Goal: Task Accomplishment & Management: Manage account settings

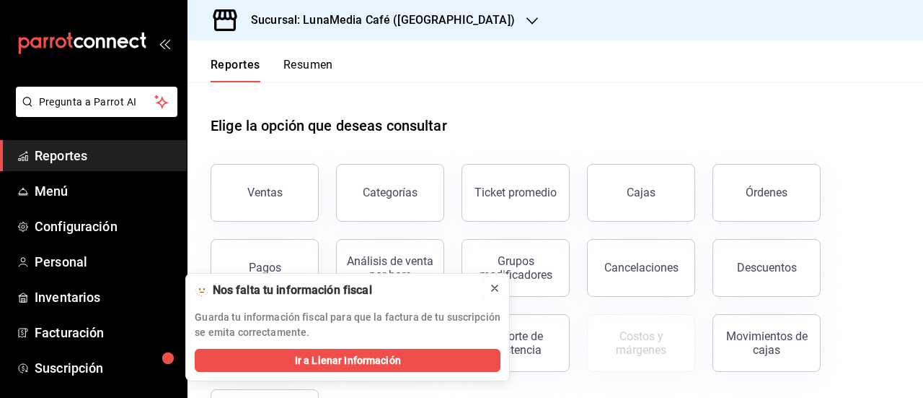
click at [493, 284] on icon at bounding box center [495, 288] width 12 height 12
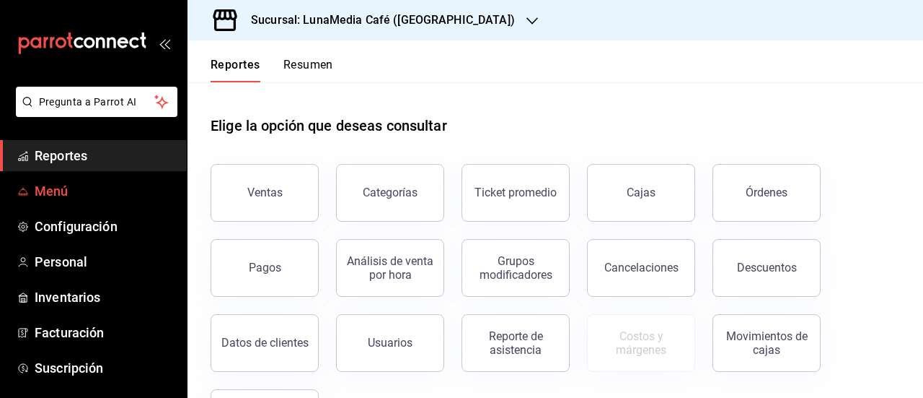
click at [58, 200] on span "Menú" at bounding box center [105, 190] width 141 height 19
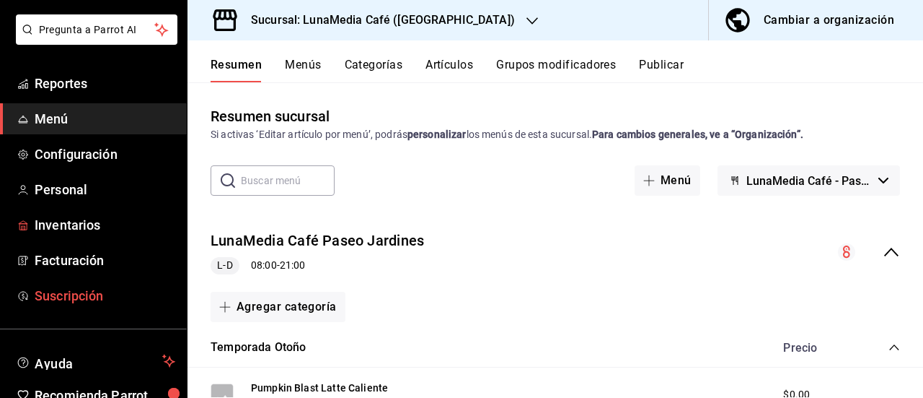
scroll to position [144, 0]
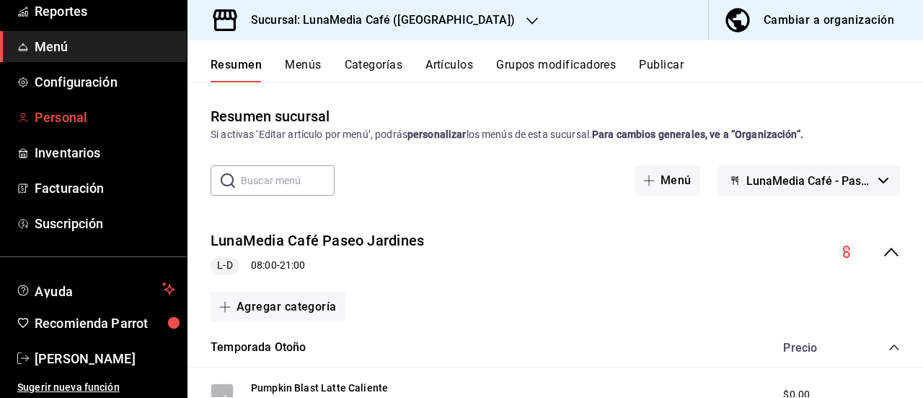
click at [79, 128] on link "Personal" at bounding box center [93, 117] width 187 height 31
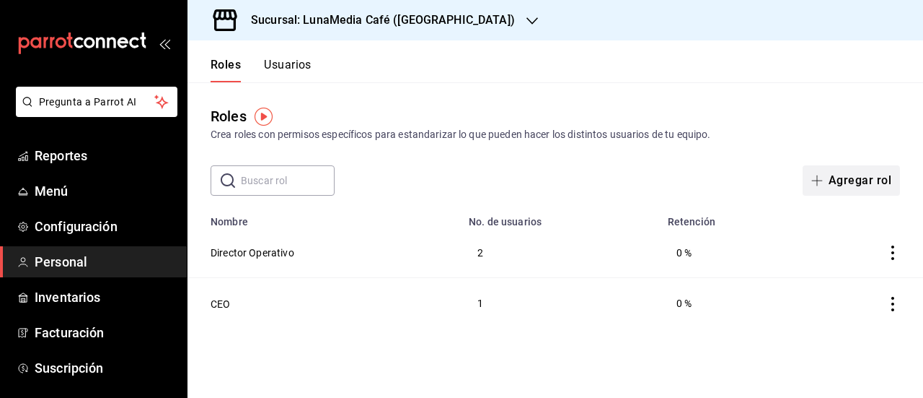
click at [853, 178] on button "Agregar rol" at bounding box center [851, 180] width 97 height 30
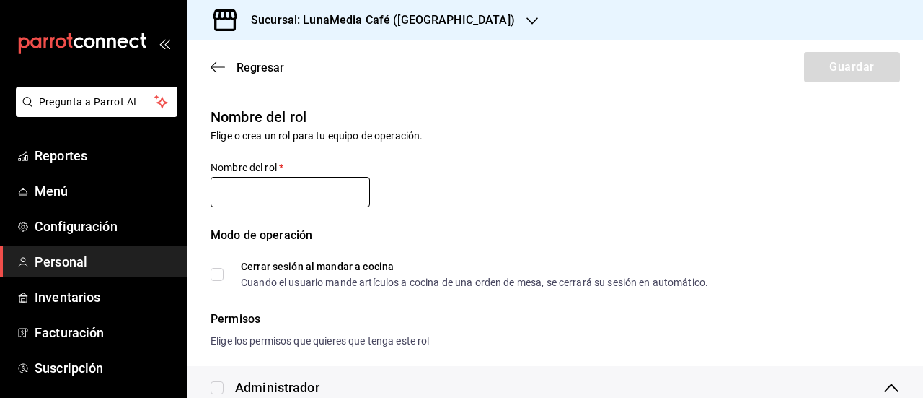
click at [339, 193] on input "text" at bounding box center [290, 192] width 159 height 30
type input "C"
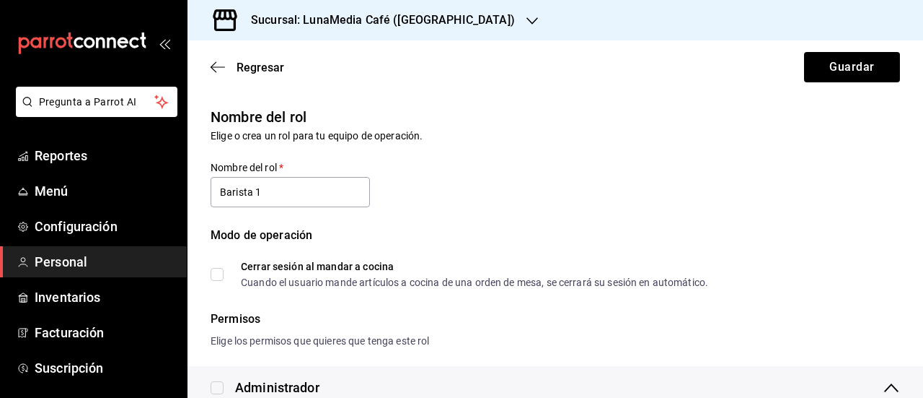
drag, startPoint x: 286, startPoint y: 190, endPoint x: 206, endPoint y: 188, distance: 80.1
click at [206, 188] on div "Nombre del rol   * Barista 1" at bounding box center [281, 177] width 177 height 66
type input "B"
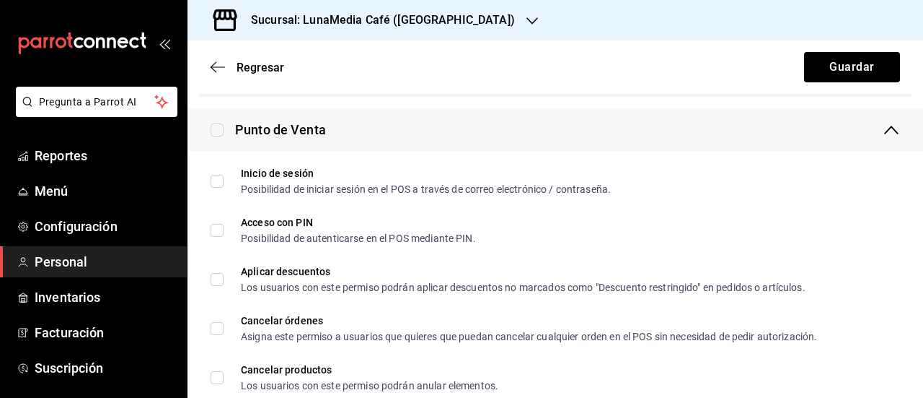
scroll to position [433, 0]
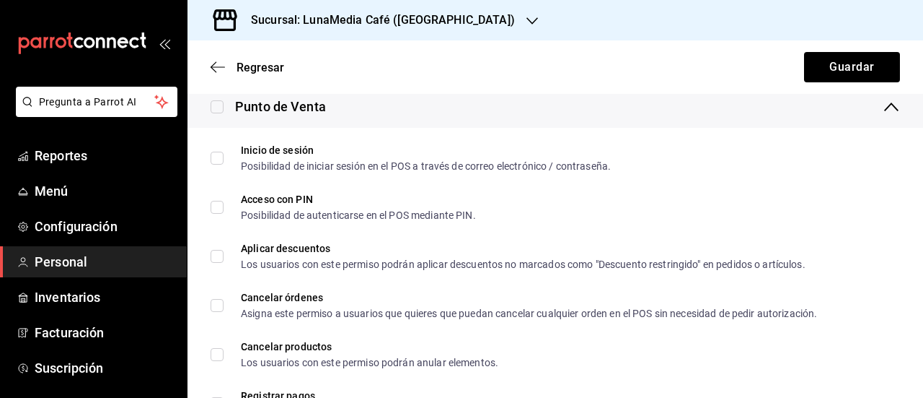
type input "Gerente"
click at [218, 109] on input "checkbox" at bounding box center [217, 106] width 13 height 13
checkbox input "true"
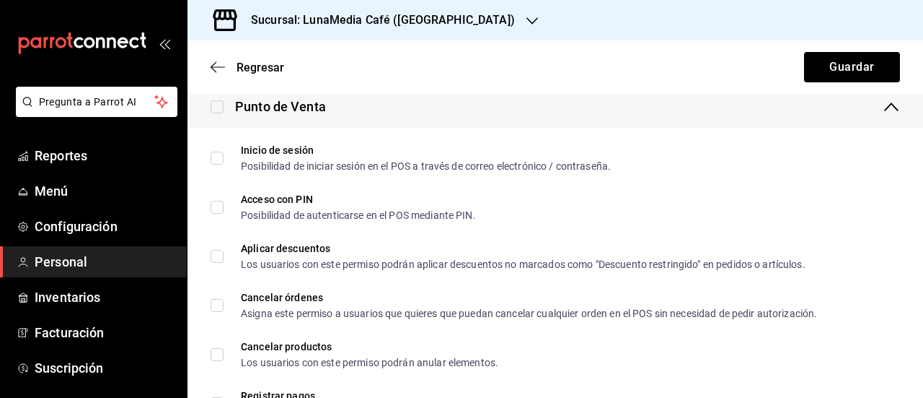
checkbox input "true"
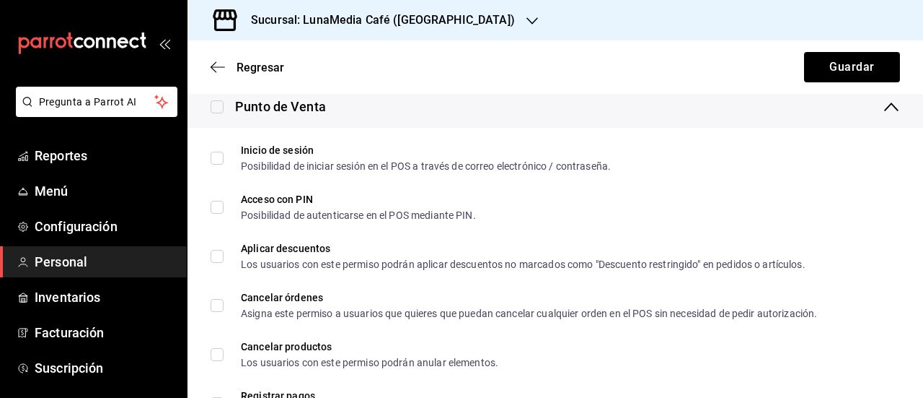
checkbox input "true"
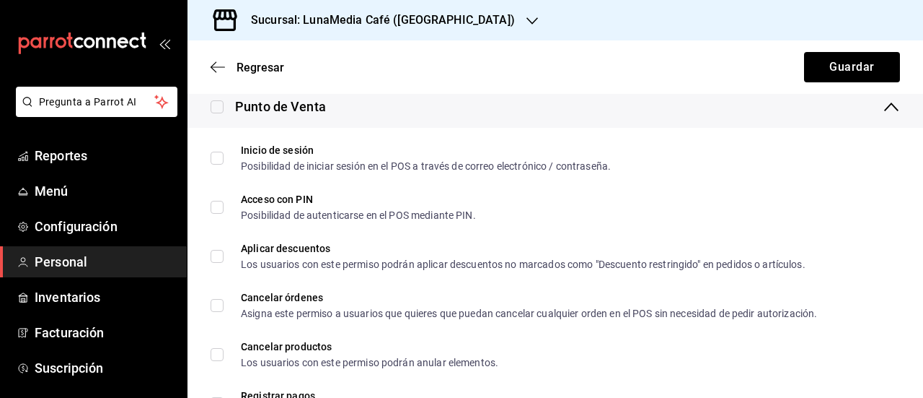
checkbox input "true"
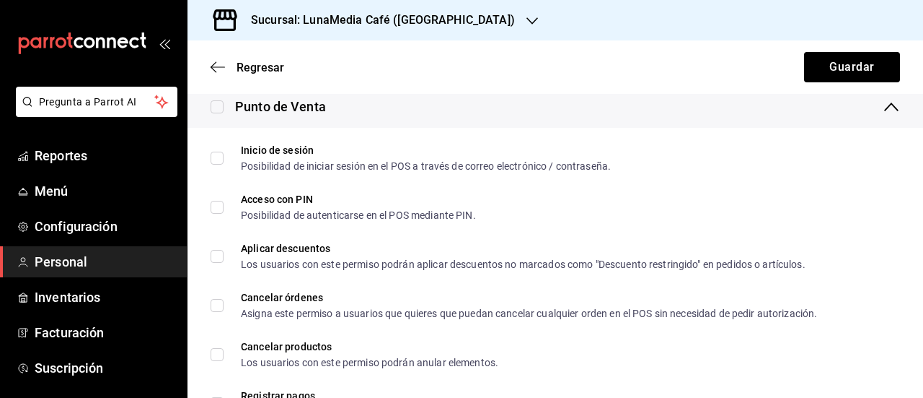
checkbox input "true"
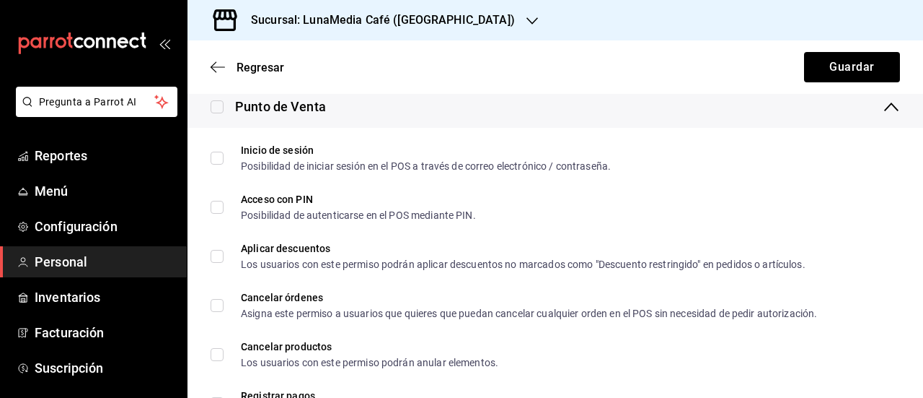
checkbox input "true"
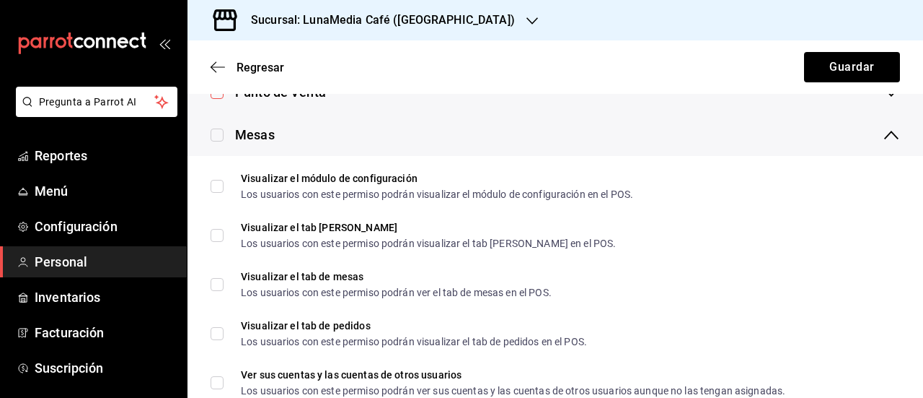
scroll to position [361, 0]
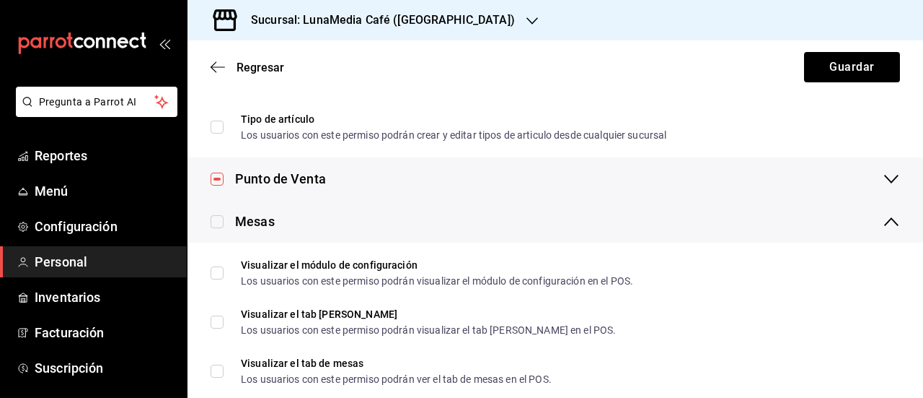
click at [218, 226] on input "checkbox" at bounding box center [217, 221] width 13 height 13
checkbox input "true"
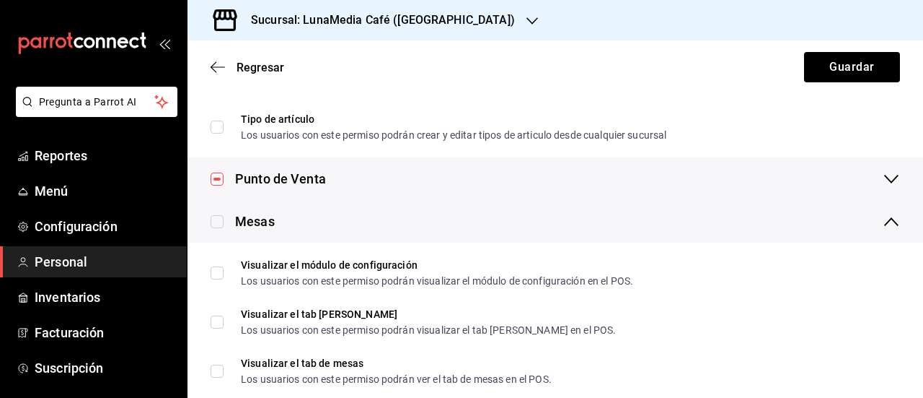
checkbox input "true"
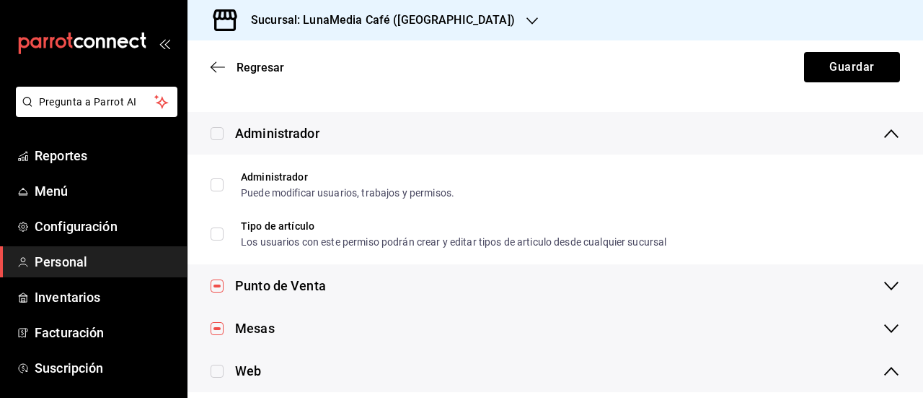
scroll to position [330, 0]
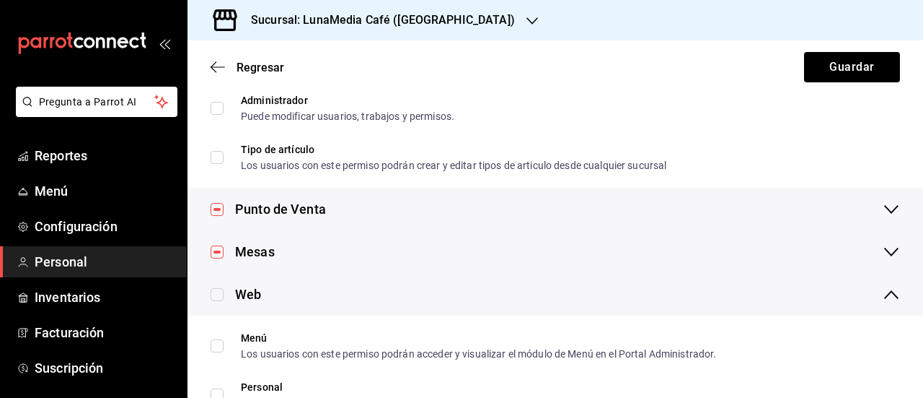
click at [883, 213] on icon at bounding box center [891, 209] width 17 height 17
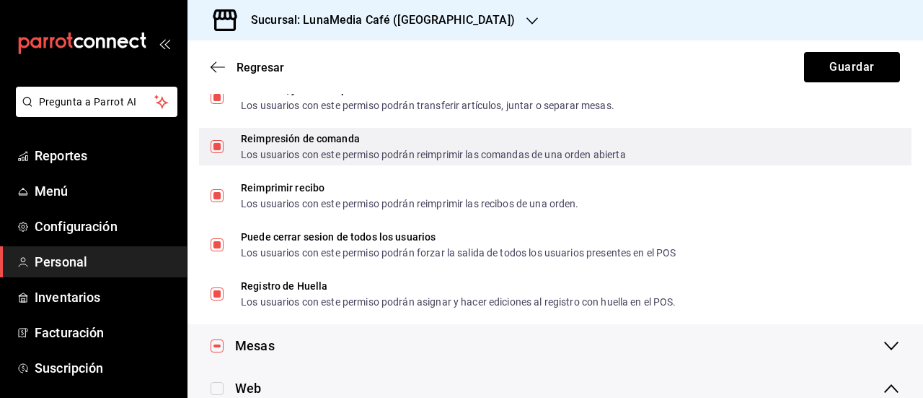
scroll to position [1557, 0]
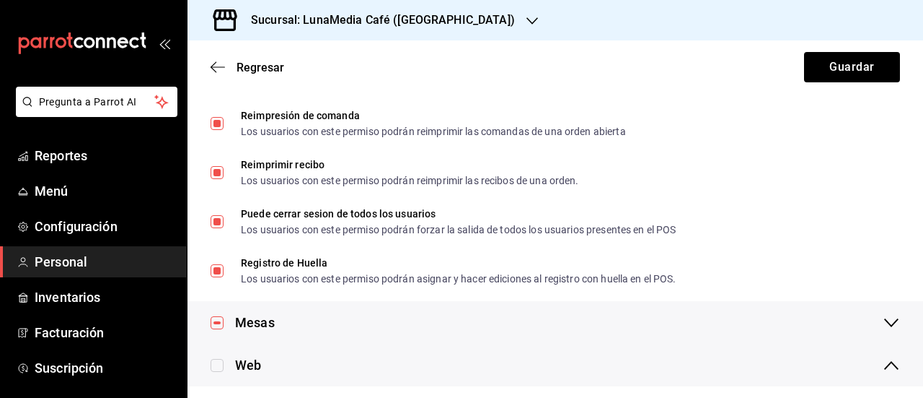
click at [883, 317] on icon at bounding box center [891, 322] width 17 height 17
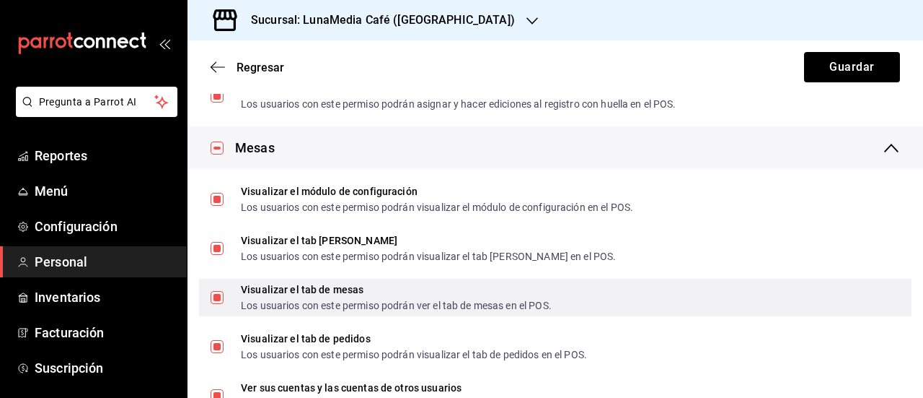
scroll to position [1701, 0]
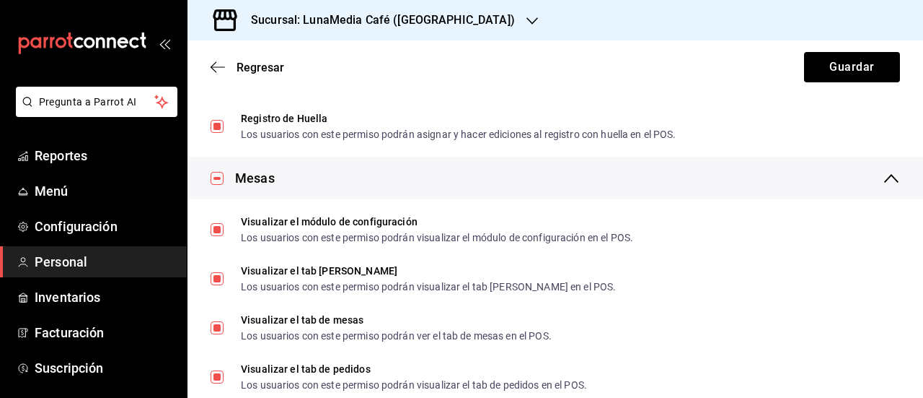
click at [883, 181] on icon at bounding box center [891, 178] width 17 height 17
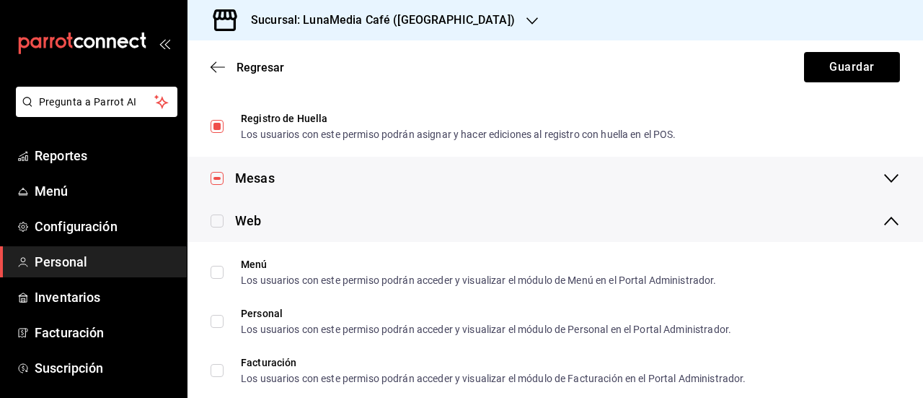
click at [883, 224] on icon at bounding box center [891, 220] width 17 height 17
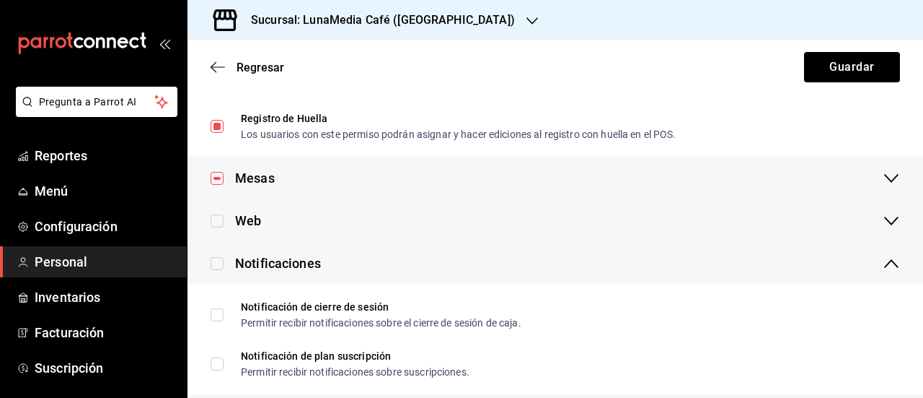
scroll to position [1773, 0]
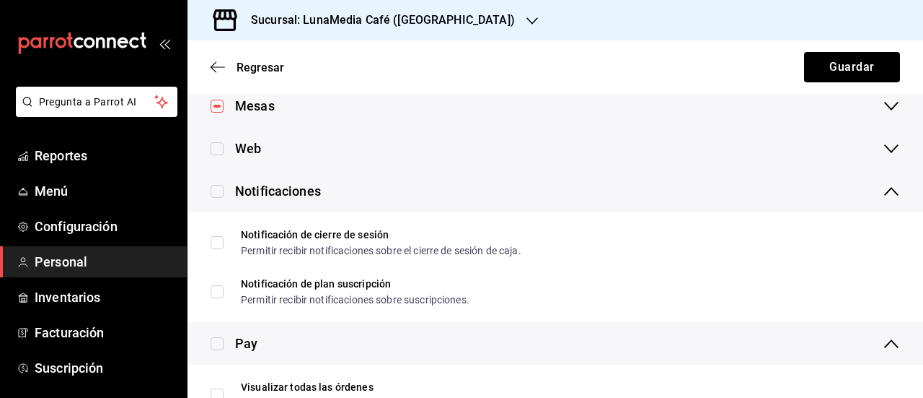
click at [887, 146] on icon at bounding box center [891, 148] width 17 height 17
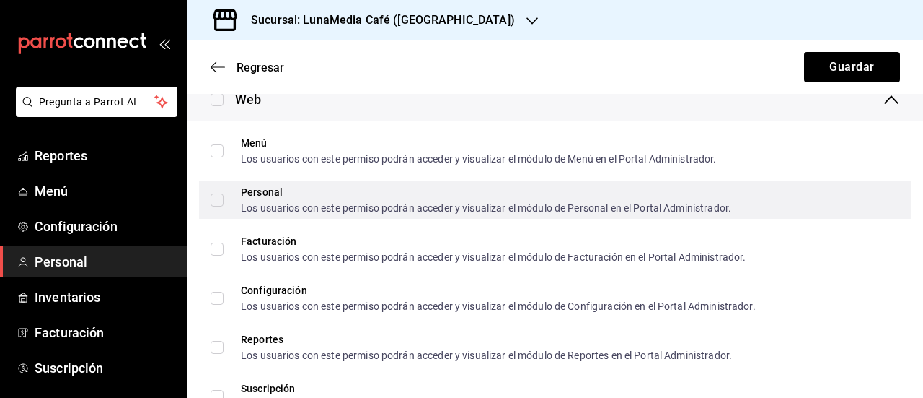
scroll to position [1845, 0]
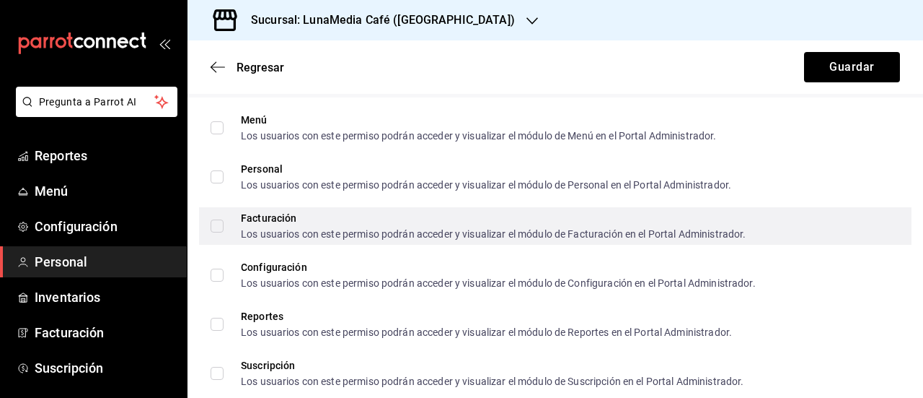
click at [218, 229] on input "Facturación Los usuarios con este permiso podrán acceder y visualizar el módulo…" at bounding box center [217, 225] width 13 height 13
checkbox input "true"
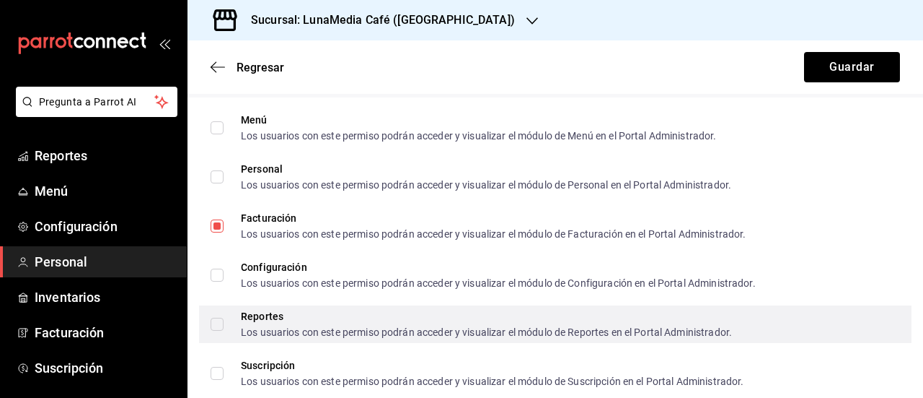
click at [216, 329] on input "Reportes Los usuarios con este permiso podrán acceder y visualizar el módulo de…" at bounding box center [217, 323] width 13 height 13
checkbox input "true"
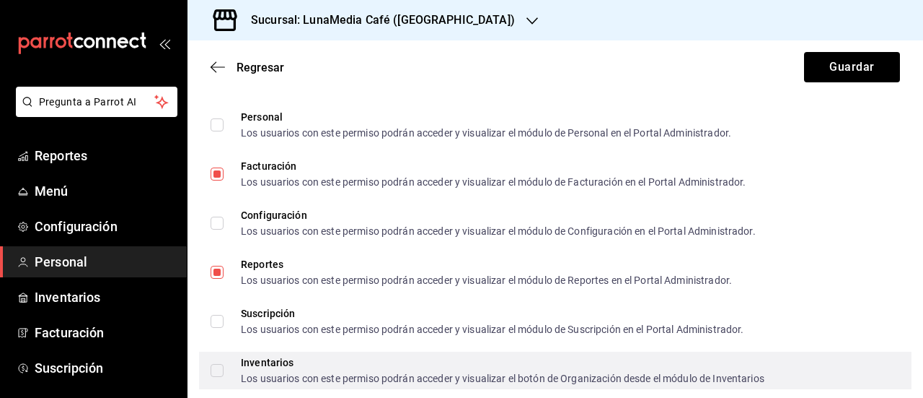
scroll to position [1918, 0]
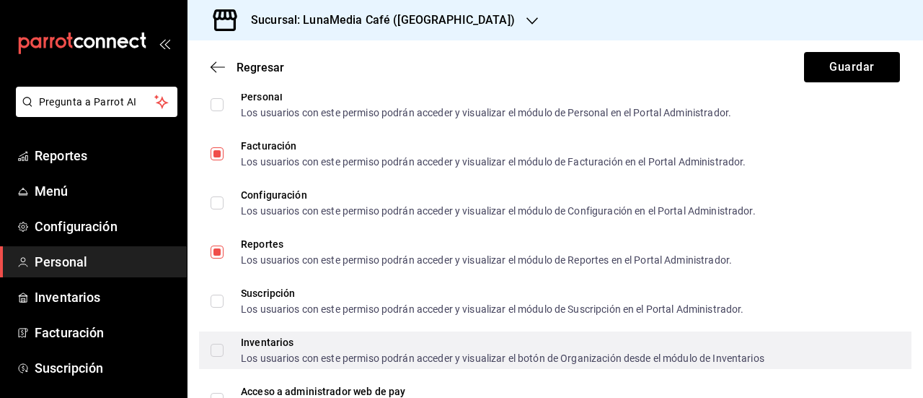
click at [222, 354] on input "Inventarios Los usuarios con este permiso podrán acceder y visualizar el botón …" at bounding box center [217, 349] width 13 height 13
checkbox input "true"
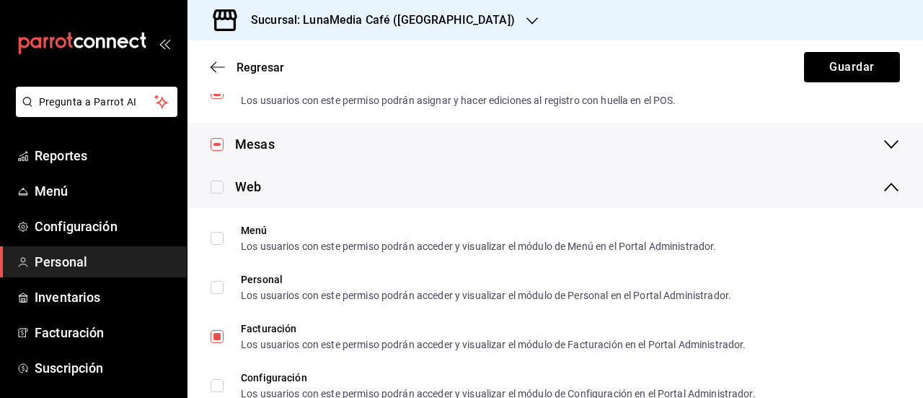
scroll to position [1557, 0]
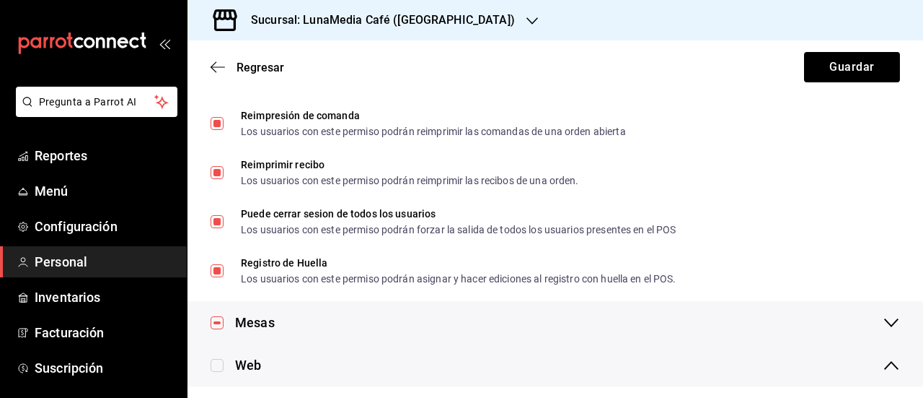
click at [822, 82] on div "Regresar Guardar" at bounding box center [556, 66] width 736 height 53
click at [830, 60] on button "Guardar" at bounding box center [852, 67] width 96 height 30
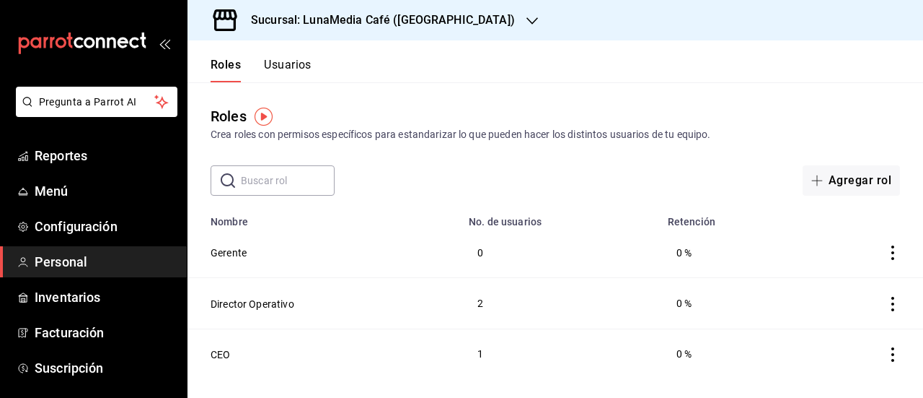
click at [279, 196] on main "Roles Crea roles con permisos específicos para estandarizar lo que pueden hacer…" at bounding box center [556, 239] width 736 height 315
click at [273, 180] on input "text" at bounding box center [288, 180] width 94 height 29
type input "[PERSON_NAME]"
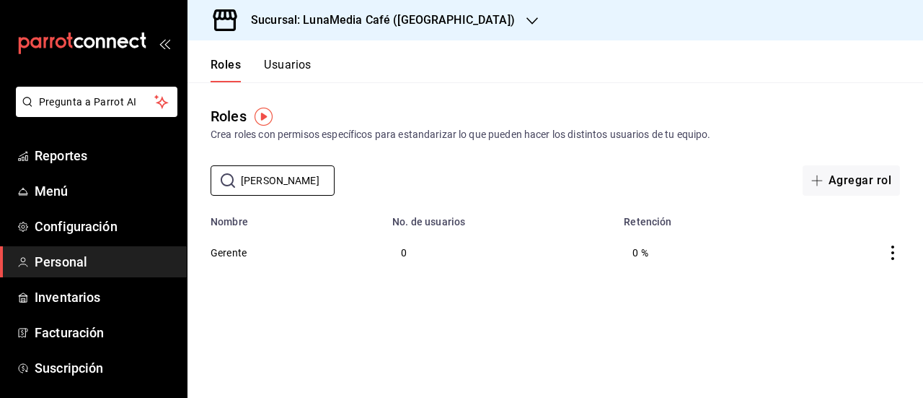
drag, startPoint x: 284, startPoint y: 180, endPoint x: 164, endPoint y: 172, distance: 120.7
click at [178, 172] on div "Pregunta a Parrot AI Reportes Menú Configuración Personal Inventarios Facturaci…" at bounding box center [461, 199] width 923 height 398
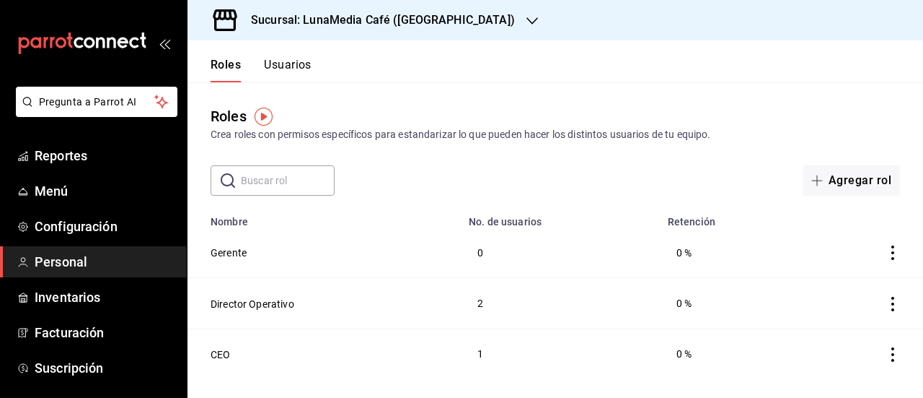
click at [890, 247] on icon "actions" at bounding box center [893, 252] width 14 height 14
click at [212, 255] on div at bounding box center [461, 199] width 923 height 398
click at [219, 254] on body "Pregunta a Parrot AI Reportes Menú Configuración Personal Inventarios Facturaci…" at bounding box center [461, 199] width 923 height 398
click at [223, 252] on button "Gerente" at bounding box center [229, 252] width 36 height 14
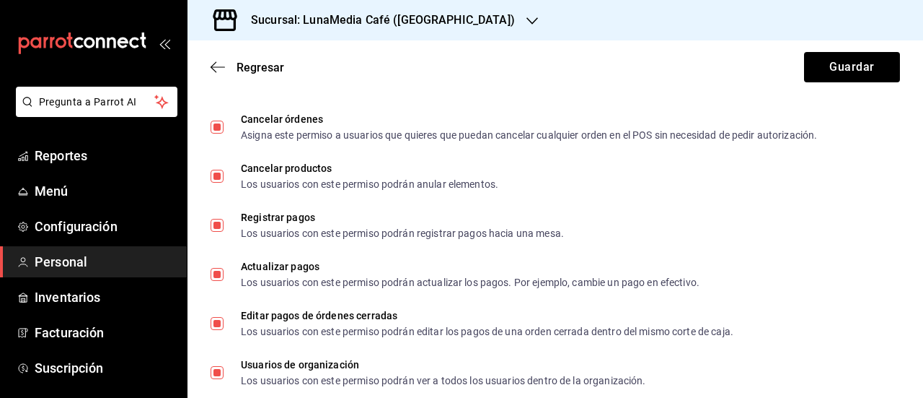
scroll to position [166, 0]
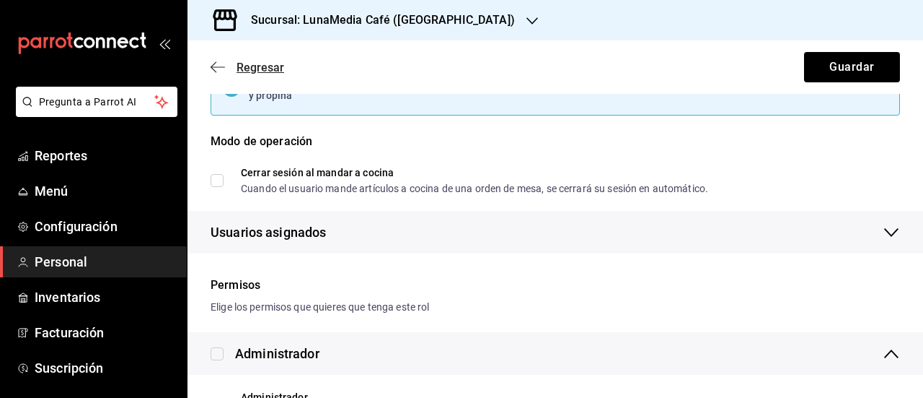
click at [219, 71] on icon "button" at bounding box center [218, 67] width 14 height 13
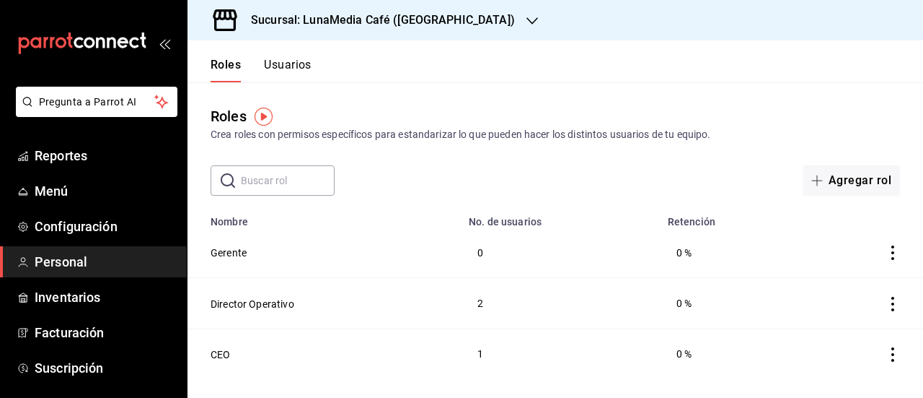
click at [303, 67] on button "Usuarios" at bounding box center [288, 70] width 48 height 25
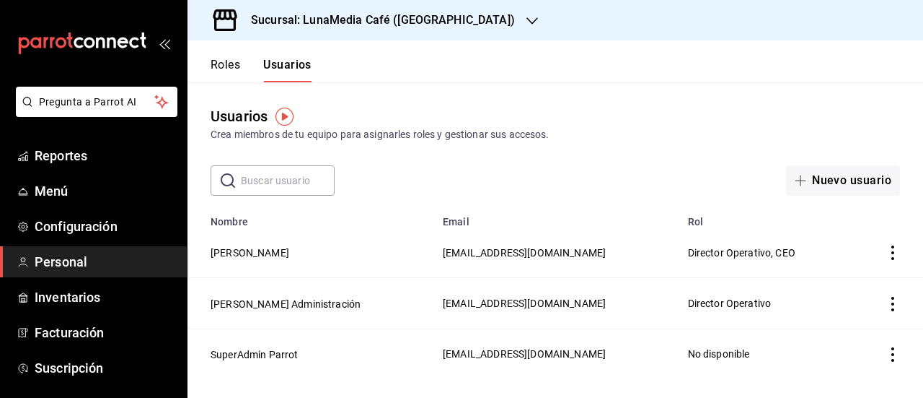
click at [892, 254] on icon "actions" at bounding box center [893, 252] width 14 height 14
click at [688, 146] on div at bounding box center [461, 199] width 923 height 398
click at [817, 175] on button "Nuevo usuario" at bounding box center [843, 180] width 114 height 30
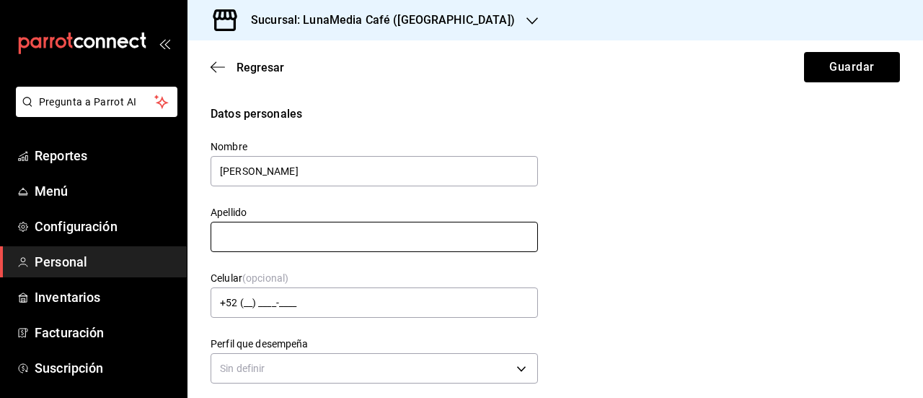
type input "[PERSON_NAME]"
click at [346, 239] on input "text" at bounding box center [375, 236] width 328 height 30
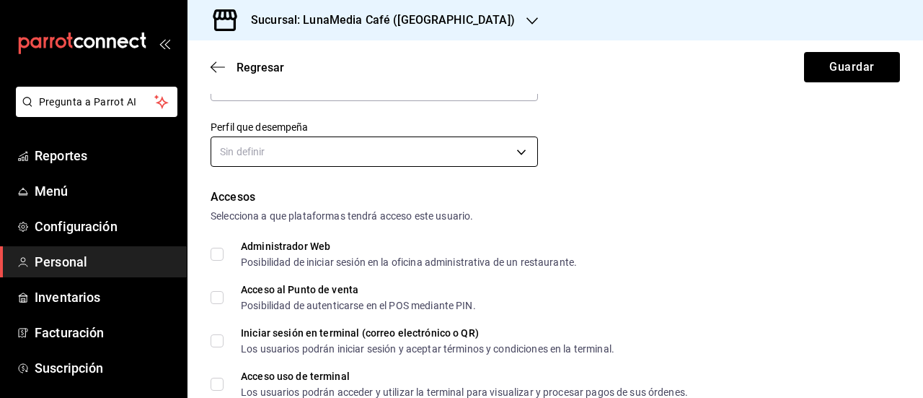
type input "[PERSON_NAME]"
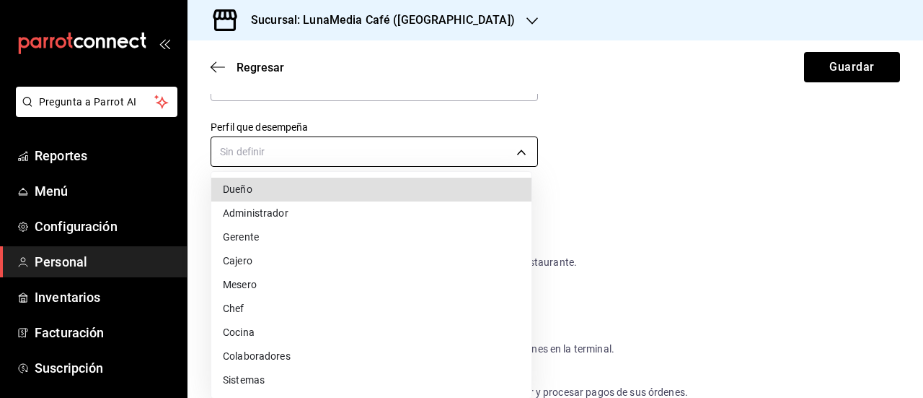
click at [324, 159] on body "Pregunta a Parrot AI Reportes Menú Configuración Personal Inventarios Facturaci…" at bounding box center [461, 199] width 923 height 398
click at [285, 232] on li "Gerente" at bounding box center [371, 237] width 320 height 24
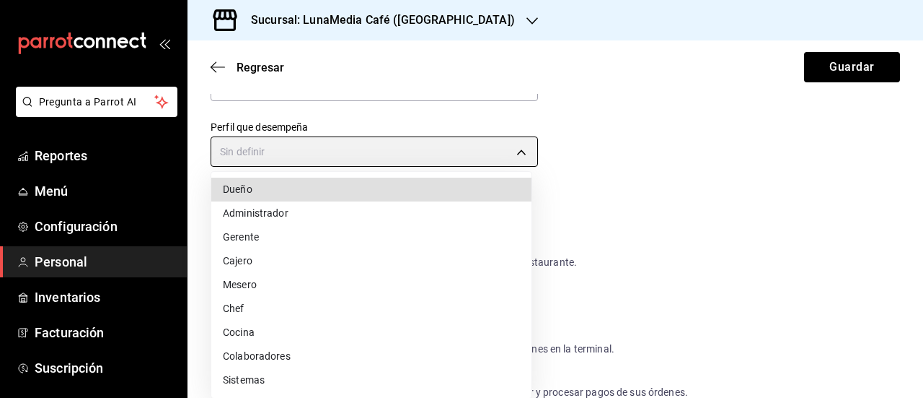
type input "MANAGER"
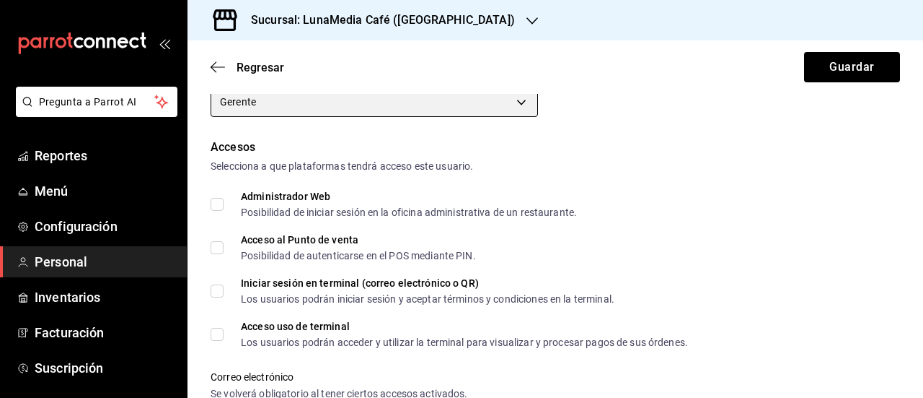
scroll to position [289, 0]
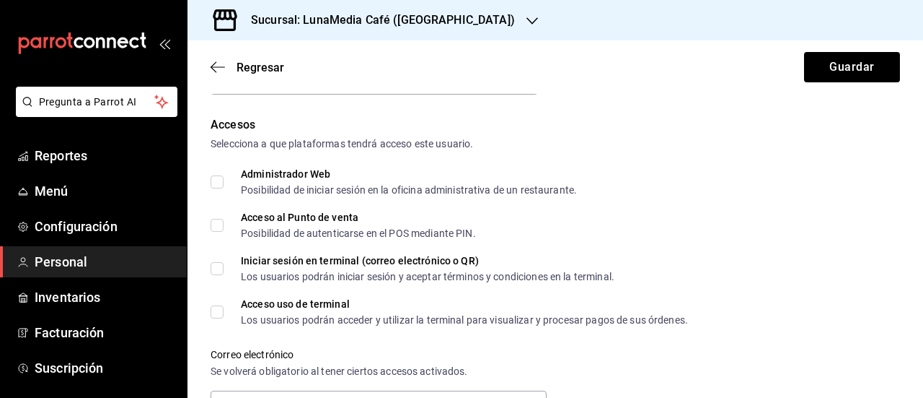
click at [216, 228] on input "Acceso al Punto de venta Posibilidad de autenticarse en el POS mediante PIN." at bounding box center [217, 225] width 13 height 13
checkbox input "true"
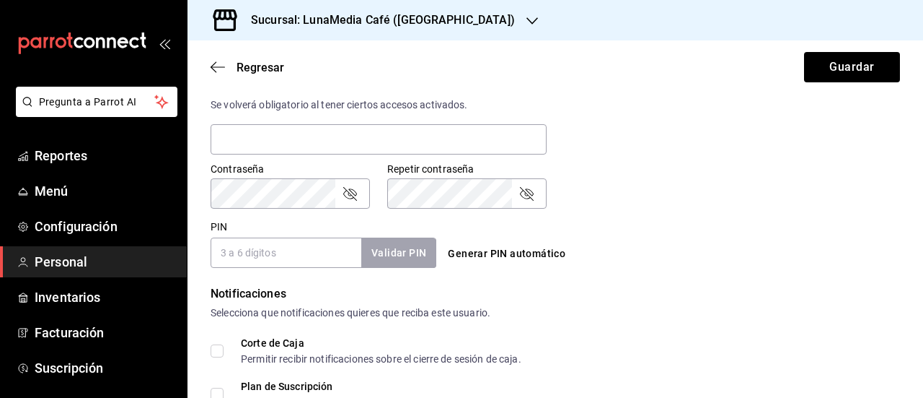
scroll to position [577, 0]
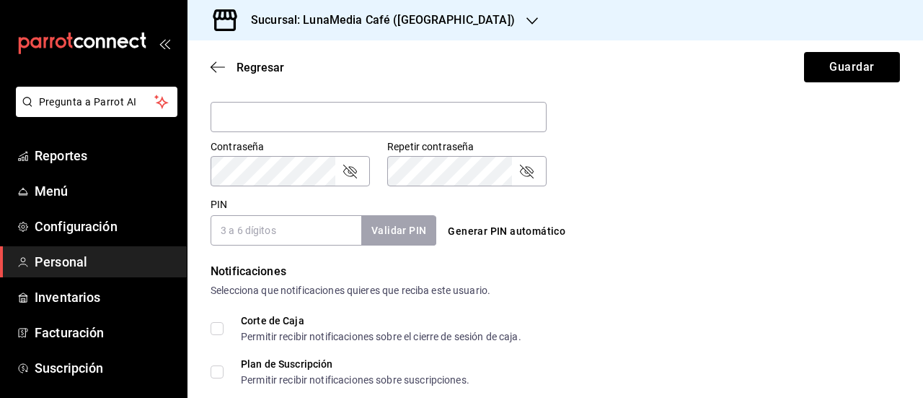
click at [260, 235] on input "PIN" at bounding box center [286, 230] width 151 height 30
click at [729, 252] on form "Datos personales Nombre [PERSON_NAME] [PERSON_NAME] Celular (opcional) +52 (__)…" at bounding box center [556, 40] width 690 height 1024
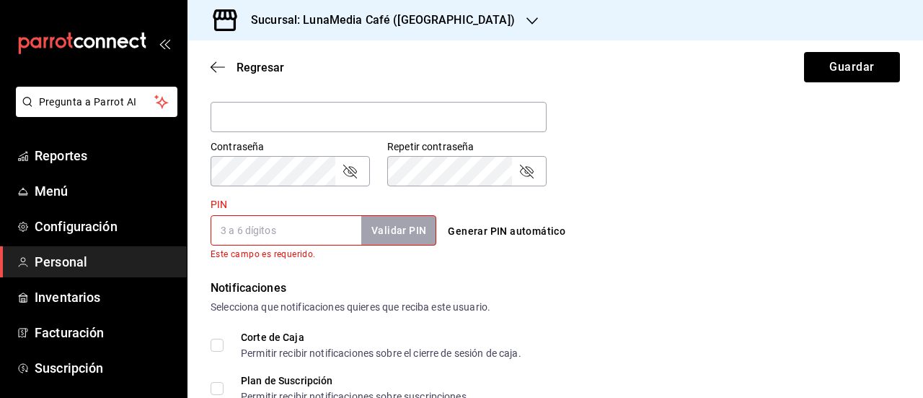
click at [233, 226] on input "PIN" at bounding box center [286, 230] width 151 height 30
type input "4791"
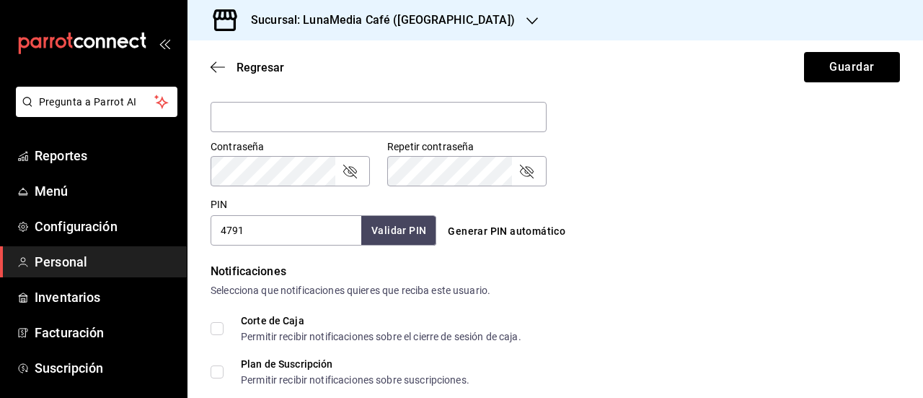
click at [593, 260] on form "Datos personales Nombre [PERSON_NAME] [PERSON_NAME] Celular (opcional) +52 (__)…" at bounding box center [556, 40] width 690 height 1024
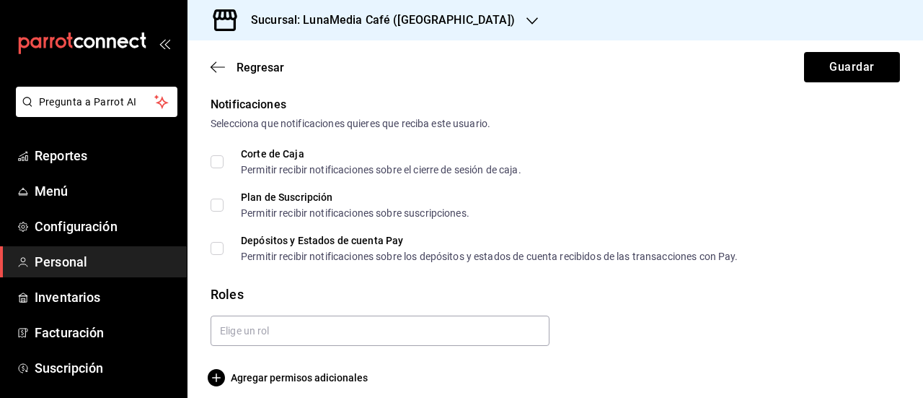
scroll to position [755, 0]
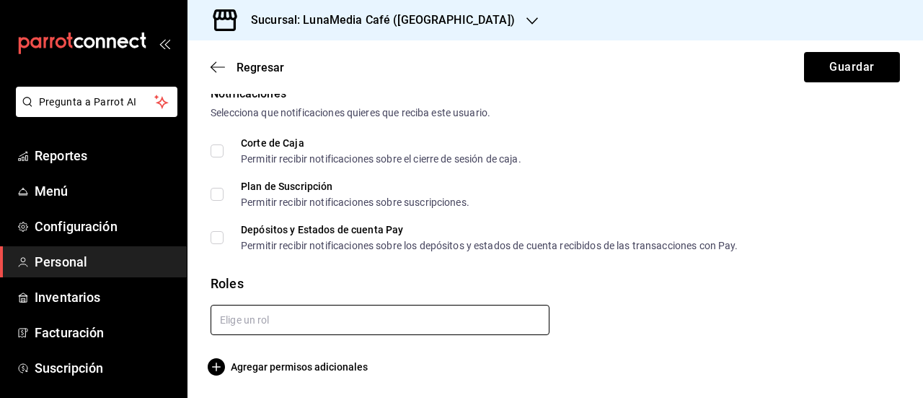
click at [349, 312] on input "text" at bounding box center [380, 319] width 339 height 30
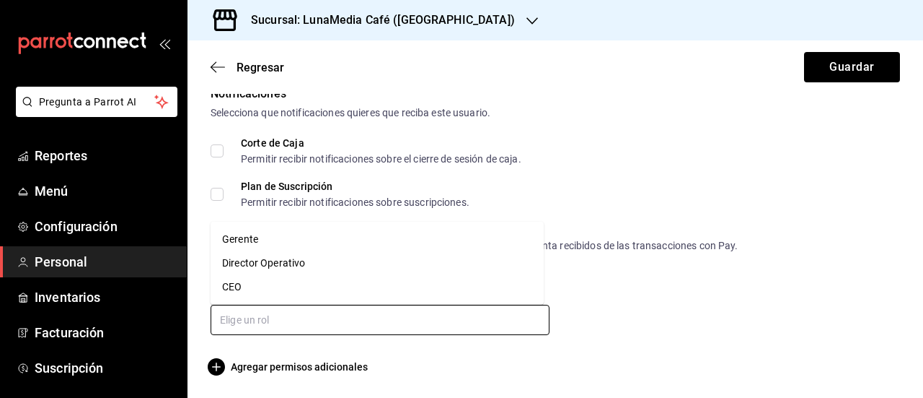
click at [265, 245] on li "Gerente" at bounding box center [377, 239] width 333 height 24
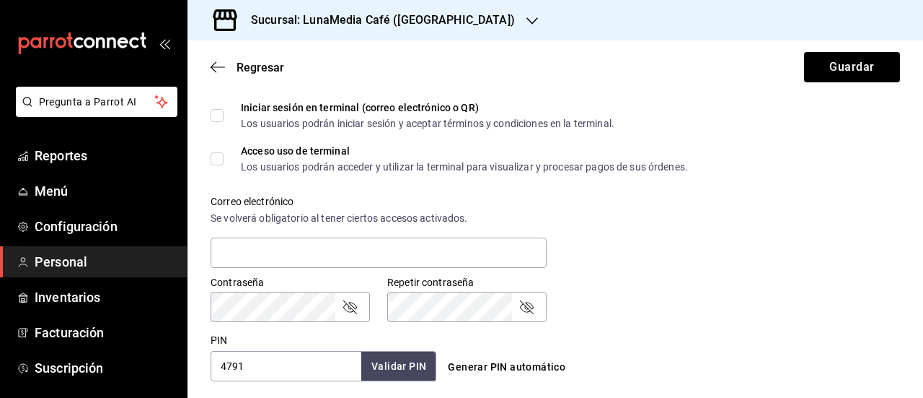
checkbox input "true"
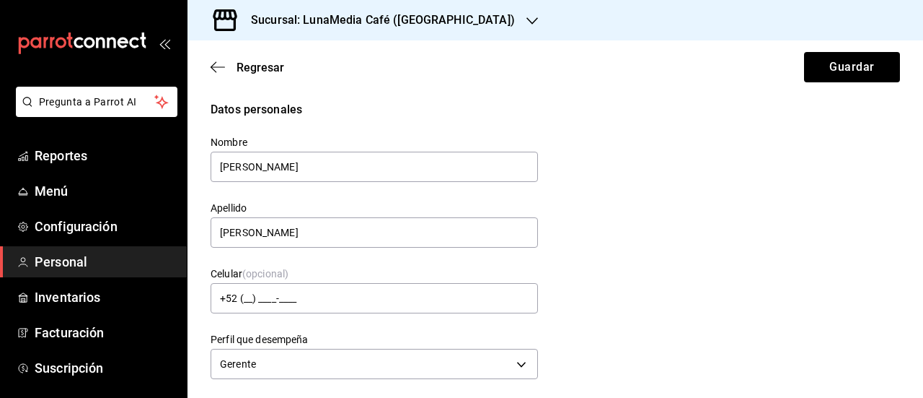
scroll to position [0, 0]
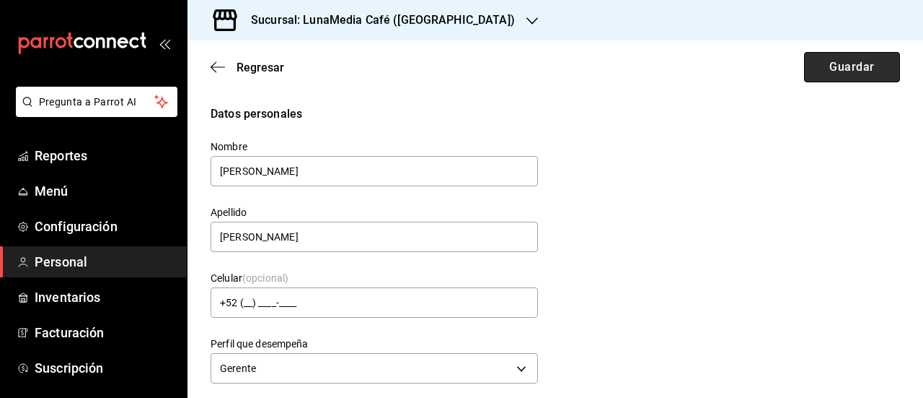
click at [847, 76] on button "Guardar" at bounding box center [852, 67] width 96 height 30
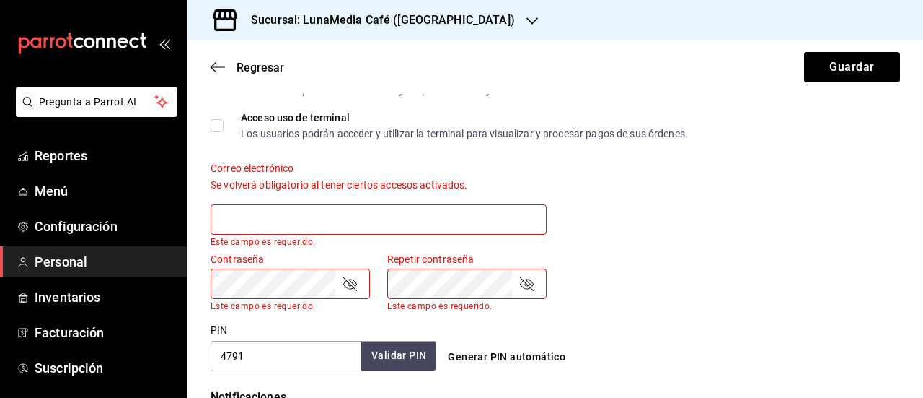
click at [656, 242] on div "Contraseña Contraseña Este campo es requerido. Repetir contraseña Repetir contr…" at bounding box center [546, 273] width 707 height 76
click at [429, 225] on input "text" at bounding box center [379, 219] width 336 height 30
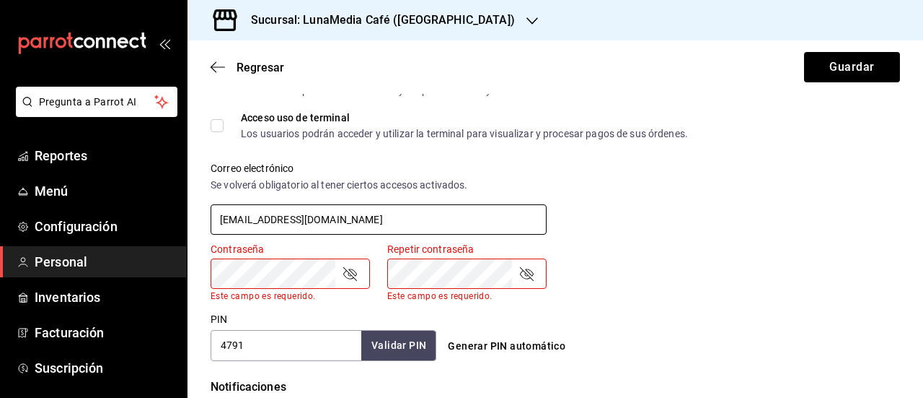
type input "[EMAIL_ADDRESS][DOMAIN_NAME]"
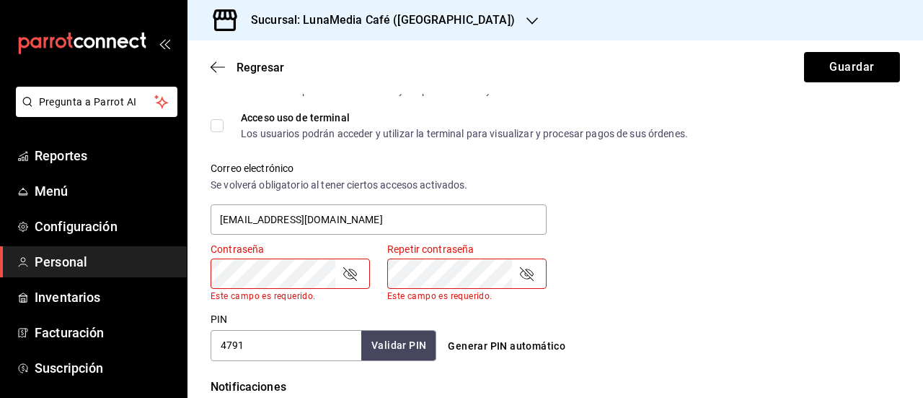
click at [781, 211] on div "Correo electrónico Se volverá obligatorio al tener ciertos accesos activados. […" at bounding box center [546, 190] width 707 height 92
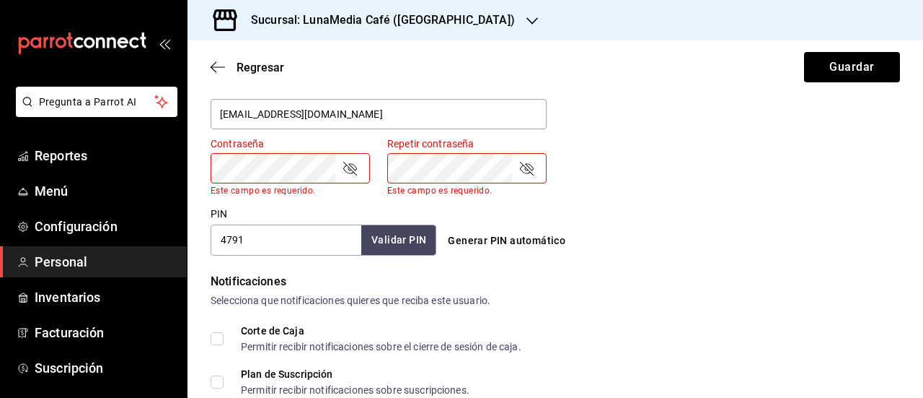
scroll to position [526, 0]
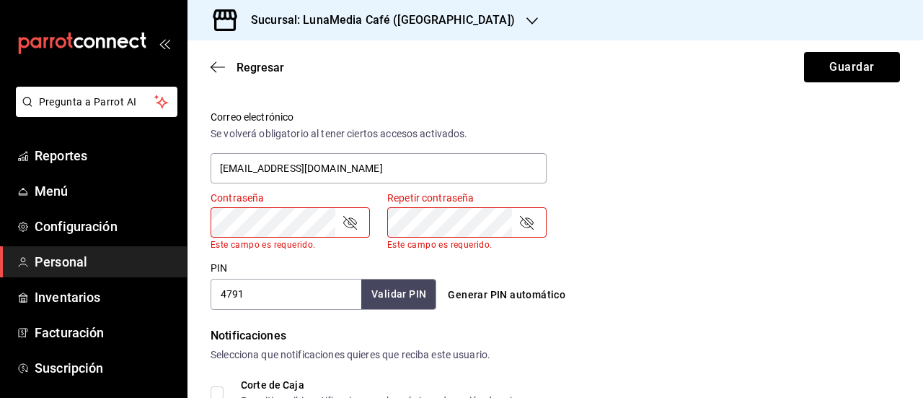
click at [195, 217] on div "Contraseña Contraseña Este campo es requerido." at bounding box center [281, 212] width 177 height 76
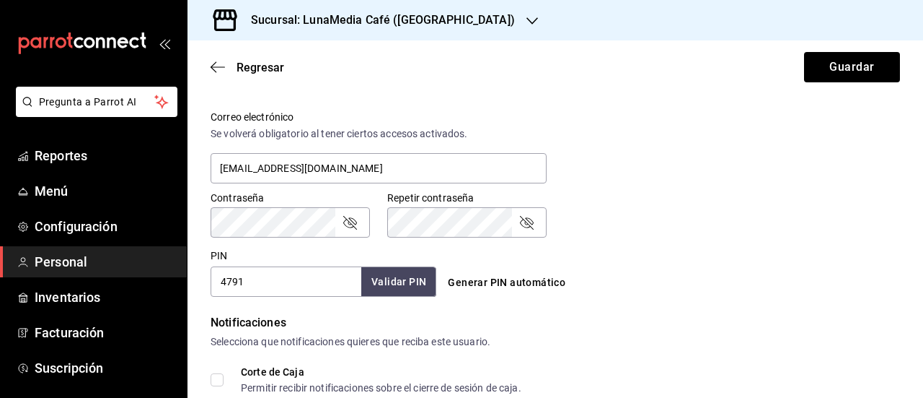
click at [351, 224] on icon "passwordField" at bounding box center [349, 222] width 17 height 17
click at [195, 222] on div "Contraseña Contraseña" at bounding box center [281, 205] width 177 height 63
click at [190, 223] on div "Datos personales Nombre [PERSON_NAME] [PERSON_NAME] Celular (opcional) +52 (__)…" at bounding box center [556, 115] width 736 height 1072
click at [353, 222] on icon "passwordField" at bounding box center [349, 222] width 17 height 17
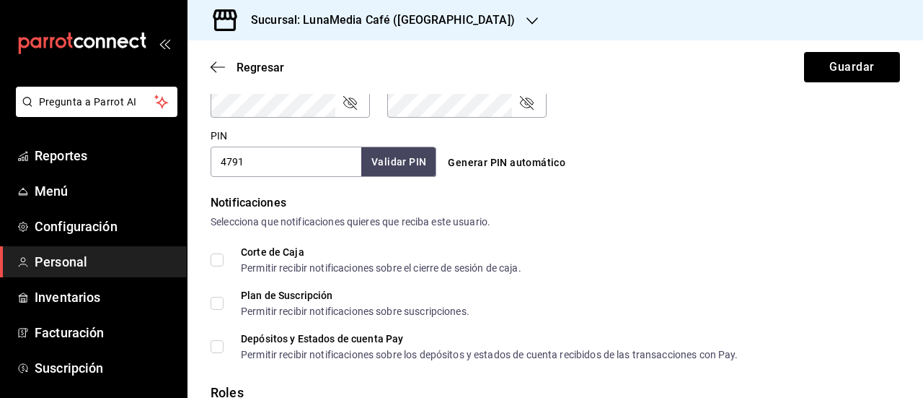
scroll to position [514, 0]
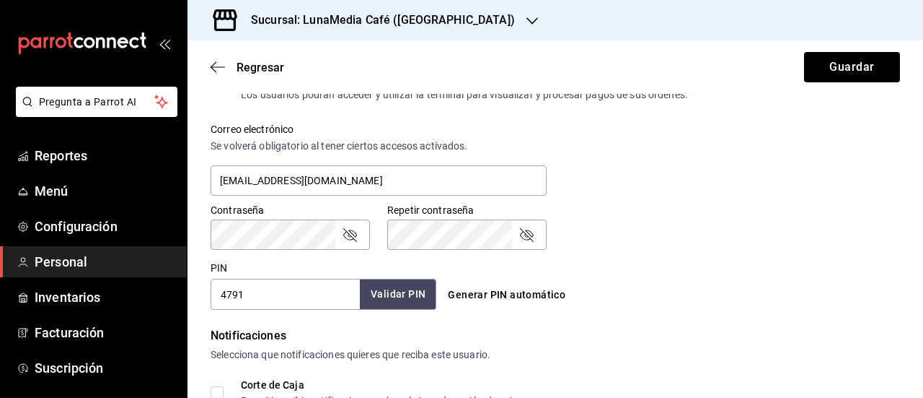
click at [421, 291] on button "Validar PIN" at bounding box center [398, 293] width 76 height 31
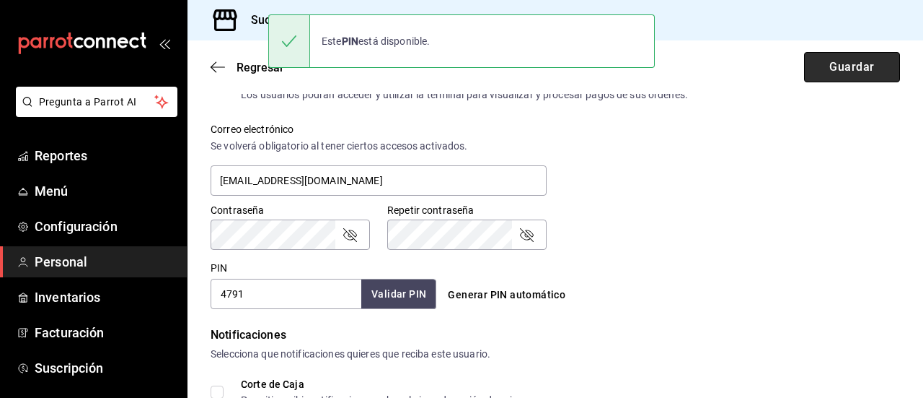
click at [837, 73] on button "Guardar" at bounding box center [852, 67] width 96 height 30
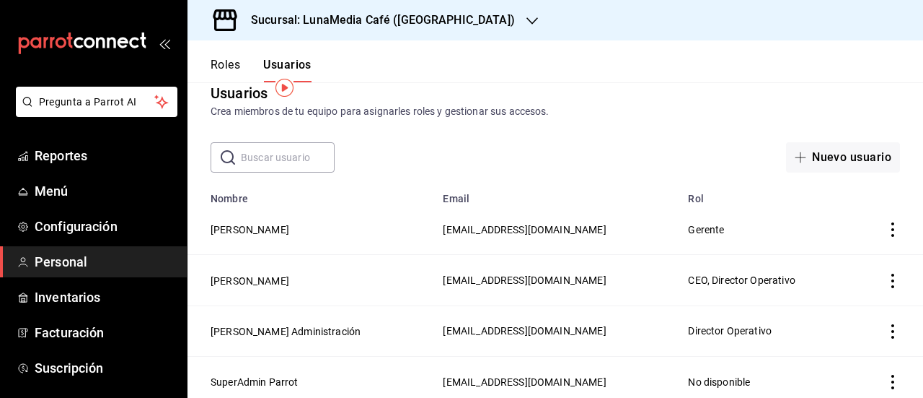
scroll to position [30, 0]
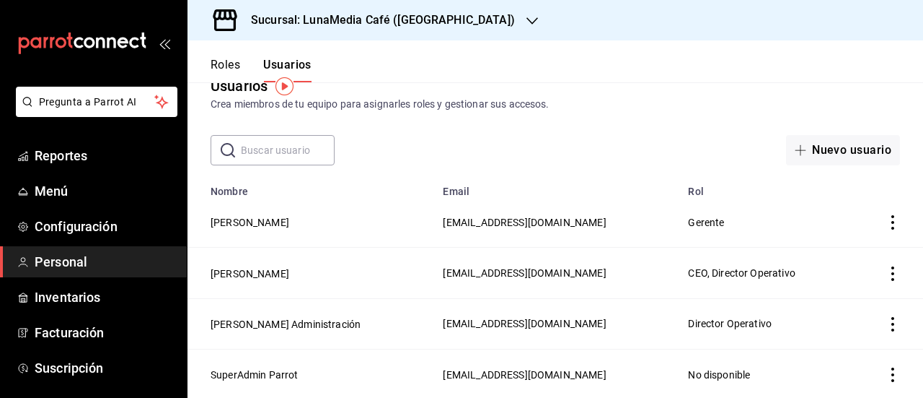
click at [230, 79] on button "Roles" at bounding box center [226, 70] width 30 height 25
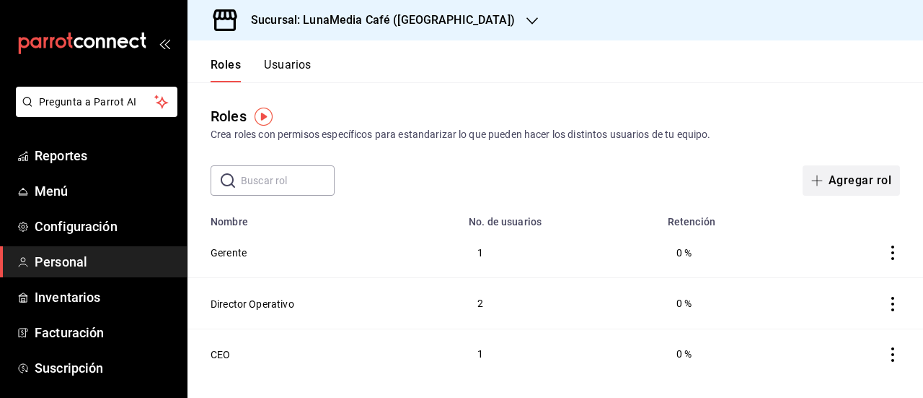
click at [834, 189] on button "Agregar rol" at bounding box center [851, 180] width 97 height 30
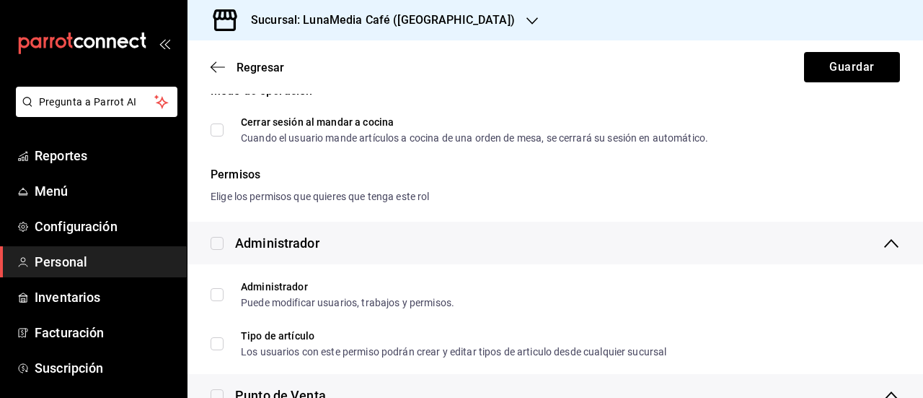
scroll to position [361, 0]
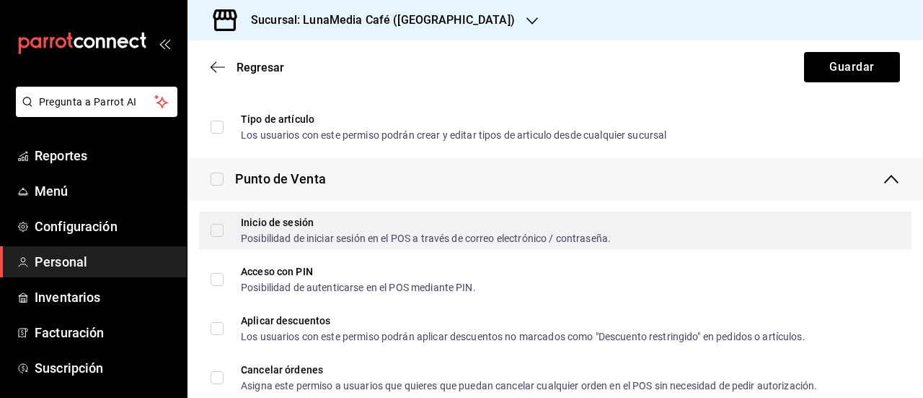
type input "Barista 1"
click at [211, 232] on input "Inicio de sesión Posibilidad de iniciar sesión en el POS a través de correo ele…" at bounding box center [217, 230] width 13 height 13
checkbox input "true"
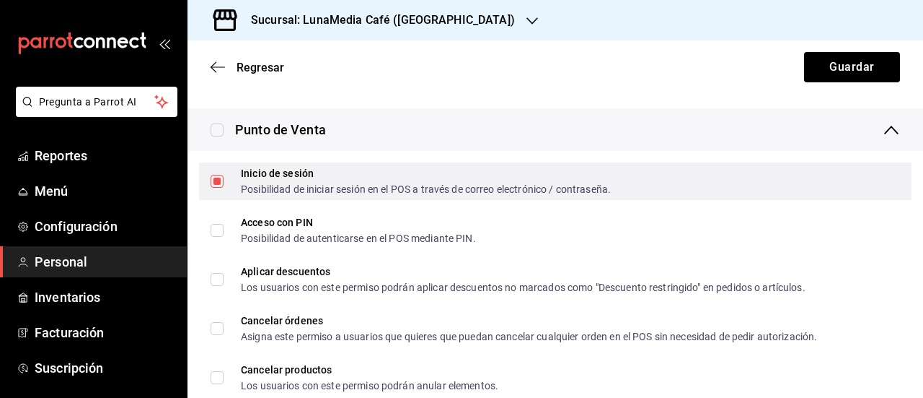
scroll to position [433, 0]
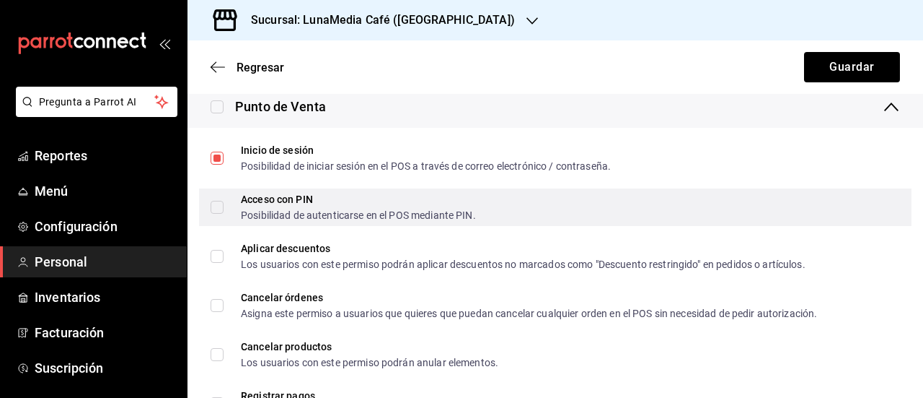
click at [218, 211] on input "Acceso con PIN Posibilidad de autenticarse en el POS mediante PIN." at bounding box center [217, 207] width 13 height 13
checkbox input "true"
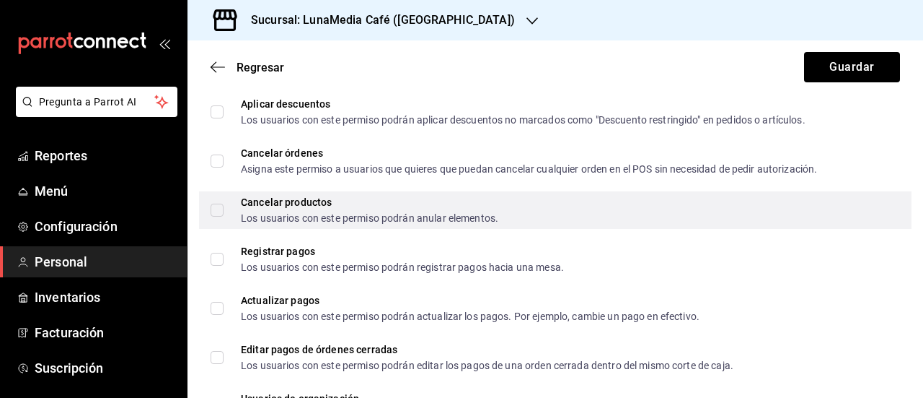
scroll to position [649, 0]
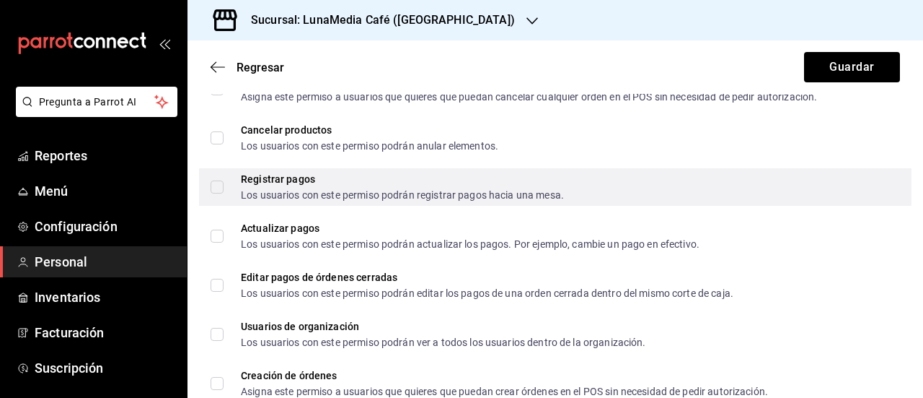
click at [216, 185] on input "Registrar pagos Los usuarios con este permiso podrán registrar pagos hacia una …" at bounding box center [217, 186] width 13 height 13
checkbox input "true"
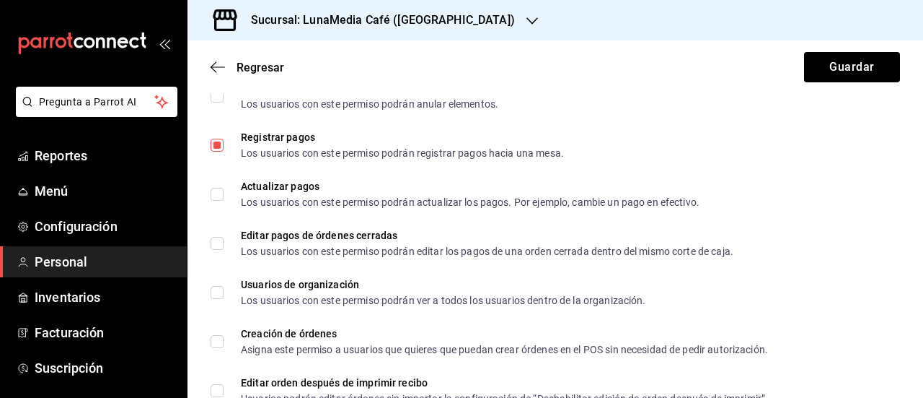
scroll to position [721, 0]
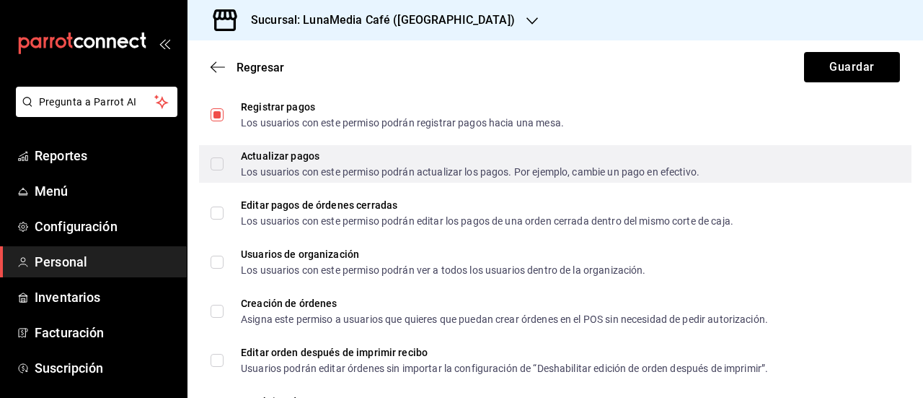
click at [211, 164] on input "Actualizar pagos Los usuarios con este permiso podrán actualizar los pagos. Por…" at bounding box center [217, 163] width 13 height 13
checkbox input "true"
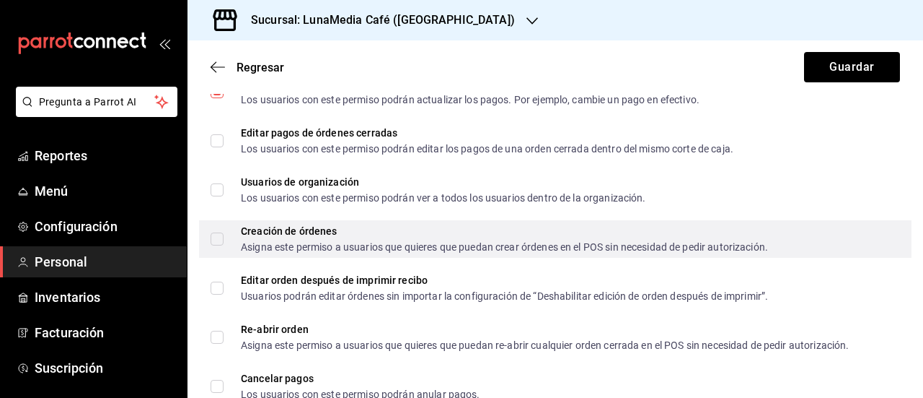
click at [214, 240] on input "Creación de órdenes Asigna este permiso a usuarios que quieres que puedan crear…" at bounding box center [217, 238] width 13 height 13
checkbox input "true"
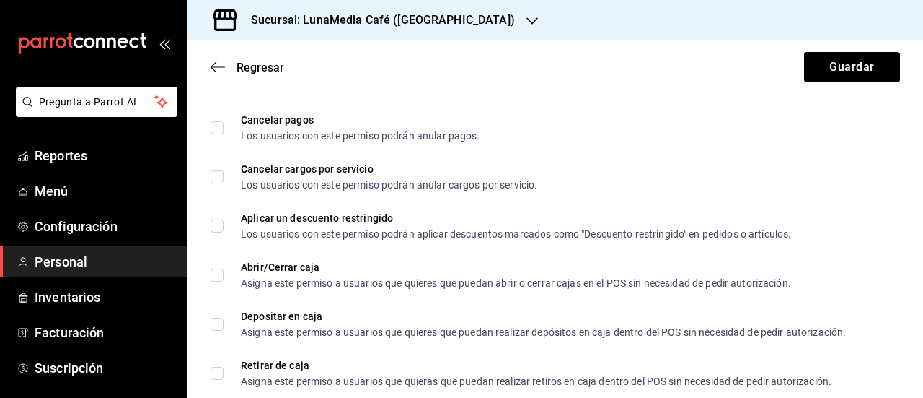
scroll to position [1082, 0]
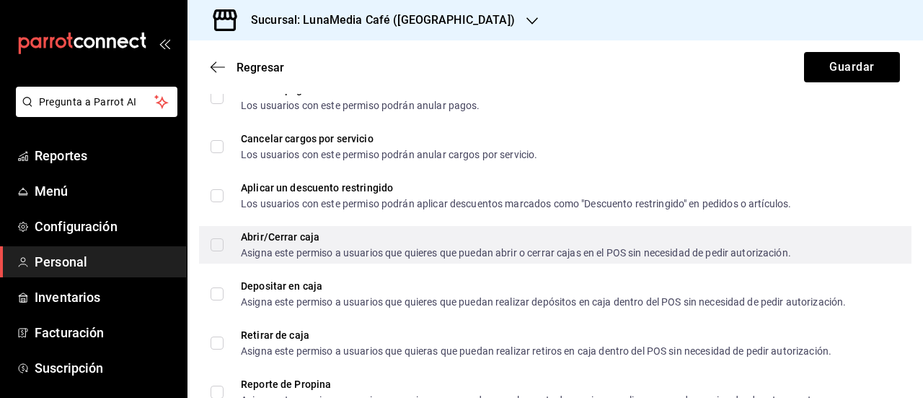
click at [214, 247] on input "Abrir/Cerrar caja Asigna este permiso a usuarios que quieres que puedan abrir o…" at bounding box center [217, 244] width 13 height 13
checkbox input "true"
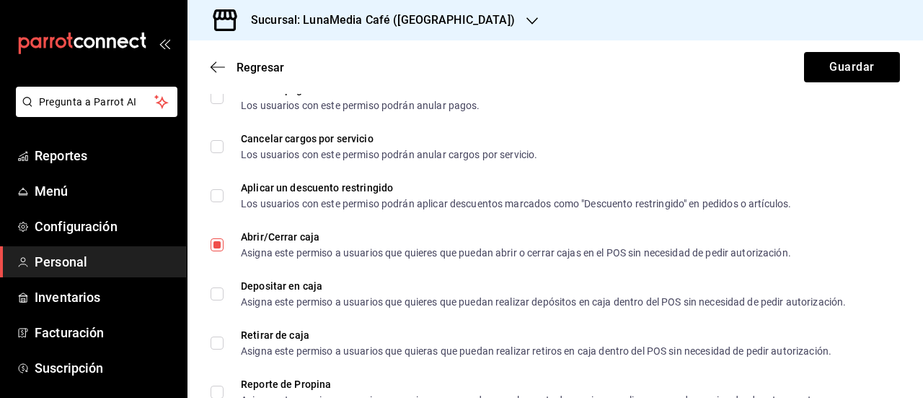
scroll to position [1154, 0]
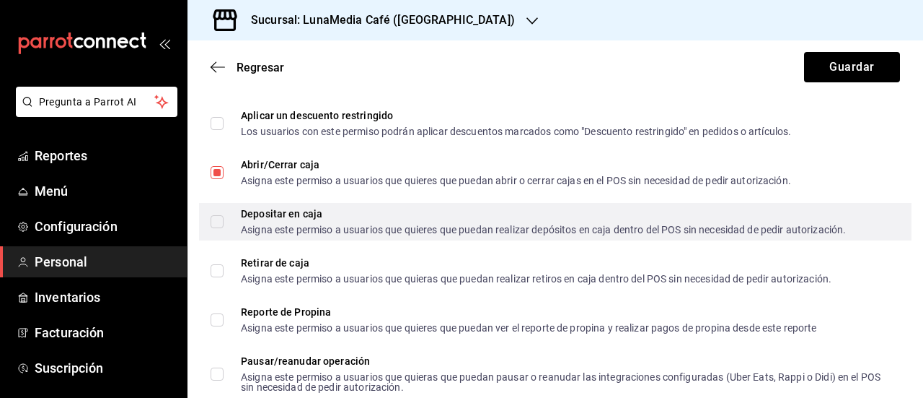
click at [219, 224] on input "Depositar en caja Asigna este permiso a usuarios que quieres que puedan realiza…" at bounding box center [217, 221] width 13 height 13
checkbox input "true"
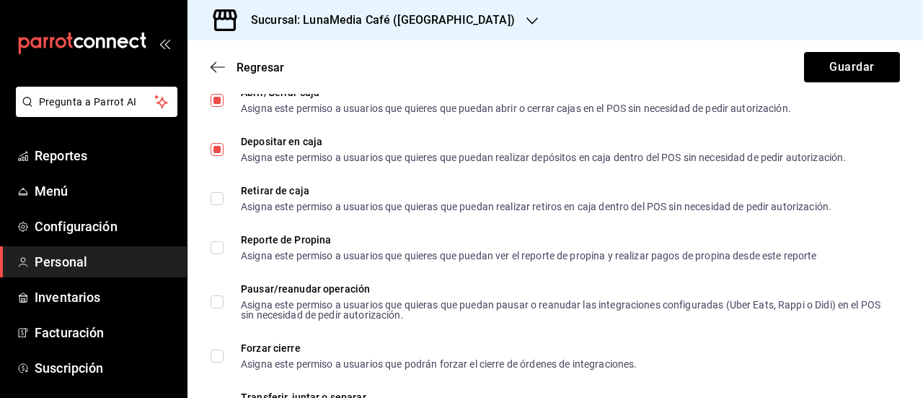
scroll to position [1299, 0]
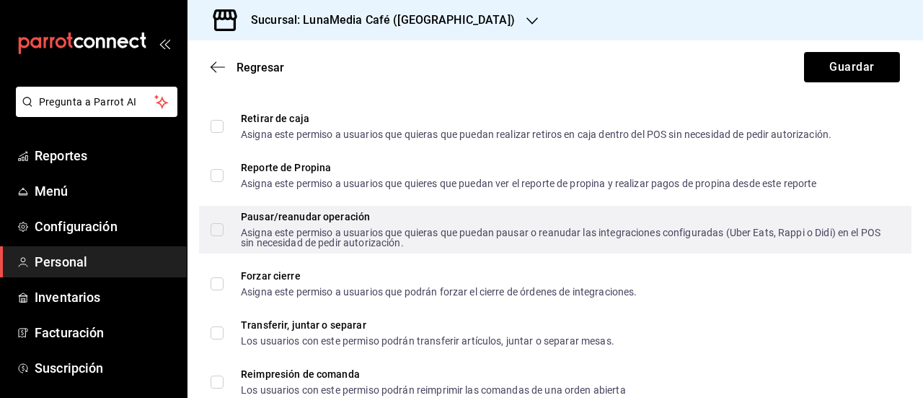
click at [219, 227] on input "Pausar/reanudar operación Asigna este permiso a usuarios que quieras que puedan…" at bounding box center [217, 229] width 13 height 13
checkbox input "true"
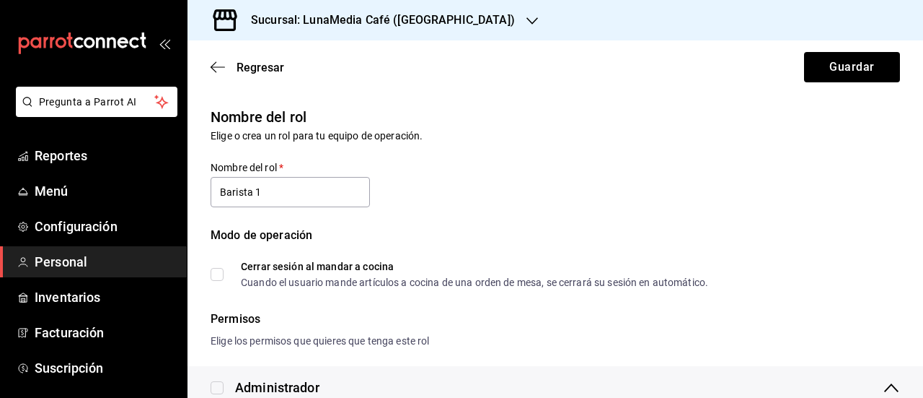
scroll to position [72, 0]
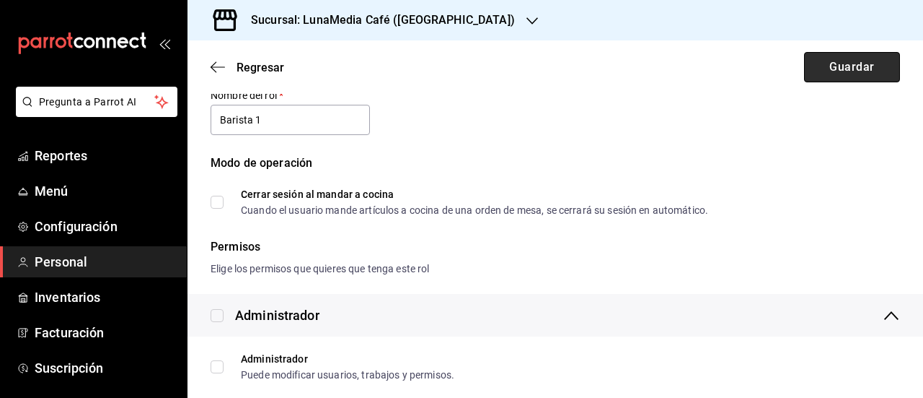
click at [825, 68] on button "Guardar" at bounding box center [852, 67] width 96 height 30
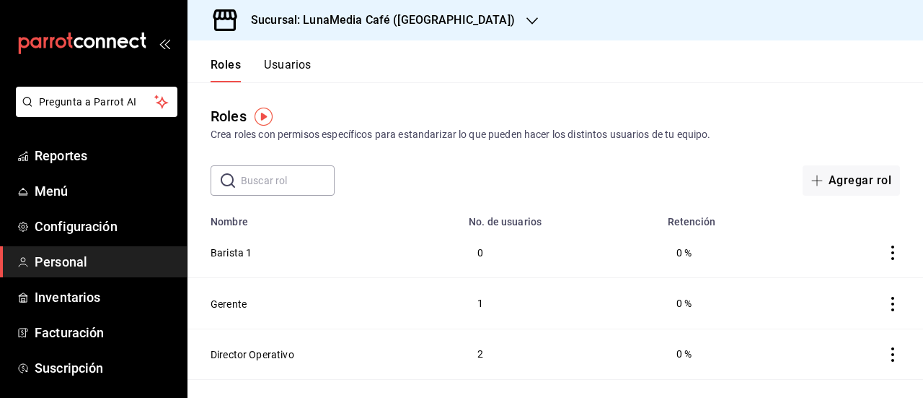
click at [306, 58] on button "Usuarios" at bounding box center [288, 70] width 48 height 25
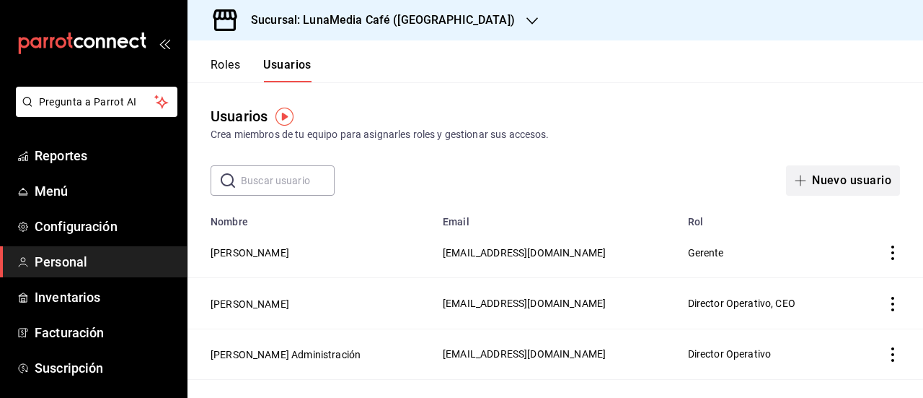
click at [811, 180] on button "Nuevo usuario" at bounding box center [843, 180] width 114 height 30
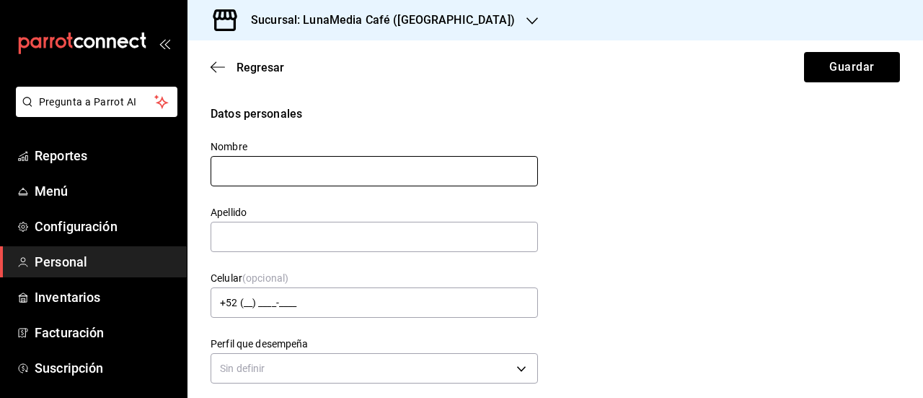
click at [342, 172] on input "text" at bounding box center [375, 171] width 328 height 30
click at [242, 236] on input "text" at bounding box center [375, 236] width 328 height 30
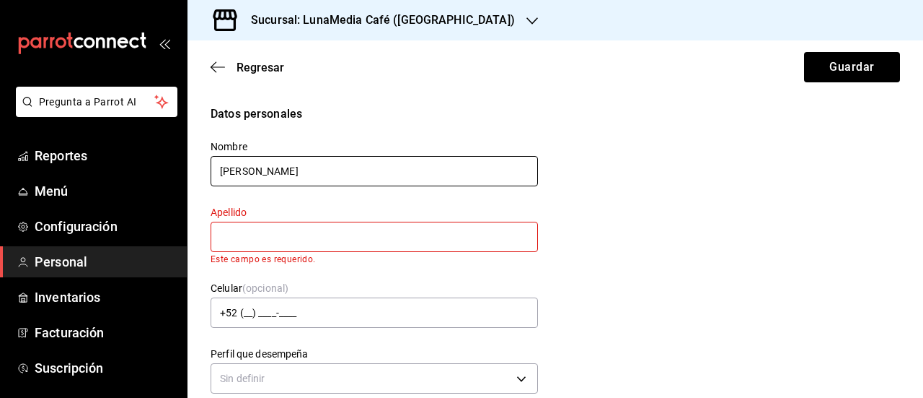
click at [287, 167] on input "[PERSON_NAME]" at bounding box center [375, 171] width 328 height 30
type input "[PERSON_NAME]"
click at [253, 239] on input "text" at bounding box center [375, 236] width 328 height 30
type input "[PERSON_NAME]"
click at [676, 281] on div "Datos personales Nombre [PERSON_NAME] Apellido [PERSON_NAME] Este campo es requ…" at bounding box center [556, 251] width 690 height 292
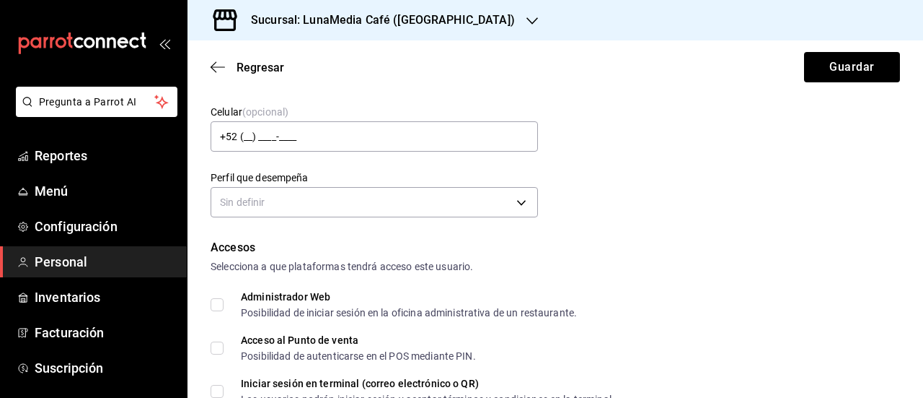
scroll to position [144, 0]
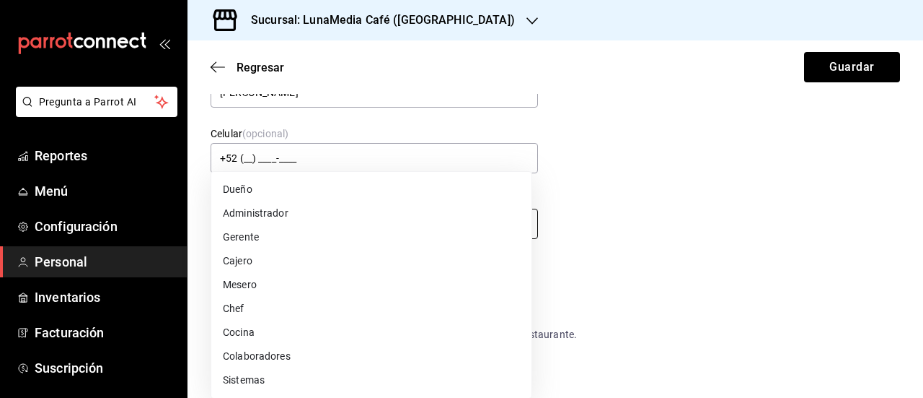
click at [359, 227] on body "Pregunta a Parrot AI Reportes Menú Configuración Personal Inventarios Facturaci…" at bounding box center [461, 199] width 923 height 398
click at [629, 252] on div at bounding box center [461, 199] width 923 height 398
click at [465, 232] on body "Pregunta a Parrot AI Reportes Menú Configuración Personal Inventarios Facturaci…" at bounding box center [461, 199] width 923 height 398
click at [668, 240] on div at bounding box center [461, 199] width 923 height 398
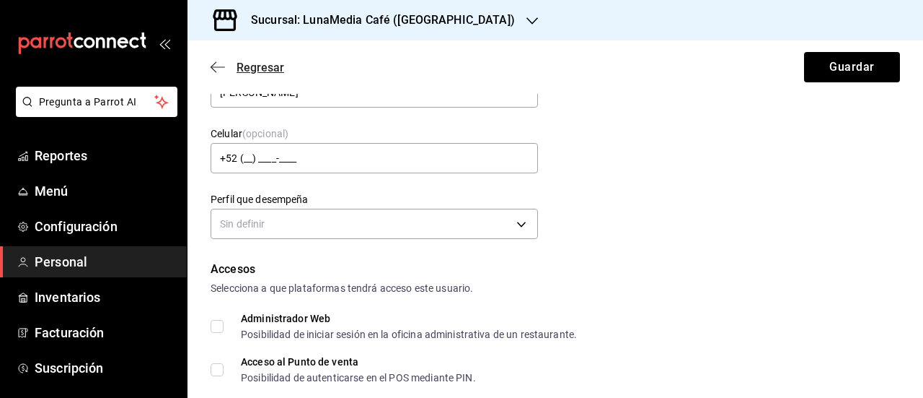
click at [235, 61] on span "Regresar" at bounding box center [248, 68] width 74 height 14
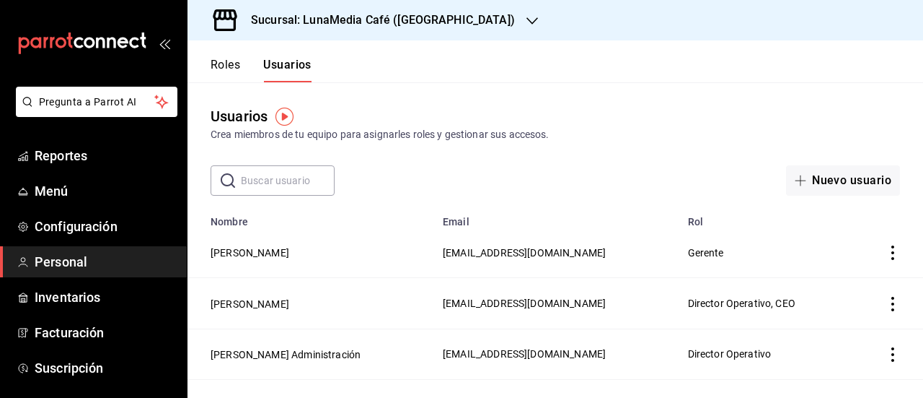
click at [234, 59] on button "Roles" at bounding box center [226, 70] width 30 height 25
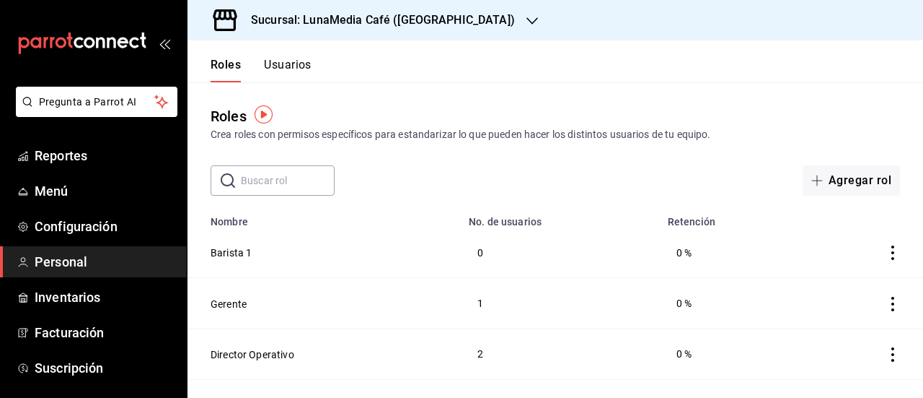
scroll to position [30, 0]
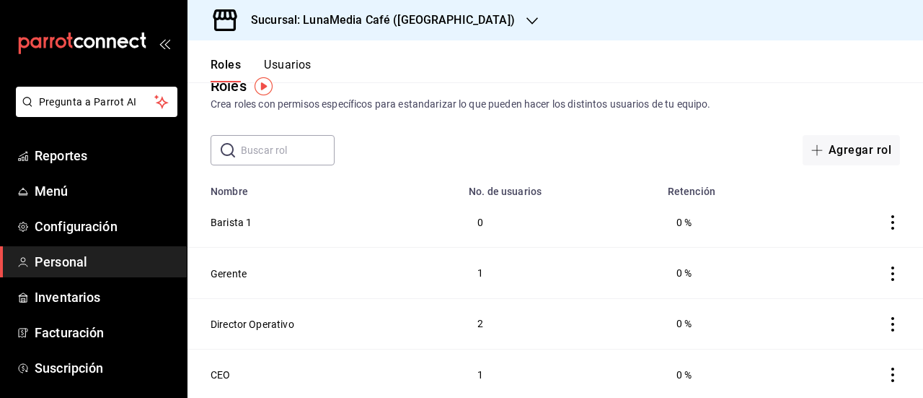
click at [886, 219] on icon "actions" at bounding box center [893, 222] width 14 height 14
click at [640, 141] on div at bounding box center [461, 199] width 923 height 398
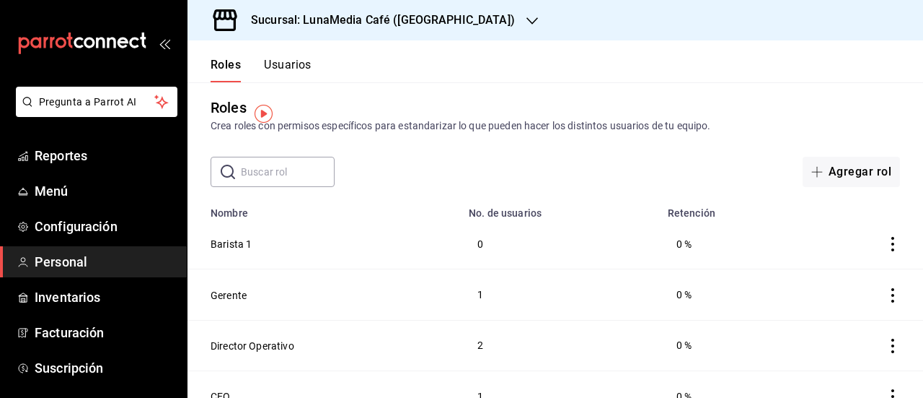
scroll to position [0, 0]
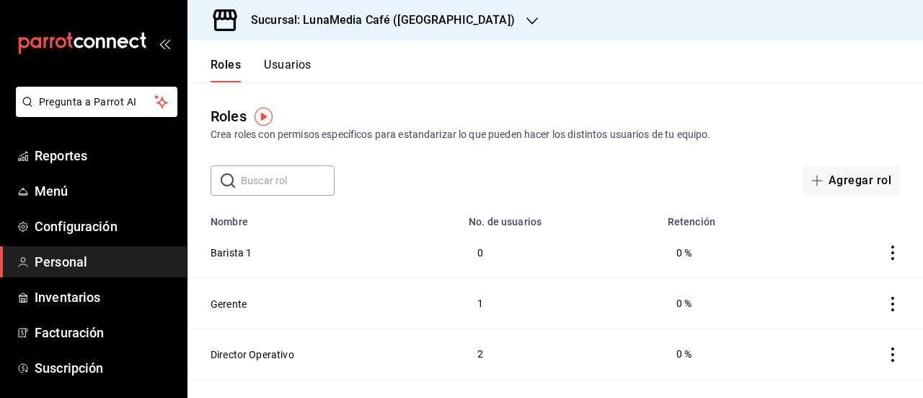
click at [296, 65] on button "Usuarios" at bounding box center [288, 70] width 48 height 25
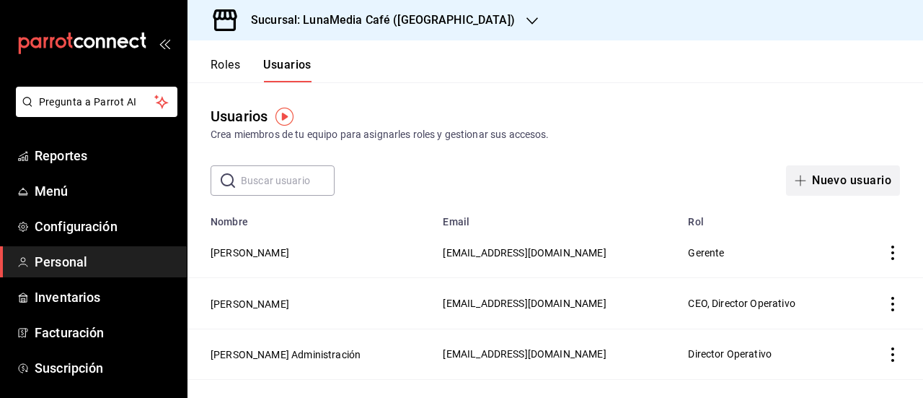
click at [818, 187] on button "Nuevo usuario" at bounding box center [843, 180] width 114 height 30
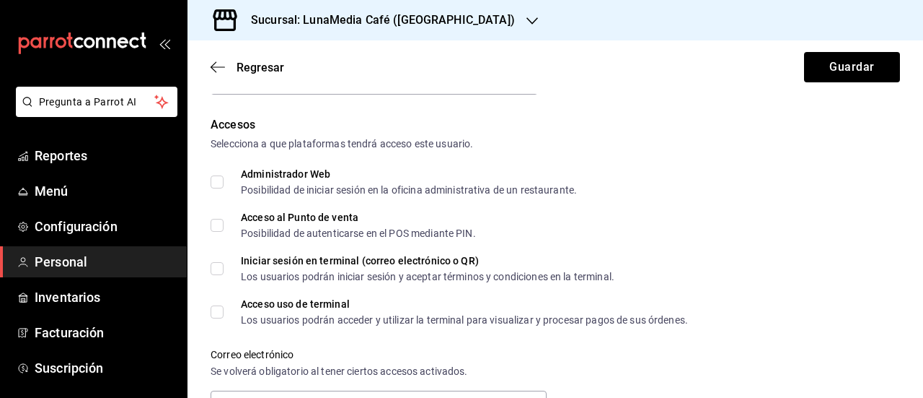
scroll to position [72, 0]
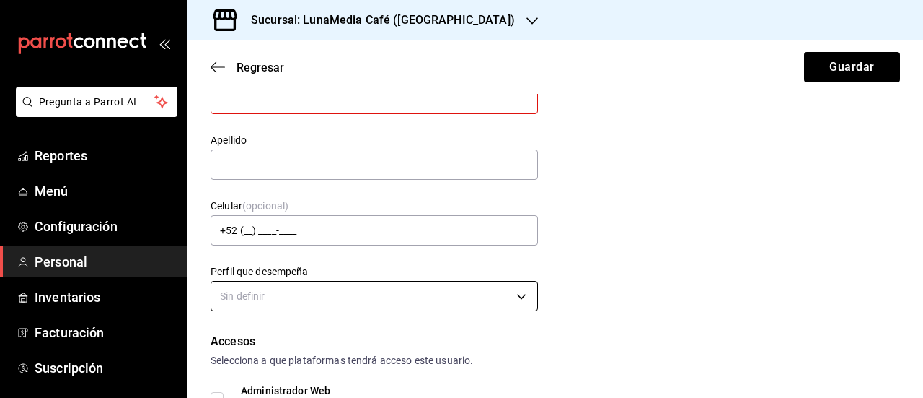
click at [311, 304] on body "Pregunta a Parrot AI Reportes Menú Configuración Personal Inventarios Facturaci…" at bounding box center [461, 199] width 923 height 398
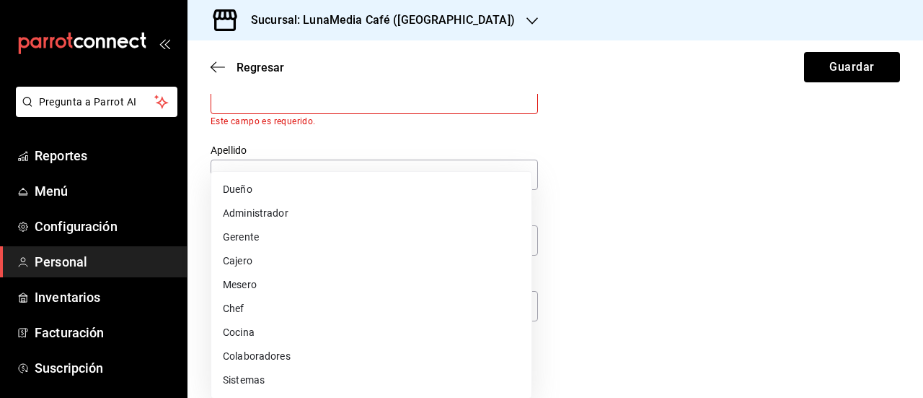
click at [657, 256] on div at bounding box center [461, 199] width 923 height 398
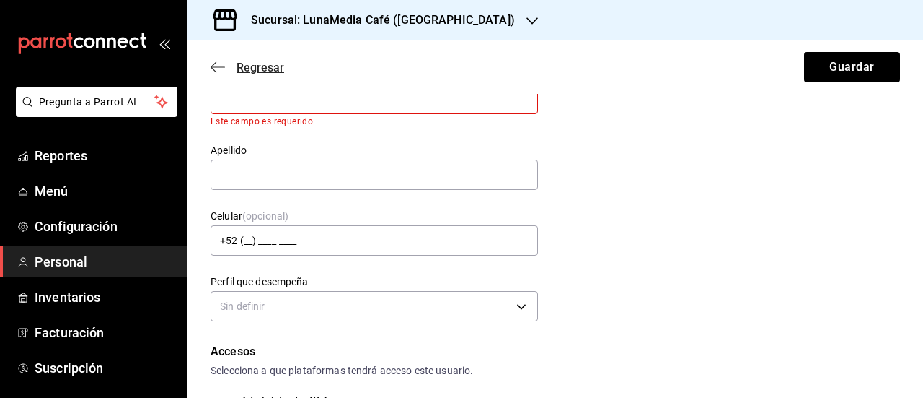
click at [258, 66] on span "Regresar" at bounding box center [261, 68] width 48 height 14
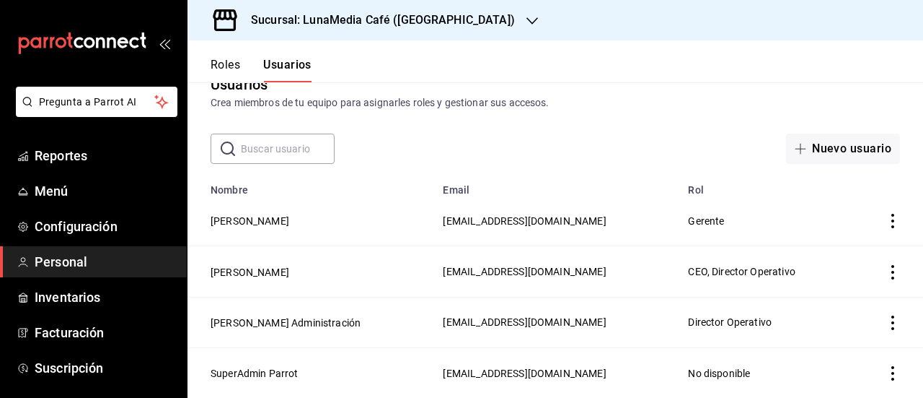
scroll to position [30, 0]
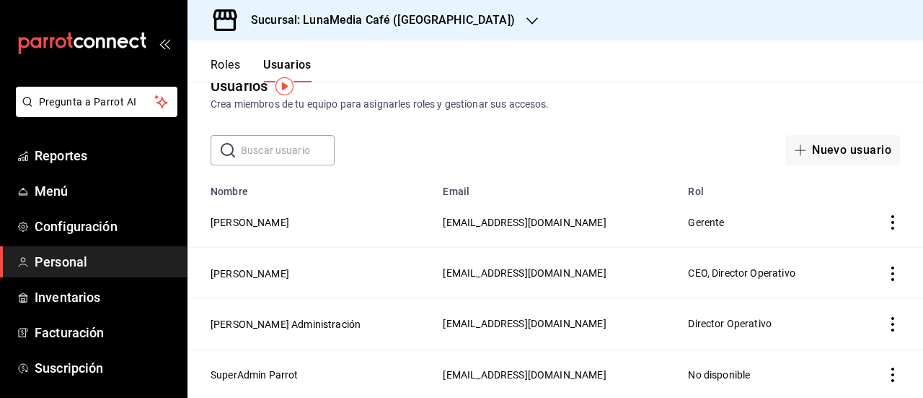
click at [231, 70] on button "Roles" at bounding box center [226, 70] width 30 height 25
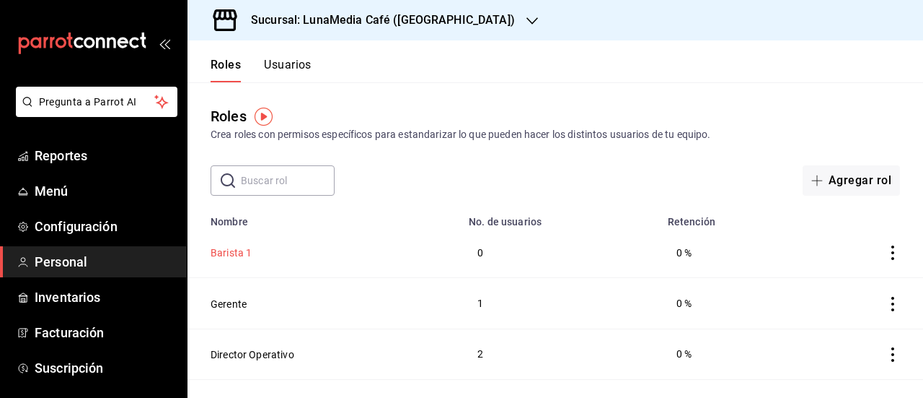
click at [233, 255] on button "Barista 1" at bounding box center [231, 252] width 41 height 14
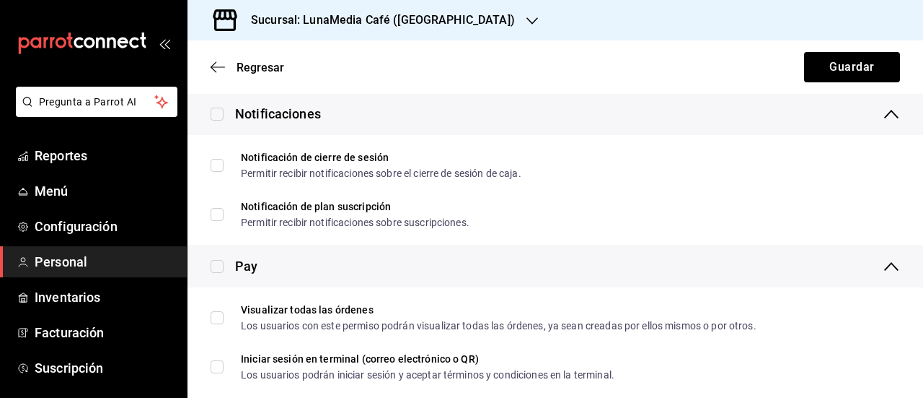
scroll to position [2763, 0]
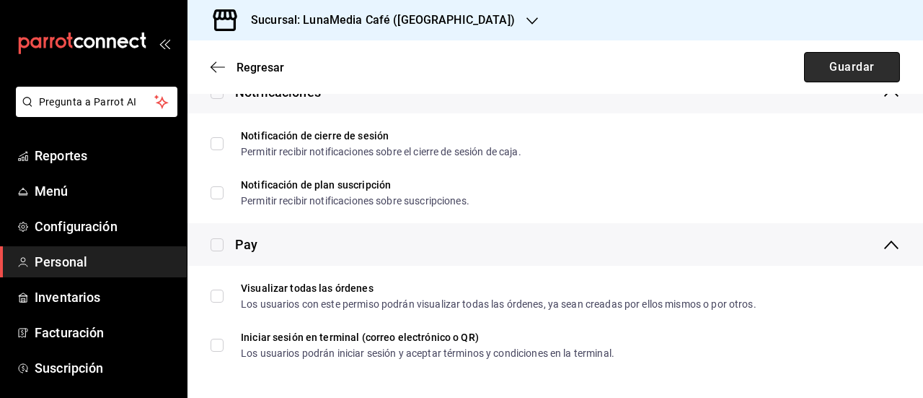
click at [816, 63] on button "Guardar" at bounding box center [852, 67] width 96 height 30
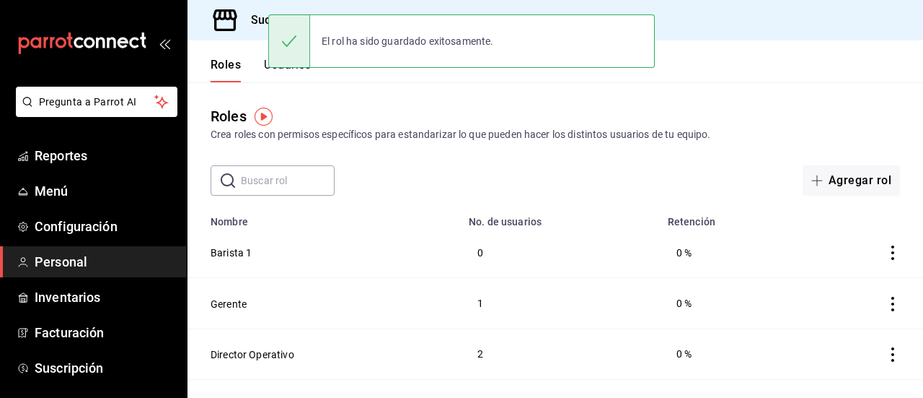
click at [271, 78] on button "Usuarios" at bounding box center [288, 70] width 48 height 25
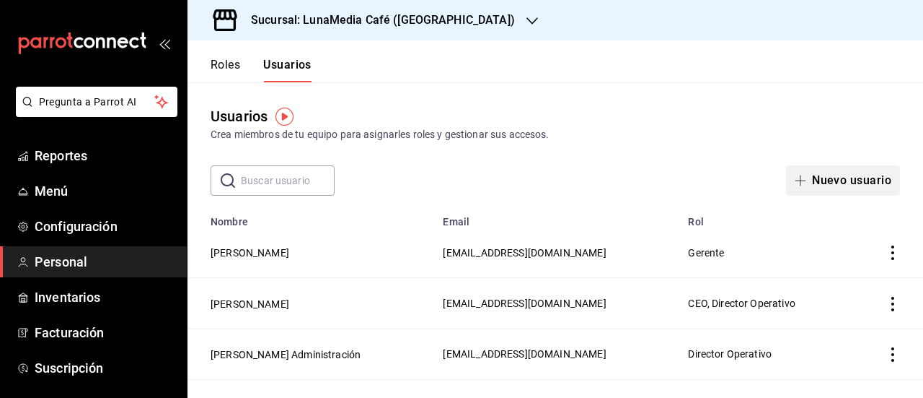
click at [802, 183] on button "Nuevo usuario" at bounding box center [843, 180] width 114 height 30
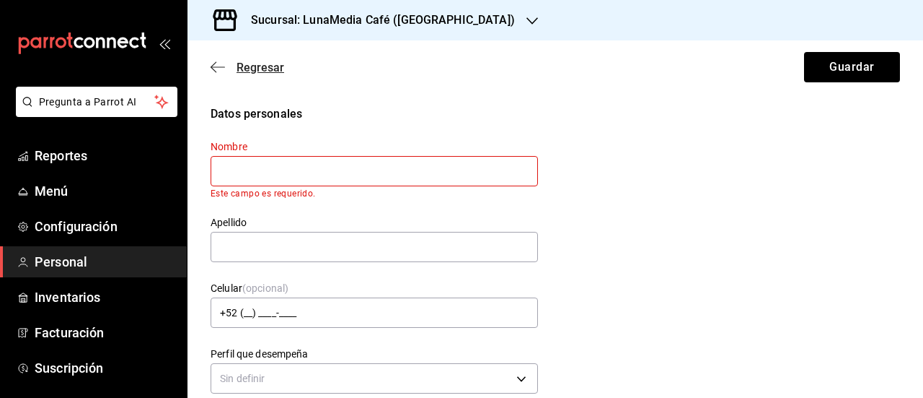
click at [259, 67] on span "Regresar" at bounding box center [261, 68] width 48 height 14
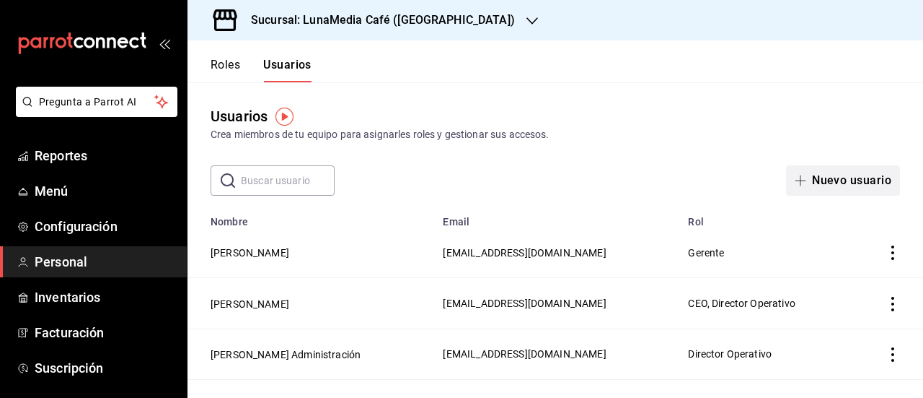
click at [823, 177] on button "Nuevo usuario" at bounding box center [843, 180] width 114 height 30
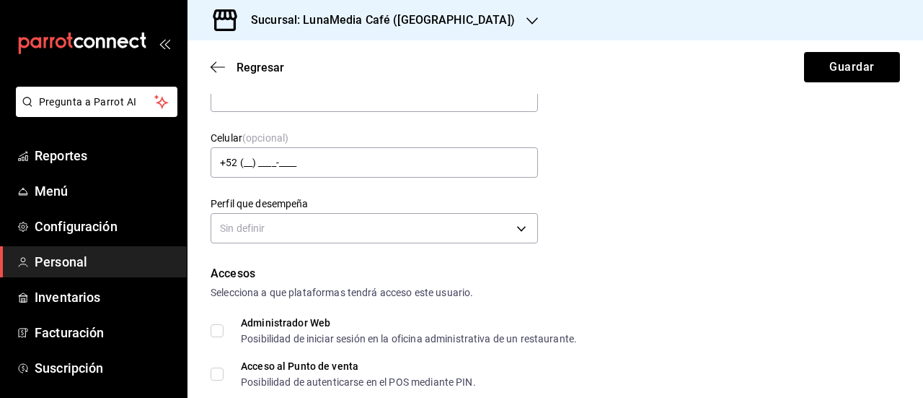
scroll to position [144, 0]
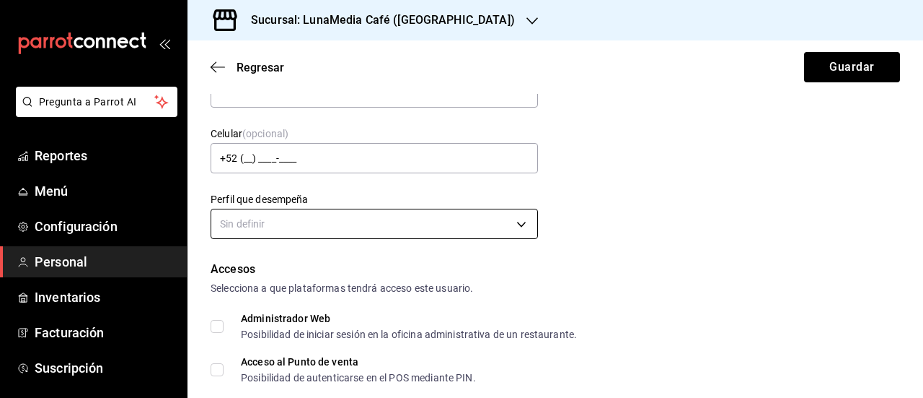
click at [245, 224] on body "Pregunta a Parrot AI Reportes Menú Configuración Personal Inventarios Facturaci…" at bounding box center [461, 199] width 923 height 398
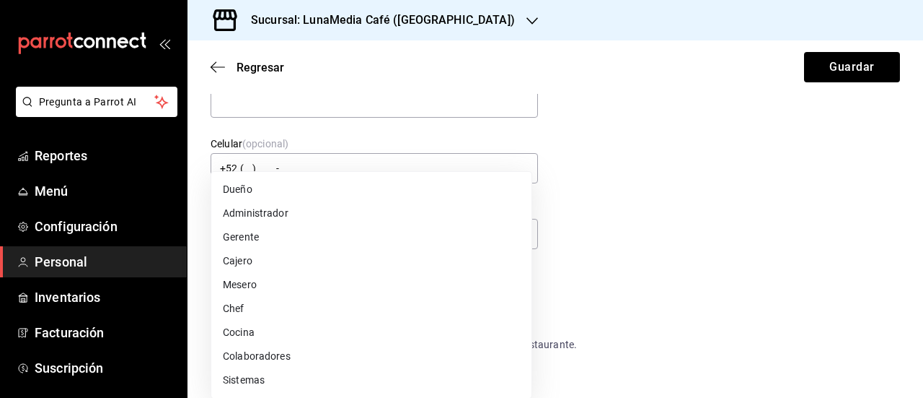
click at [727, 160] on div at bounding box center [461, 199] width 923 height 398
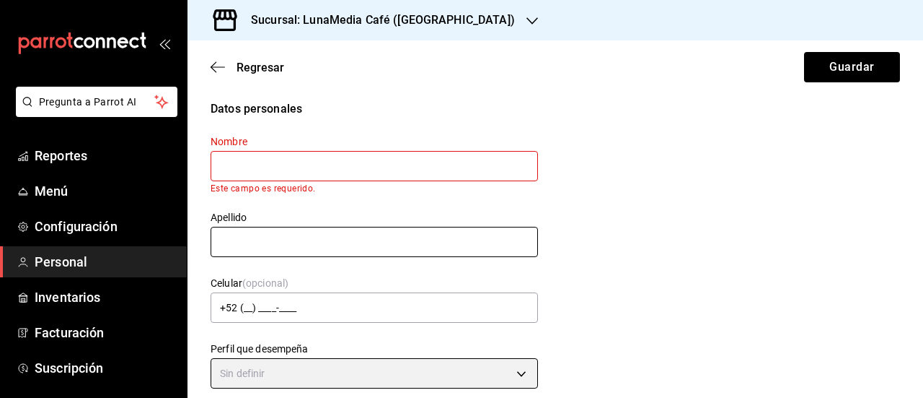
scroll to position [0, 0]
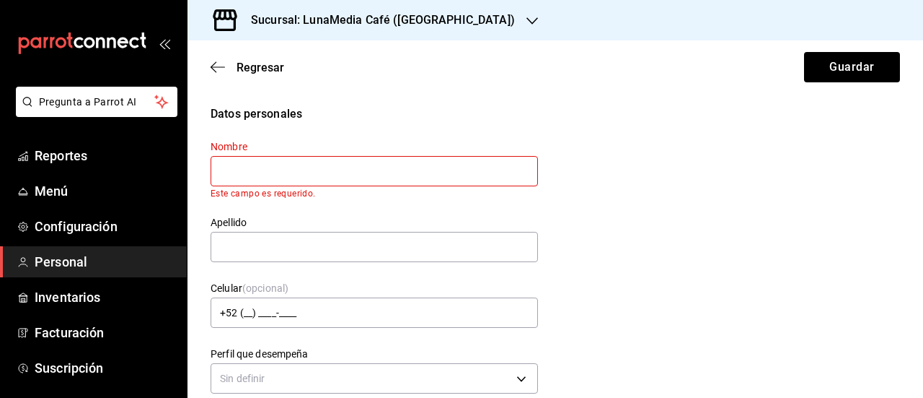
click at [244, 171] on input "text" at bounding box center [375, 171] width 328 height 30
type input "[PERSON_NAME]"
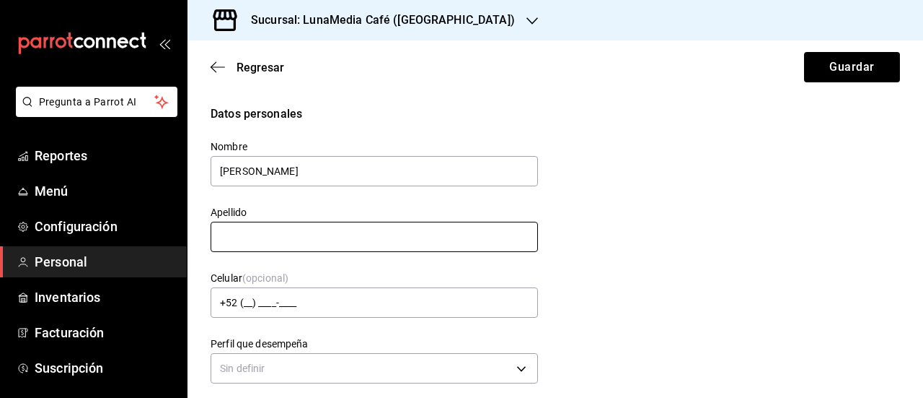
click at [234, 239] on input "text" at bounding box center [375, 236] width 328 height 30
type input "[PERSON_NAME]"
click at [750, 245] on div "Datos personales Nombre [PERSON_NAME] Apellido [PERSON_NAME] Celular (opcional)…" at bounding box center [556, 246] width 690 height 282
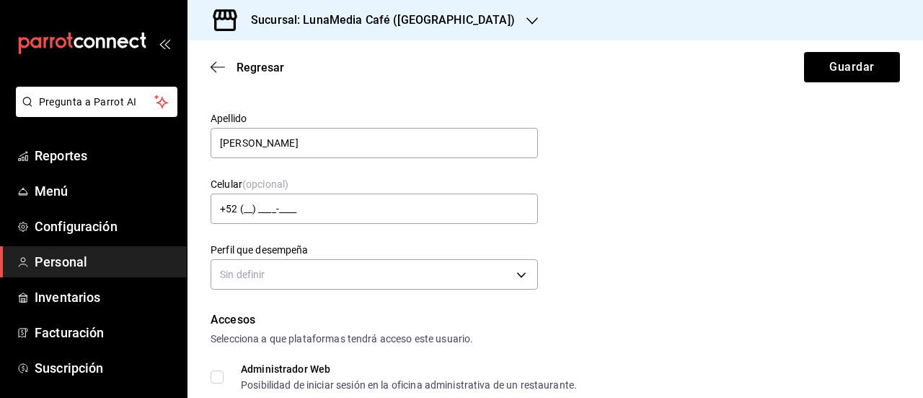
scroll to position [144, 0]
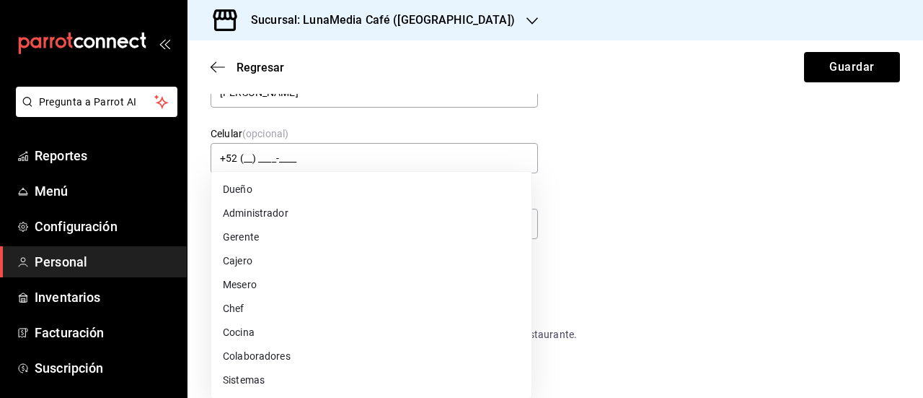
drag, startPoint x: 374, startPoint y: 229, endPoint x: 360, endPoint y: 226, distance: 14.2
click at [372, 229] on body "Pregunta a Parrot AI Reportes Menú Configuración Personal Inventarios Facturaci…" at bounding box center [461, 199] width 923 height 398
click at [656, 245] on div at bounding box center [461, 199] width 923 height 398
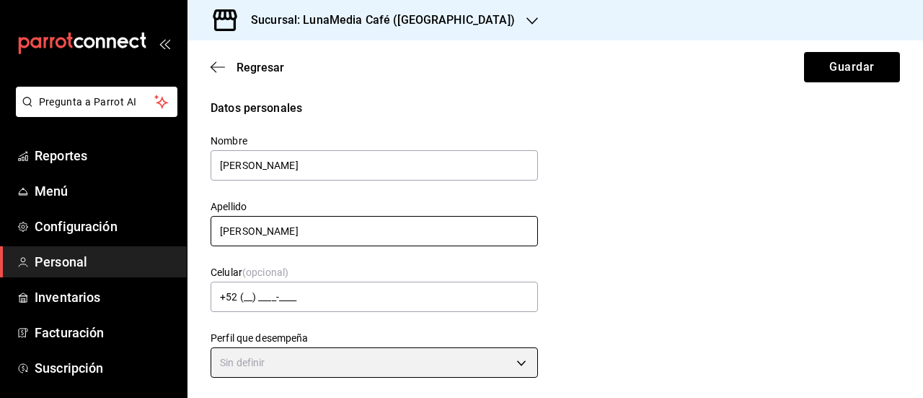
scroll to position [0, 0]
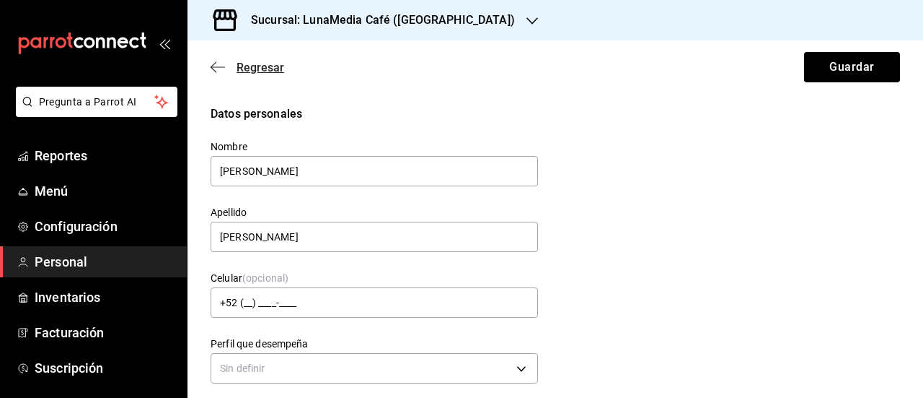
click at [251, 61] on span "Regresar" at bounding box center [261, 68] width 48 height 14
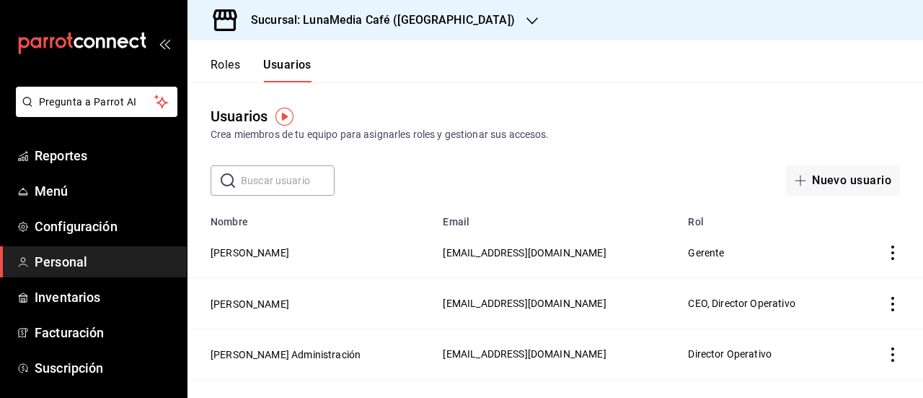
click at [202, 56] on div "Roles Usuarios" at bounding box center [250, 61] width 124 height 42
click at [214, 59] on button "Roles" at bounding box center [226, 70] width 30 height 25
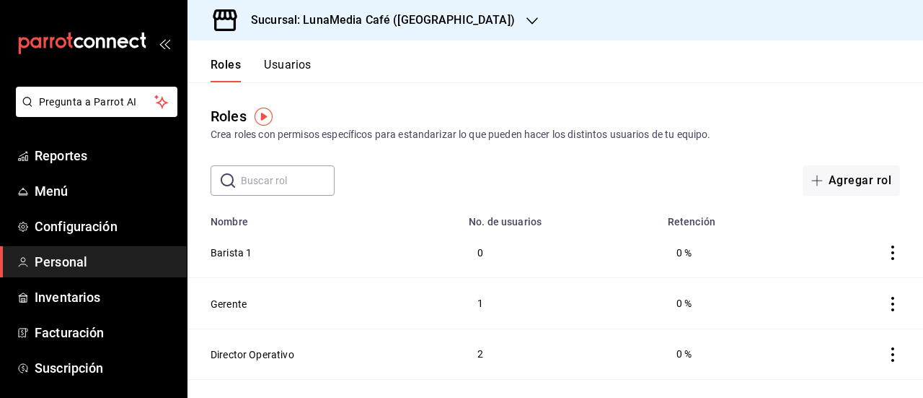
click at [480, 249] on td "0" at bounding box center [559, 252] width 199 height 51
click at [886, 246] on icon "actions" at bounding box center [893, 252] width 14 height 14
click at [53, 223] on div at bounding box center [461, 199] width 923 height 398
click at [61, 228] on span "Configuración" at bounding box center [105, 225] width 141 height 19
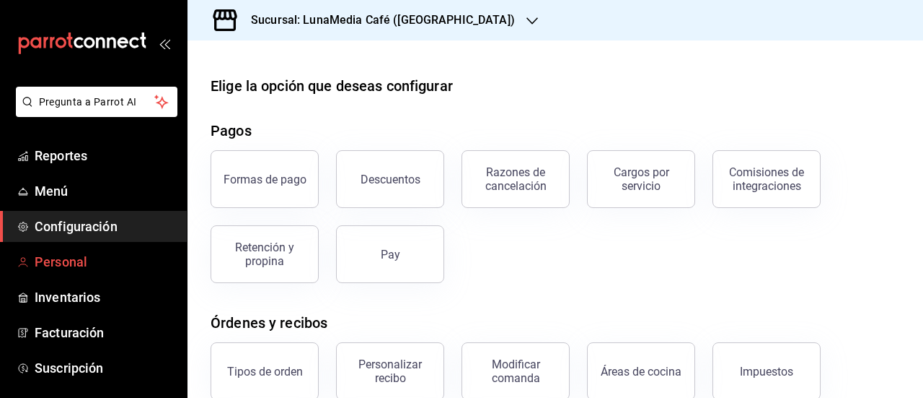
click at [66, 269] on span "Personal" at bounding box center [105, 261] width 141 height 19
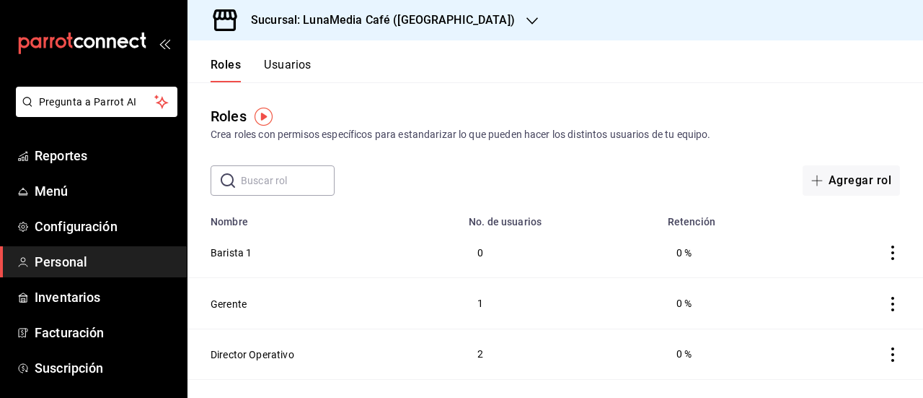
click at [276, 63] on button "Usuarios" at bounding box center [288, 70] width 48 height 25
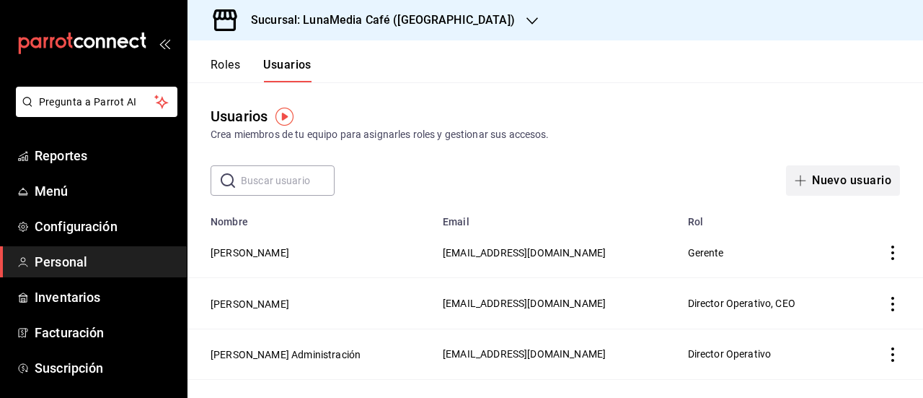
click at [812, 176] on button "Nuevo usuario" at bounding box center [843, 180] width 114 height 30
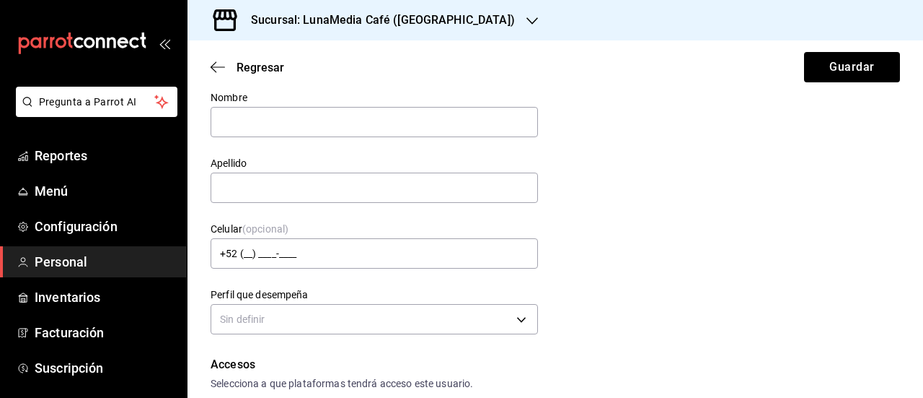
scroll to position [72, 0]
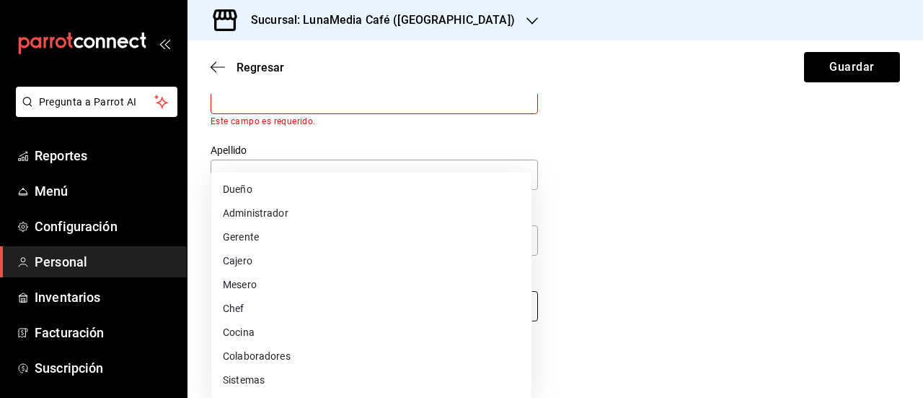
click at [281, 300] on body "Pregunta a Parrot AI Reportes Menú Configuración Personal Inventarios Facturaci…" at bounding box center [461, 199] width 923 height 398
click at [245, 374] on li "Sistemas" at bounding box center [371, 380] width 320 height 24
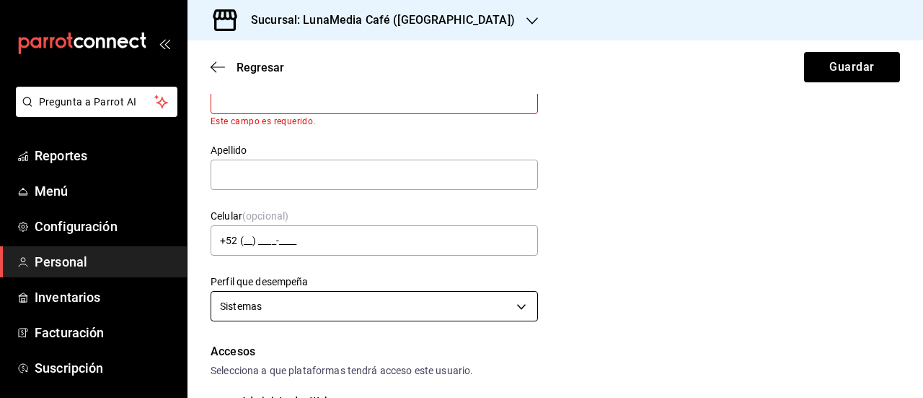
click at [253, 295] on body "Pregunta a Parrot AI Reportes Menú Configuración Personal Inventarios Facturaci…" at bounding box center [461, 199] width 923 height 398
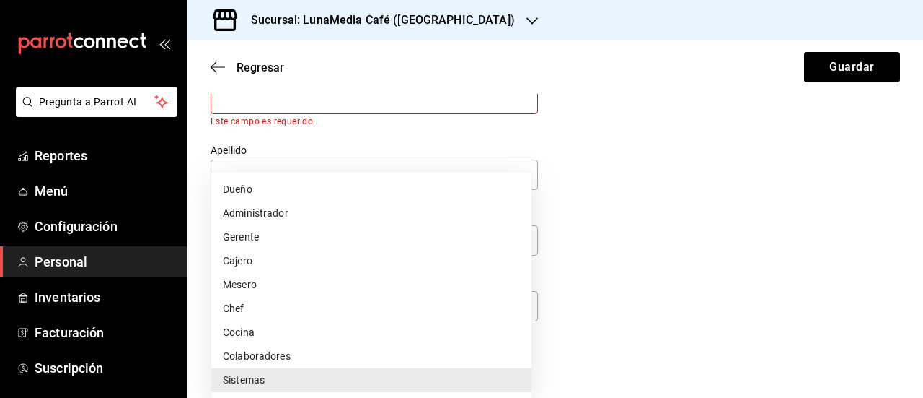
click at [258, 351] on li "Colaboradores" at bounding box center [371, 356] width 320 height 24
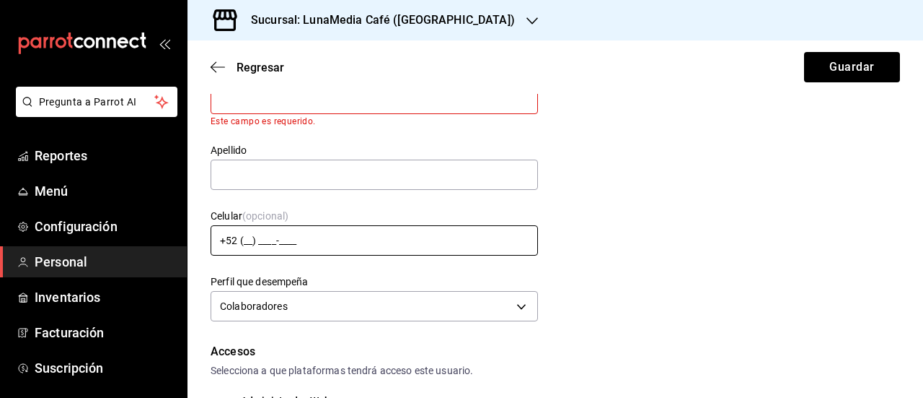
click at [248, 234] on input "+52 (__) ____-____" at bounding box center [375, 240] width 328 height 30
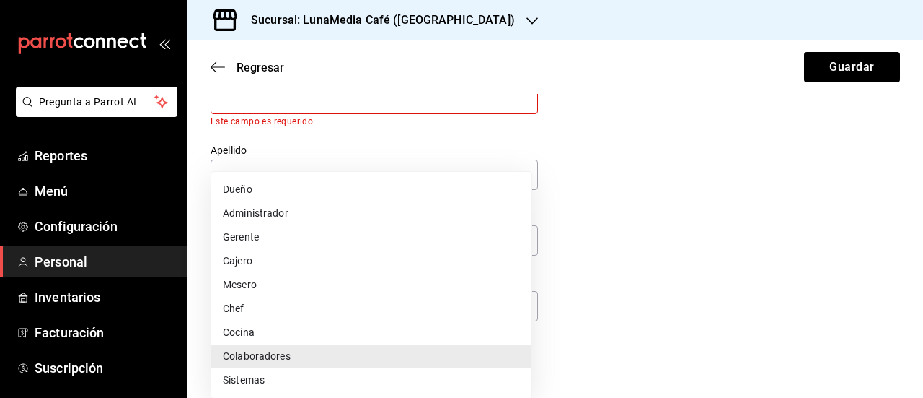
click at [242, 304] on body "Pregunta a Parrot AI Reportes Menú Configuración Personal Inventarios Facturaci…" at bounding box center [461, 199] width 923 height 398
click at [254, 323] on li "Cocina" at bounding box center [371, 332] width 320 height 24
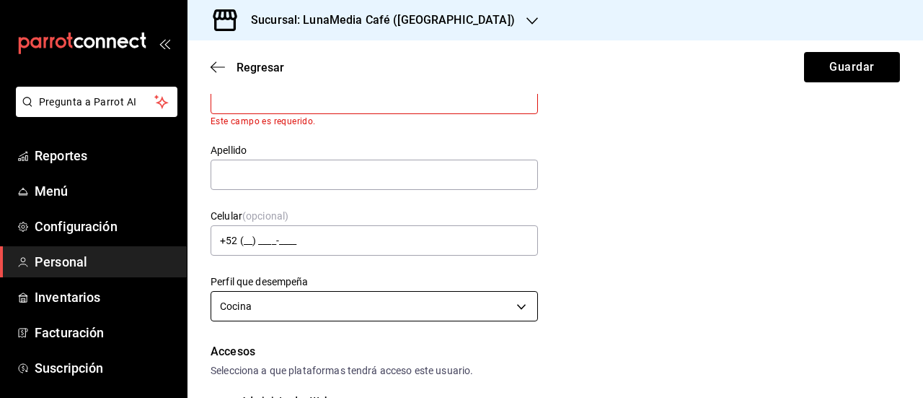
click at [247, 310] on body "Pregunta a Parrot AI Reportes Menú Configuración Personal Inventarios Facturaci…" at bounding box center [461, 199] width 923 height 398
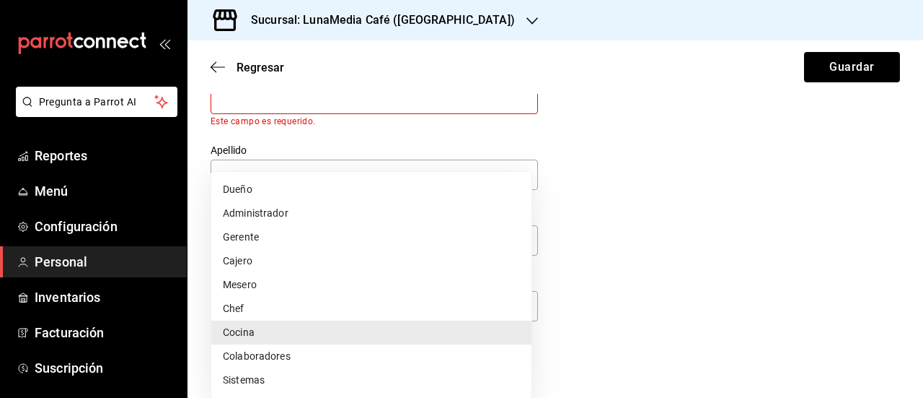
click at [237, 191] on li "Dueño" at bounding box center [371, 189] width 320 height 24
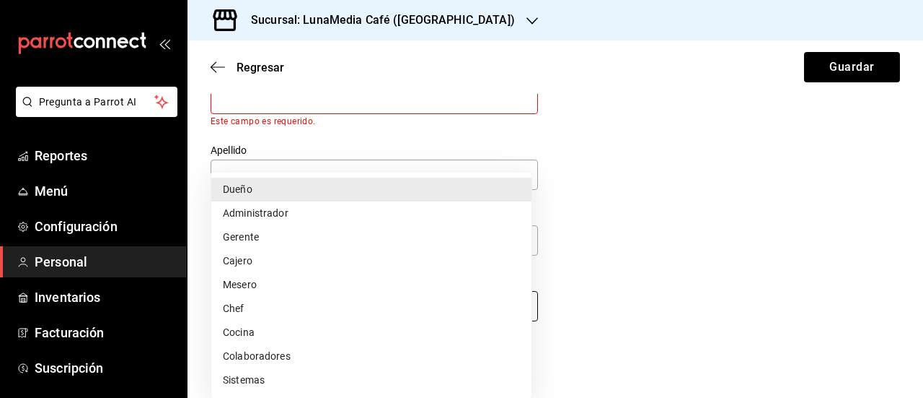
click at [255, 295] on body "Pregunta a Parrot AI Reportes Menú Configuración Personal Inventarios Facturaci…" at bounding box center [461, 199] width 923 height 398
click at [257, 216] on li "Administrador" at bounding box center [371, 213] width 320 height 24
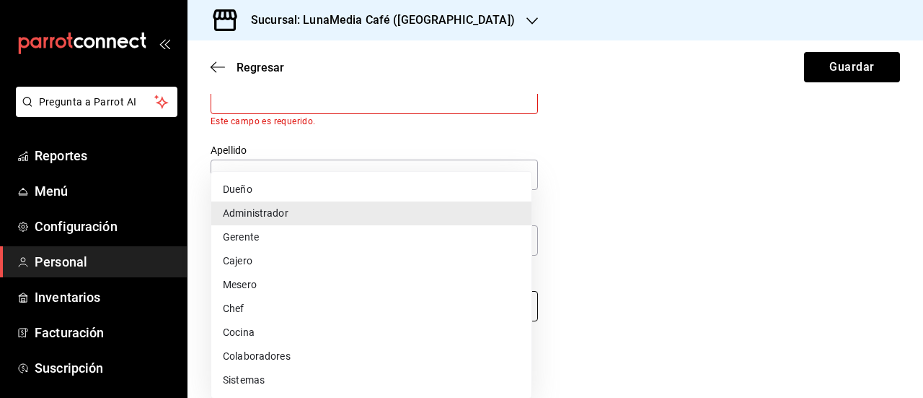
click at [265, 306] on body "Pregunta a Parrot AI Reportes Menú Configuración Personal Inventarios Facturaci…" at bounding box center [461, 199] width 923 height 398
drag, startPoint x: 258, startPoint y: 234, endPoint x: 263, endPoint y: 268, distance: 33.5
click at [257, 234] on li "Gerente" at bounding box center [371, 237] width 320 height 24
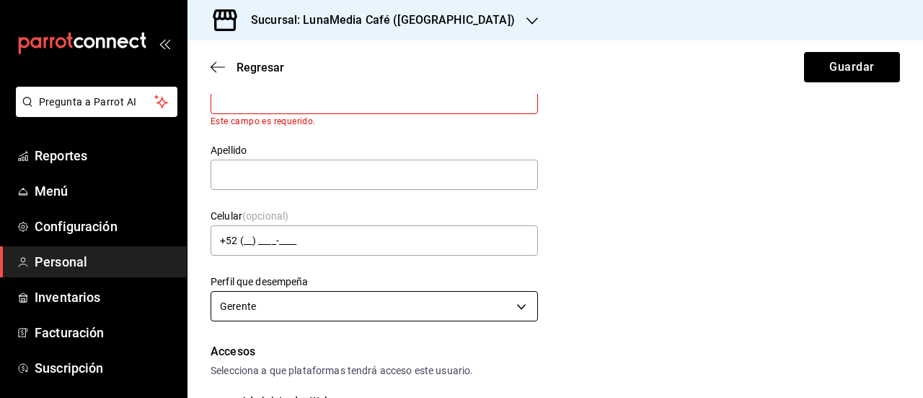
click at [268, 313] on body "Pregunta a Parrot AI Reportes Menú Configuración Personal Inventarios Facturaci…" at bounding box center [461, 199] width 923 height 398
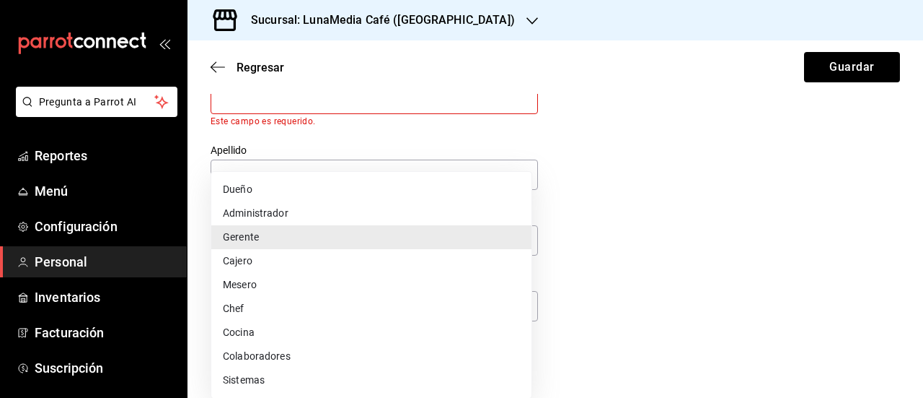
click at [260, 266] on li "Cajero" at bounding box center [371, 261] width 320 height 24
type input "CASHIER"
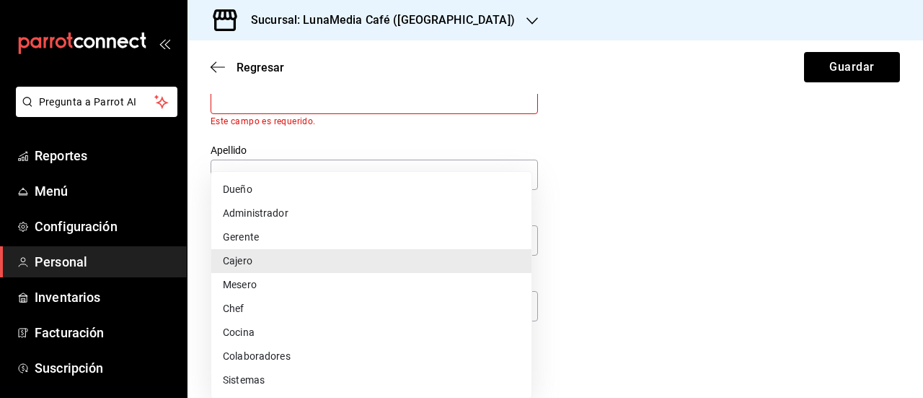
click at [280, 301] on body "Pregunta a Parrot AI Reportes Menú Configuración Personal Inventarios Facturaci…" at bounding box center [461, 199] width 923 height 398
click at [612, 278] on div at bounding box center [461, 199] width 923 height 398
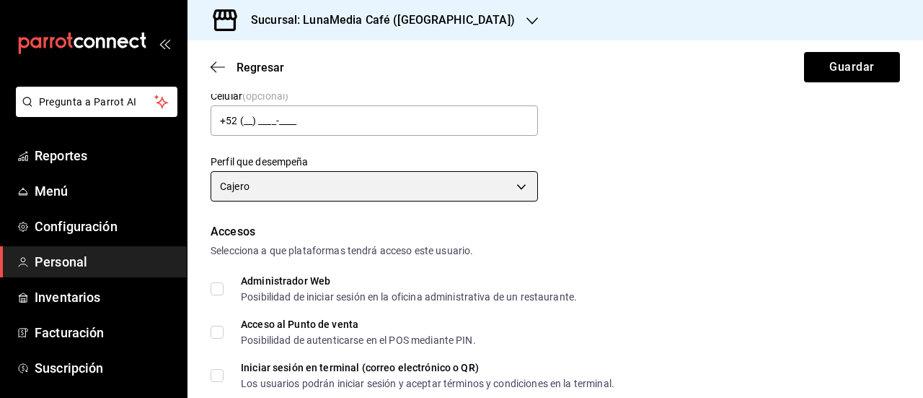
scroll to position [188, 0]
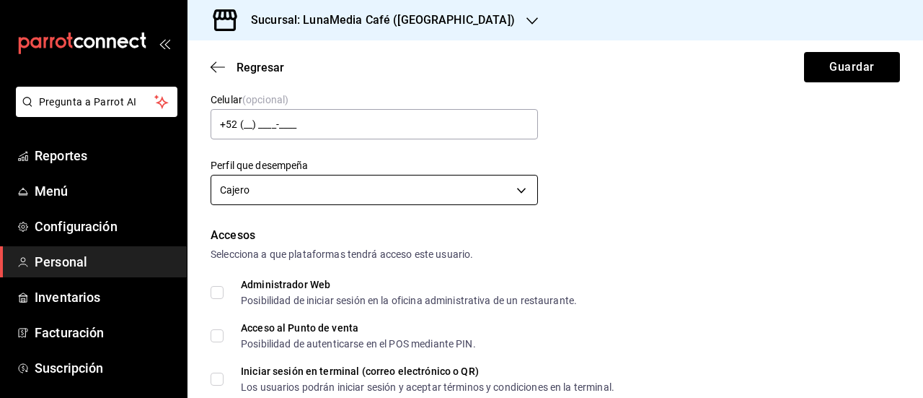
click at [280, 191] on body "Pregunta a Parrot AI Reportes Menú Configuración Personal Inventarios Facturaci…" at bounding box center [461, 199] width 923 height 398
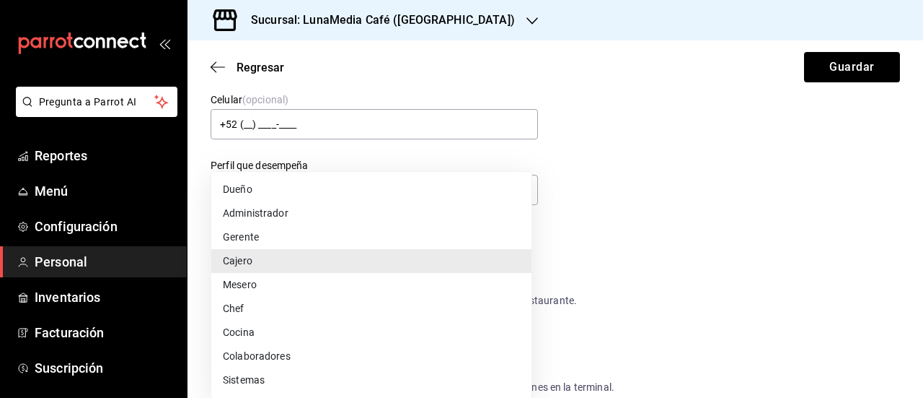
click at [245, 265] on li "Cajero" at bounding box center [371, 261] width 320 height 24
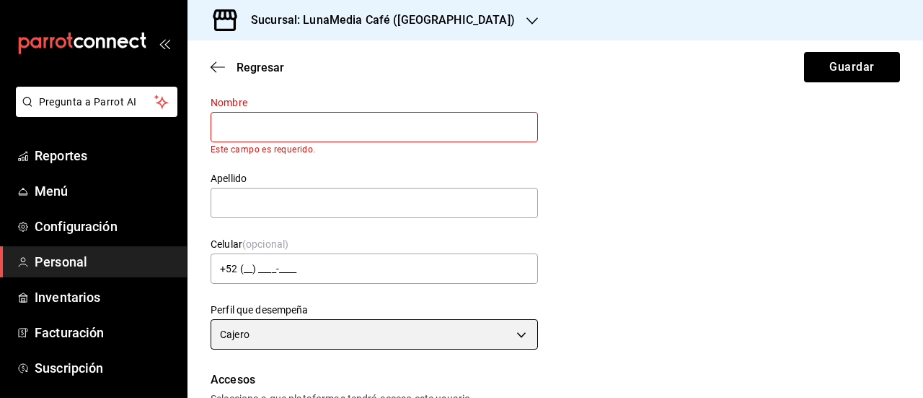
scroll to position [0, 0]
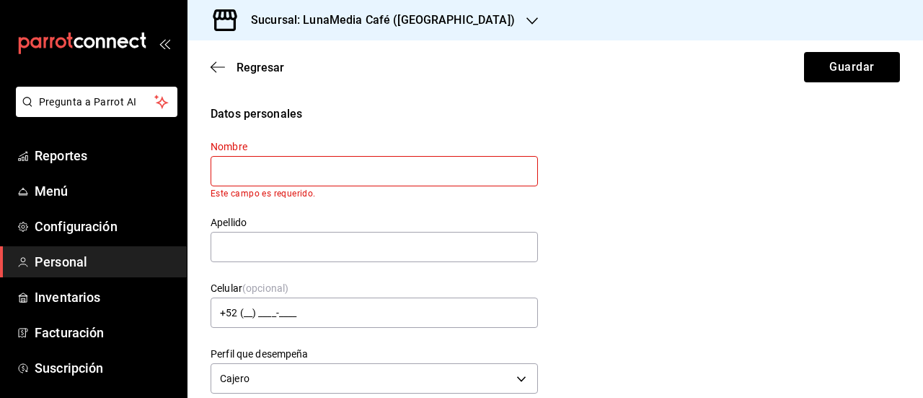
click at [240, 173] on input "text" at bounding box center [375, 171] width 328 height 30
type input "[PERSON_NAME]"
click at [248, 253] on div "Apellido" at bounding box center [375, 240] width 328 height 48
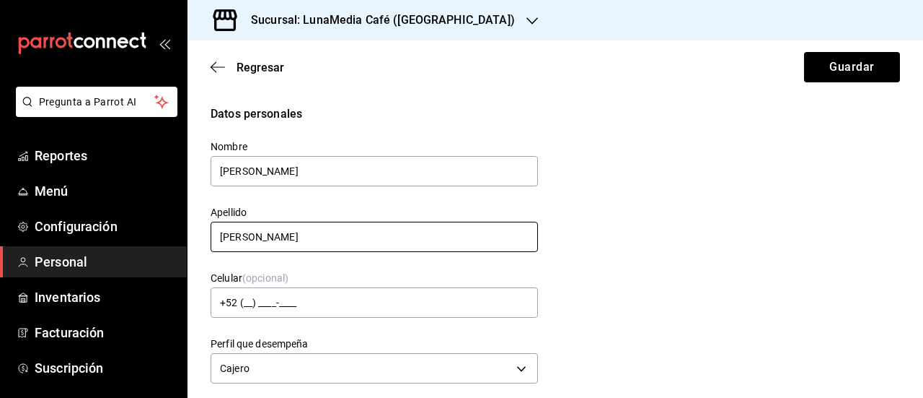
type input "[PERSON_NAME]"
click at [702, 274] on div "Datos personales Nombre [PERSON_NAME] Apellido [PERSON_NAME] Celular (opcional)…" at bounding box center [556, 246] width 690 height 282
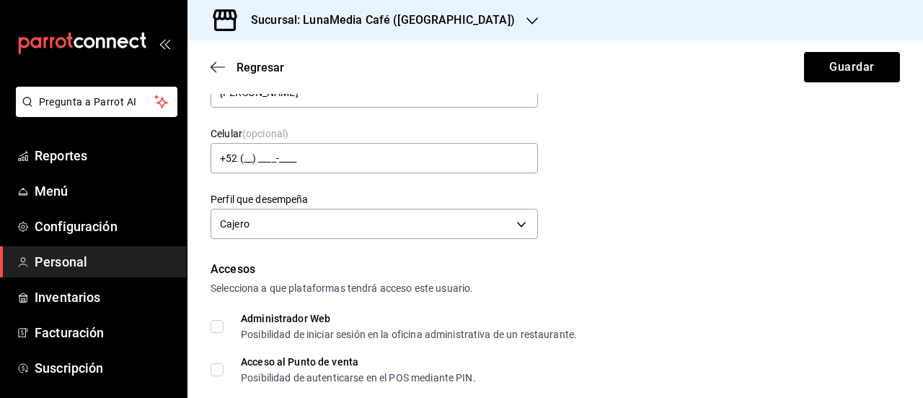
scroll to position [289, 0]
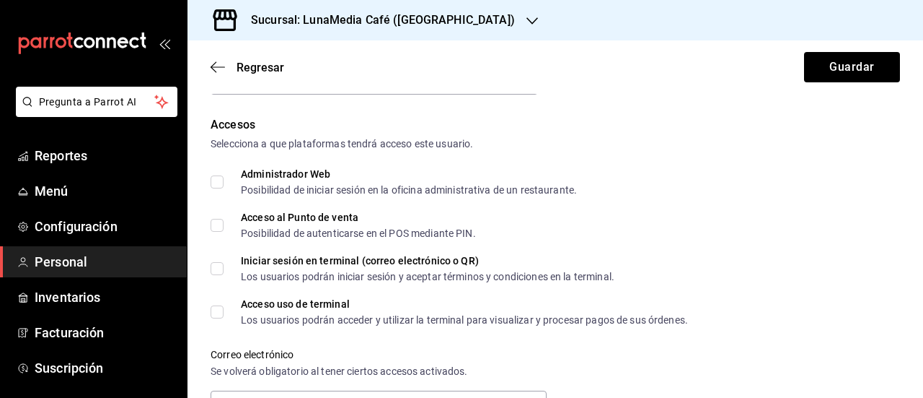
click at [214, 226] on input "Acceso al Punto de venta Posibilidad de autenticarse en el POS mediante PIN." at bounding box center [217, 225] width 13 height 13
checkbox input "true"
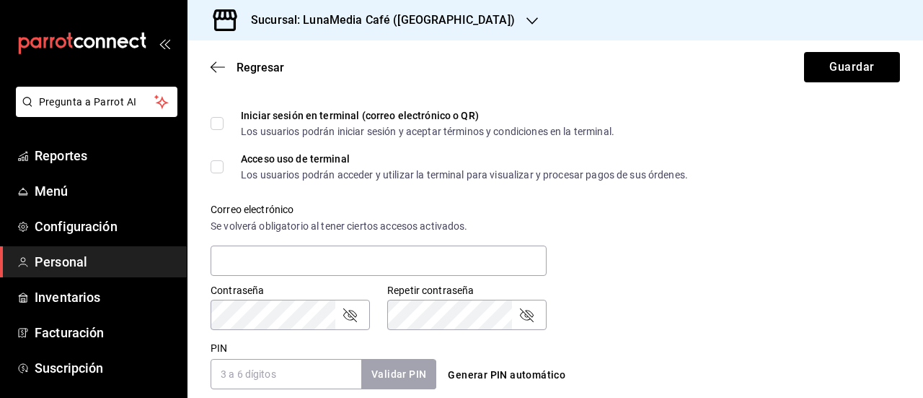
scroll to position [505, 0]
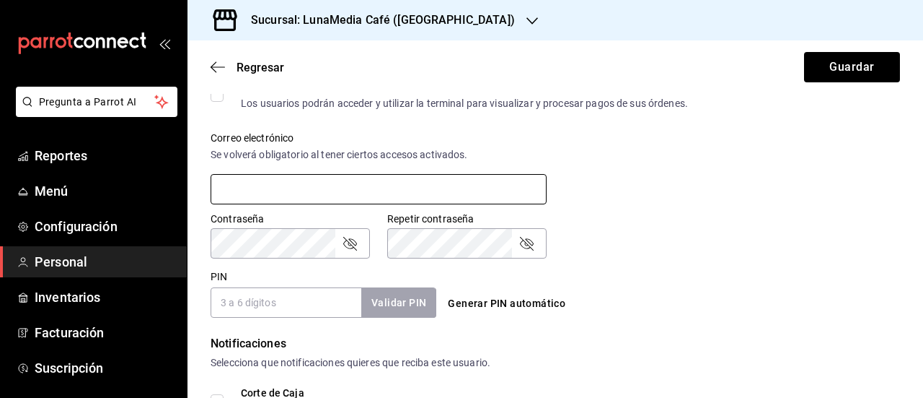
click at [272, 201] on input "text" at bounding box center [379, 189] width 336 height 30
click at [368, 192] on input "[EMAIL_ADDRESS],com" at bounding box center [379, 189] width 336 height 30
type input "[EMAIL_ADDRESS][DOMAIN_NAME]"
click at [646, 247] on div "Contraseña Contraseña Repetir contraseña Repetir contraseña" at bounding box center [546, 226] width 707 height 63
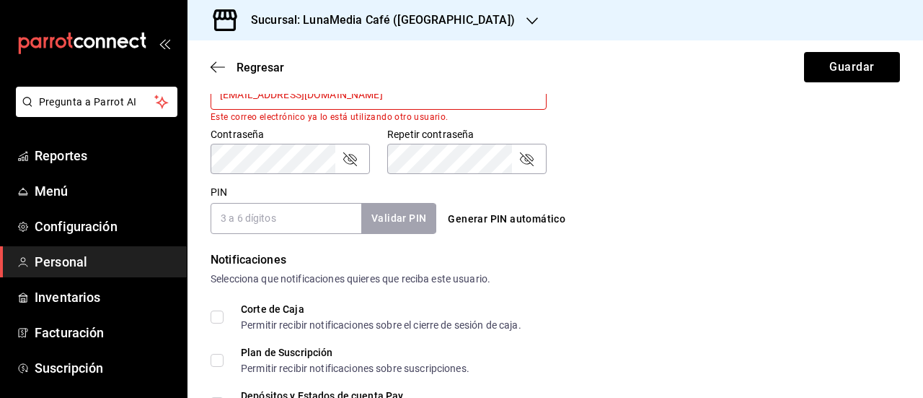
scroll to position [577, 0]
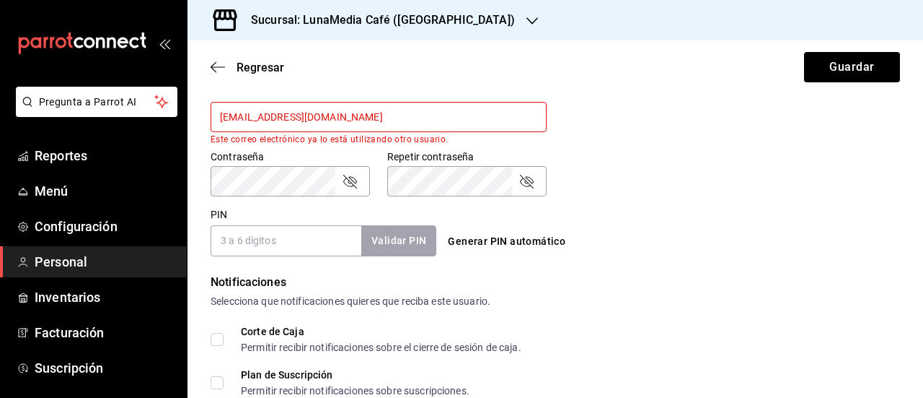
click at [408, 114] on input "[EMAIL_ADDRESS][DOMAIN_NAME]" at bounding box center [379, 117] width 336 height 30
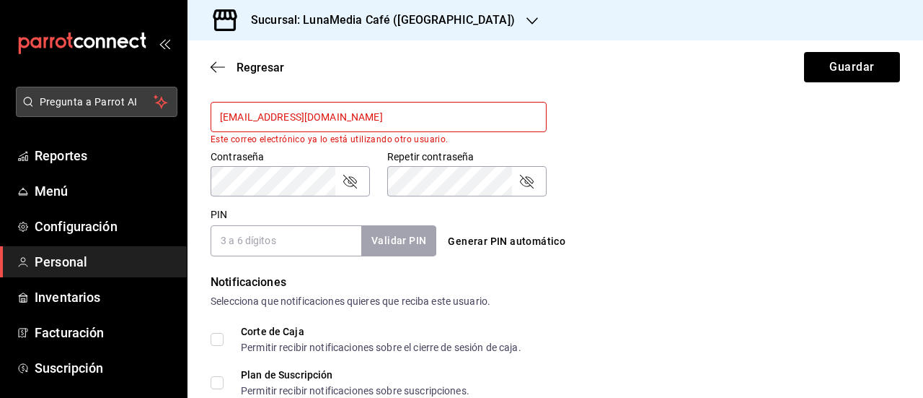
drag, startPoint x: 416, startPoint y: 120, endPoint x: 167, endPoint y: 116, distance: 248.2
click at [167, 116] on div "Pregunta a Parrot AI Reportes Menú Configuración Personal Inventarios Facturaci…" at bounding box center [461, 199] width 923 height 398
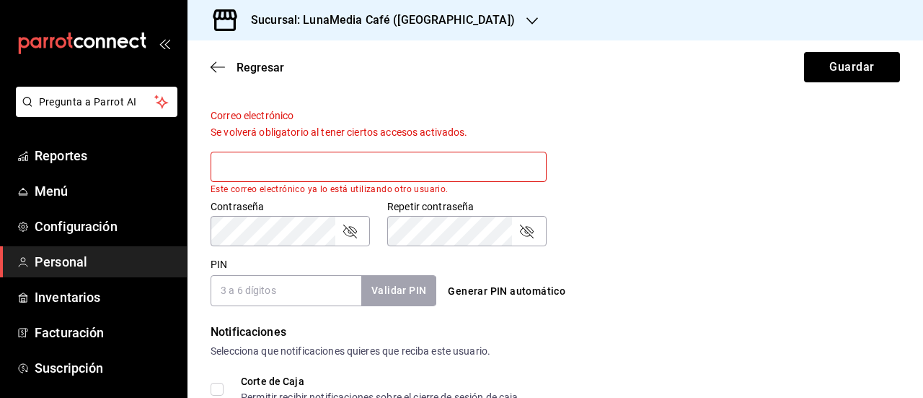
scroll to position [505, 0]
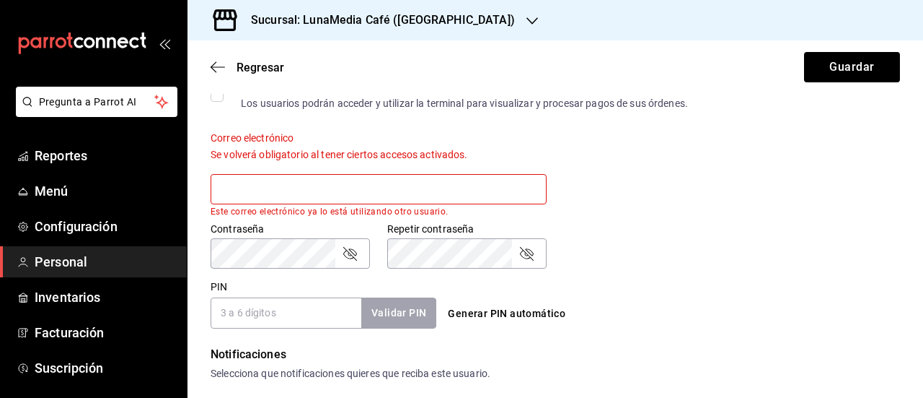
click at [616, 253] on div "Contraseña Contraseña Repetir contraseña Repetir contraseña" at bounding box center [546, 236] width 707 height 63
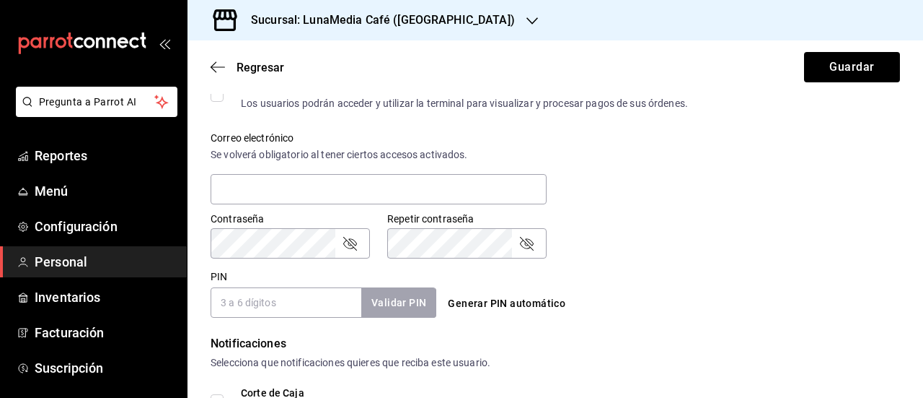
click at [235, 302] on input "PIN" at bounding box center [286, 302] width 151 height 30
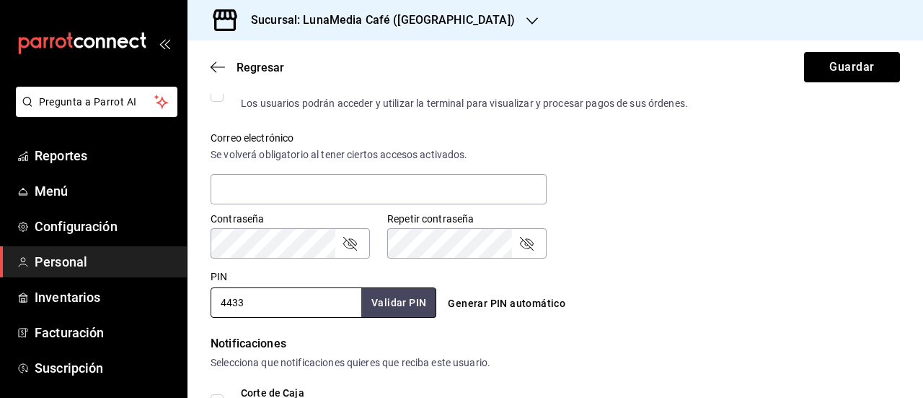
type input "4433"
click at [612, 266] on div "Generar PIN automático" at bounding box center [552, 290] width 232 height 53
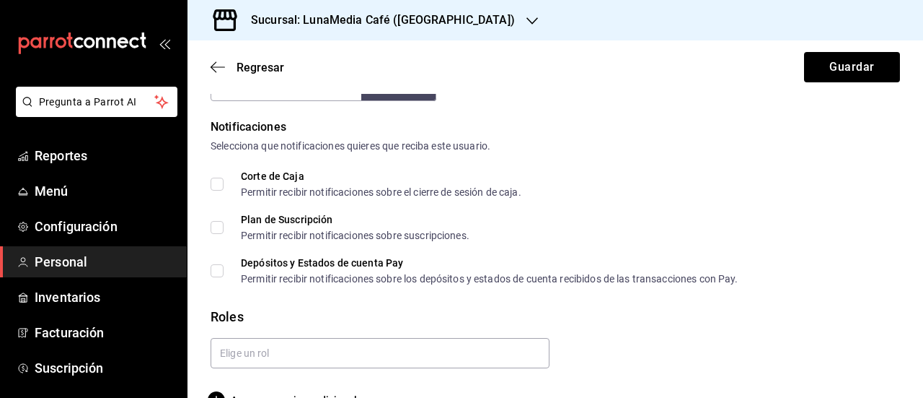
scroll to position [755, 0]
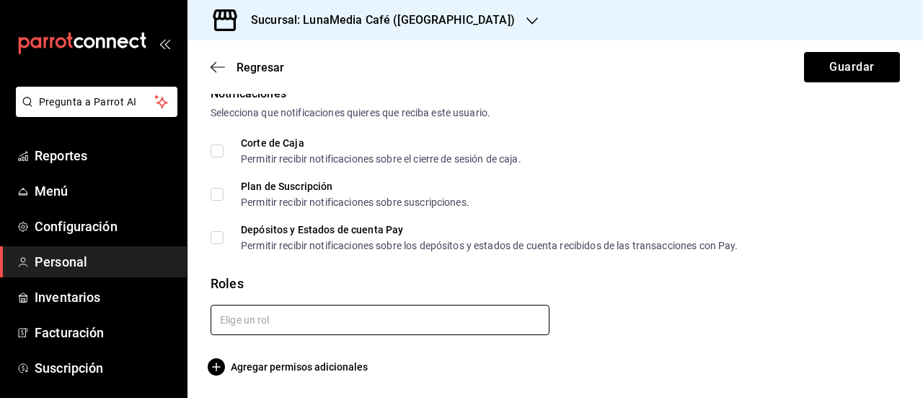
click at [410, 319] on input "text" at bounding box center [380, 319] width 339 height 30
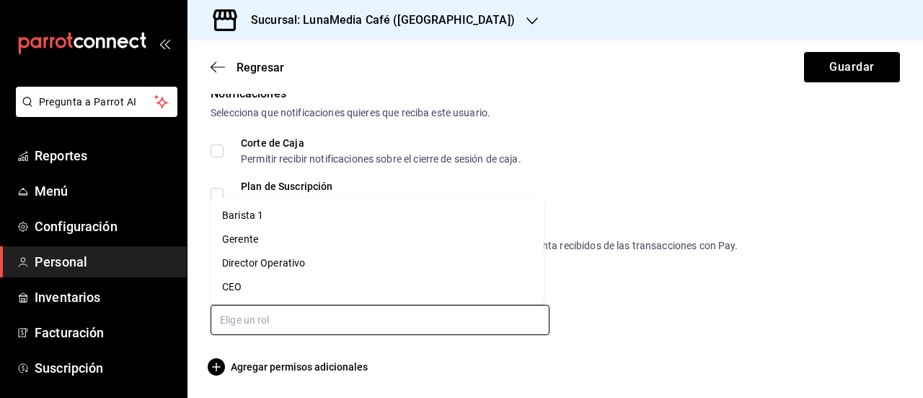
click at [243, 211] on li "Barista 1" at bounding box center [377, 215] width 333 height 24
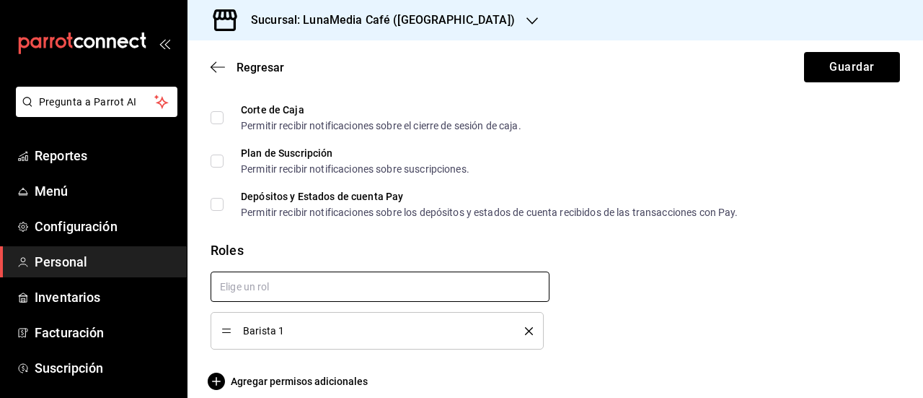
scroll to position [802, 0]
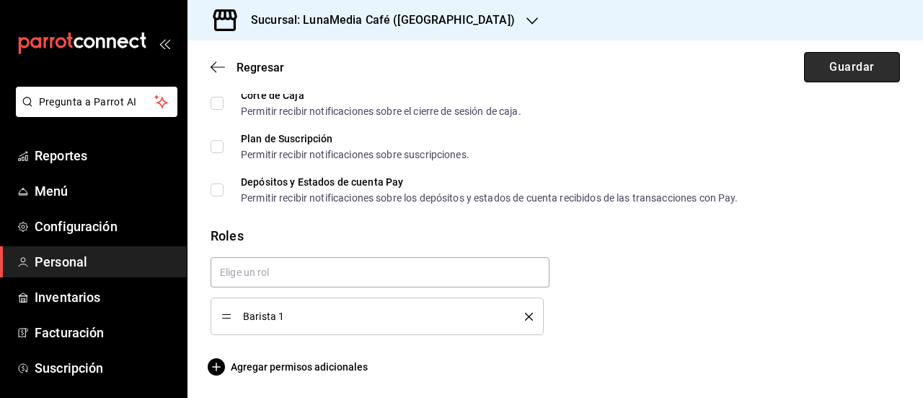
click at [827, 62] on button "Guardar" at bounding box center [852, 67] width 96 height 30
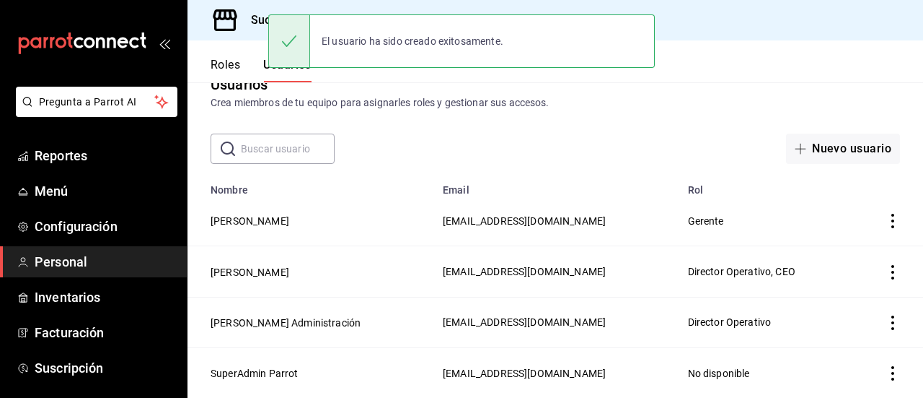
scroll to position [30, 0]
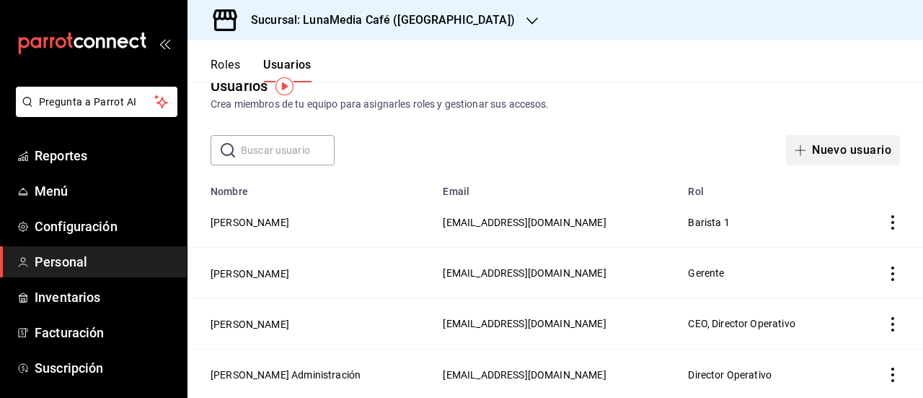
click at [811, 152] on button "Nuevo usuario" at bounding box center [843, 150] width 114 height 30
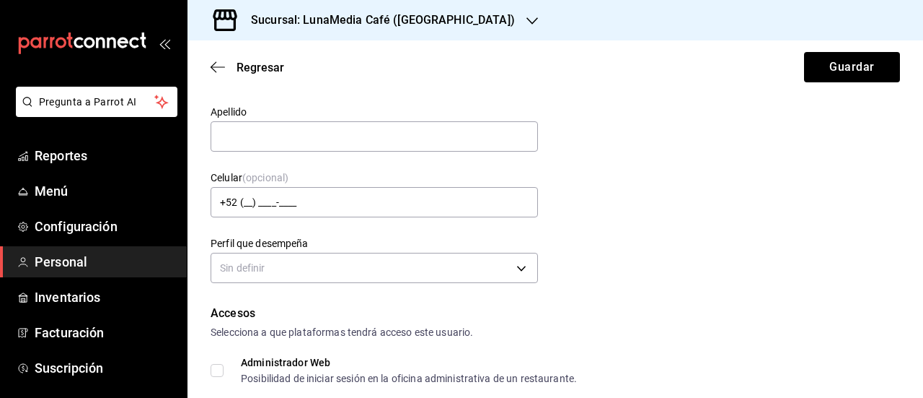
scroll to position [175, 0]
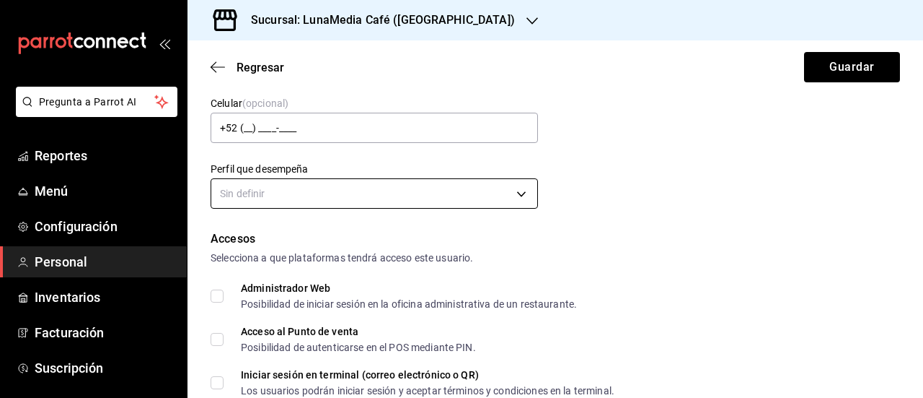
type input "[DEMOGRAPHIC_DATA]"
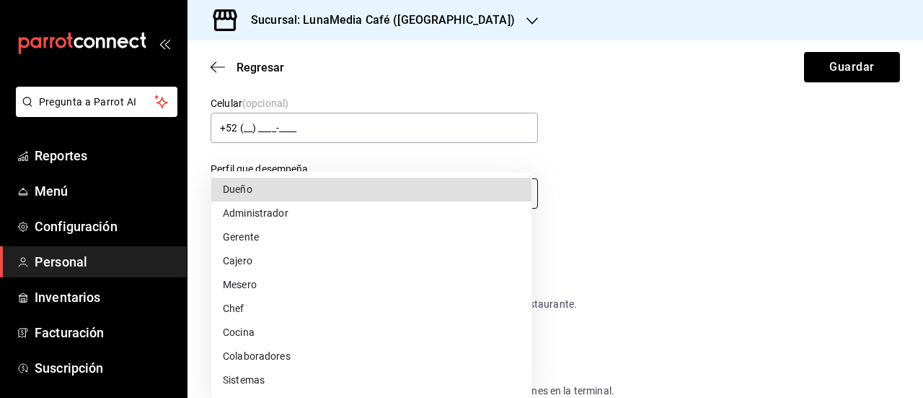
click at [289, 188] on body "Pregunta a Parrot AI Reportes Menú Configuración Personal Inventarios Facturaci…" at bounding box center [461, 199] width 923 height 398
click at [255, 263] on li "Cajero" at bounding box center [371, 261] width 320 height 24
type input "CASHIER"
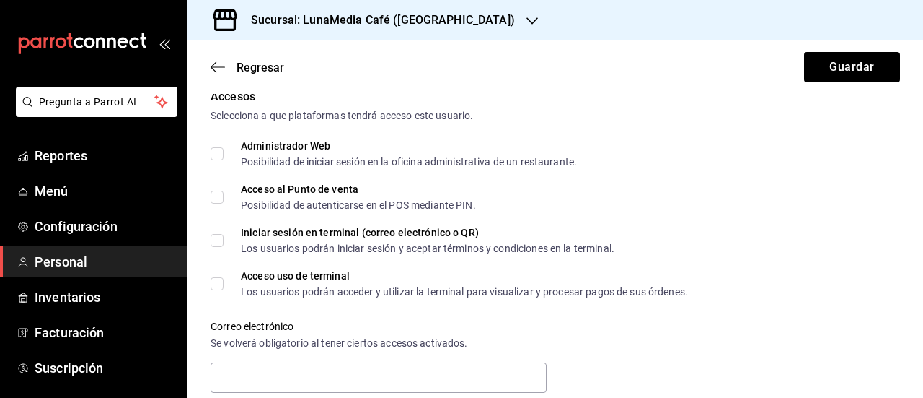
scroll to position [319, 0]
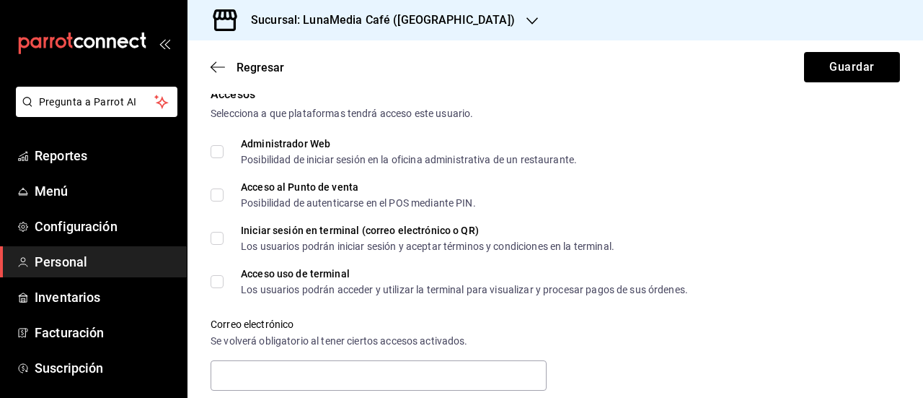
click at [218, 198] on input "Acceso al Punto de venta Posibilidad de autenticarse en el POS mediante PIN." at bounding box center [217, 194] width 13 height 13
checkbox input "true"
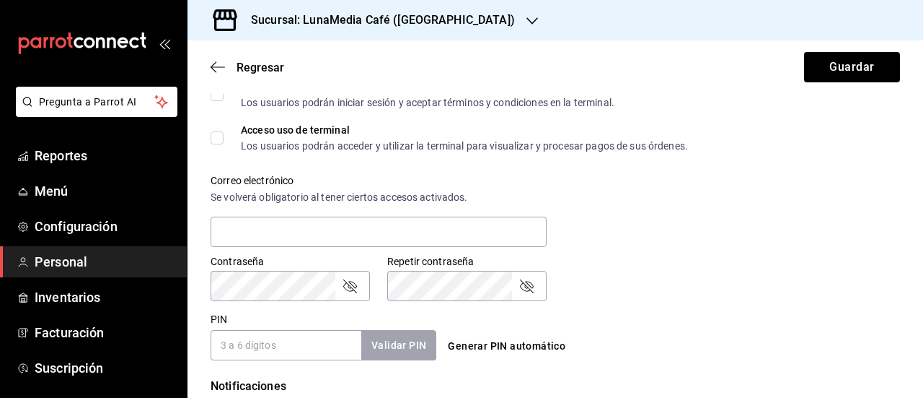
scroll to position [463, 0]
click at [316, 231] on input "text" at bounding box center [379, 231] width 336 height 30
click at [248, 335] on input "PIN" at bounding box center [286, 344] width 151 height 30
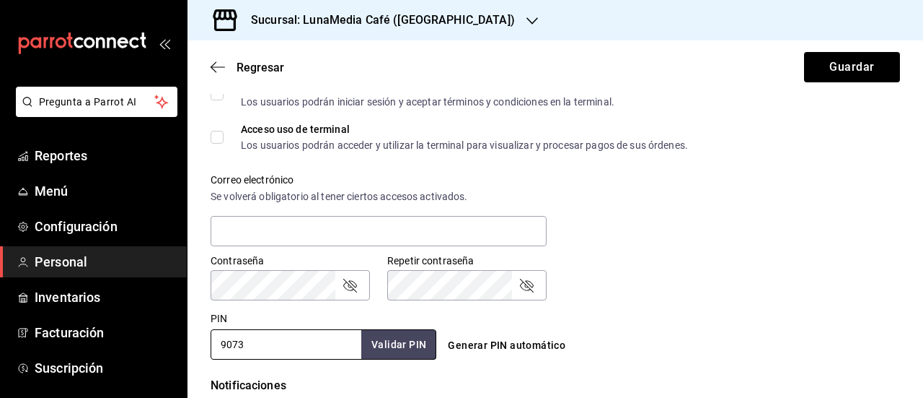
type input "9073"
click at [711, 307] on div "PIN 9073 Validar PIN ​ Generar PIN automático" at bounding box center [552, 332] width 695 height 53
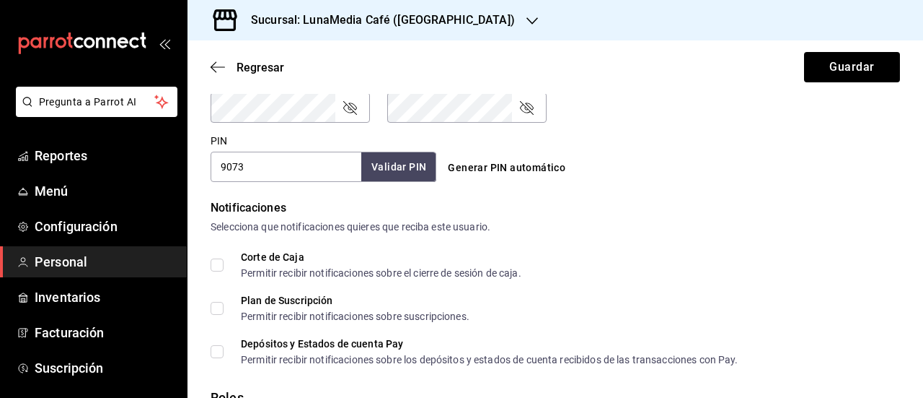
scroll to position [755, 0]
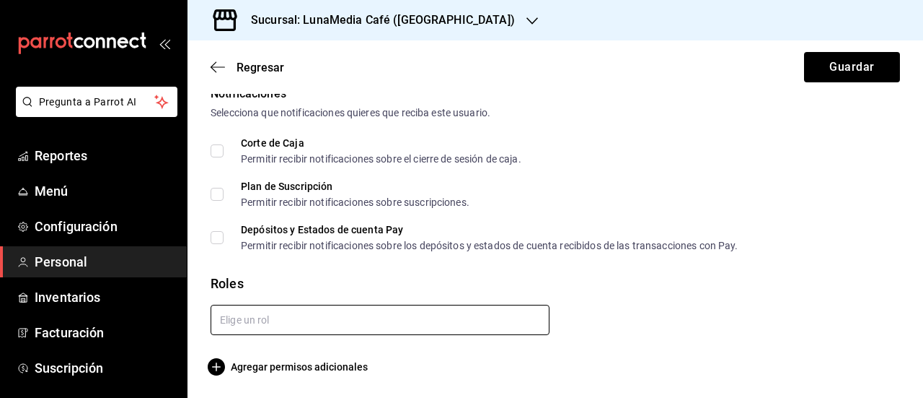
click at [292, 318] on input "text" at bounding box center [380, 319] width 339 height 30
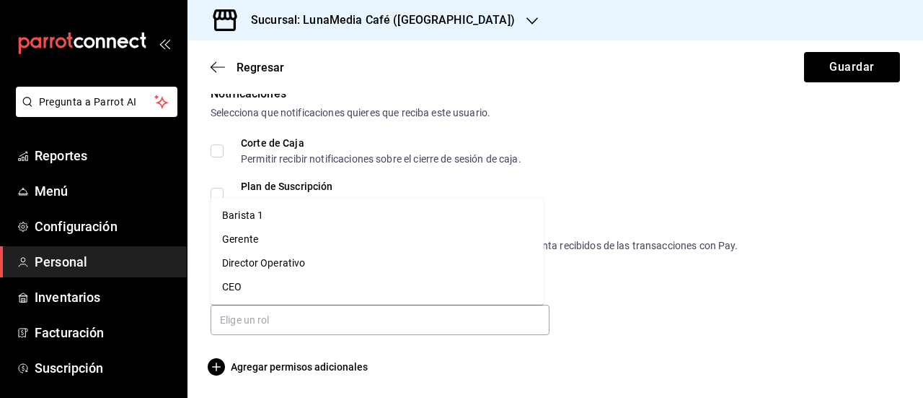
click at [688, 317] on div at bounding box center [549, 314] width 701 height 42
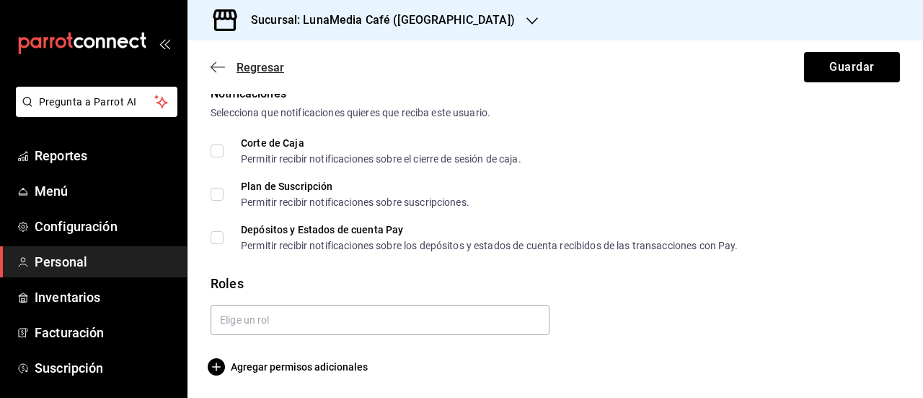
click at [240, 64] on span "Regresar" at bounding box center [261, 68] width 48 height 14
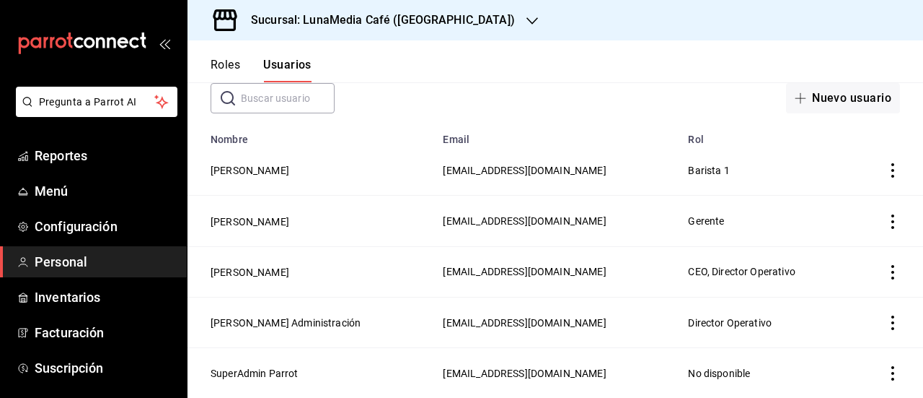
scroll to position [81, 0]
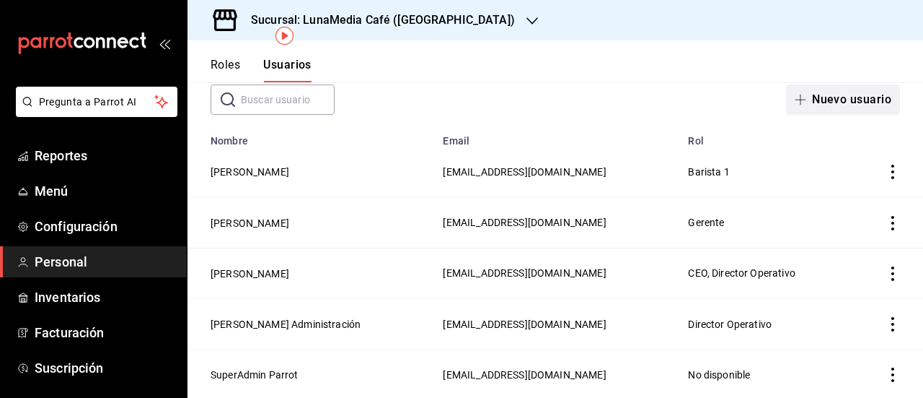
click at [795, 103] on icon "button" at bounding box center [801, 100] width 12 height 12
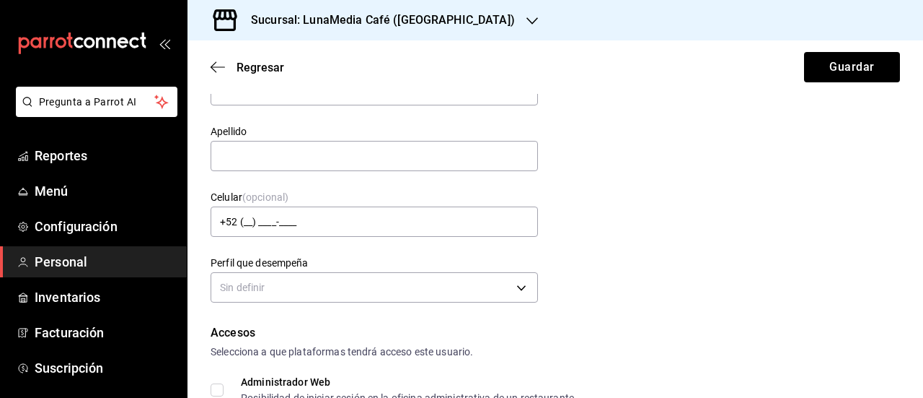
scroll to position [9, 0]
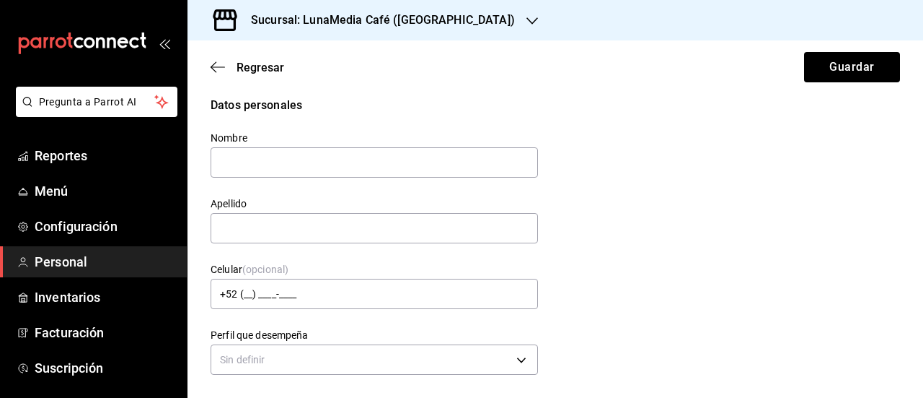
click at [209, 58] on div "Regresar Guardar" at bounding box center [556, 66] width 736 height 53
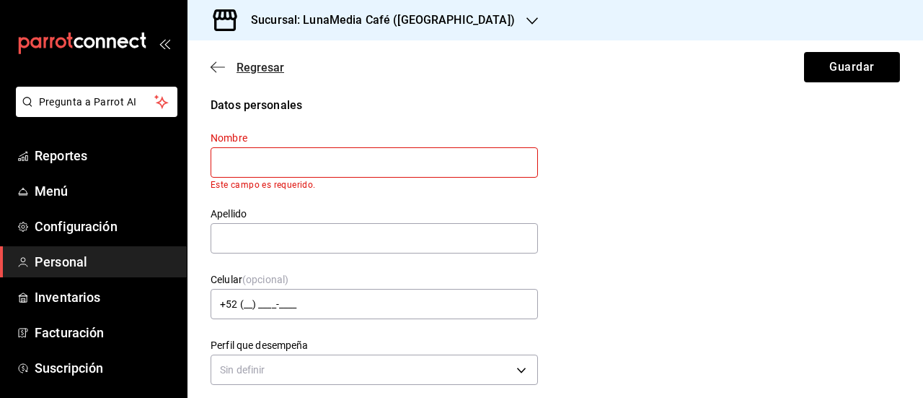
click at [253, 66] on span "Regresar" at bounding box center [261, 68] width 48 height 14
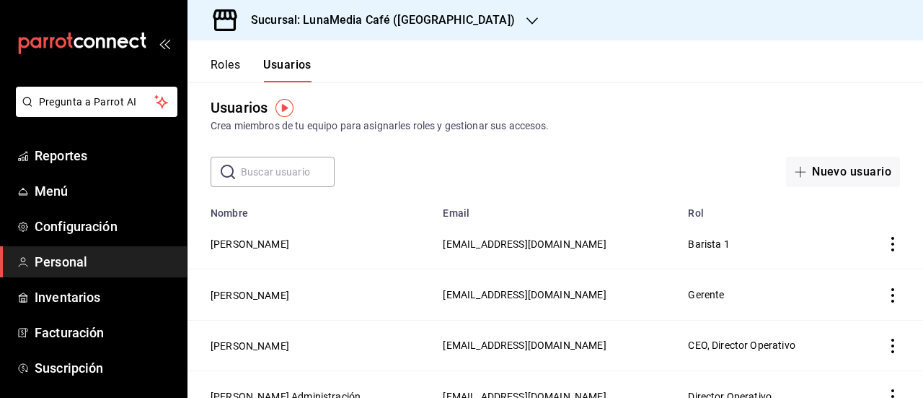
click at [224, 69] on button "Roles" at bounding box center [226, 70] width 30 height 25
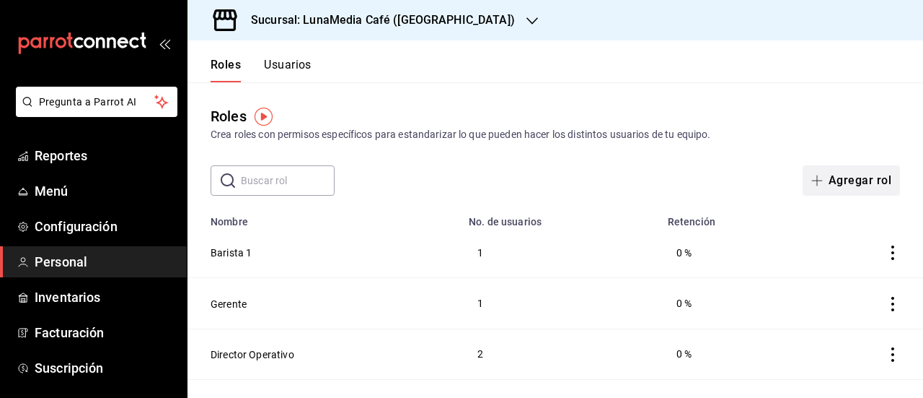
click at [812, 183] on icon "button" at bounding box center [818, 181] width 12 height 12
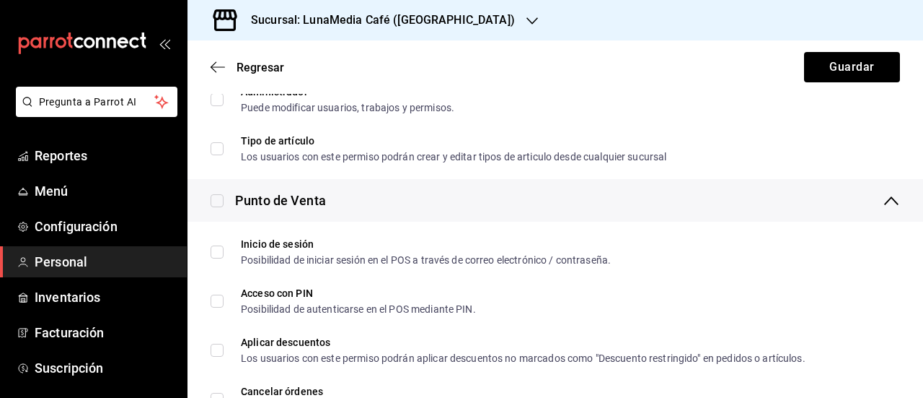
scroll to position [361, 0]
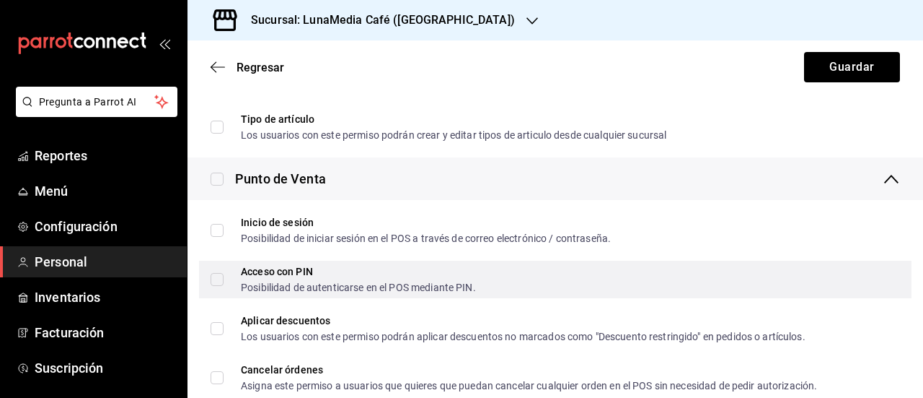
type input "Barista 2"
click at [222, 281] on input "Acceso con PIN Posibilidad de autenticarse en el POS mediante PIN." at bounding box center [217, 279] width 13 height 13
checkbox input "true"
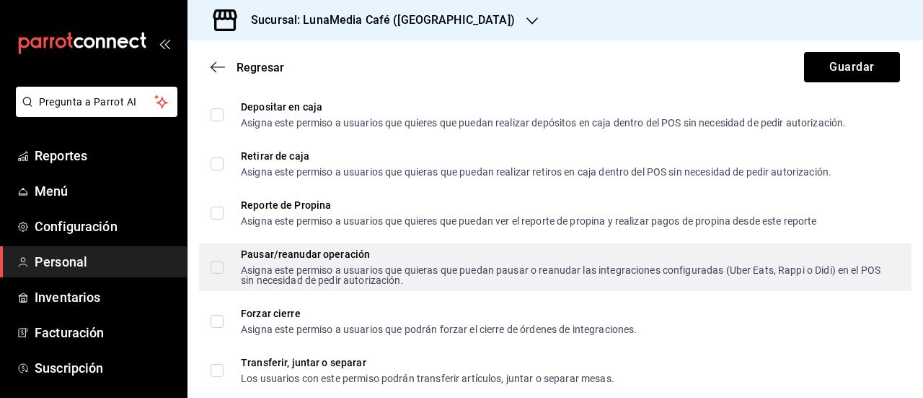
scroll to position [1189, 0]
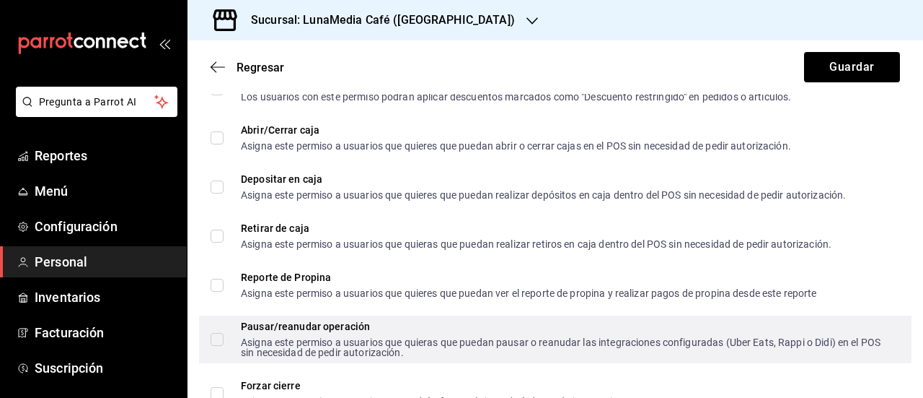
click at [214, 346] on label "Pausar/reanudar operación Asigna este permiso a usuarios que quieras que puedan…" at bounding box center [550, 339] width 678 height 36
click at [214, 346] on input "Pausar/reanudar operación Asigna este permiso a usuarios que quieras que puedan…" at bounding box center [217, 339] width 13 height 13
checkbox input "false"
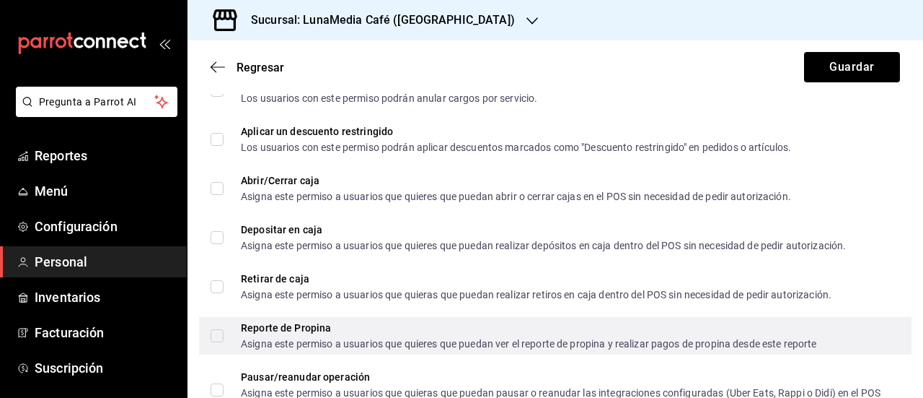
scroll to position [1117, 0]
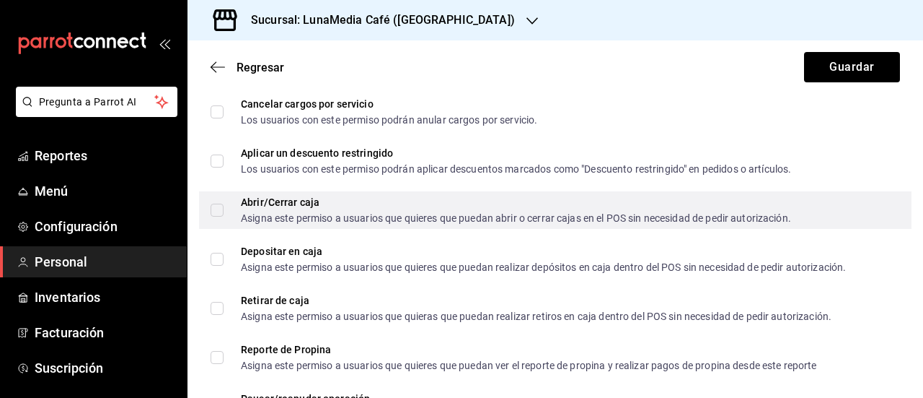
click at [216, 216] on input "Abrir/Cerrar caja Asigna este permiso a usuarios que quieres que puedan abrir o…" at bounding box center [217, 209] width 13 height 13
checkbox input "true"
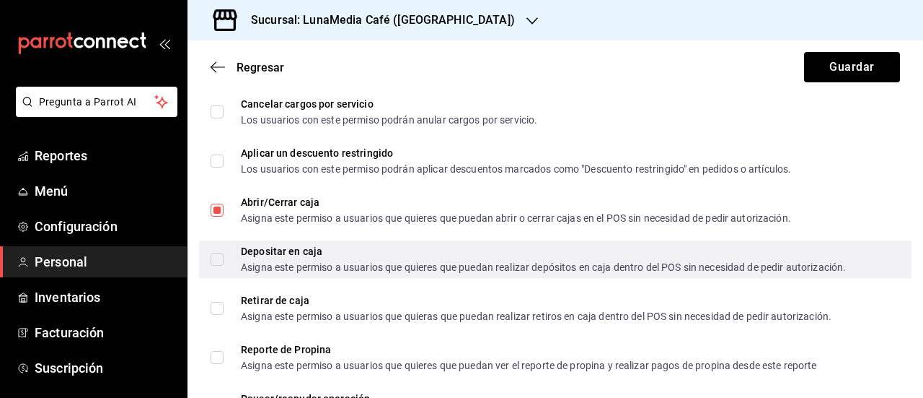
click at [214, 261] on input "Depositar en caja Asigna este permiso a usuarios que quieres que puedan realiza…" at bounding box center [217, 259] width 13 height 13
checkbox input "true"
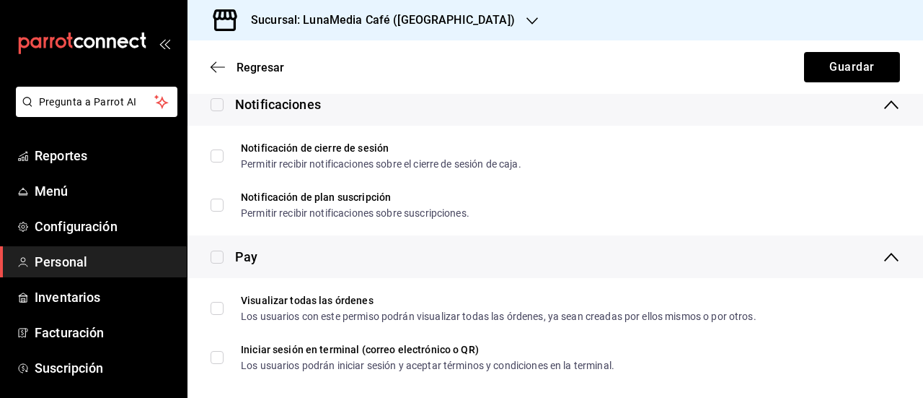
scroll to position [2632, 0]
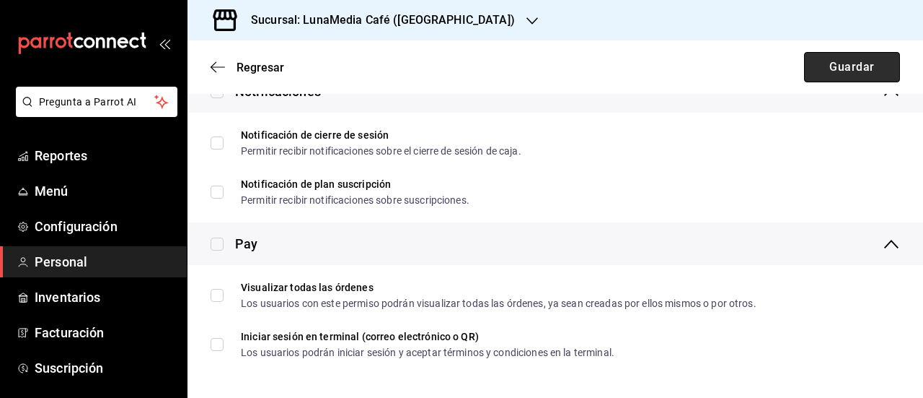
click at [837, 58] on button "Guardar" at bounding box center [852, 67] width 96 height 30
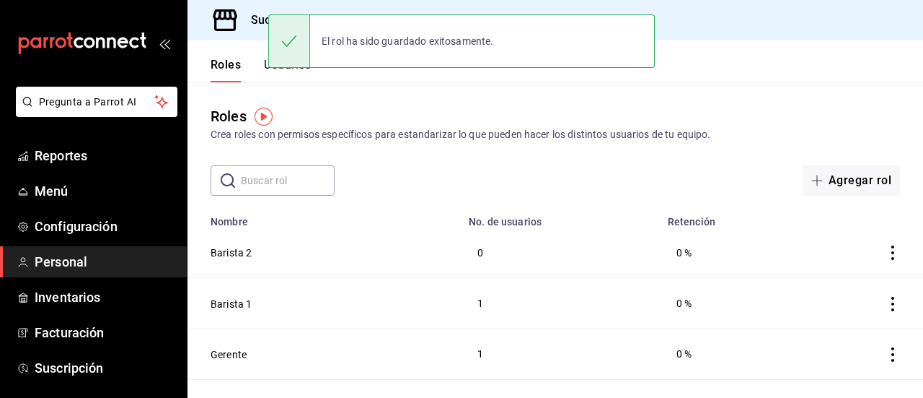
click at [273, 77] on button "Usuarios" at bounding box center [288, 70] width 48 height 25
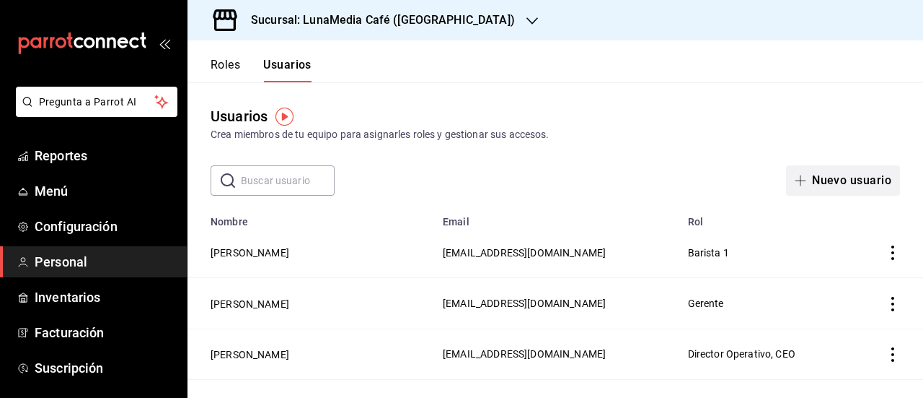
click at [814, 177] on button "Nuevo usuario" at bounding box center [843, 180] width 114 height 30
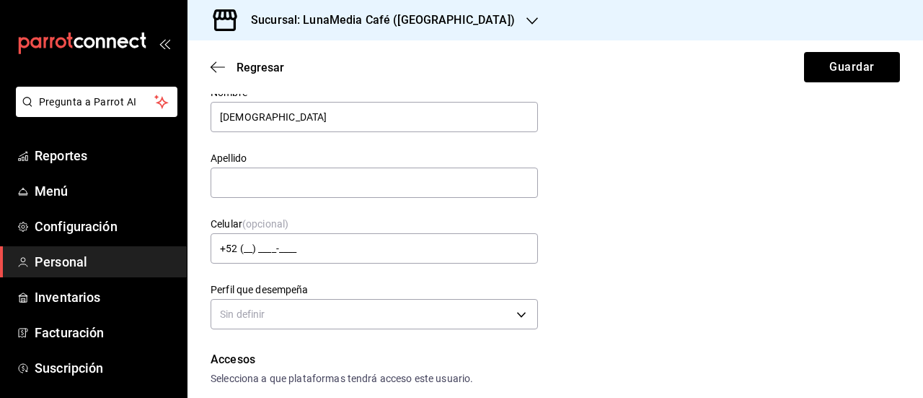
scroll to position [144, 0]
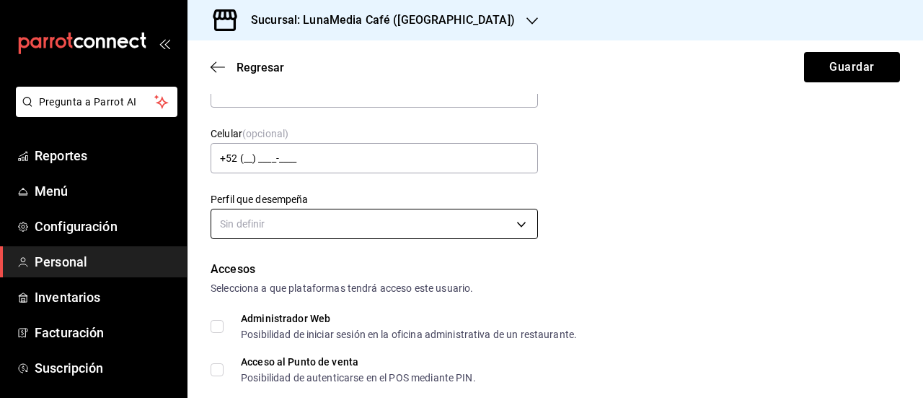
type input "[DEMOGRAPHIC_DATA]"
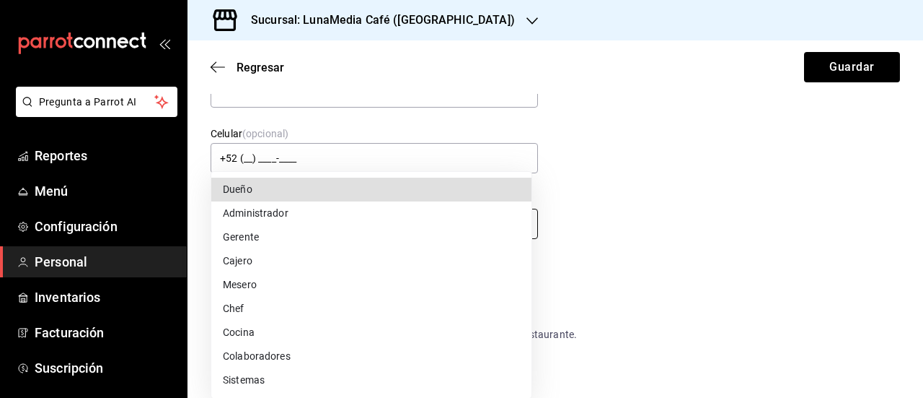
click at [378, 234] on body "Pregunta a Parrot AI Reportes Menú Configuración Personal Inventarios Facturaci…" at bounding box center [461, 199] width 923 height 398
click at [310, 253] on li "Cajero" at bounding box center [371, 261] width 320 height 24
type input "CASHIER"
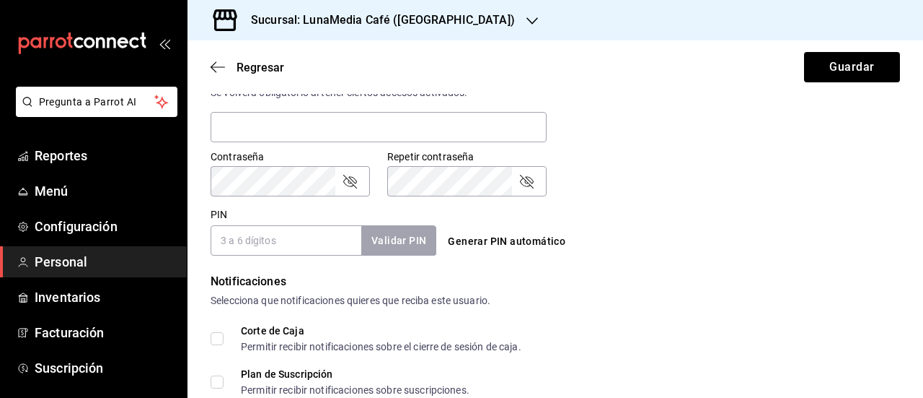
scroll to position [577, 0]
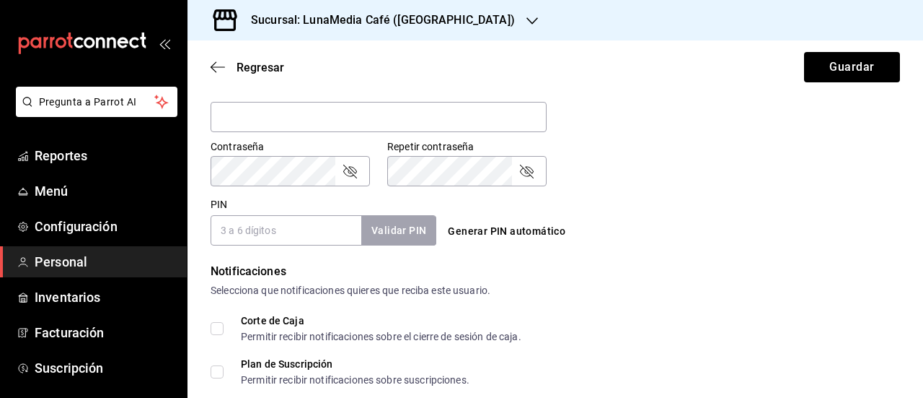
click at [292, 234] on input "PIN" at bounding box center [286, 230] width 151 height 30
type input "4433"
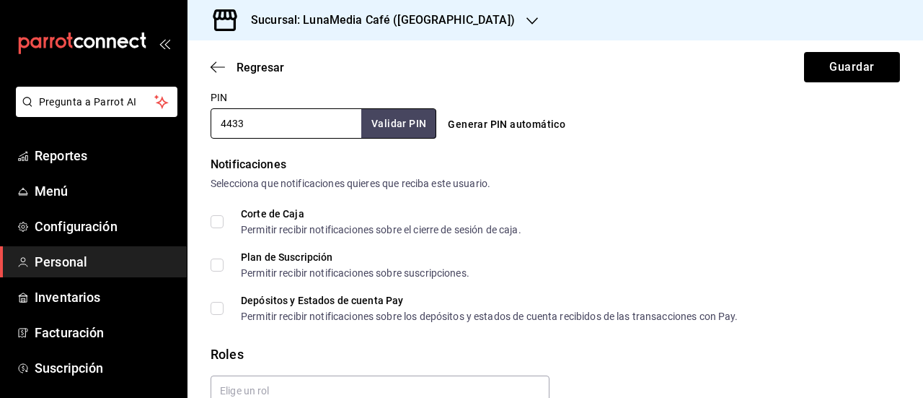
scroll to position [755, 0]
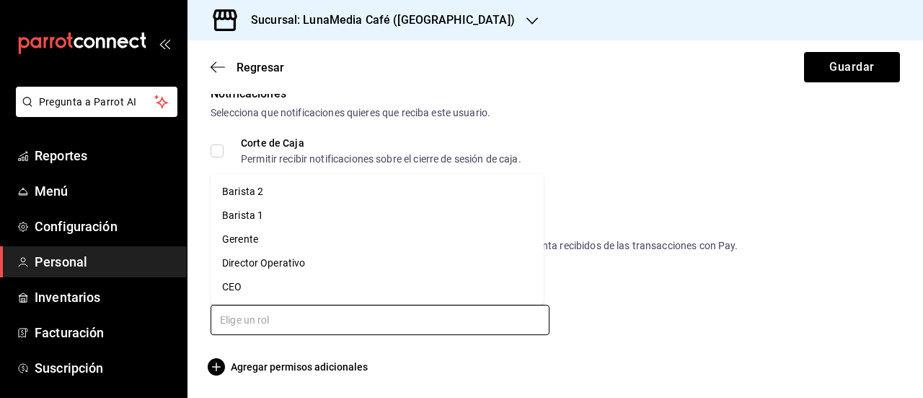
click at [444, 319] on input "text" at bounding box center [380, 319] width 339 height 30
click at [260, 190] on li "Barista 2" at bounding box center [377, 192] width 333 height 24
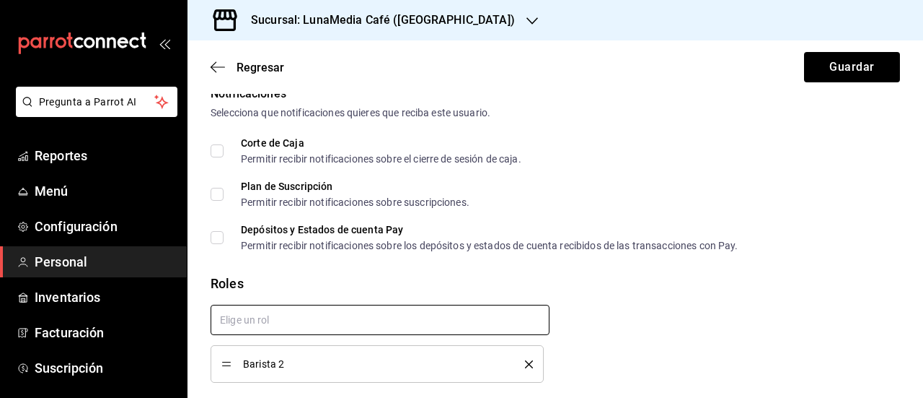
checkbox input "true"
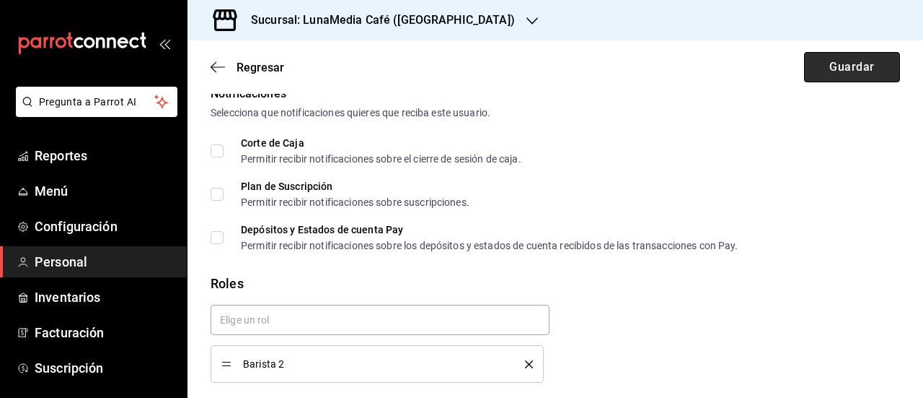
click at [831, 69] on button "Guardar" at bounding box center [852, 67] width 96 height 30
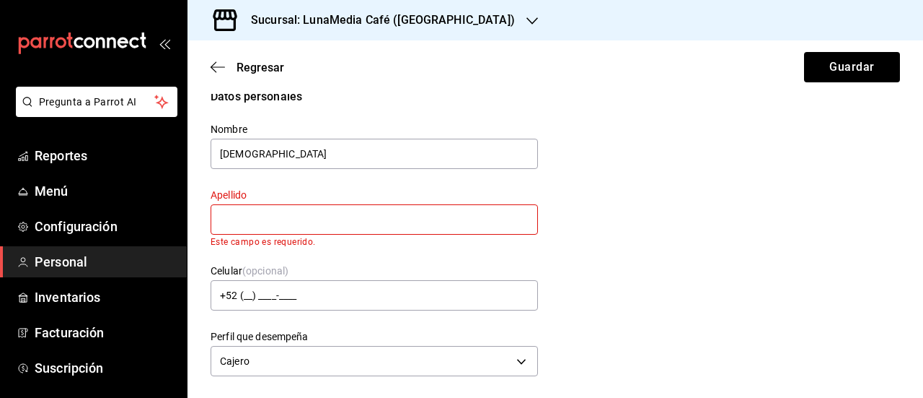
click at [299, 219] on input "text" at bounding box center [375, 219] width 328 height 30
click at [268, 212] on input "text" at bounding box center [375, 219] width 328 height 30
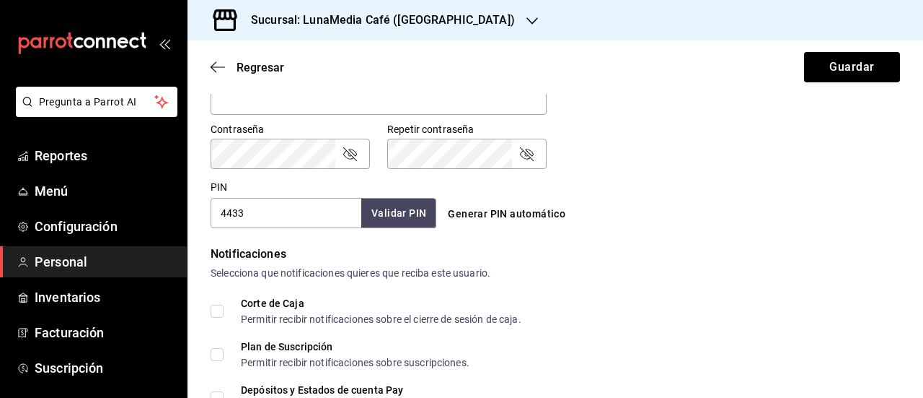
scroll to position [802, 0]
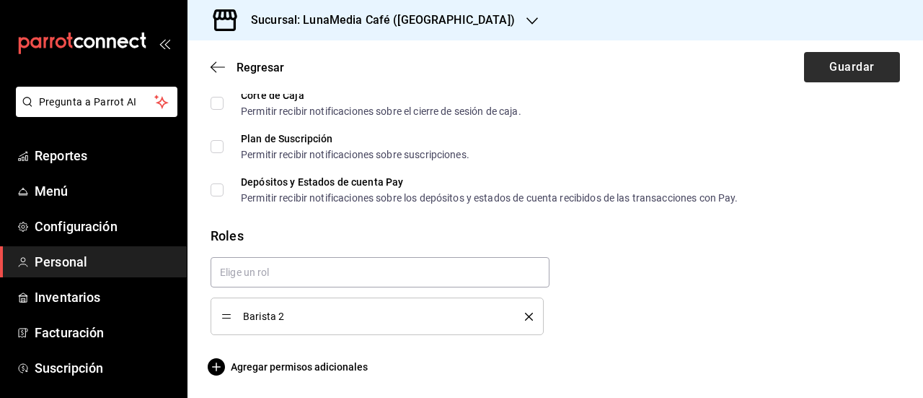
type input "[PERSON_NAME]"
click at [864, 69] on button "Guardar" at bounding box center [852, 67] width 96 height 30
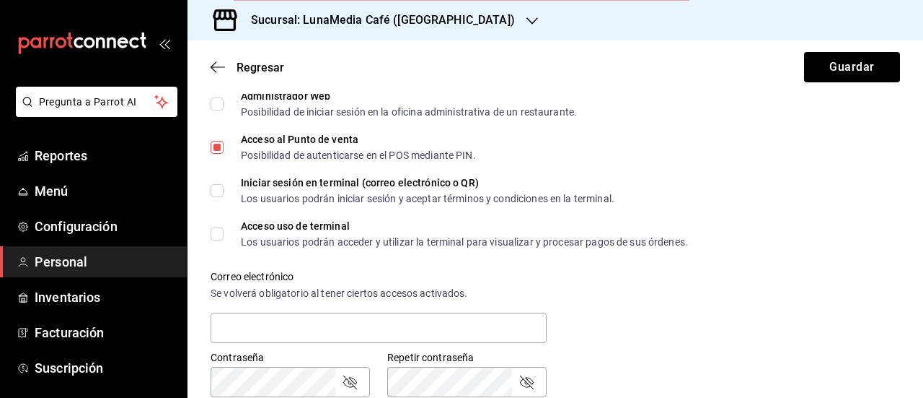
scroll to position [297, 0]
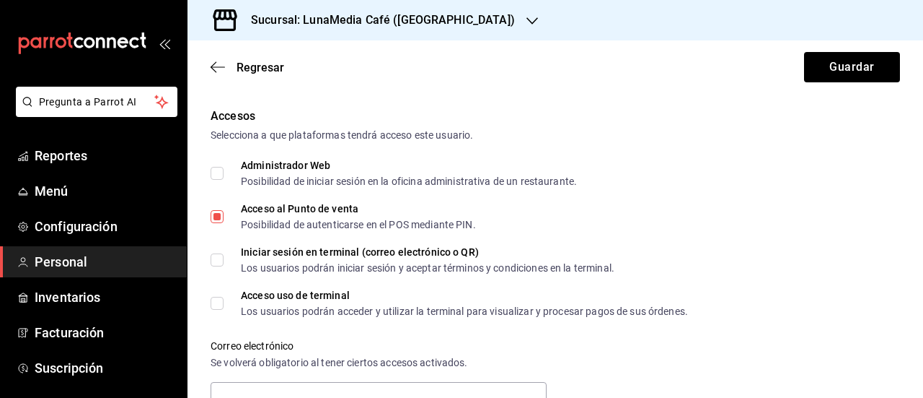
click at [252, 75] on div "Regresar Guardar" at bounding box center [556, 66] width 736 height 53
click at [253, 71] on span "Regresar" at bounding box center [261, 68] width 48 height 14
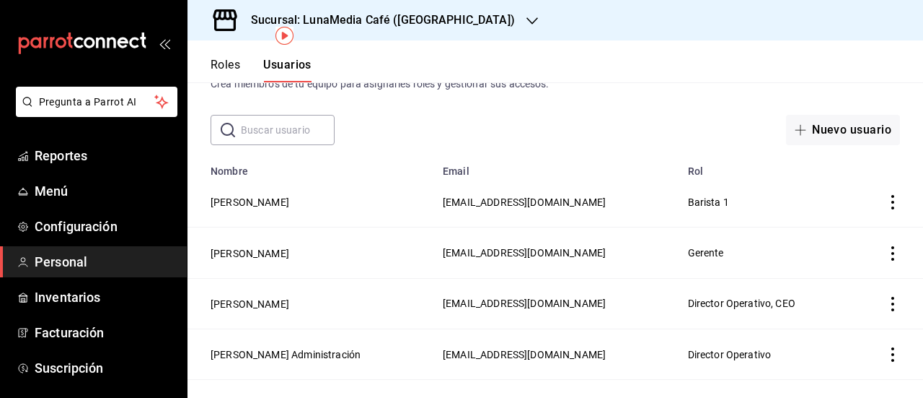
scroll to position [81, 0]
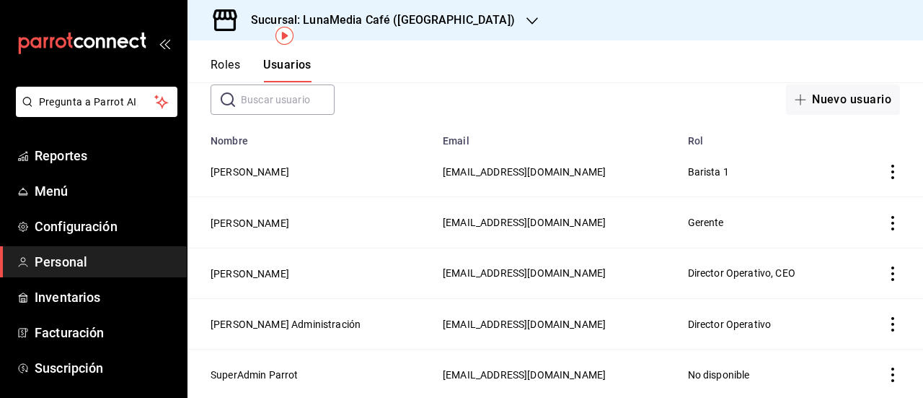
click at [212, 65] on button "Roles" at bounding box center [226, 70] width 30 height 25
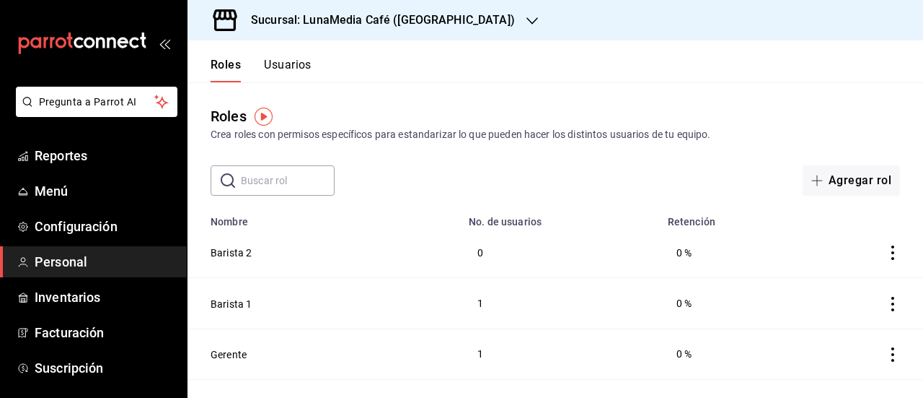
click at [282, 57] on div "Roles Usuarios" at bounding box center [250, 61] width 124 height 42
click at [282, 60] on button "Usuarios" at bounding box center [288, 70] width 48 height 25
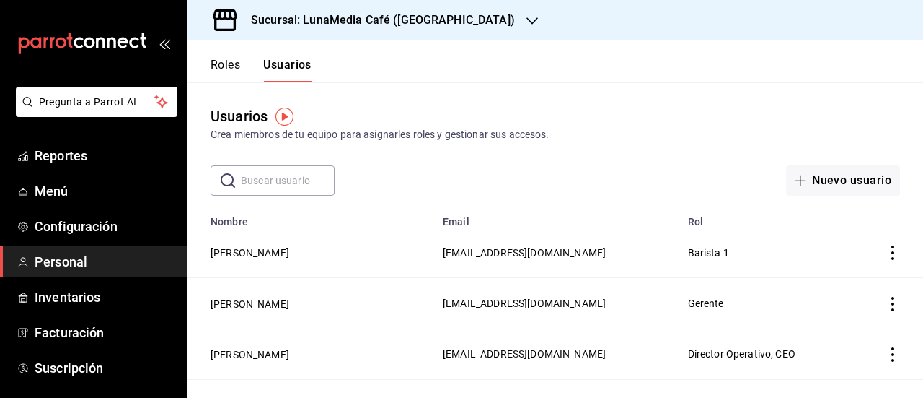
click at [886, 252] on icon "actions" at bounding box center [893, 252] width 14 height 14
click at [298, 250] on div at bounding box center [461, 199] width 923 height 398
click at [289, 255] on button "[PERSON_NAME]" at bounding box center [250, 252] width 79 height 14
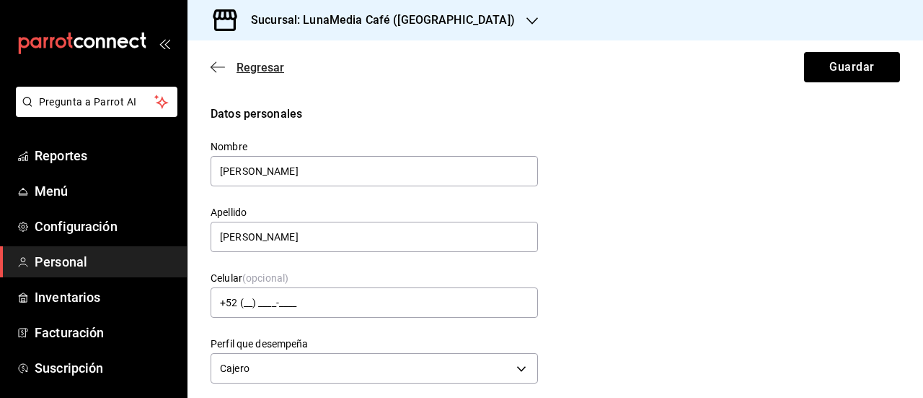
click at [265, 69] on span "Regresar" at bounding box center [261, 68] width 48 height 14
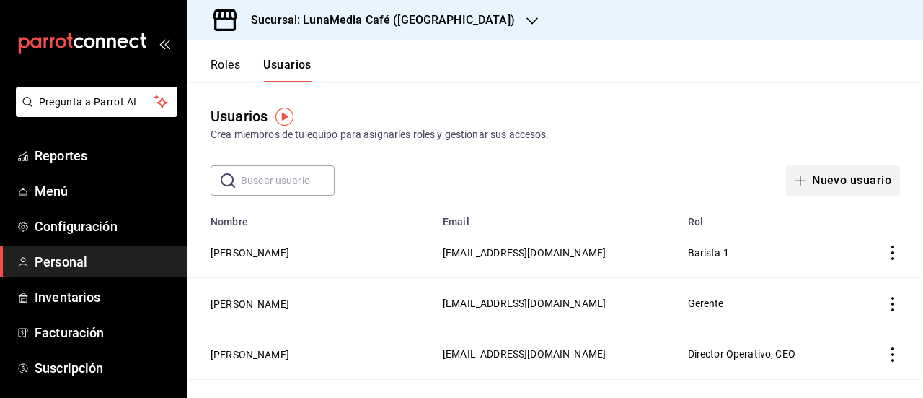
click at [852, 172] on button "Nuevo usuario" at bounding box center [843, 180] width 114 height 30
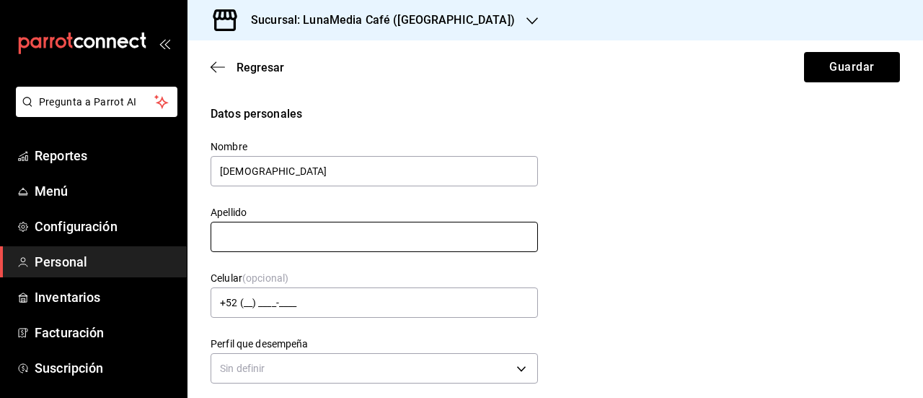
type input "[DEMOGRAPHIC_DATA]"
click at [267, 243] on input "text" at bounding box center [375, 236] width 328 height 30
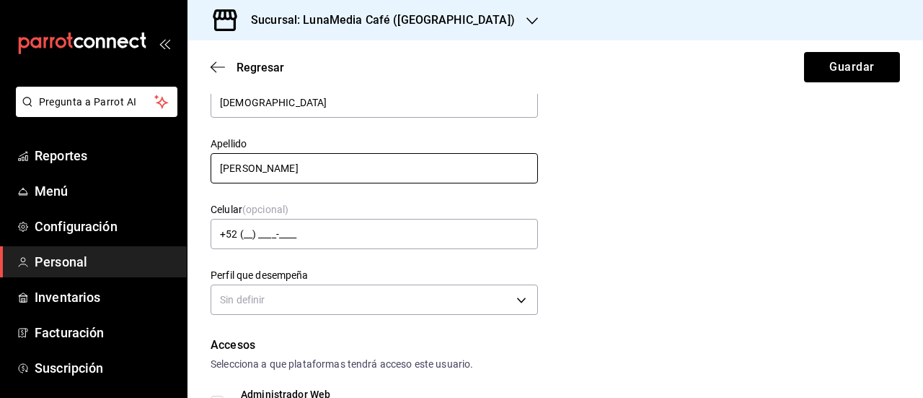
scroll to position [216, 0]
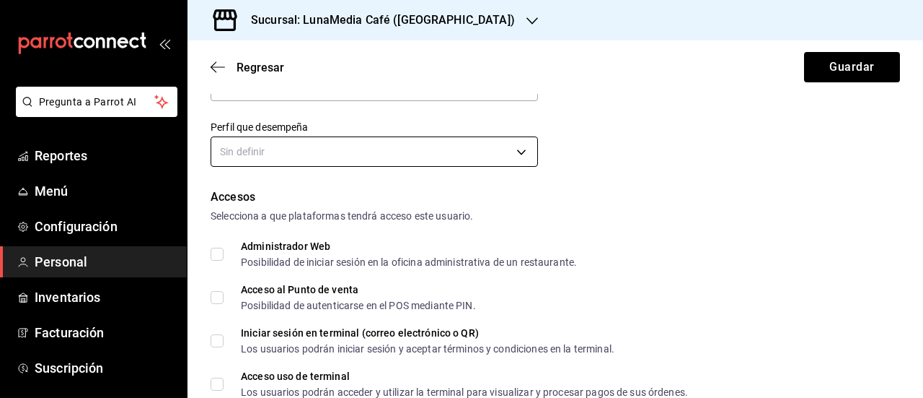
type input "[PERSON_NAME]"
click at [306, 153] on body "Pregunta a Parrot AI Reportes Menú Configuración Personal Inventarios Facturaci…" at bounding box center [461, 199] width 923 height 398
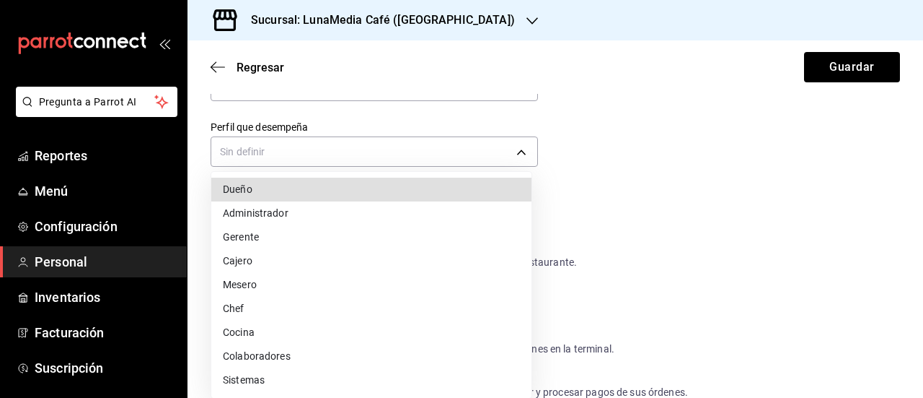
click at [250, 268] on li "Cajero" at bounding box center [371, 261] width 320 height 24
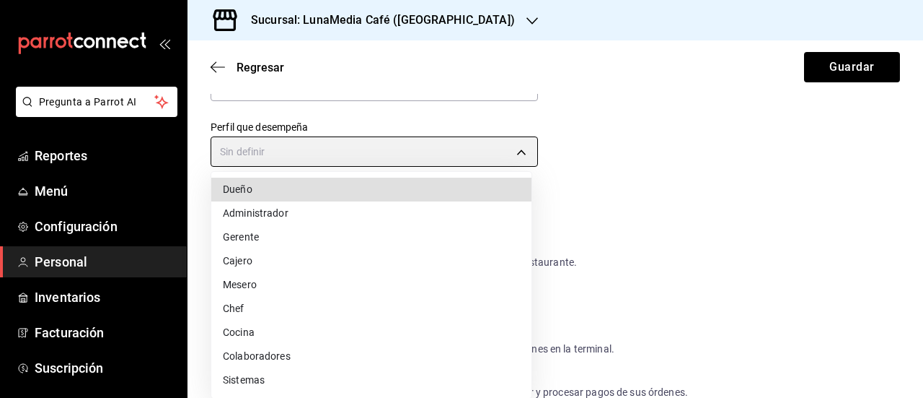
type input "CASHIER"
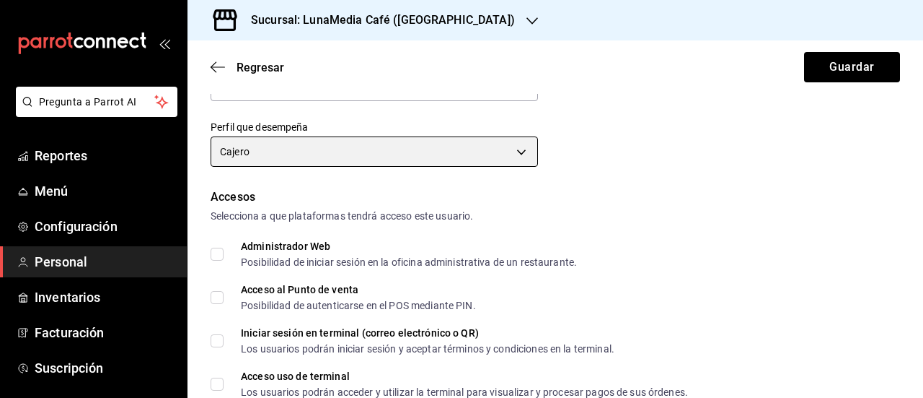
scroll to position [289, 0]
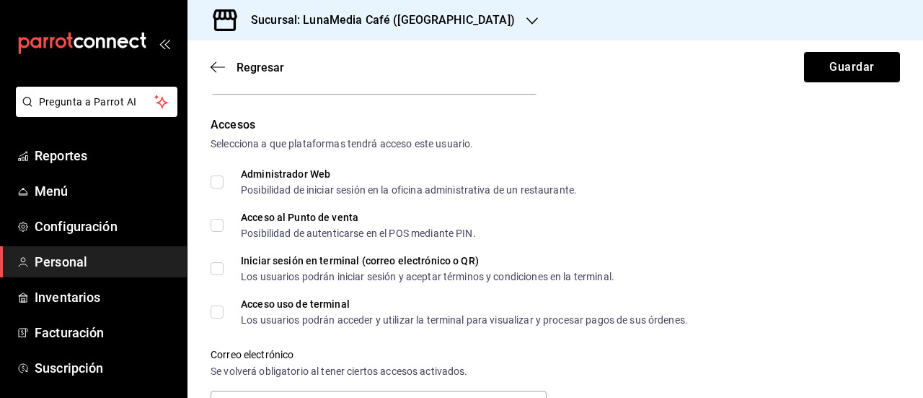
click at [214, 227] on input "Acceso al Punto de venta Posibilidad de autenticarse en el POS mediante PIN." at bounding box center [217, 225] width 13 height 13
checkbox input "true"
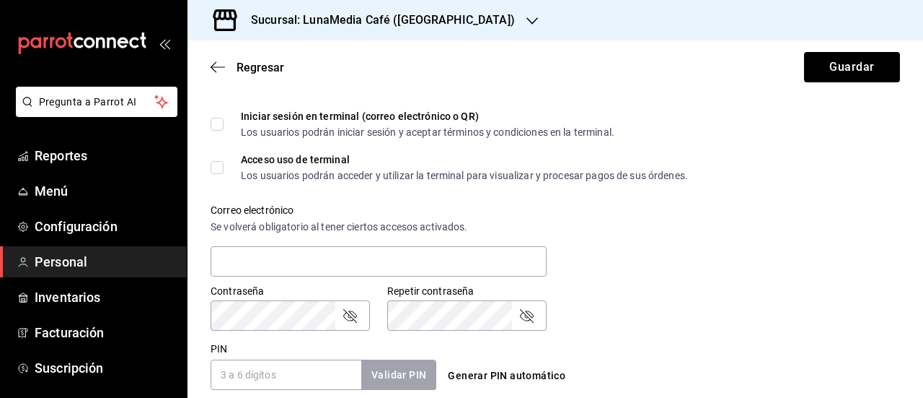
scroll to position [505, 0]
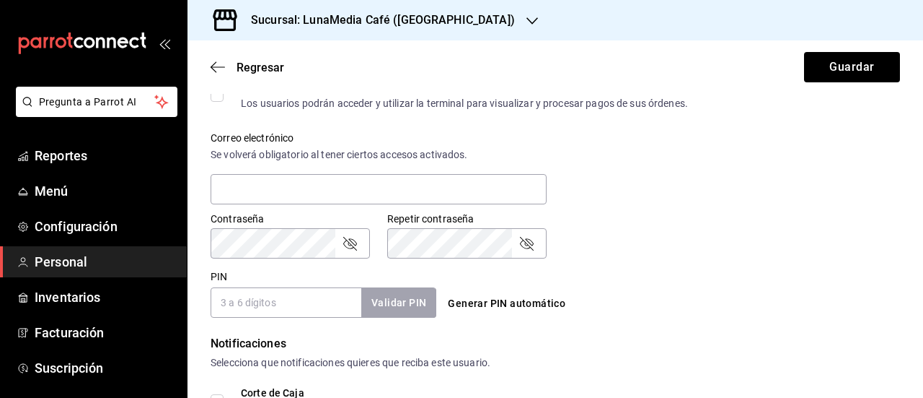
click at [258, 295] on input "PIN" at bounding box center [286, 302] width 151 height 30
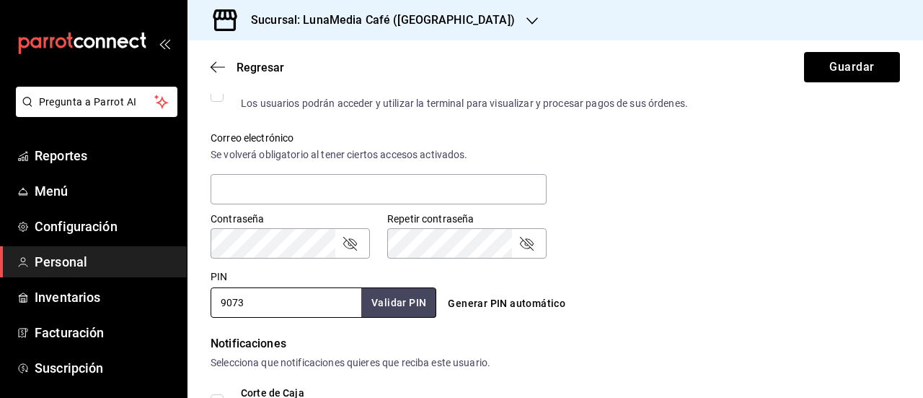
type input "9073"
click at [682, 268] on div "PIN 9073 Validar PIN ​ Generar PIN automático" at bounding box center [552, 290] width 695 height 53
click at [378, 311] on button "Validar PIN" at bounding box center [398, 302] width 76 height 31
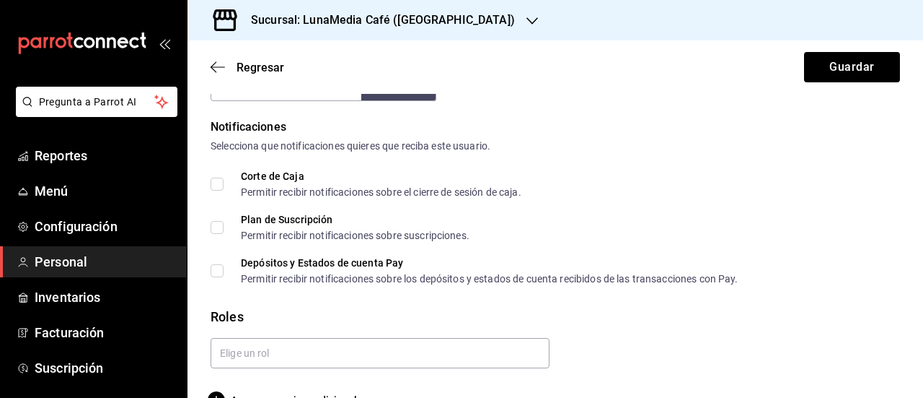
scroll to position [755, 0]
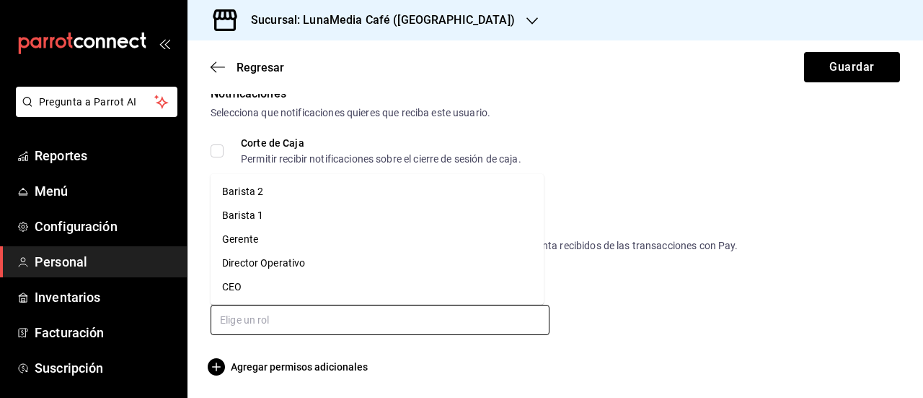
click at [419, 322] on input "text" at bounding box center [380, 319] width 339 height 30
click at [252, 193] on li "Barista 2" at bounding box center [377, 192] width 333 height 24
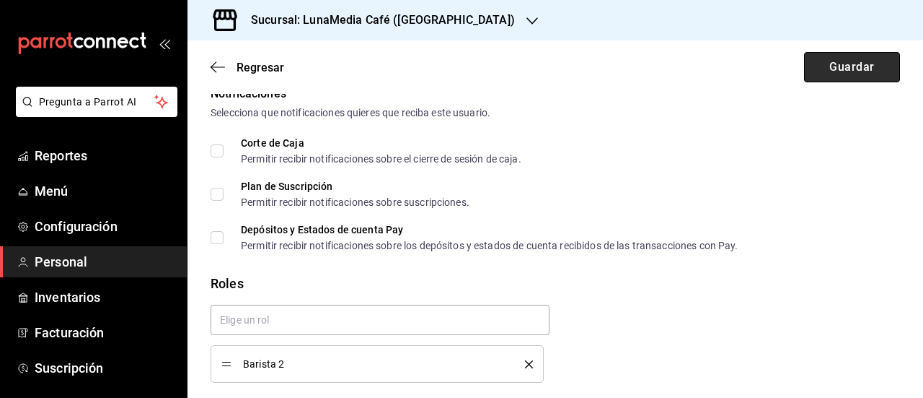
click at [825, 66] on button "Guardar" at bounding box center [852, 67] width 96 height 30
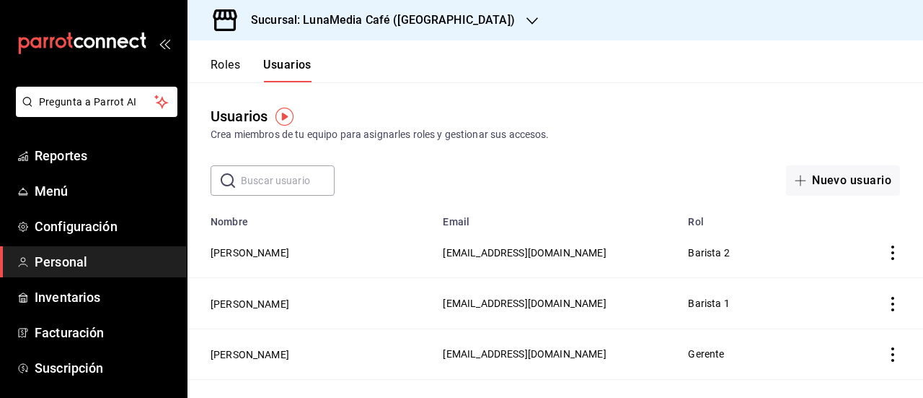
click at [218, 74] on button "Roles" at bounding box center [226, 70] width 30 height 25
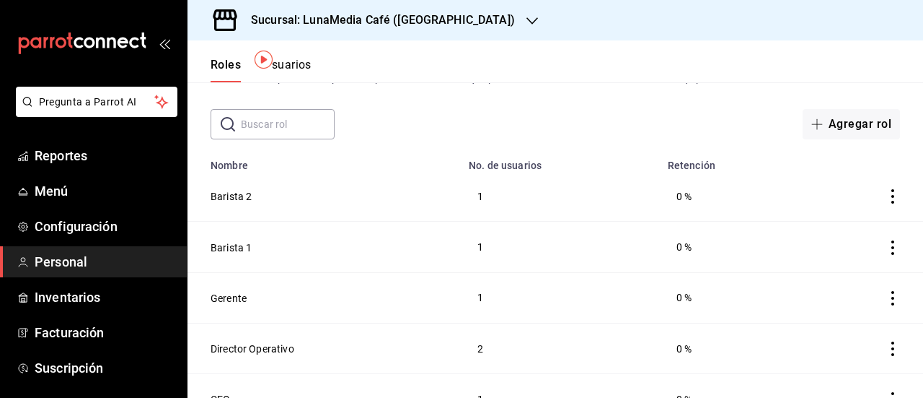
scroll to position [81, 0]
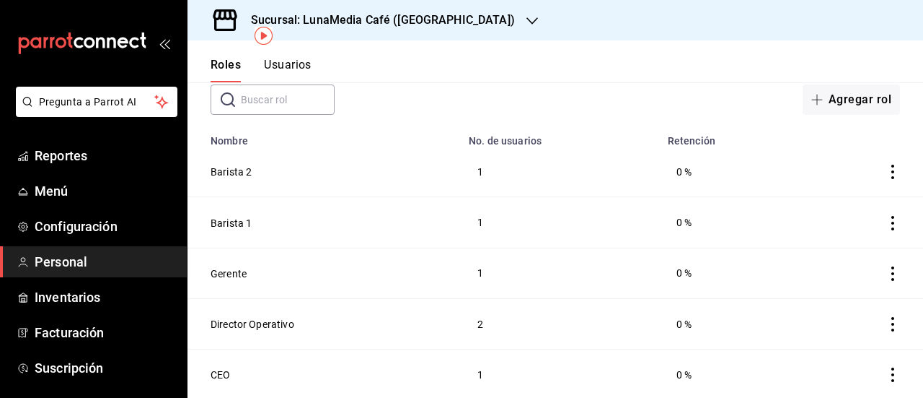
click at [291, 58] on button "Usuarios" at bounding box center [288, 70] width 48 height 25
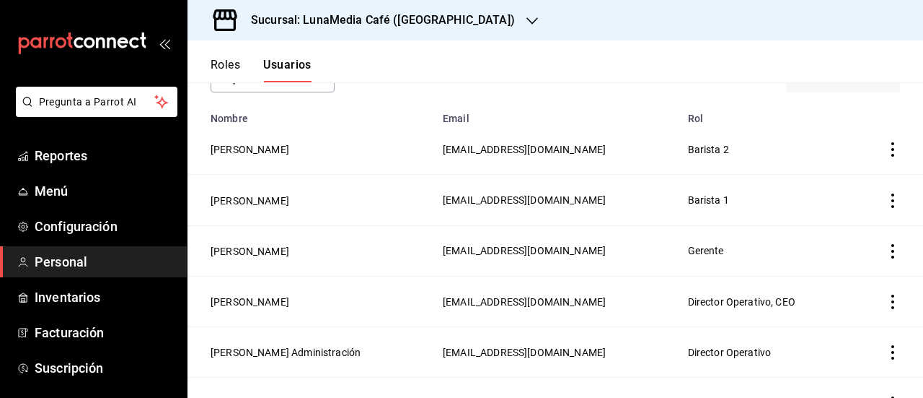
scroll to position [131, 0]
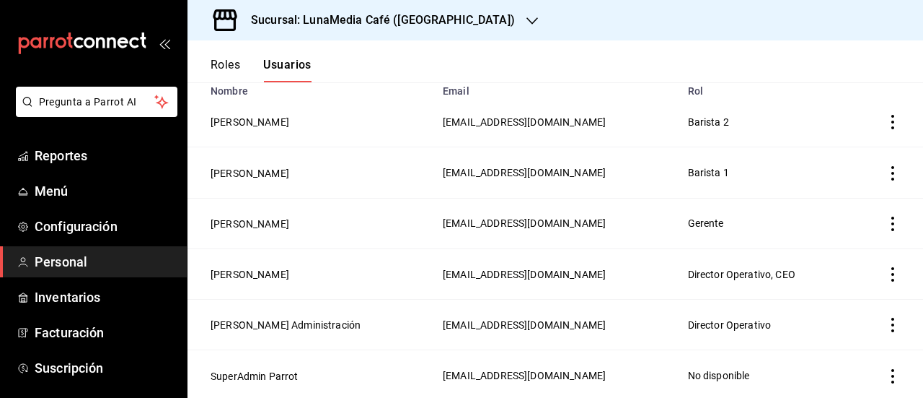
click at [221, 64] on button "Roles" at bounding box center [226, 70] width 30 height 25
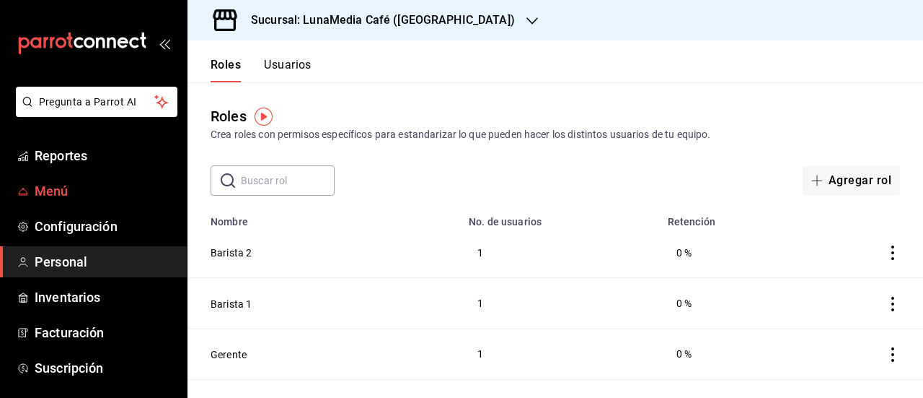
click at [69, 187] on span "Menú" at bounding box center [105, 190] width 141 height 19
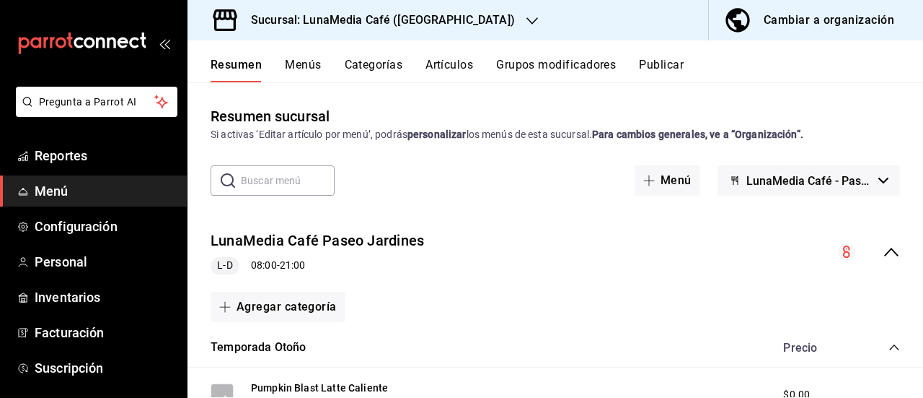
click at [873, 242] on div "LunaMedia Café Paseo Jardines L-D 08:00 - 21:00" at bounding box center [556, 252] width 736 height 67
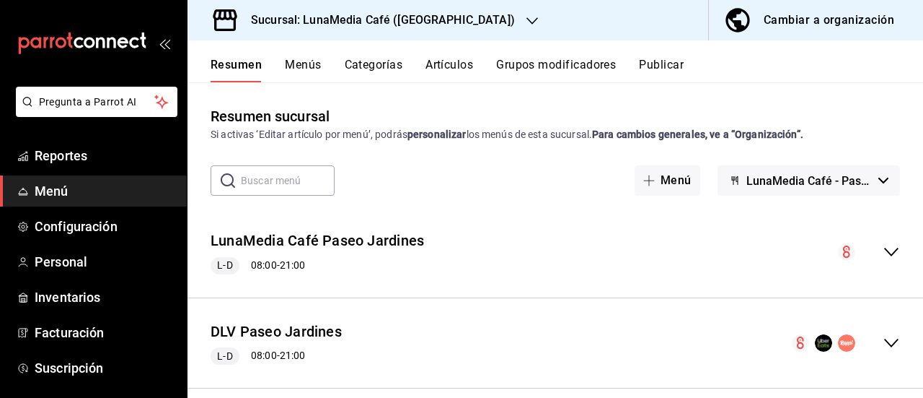
click at [883, 337] on icon "collapse-menu-row" at bounding box center [891, 342] width 17 height 17
click at [653, 56] on div "Resumen Menús Categorías Artículos Grupos modificadores Publicar" at bounding box center [556, 61] width 736 height 42
click at [653, 62] on button "Publicar" at bounding box center [661, 70] width 45 height 25
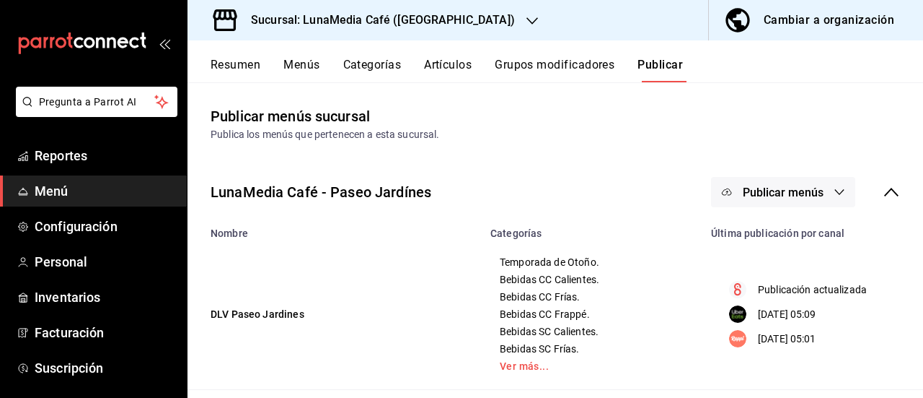
click at [768, 196] on span "Publicar menús" at bounding box center [783, 192] width 81 height 14
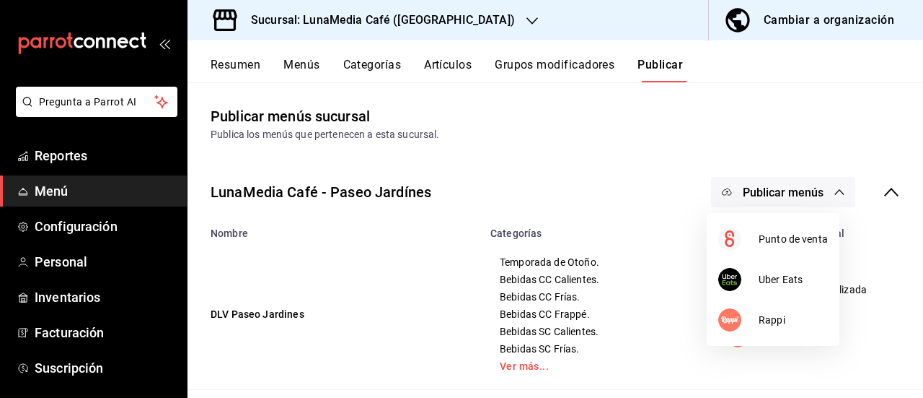
click at [575, 157] on div at bounding box center [461, 199] width 923 height 398
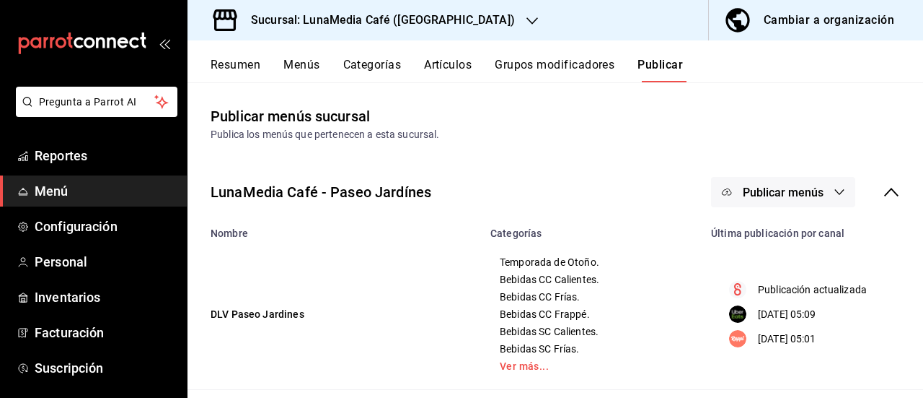
click at [817, 188] on button "Publicar menús" at bounding box center [783, 192] width 144 height 30
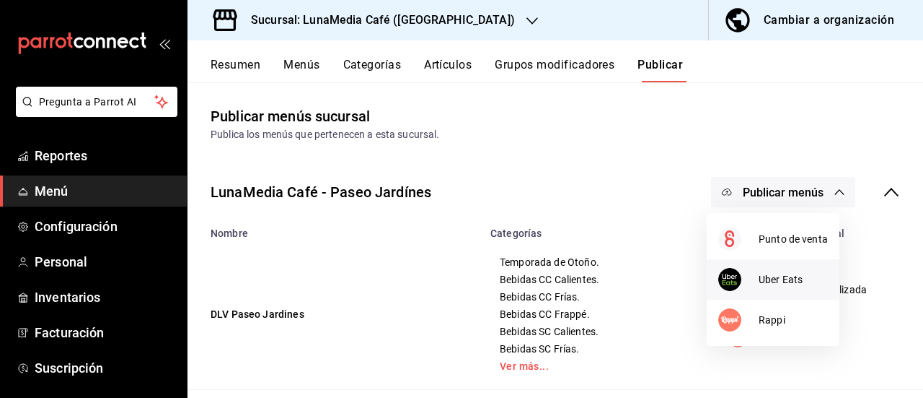
click at [773, 286] on span "Uber Eats" at bounding box center [793, 279] width 69 height 15
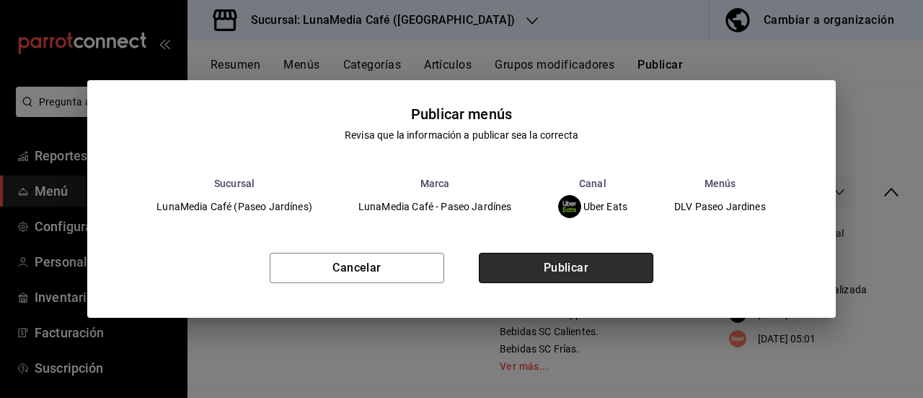
click at [613, 273] on button "Publicar" at bounding box center [566, 268] width 175 height 30
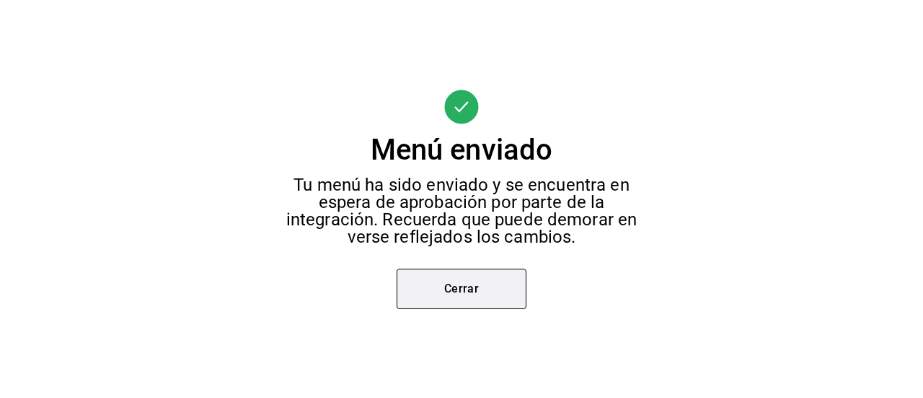
click at [455, 285] on button "Cerrar" at bounding box center [462, 288] width 130 height 40
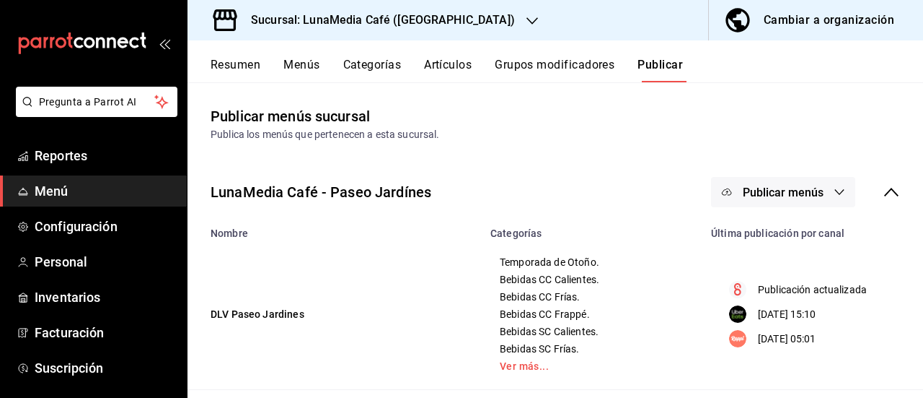
click at [63, 191] on span "Menú" at bounding box center [105, 190] width 141 height 19
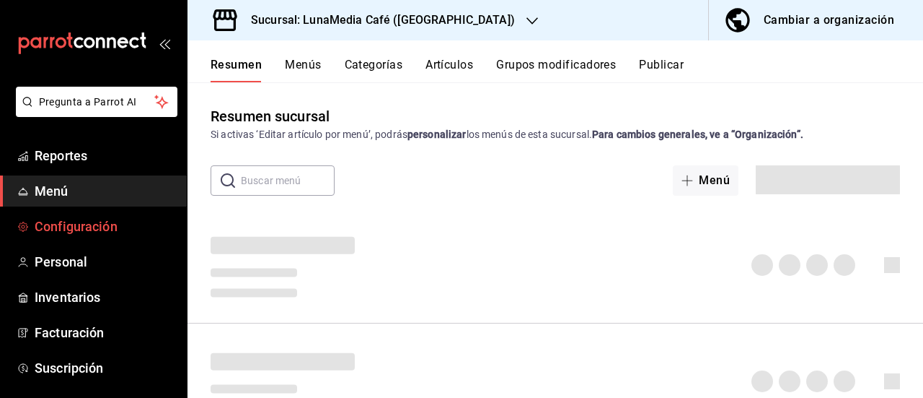
click at [72, 227] on span "Configuración" at bounding box center [105, 225] width 141 height 19
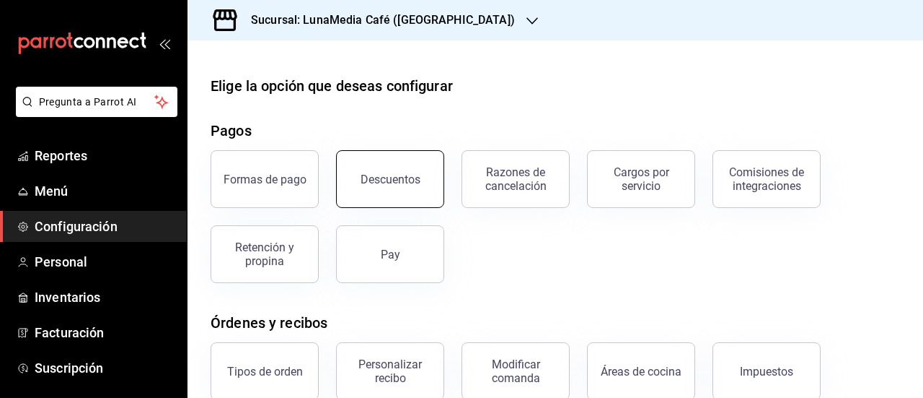
click at [392, 184] on div "Descuentos" at bounding box center [391, 179] width 60 height 14
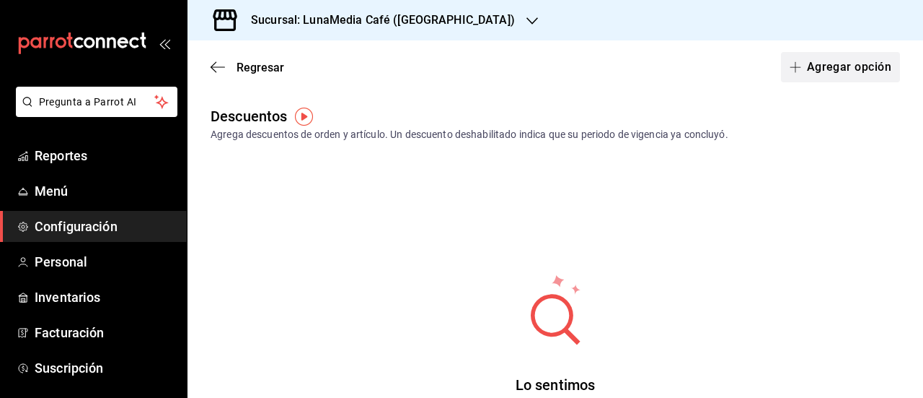
click at [820, 70] on button "Agregar opción" at bounding box center [840, 67] width 119 height 30
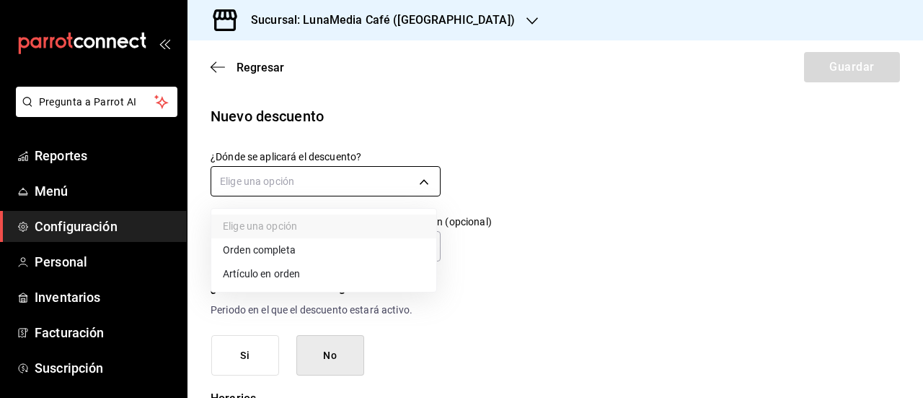
click at [294, 170] on body "Pregunta a Parrot AI Reportes Menú Configuración Personal Inventarios Facturaci…" at bounding box center [461, 199] width 923 height 398
click at [264, 255] on li "Orden completa" at bounding box center [323, 250] width 225 height 24
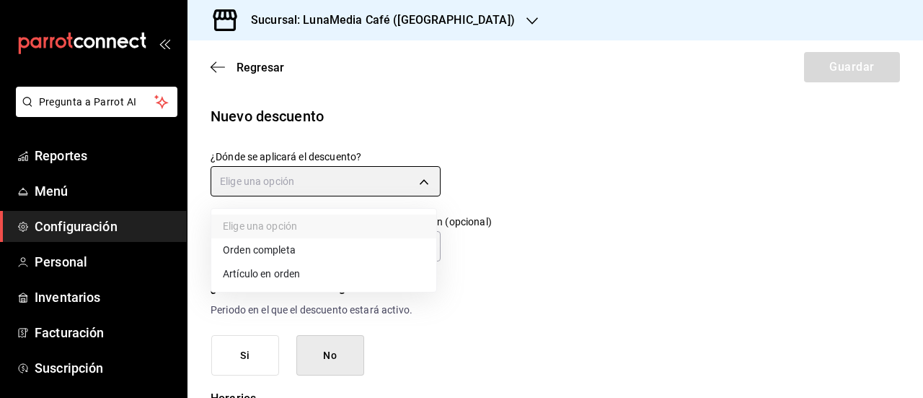
type input "ORDER"
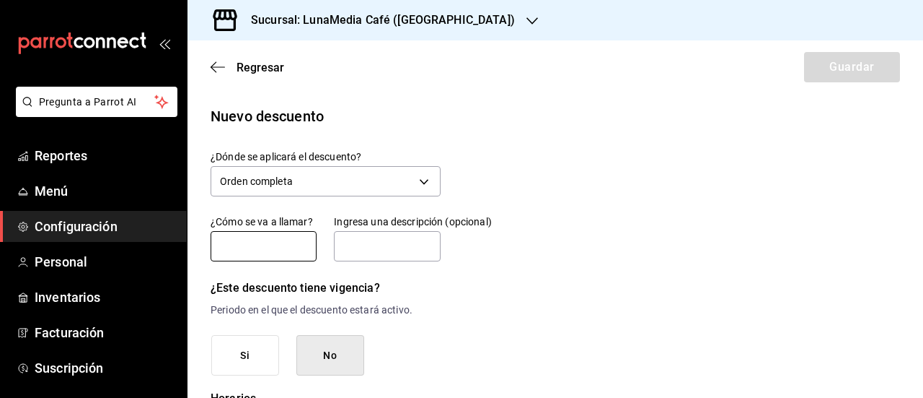
click at [261, 255] on input "text" at bounding box center [264, 246] width 106 height 30
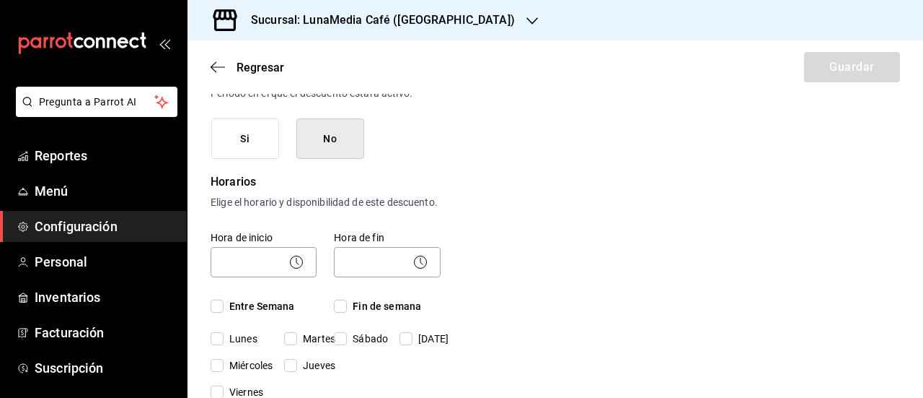
scroll to position [289, 0]
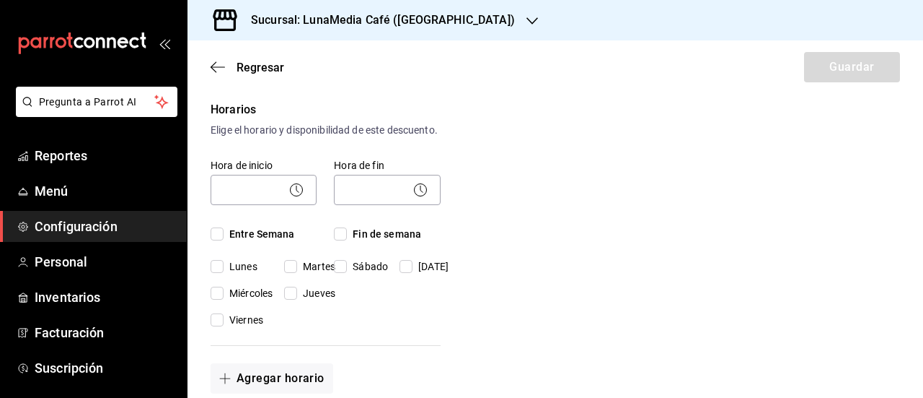
type input "Descuento 100%"
click at [221, 240] on input "Entre Semana" at bounding box center [217, 233] width 13 height 13
checkbox input "true"
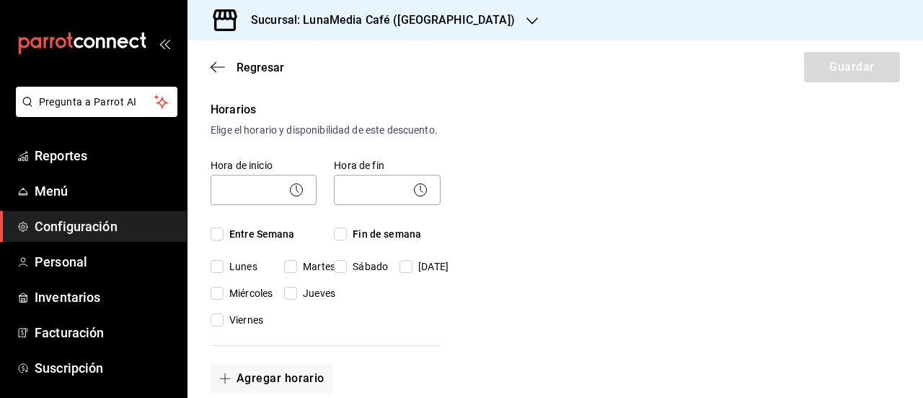
checkbox input "true"
click at [342, 240] on input "Fin de semana" at bounding box center [340, 233] width 13 height 13
checkbox input "true"
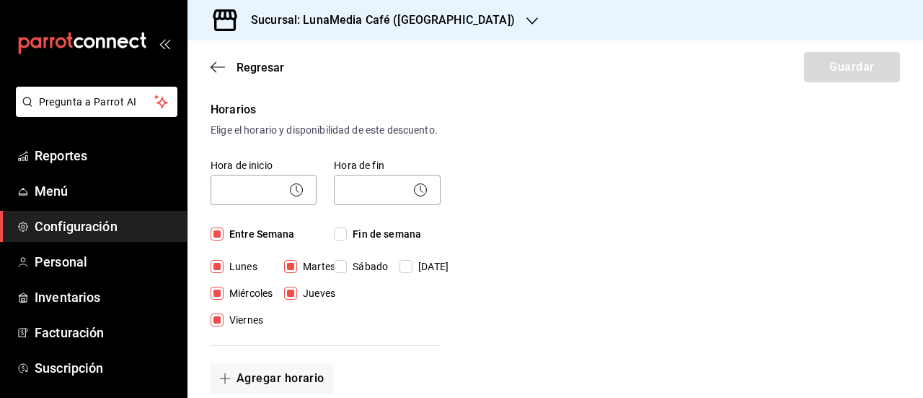
checkbox input "true"
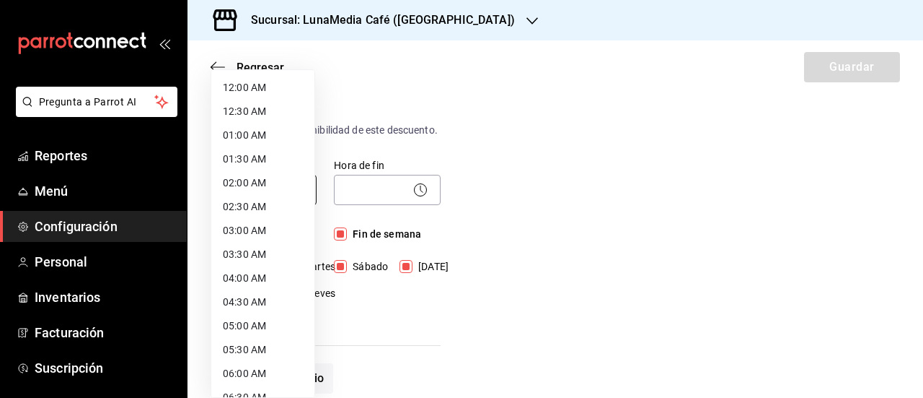
click at [259, 216] on body "Pregunta a Parrot AI Reportes Menú Configuración Personal Inventarios Facturaci…" at bounding box center [461, 199] width 923 height 398
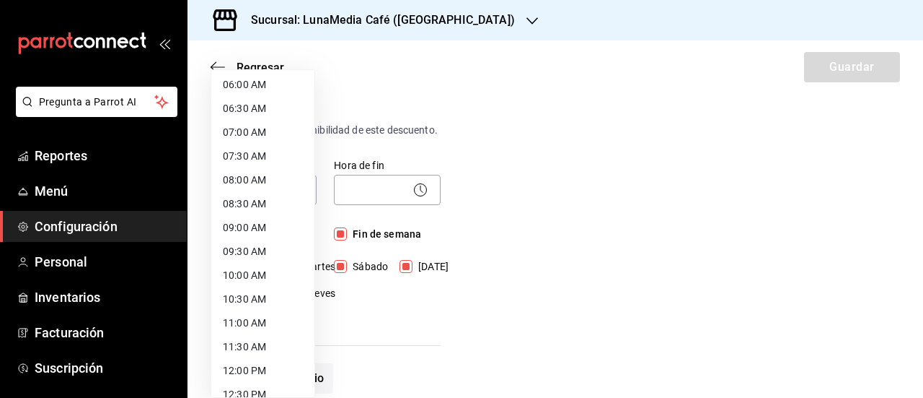
click at [254, 183] on li "08:00 AM" at bounding box center [262, 180] width 103 height 24
type input "08:00"
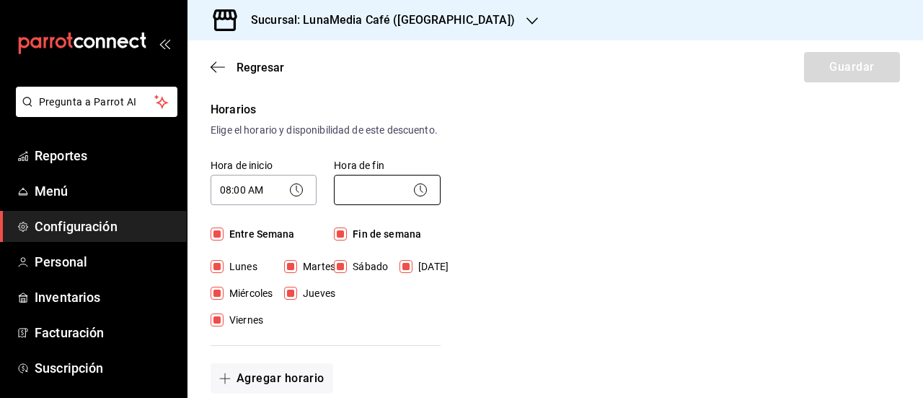
click at [365, 203] on body "Pregunta a Parrot AI Reportes Menú Configuración Personal Inventarios Facturaci…" at bounding box center [461, 199] width 923 height 398
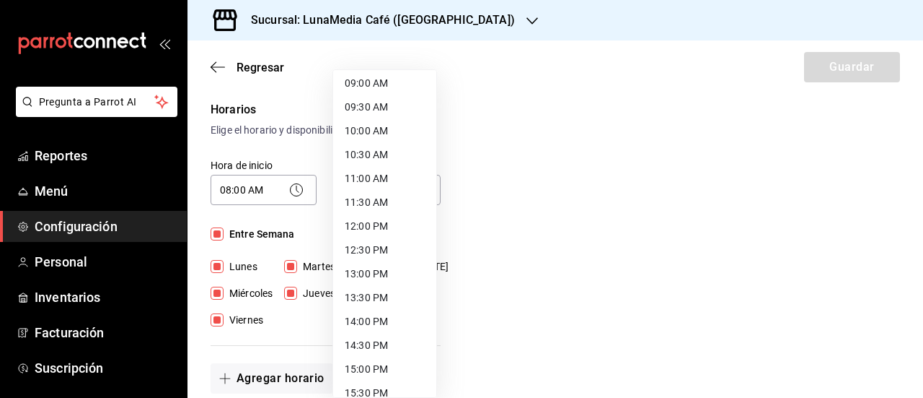
scroll to position [794, 0]
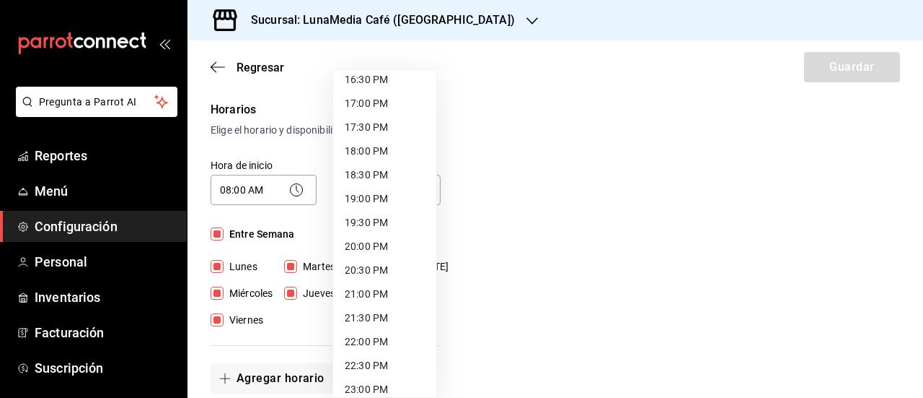
click at [377, 285] on li "21:00 PM" at bounding box center [384, 294] width 103 height 24
type input "21:00"
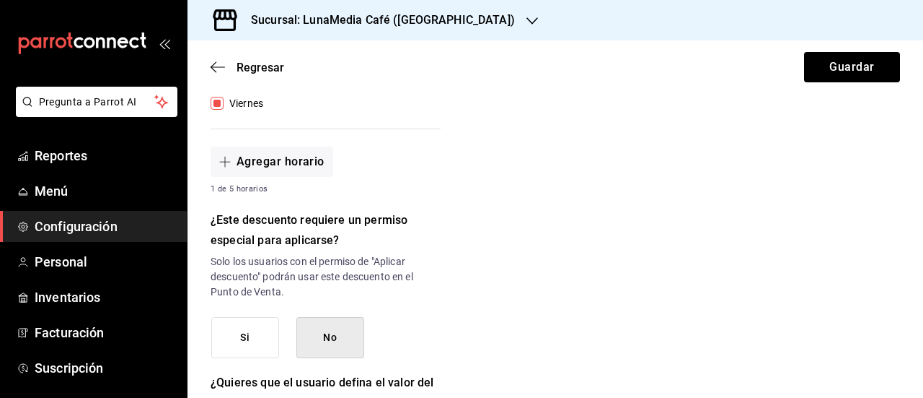
scroll to position [577, 0]
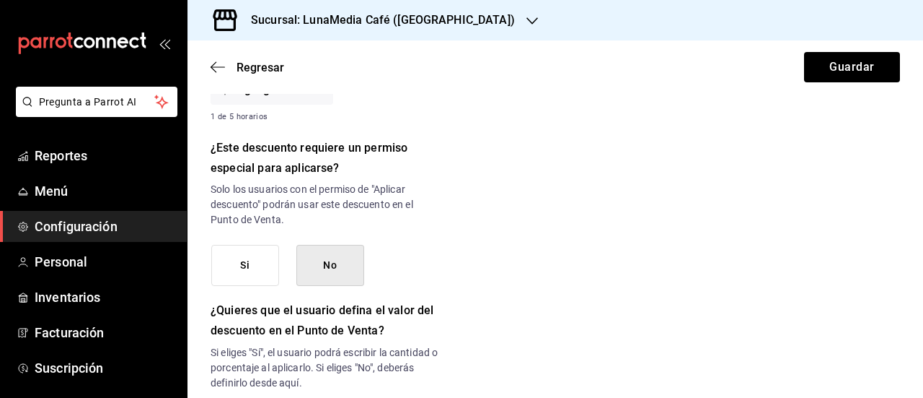
click at [247, 282] on button "Si" at bounding box center [245, 265] width 68 height 41
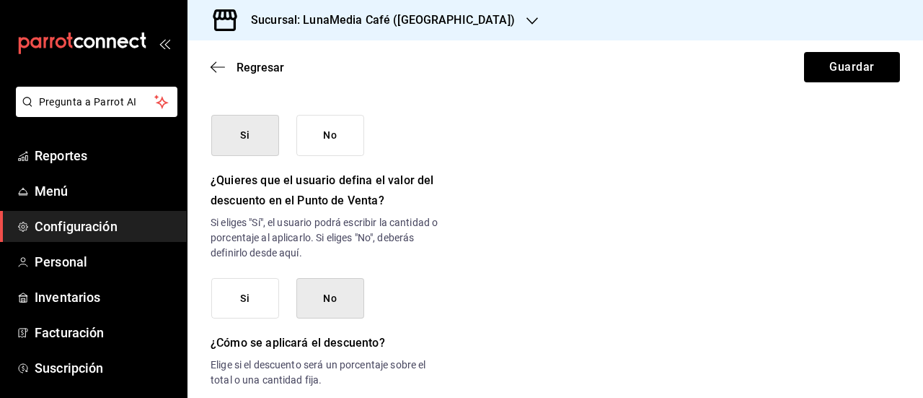
scroll to position [851, 0]
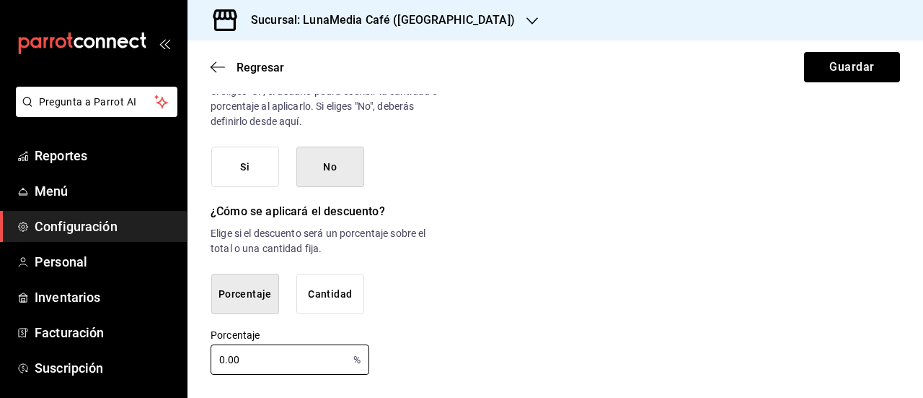
drag, startPoint x: 260, startPoint y: 356, endPoint x: 193, endPoint y: 357, distance: 67.1
type input "100"
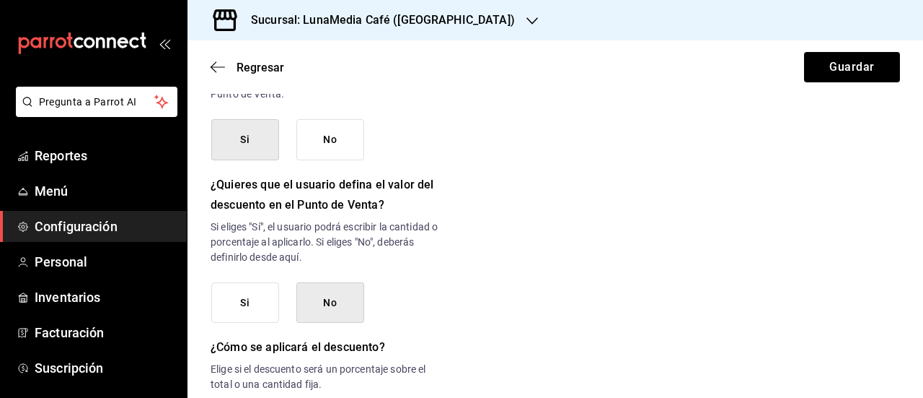
scroll to position [635, 0]
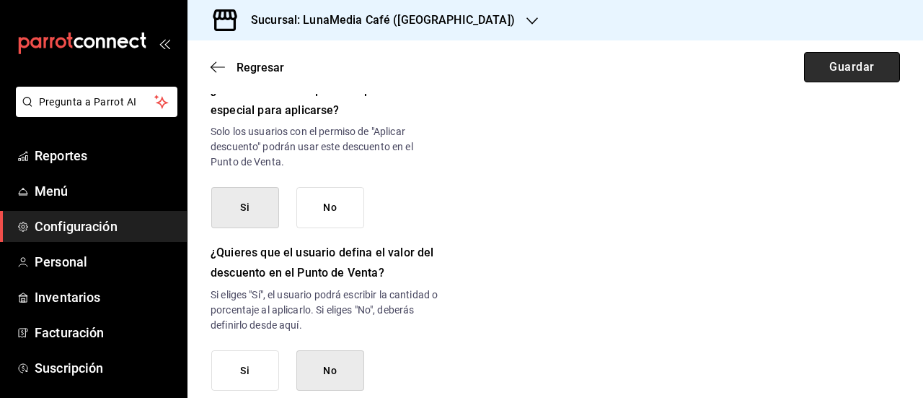
click at [825, 66] on button "Guardar" at bounding box center [852, 67] width 96 height 30
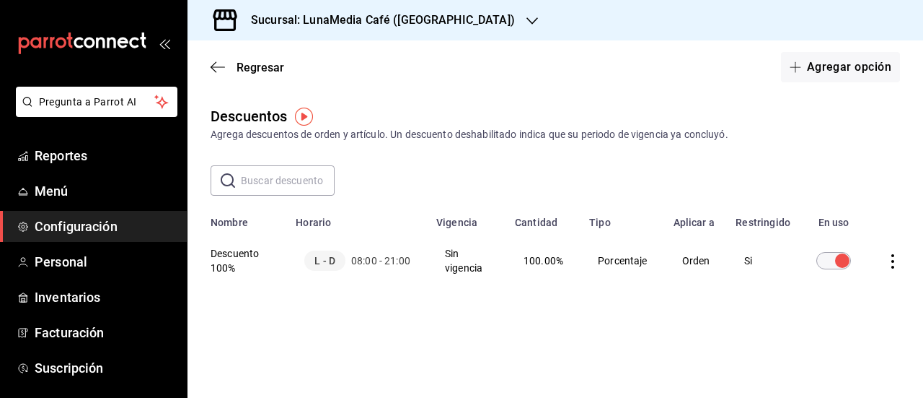
click at [406, 322] on div "Descuentos Agrega descuentos de orden y artículo. Un descuento deshabilitado in…" at bounding box center [556, 224] width 736 height 239
click at [896, 263] on icon "actions" at bounding box center [893, 261] width 14 height 14
click at [214, 253] on div at bounding box center [461, 199] width 923 height 398
click at [224, 254] on th "Descuento 100%" at bounding box center [238, 260] width 100 height 63
click at [227, 263] on th "Descuento 100%" at bounding box center [238, 260] width 100 height 63
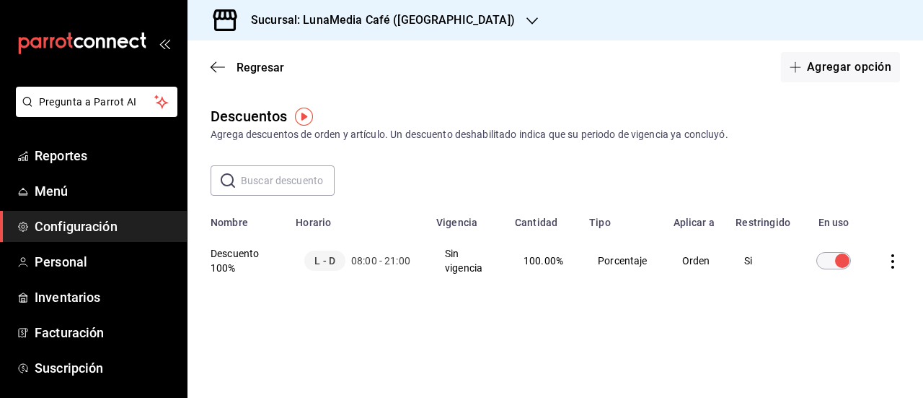
drag, startPoint x: 231, startPoint y: 240, endPoint x: 234, endPoint y: 263, distance: 22.5
click at [231, 240] on th "Descuento 100%" at bounding box center [238, 260] width 100 height 63
click at [235, 265] on th "Descuento 100%" at bounding box center [238, 260] width 100 height 63
drag, startPoint x: 459, startPoint y: 270, endPoint x: 662, endPoint y: 267, distance: 203.5
click at [462, 269] on td "Sin vigencia" at bounding box center [467, 260] width 79 height 63
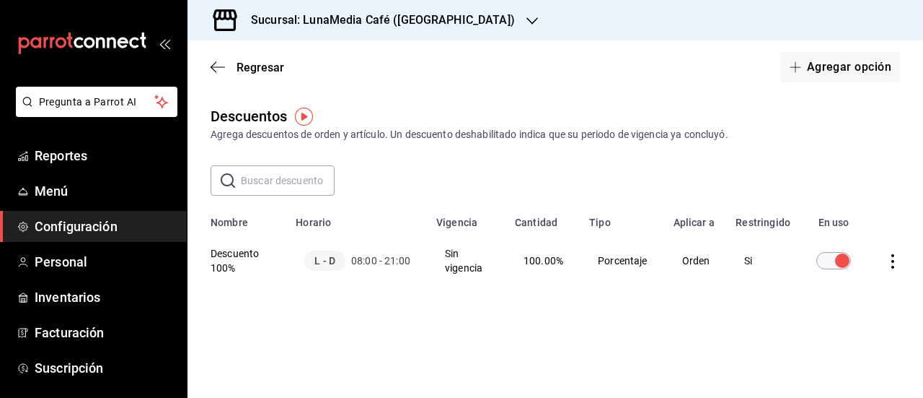
click at [714, 262] on td "Orden" at bounding box center [696, 260] width 63 height 63
click at [891, 262] on icon "actions" at bounding box center [893, 261] width 14 height 14
click at [811, 187] on div at bounding box center [461, 199] width 923 height 398
click at [249, 63] on span "Regresar" at bounding box center [261, 68] width 48 height 14
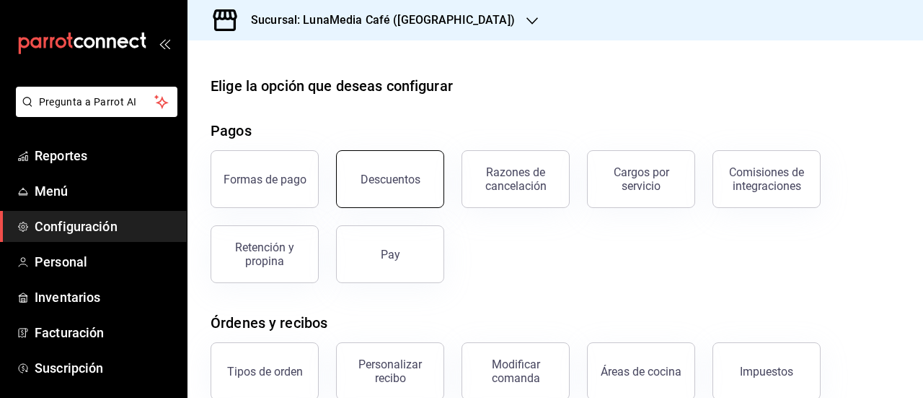
click at [381, 184] on div "Descuentos" at bounding box center [391, 179] width 60 height 14
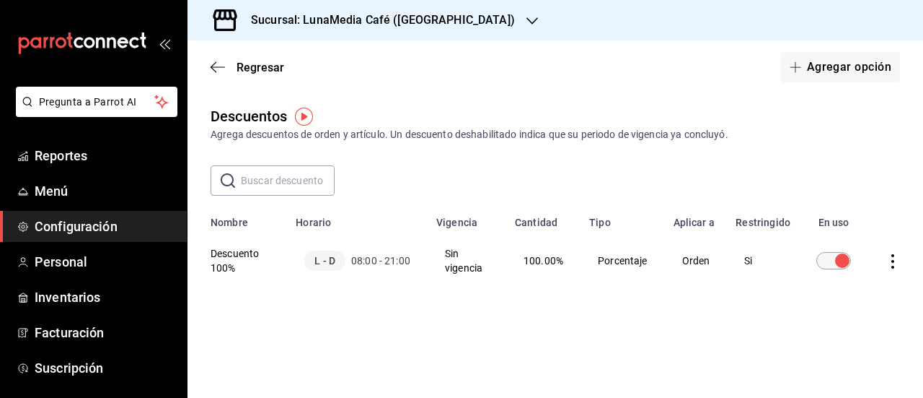
click at [468, 261] on td "Sin vigencia" at bounding box center [467, 260] width 79 height 63
click at [524, 265] on td "100.00%" at bounding box center [543, 260] width 74 height 63
click at [559, 258] on span "100.00%" at bounding box center [544, 261] width 40 height 12
click at [602, 261] on td "Porcentaje" at bounding box center [623, 260] width 84 height 63
click at [625, 256] on td "Porcentaje" at bounding box center [623, 260] width 84 height 63
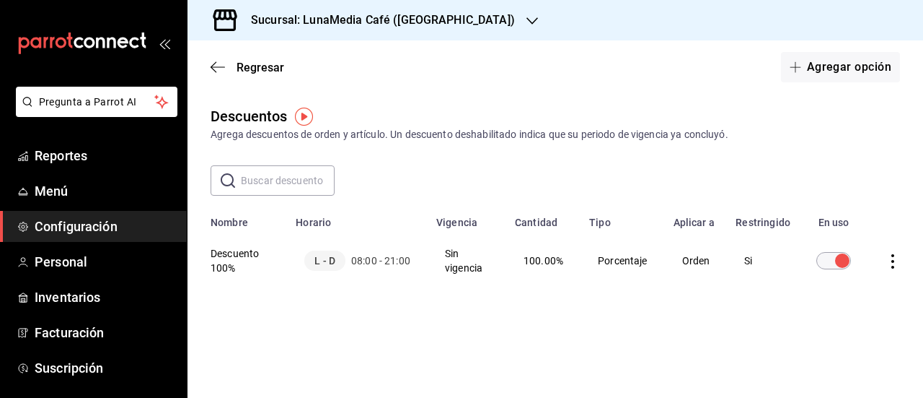
drag, startPoint x: 665, startPoint y: 261, endPoint x: 691, endPoint y: 258, distance: 26.1
click at [681, 261] on tr "Descuento 100% L - D 08:00 - 21:00 Sin vigencia 100.00% Porcentaje Orden Si" at bounding box center [556, 260] width 736 height 63
drag, startPoint x: 691, startPoint y: 258, endPoint x: 532, endPoint y: 258, distance: 158.7
click at [692, 258] on td "Orden" at bounding box center [696, 260] width 63 height 63
click at [226, 258] on th "Descuento 100%" at bounding box center [238, 260] width 100 height 63
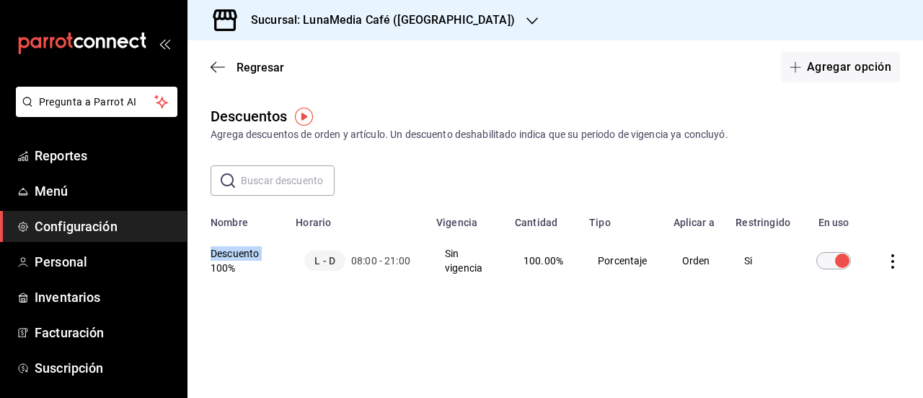
click at [226, 258] on th "Descuento 100%" at bounding box center [238, 260] width 100 height 63
click at [227, 294] on div "Descuentos Agrega descuentos de orden y artículo. Un descuento deshabilitado in…" at bounding box center [556, 224] width 736 height 239
click at [234, 252] on th "Descuento 100%" at bounding box center [238, 260] width 100 height 63
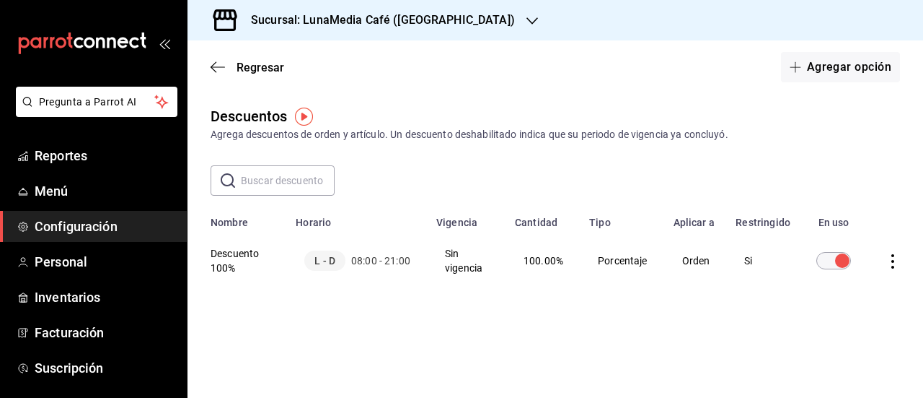
click at [261, 288] on th "Descuento 100%" at bounding box center [238, 260] width 100 height 63
click at [903, 264] on td "discountsTable" at bounding box center [896, 260] width 55 height 63
click at [896, 263] on icon "actions" at bounding box center [893, 261] width 14 height 14
click at [847, 195] on div at bounding box center [461, 199] width 923 height 398
click at [801, 64] on icon "button" at bounding box center [796, 67] width 12 height 12
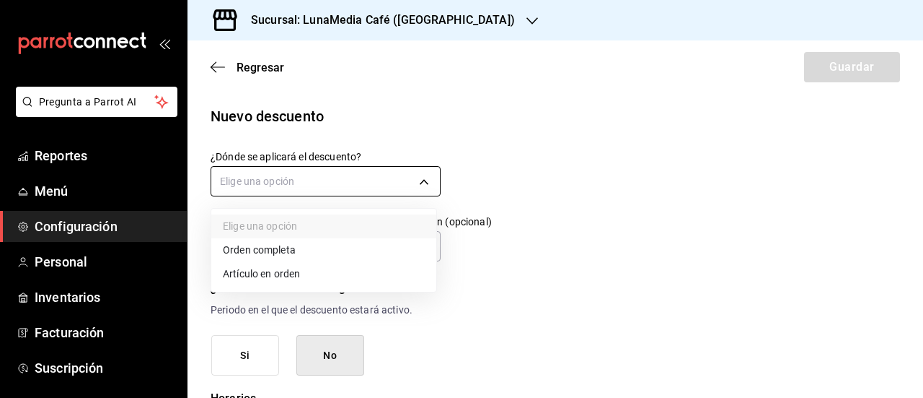
click at [261, 179] on body "Pregunta a Parrot AI Reportes Menú Configuración Personal Inventarios Facturaci…" at bounding box center [461, 199] width 923 height 398
click at [258, 246] on li "Orden completa" at bounding box center [323, 250] width 225 height 24
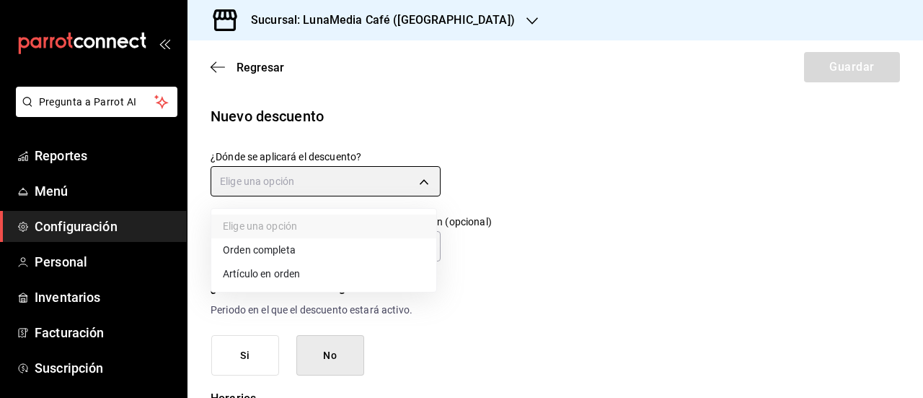
type input "ORDER"
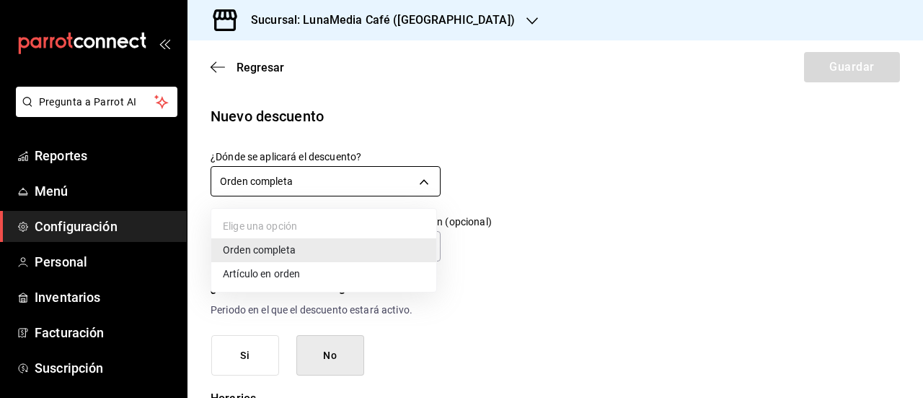
click at [299, 185] on body "Pregunta a Parrot AI Reportes Menú Configuración Personal Inventarios Facturaci…" at bounding box center [461, 199] width 923 height 398
click at [299, 185] on div at bounding box center [461, 199] width 923 height 398
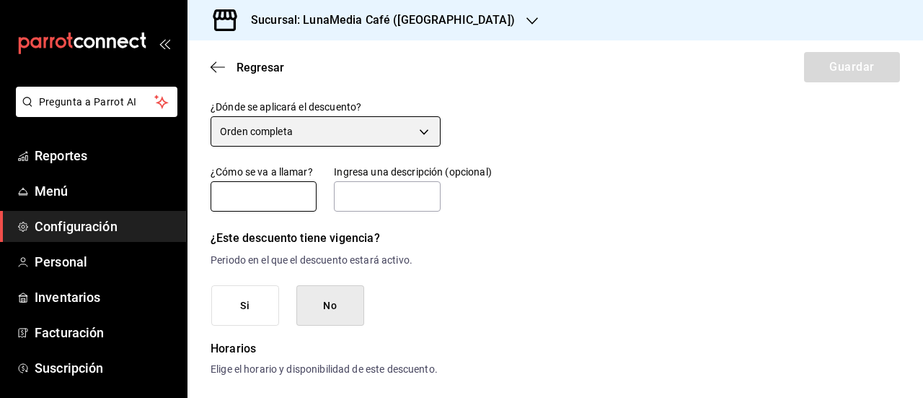
scroll to position [72, 0]
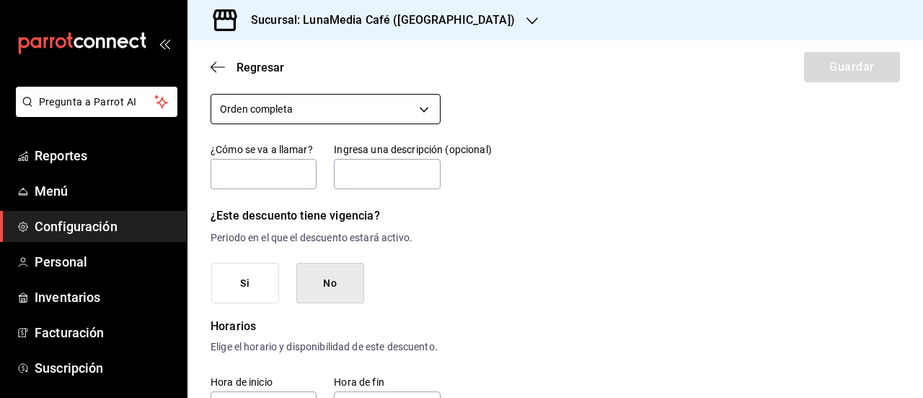
click at [286, 109] on body "Pregunta a Parrot AI Reportes Menú Configuración Personal Inventarios Facturaci…" at bounding box center [461, 199] width 923 height 398
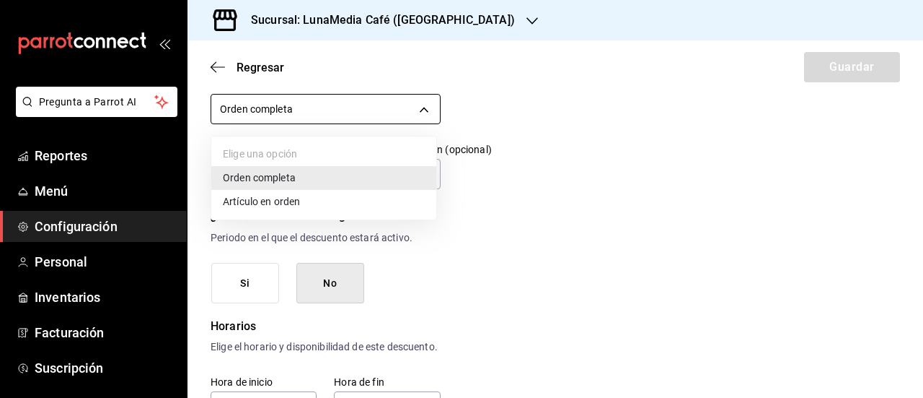
click at [286, 109] on div at bounding box center [461, 199] width 923 height 398
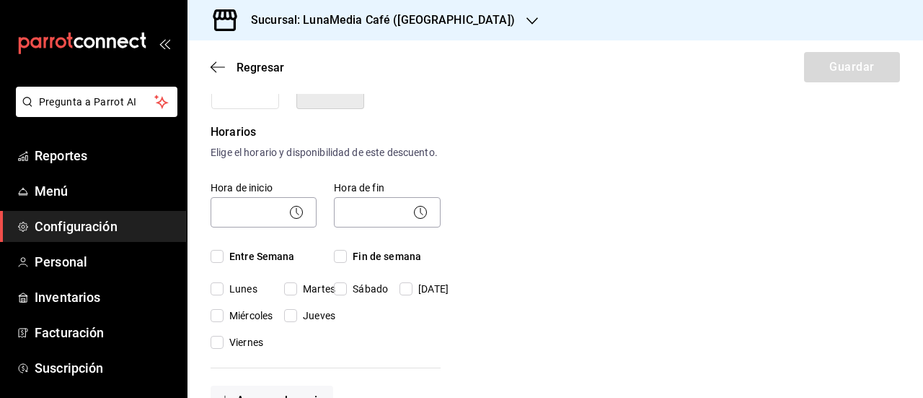
scroll to position [289, 0]
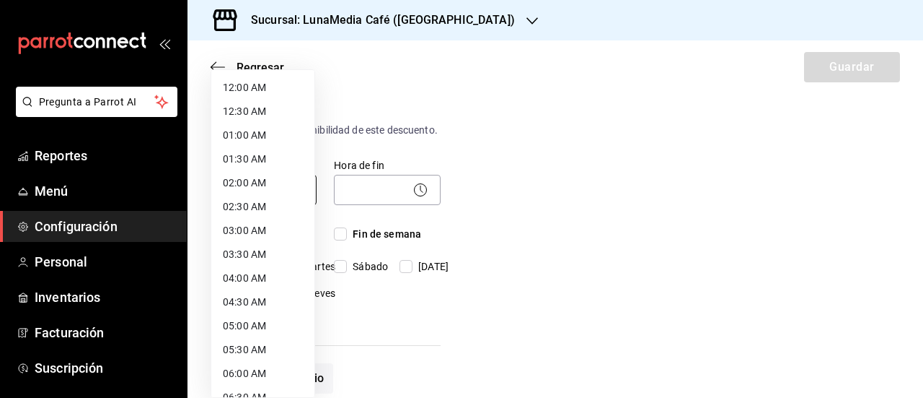
click at [240, 204] on body "Pregunta a Parrot AI Reportes Menú Configuración Personal Inventarios Facturaci…" at bounding box center [461, 199] width 923 height 398
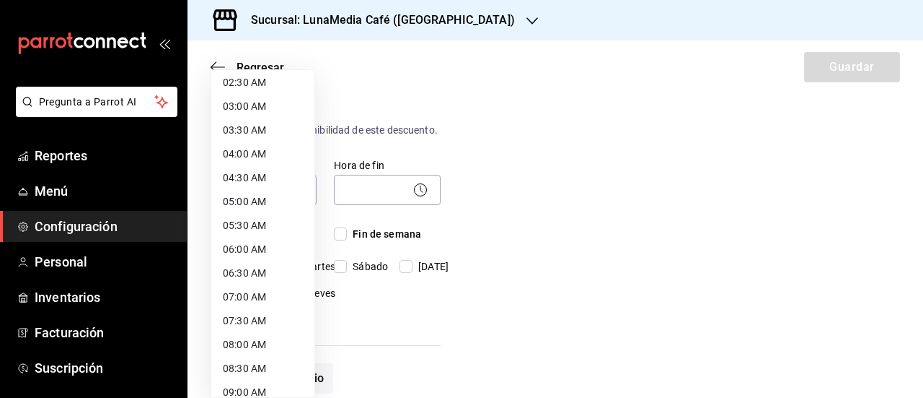
scroll to position [144, 0]
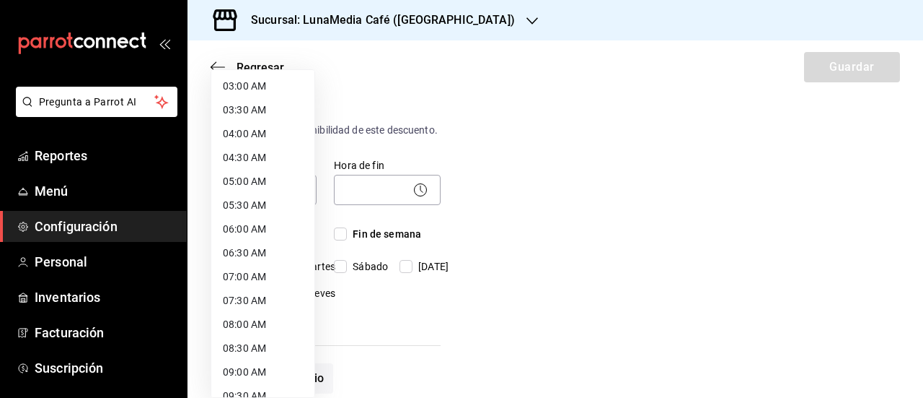
click at [240, 328] on li "08:00 AM" at bounding box center [262, 324] width 103 height 24
type input "08:00"
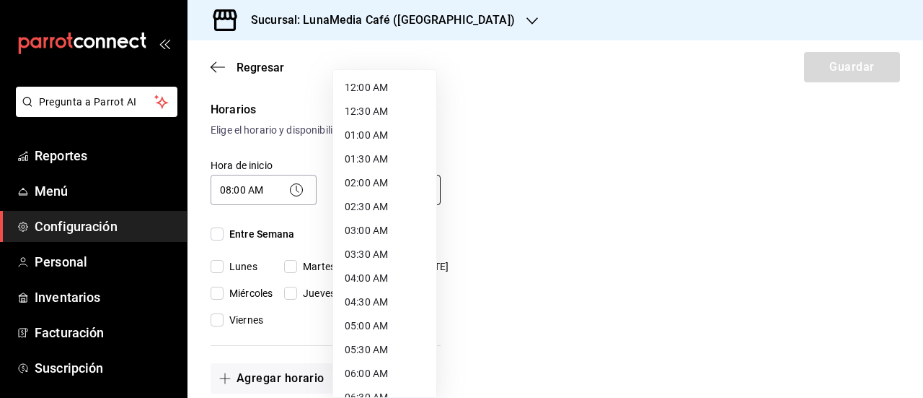
click at [359, 208] on body "Pregunta a Parrot AI Reportes Menú Configuración Personal Inventarios Facturaci…" at bounding box center [461, 199] width 923 height 398
click at [607, 167] on div at bounding box center [461, 199] width 923 height 398
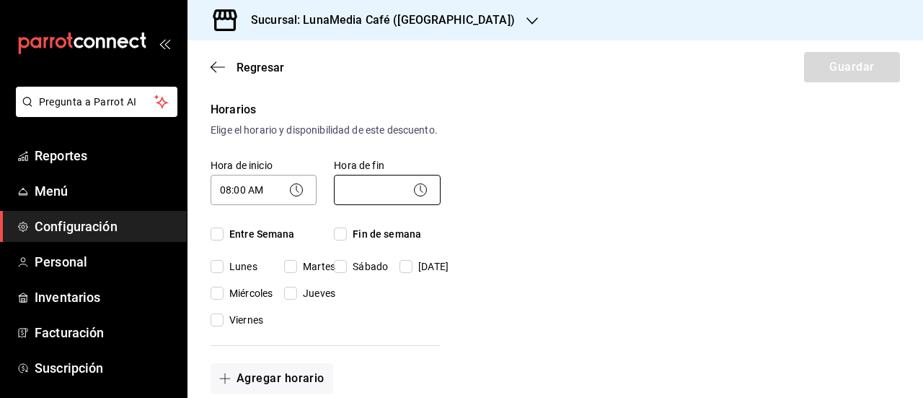
click at [356, 204] on body "Pregunta a Parrot AI Reportes Menú Configuración Personal Inventarios Facturaci…" at bounding box center [461, 199] width 923 height 398
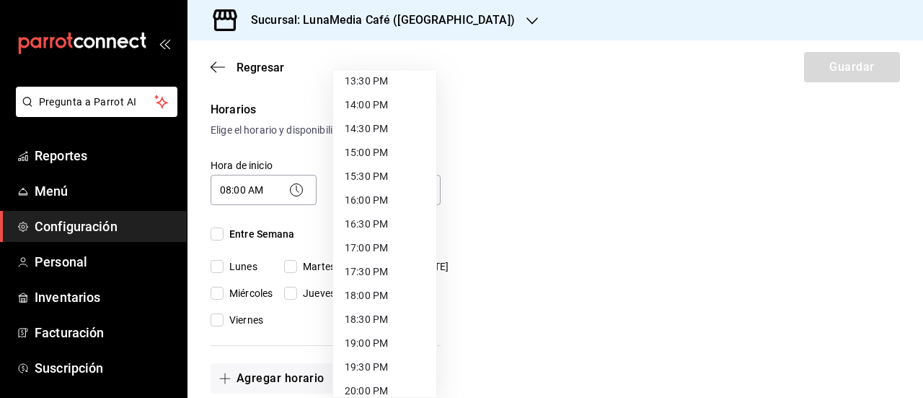
scroll to position [721, 0]
click at [371, 360] on li "21:00 PM" at bounding box center [384, 366] width 103 height 24
type input "21:00"
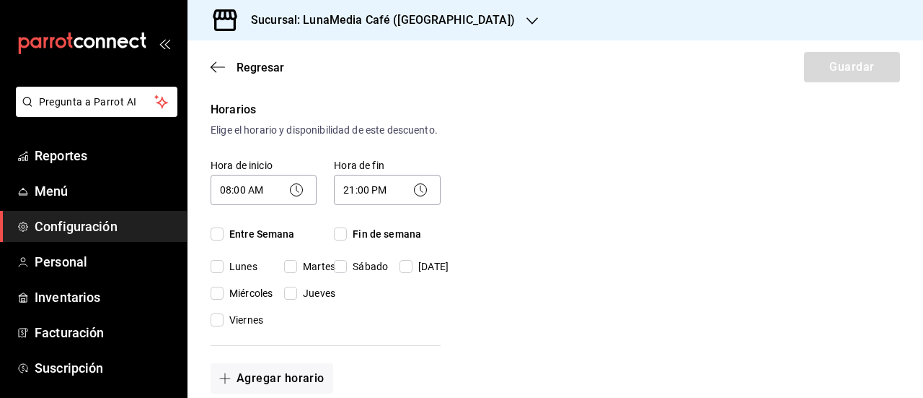
click at [214, 240] on input "Entre Semana" at bounding box center [217, 233] width 13 height 13
checkbox input "true"
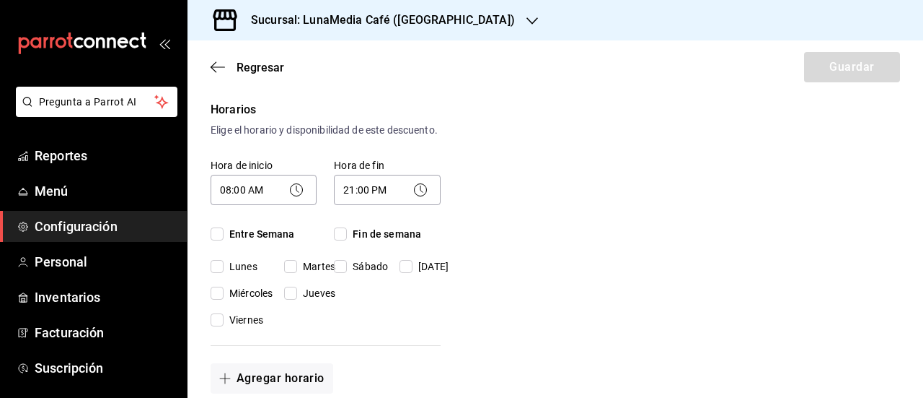
checkbox input "true"
click at [335, 240] on input "Fin de semana" at bounding box center [340, 233] width 13 height 13
checkbox input "true"
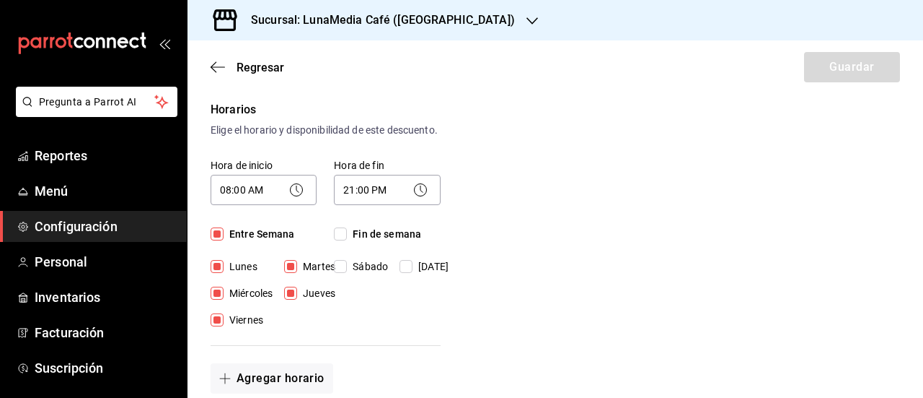
checkbox input "true"
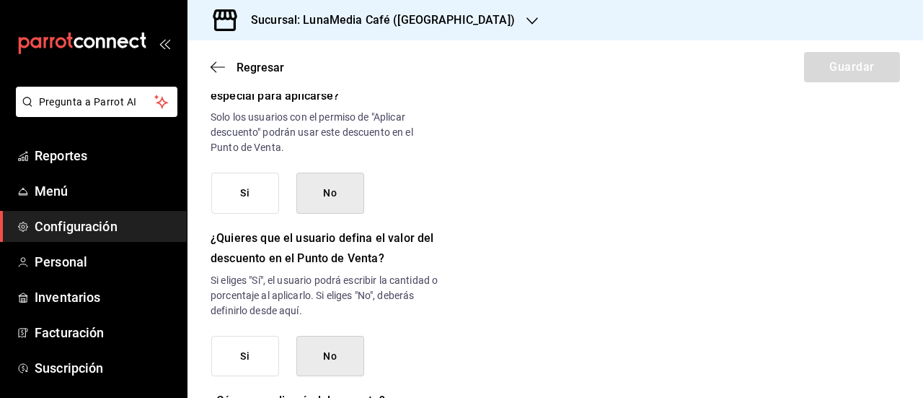
scroll to position [577, 0]
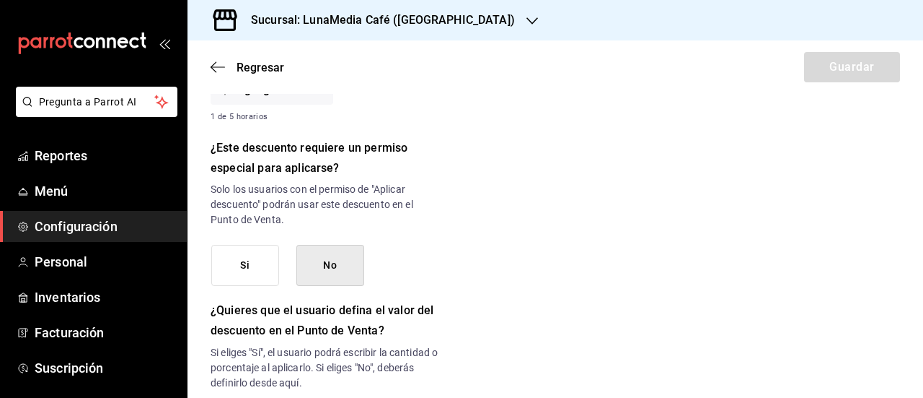
click at [227, 270] on button "Si" at bounding box center [245, 265] width 68 height 41
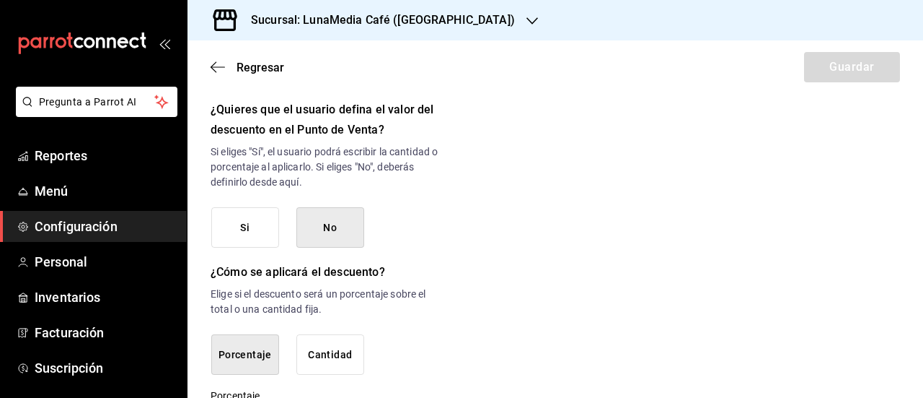
scroll to position [851, 0]
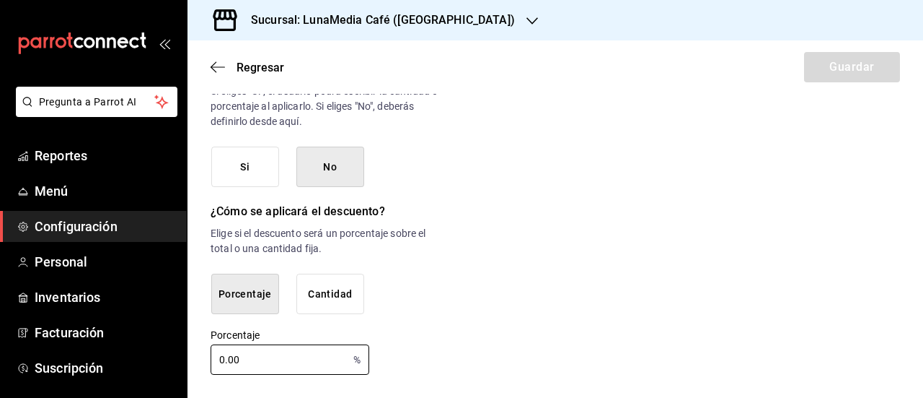
drag, startPoint x: 258, startPoint y: 364, endPoint x: 194, endPoint y: 361, distance: 64.3
type input "15"
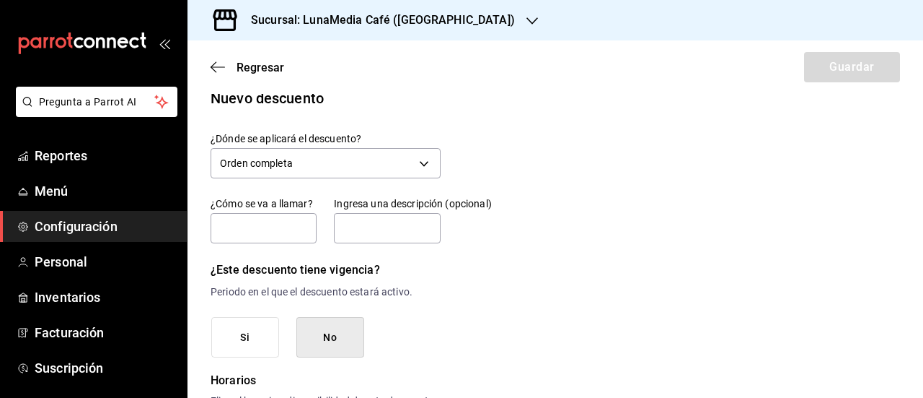
scroll to position [0, 0]
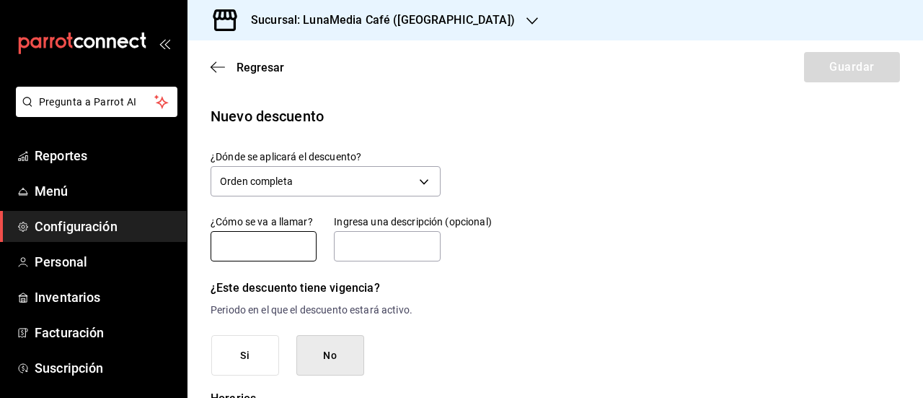
click at [277, 247] on input "text" at bounding box center [264, 246] width 106 height 30
type input "Descuento 15%"
click at [838, 67] on button "Guardar" at bounding box center [852, 67] width 96 height 30
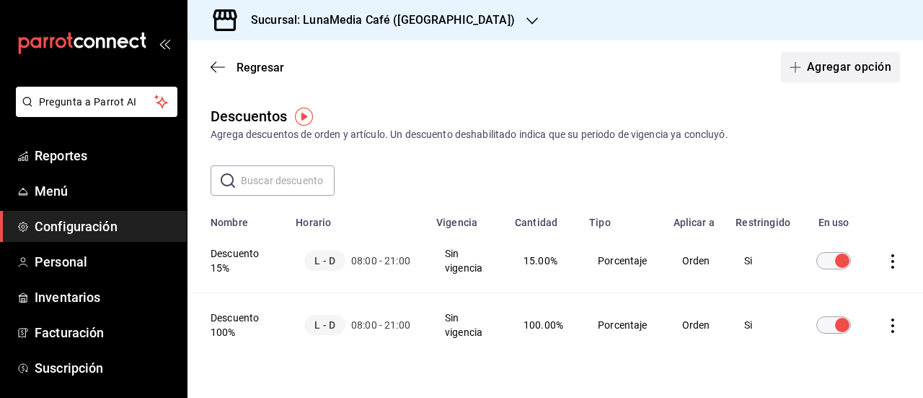
click at [790, 64] on icon "button" at bounding box center [796, 67] width 12 height 12
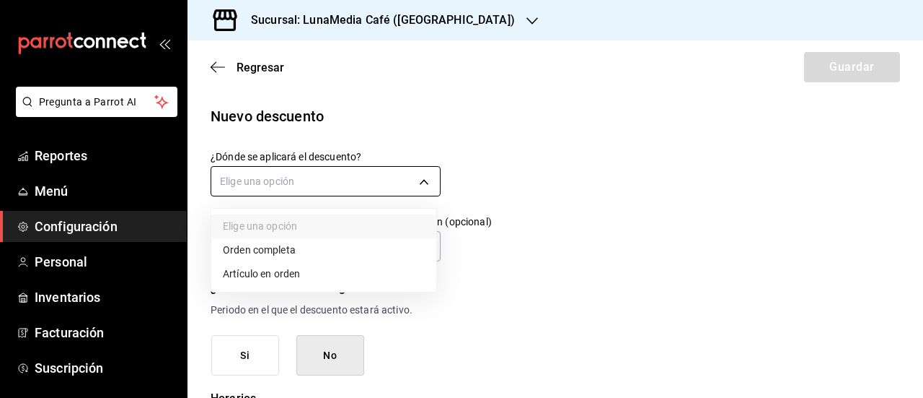
click at [245, 169] on body "Pregunta a Parrot AI Reportes Menú Configuración Personal Inventarios Facturaci…" at bounding box center [461, 199] width 923 height 398
click at [256, 244] on li "Orden completa" at bounding box center [323, 250] width 225 height 24
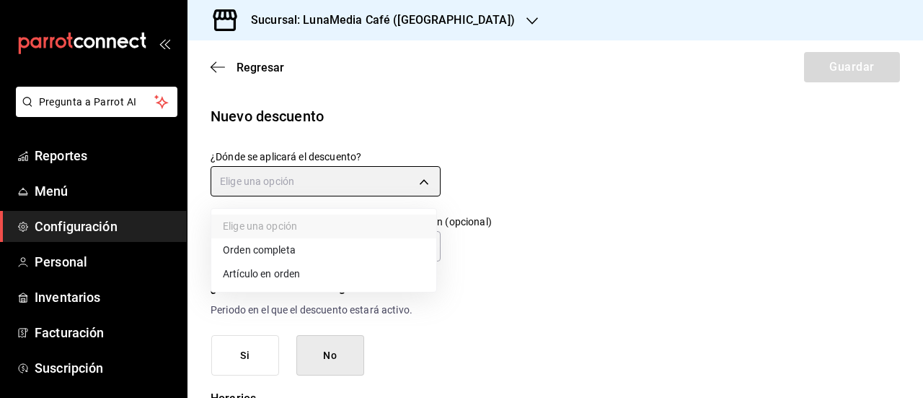
type input "ORDER"
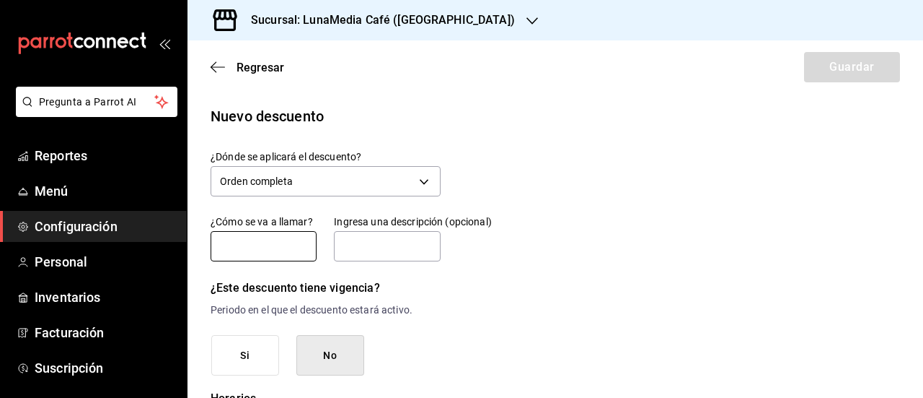
click at [254, 258] on input "text" at bounding box center [264, 246] width 106 height 30
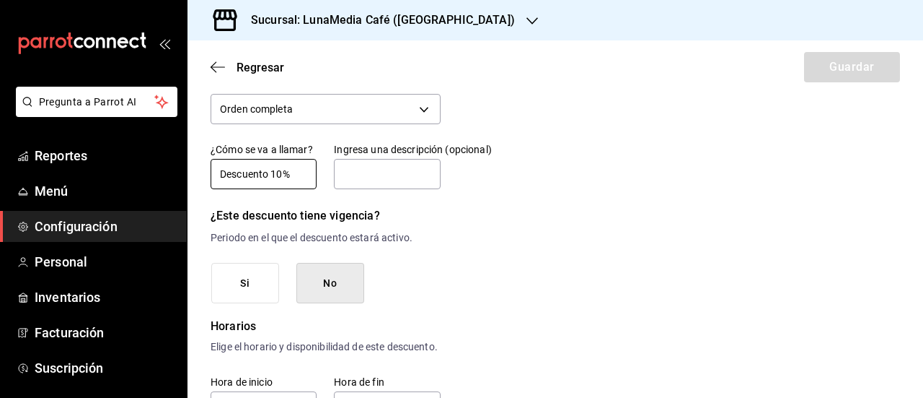
type input "Descuento 10%"
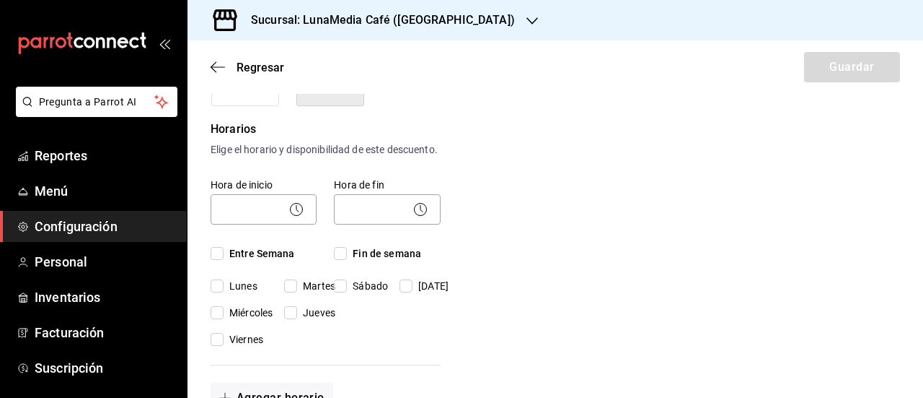
scroll to position [289, 0]
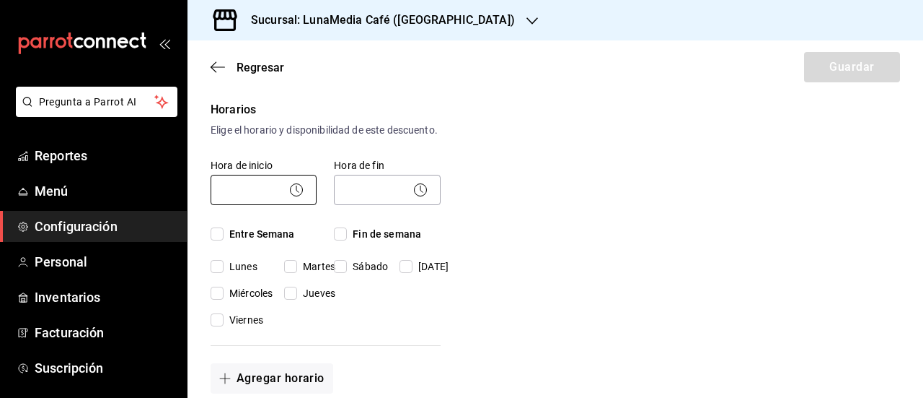
click at [224, 206] on body "Pregunta a Parrot AI Reportes Menú Configuración Personal Inventarios Facturaci…" at bounding box center [461, 199] width 923 height 398
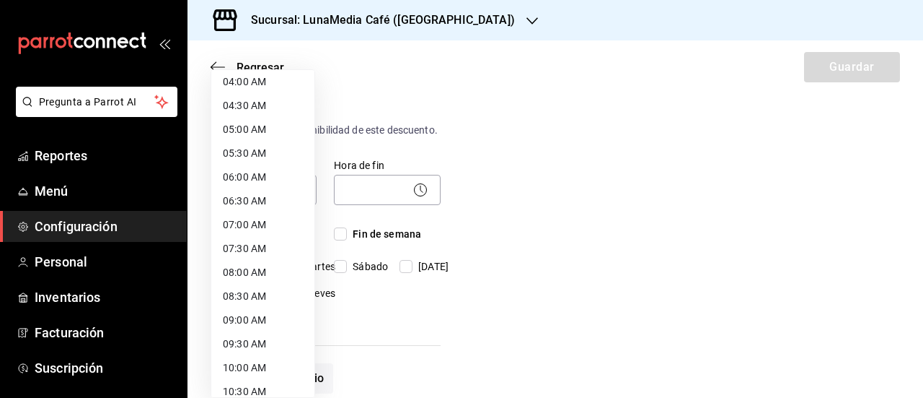
scroll to position [216, 0]
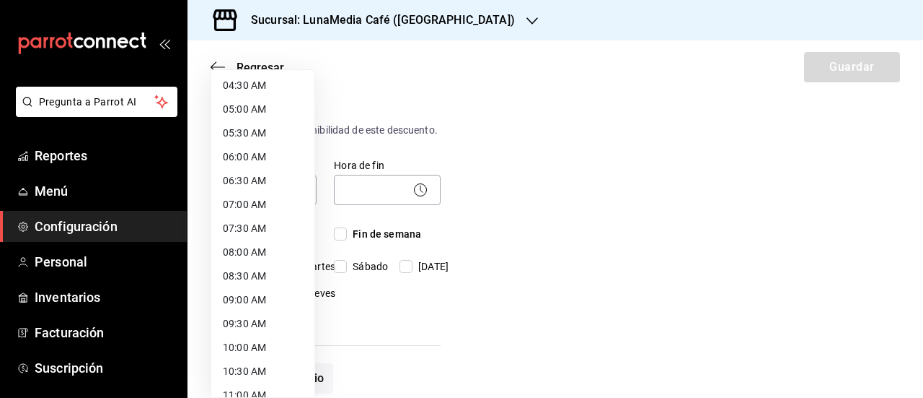
click at [257, 245] on li "08:00 AM" at bounding box center [262, 252] width 103 height 24
type input "08:00"
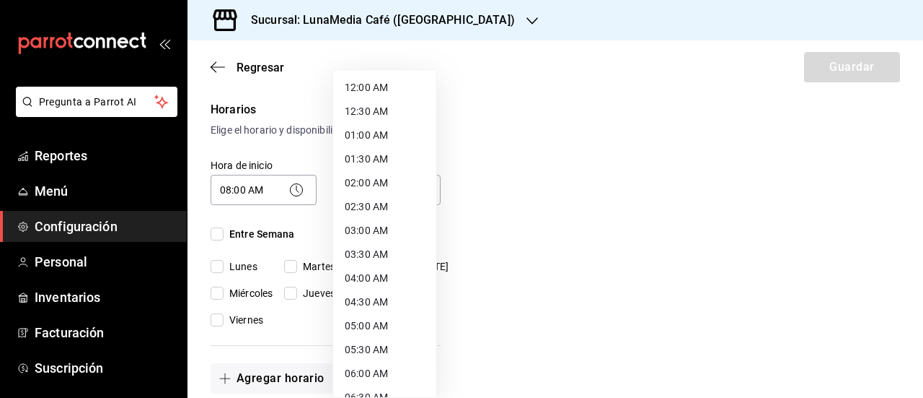
click at [376, 206] on body "Pregunta a Parrot AI Reportes Menú Configuración Personal Inventarios Facturaci…" at bounding box center [461, 199] width 923 height 398
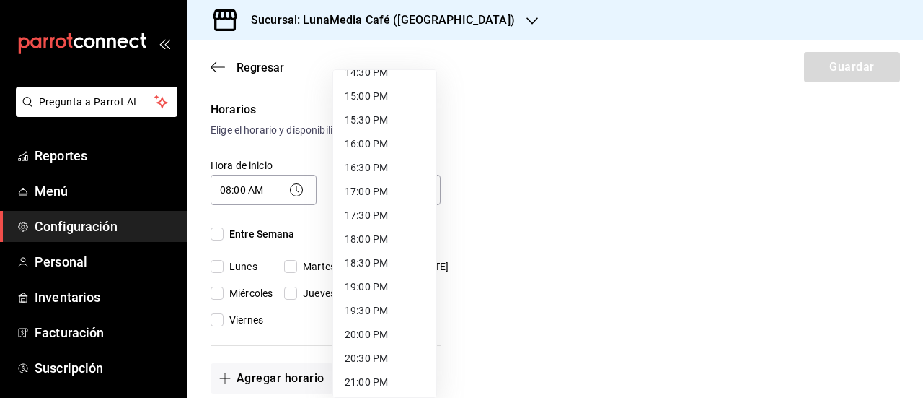
scroll to position [794, 0]
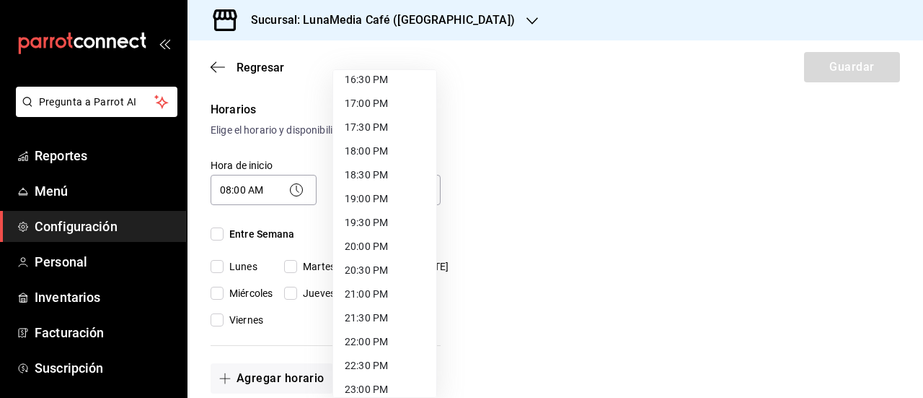
click at [364, 294] on li "21:00 PM" at bounding box center [384, 294] width 103 height 24
type input "21:00"
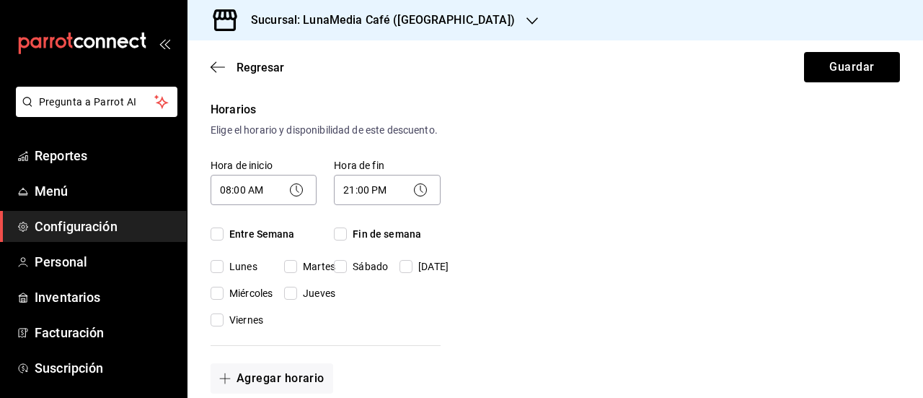
click at [223, 240] on input "Entre Semana" at bounding box center [217, 233] width 13 height 13
checkbox input "true"
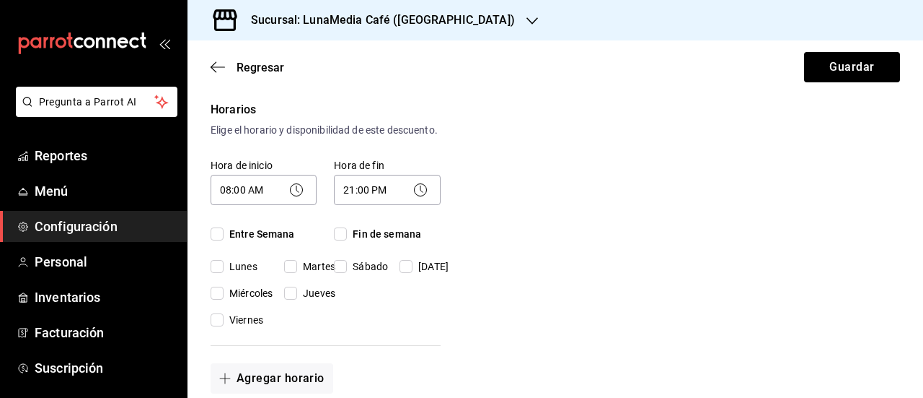
checkbox input "true"
click at [340, 240] on input "Fin de semana" at bounding box center [340, 233] width 13 height 13
checkbox input "true"
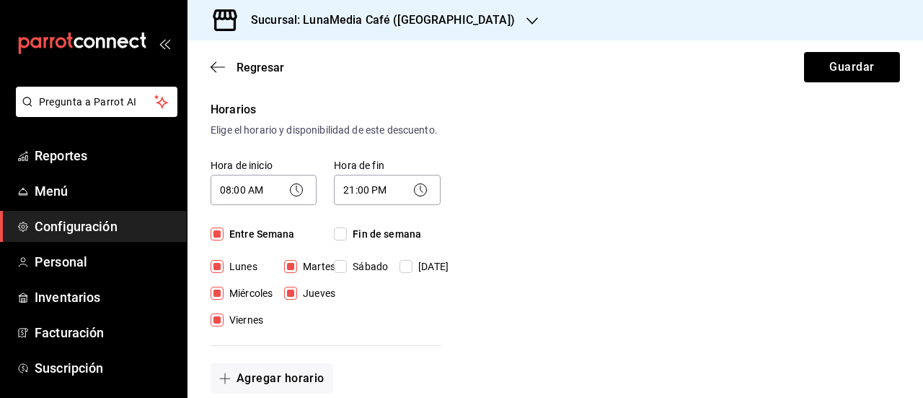
checkbox input "true"
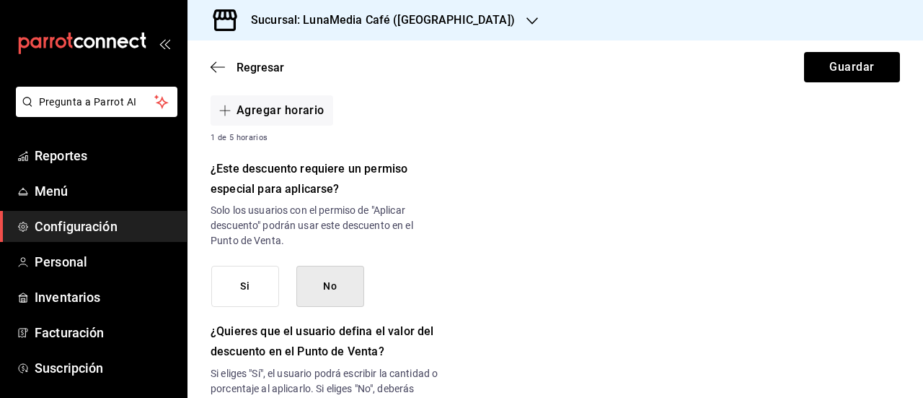
scroll to position [577, 0]
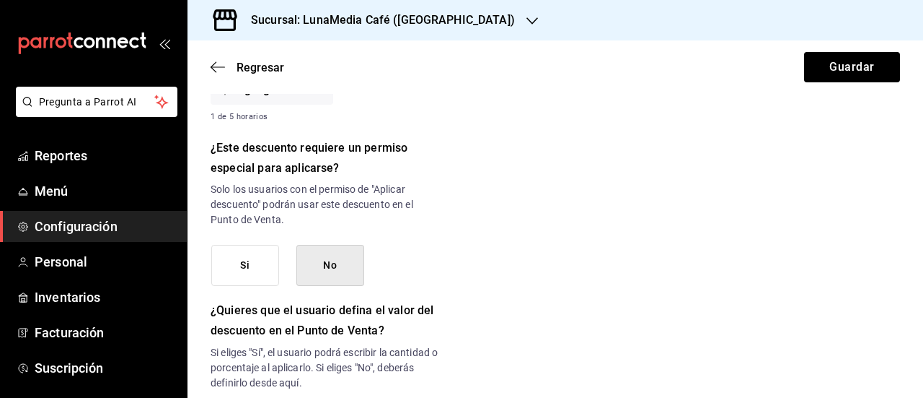
click at [253, 281] on button "Si" at bounding box center [245, 265] width 68 height 41
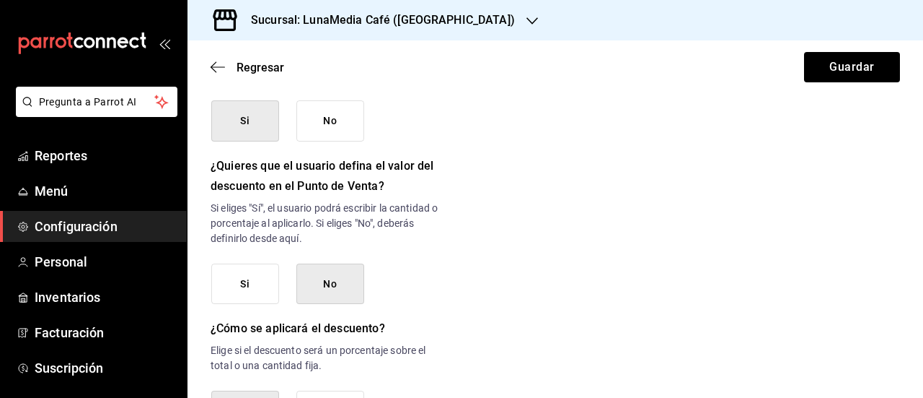
scroll to position [851, 0]
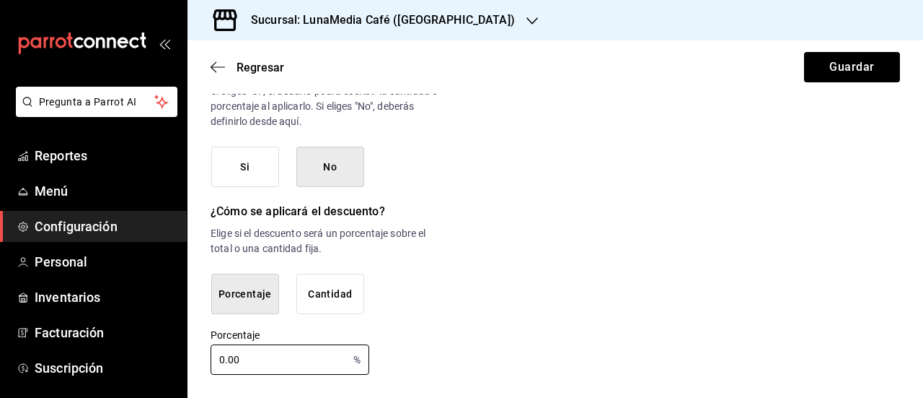
drag, startPoint x: 257, startPoint y: 362, endPoint x: 183, endPoint y: 356, distance: 73.9
click at [183, 356] on div "Pregunta a Parrot AI Reportes Menú Configuración Personal Inventarios Facturaci…" at bounding box center [461, 199] width 923 height 398
type input "10"
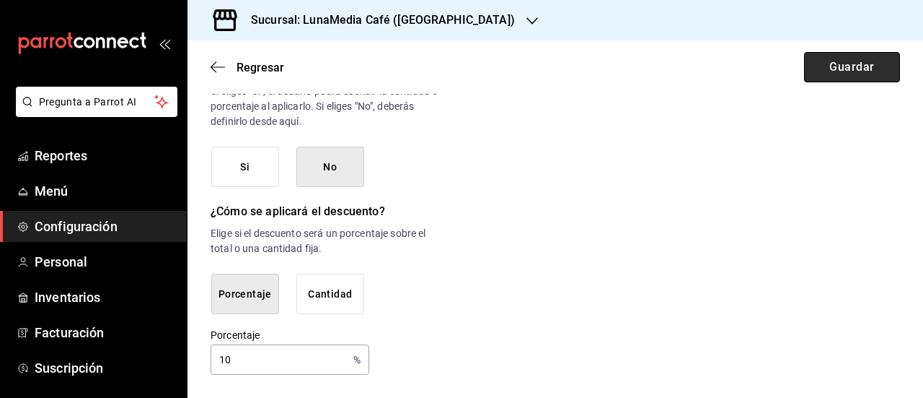
click at [843, 66] on button "Guardar" at bounding box center [852, 67] width 96 height 30
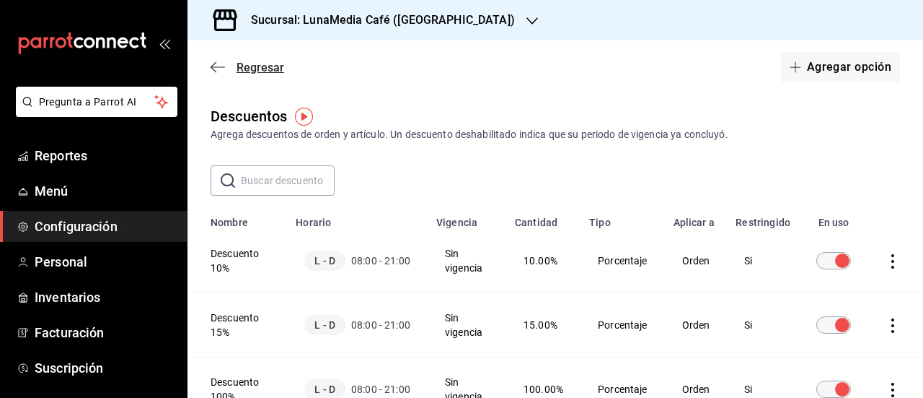
click at [240, 66] on span "Regresar" at bounding box center [261, 68] width 48 height 14
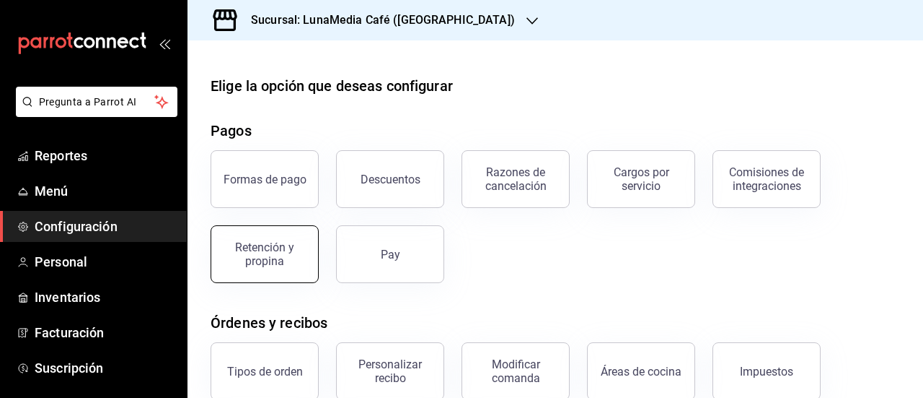
click at [251, 246] on div "Retención y propina" at bounding box center [264, 253] width 89 height 27
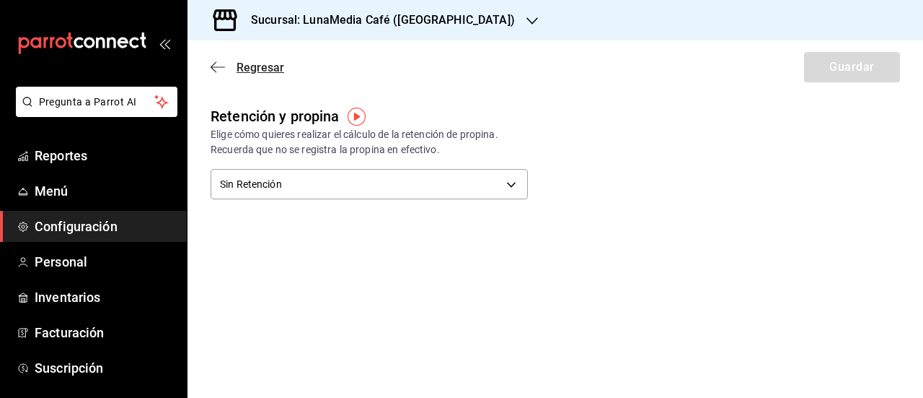
click at [257, 62] on span "Regresar" at bounding box center [261, 68] width 48 height 14
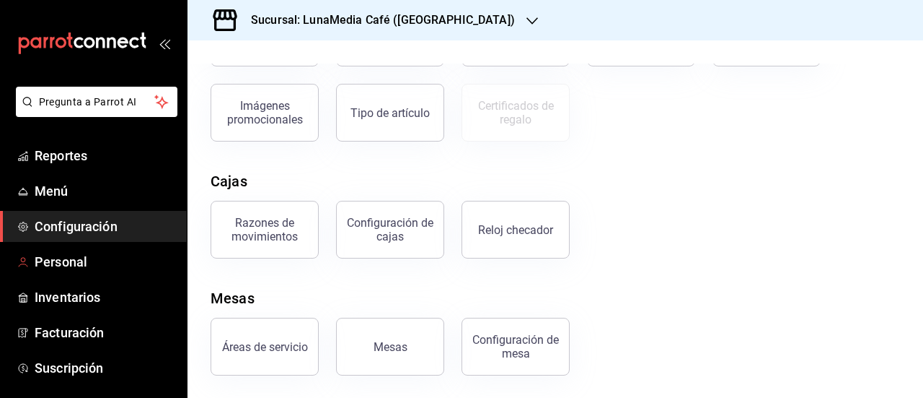
scroll to position [72, 0]
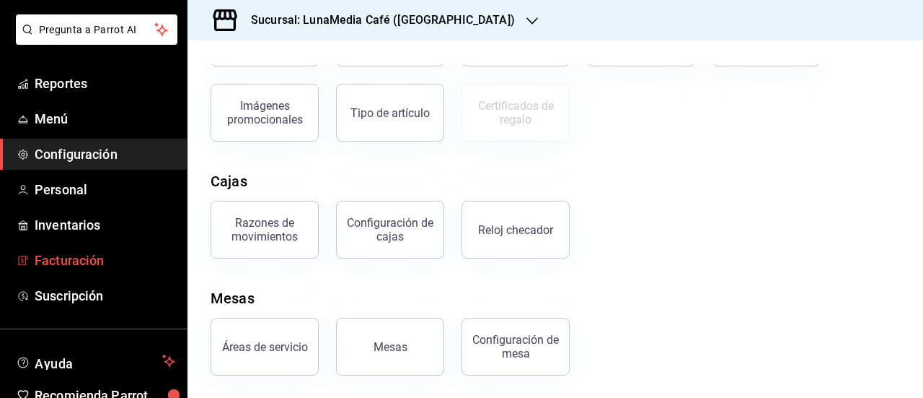
click at [110, 265] on span "Facturación" at bounding box center [105, 259] width 141 height 19
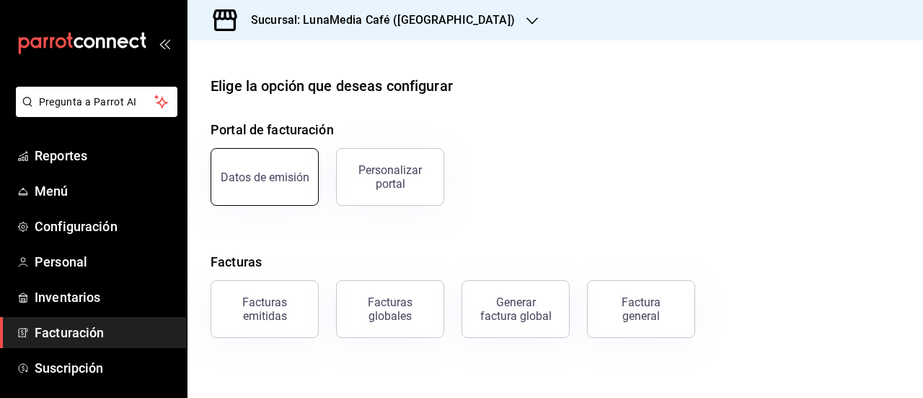
click at [263, 172] on div "Datos de emisión" at bounding box center [265, 177] width 89 height 14
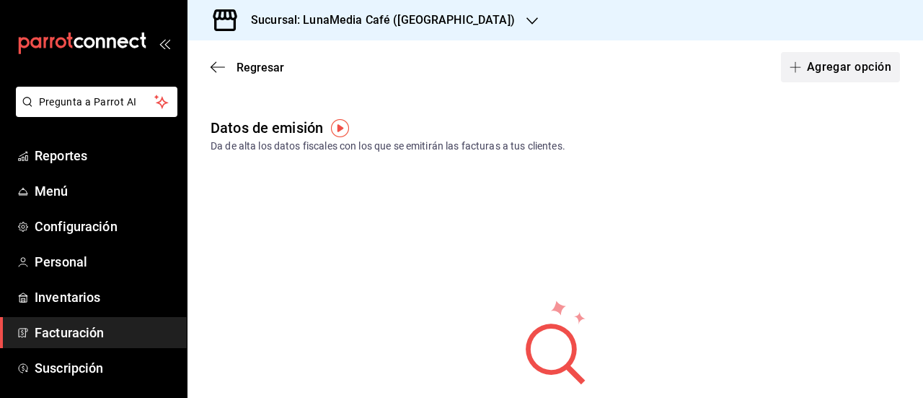
click at [790, 67] on icon "button" at bounding box center [795, 67] width 11 height 1
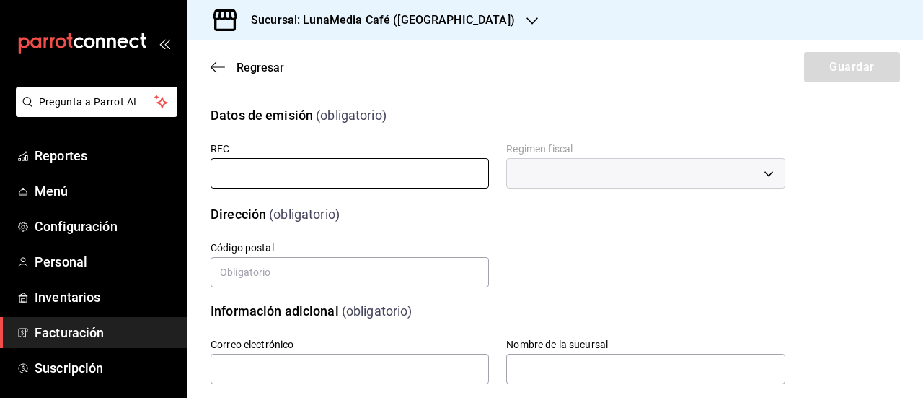
click at [343, 179] on input "text" at bounding box center [350, 173] width 278 height 30
type input "AOLA920130CT4"
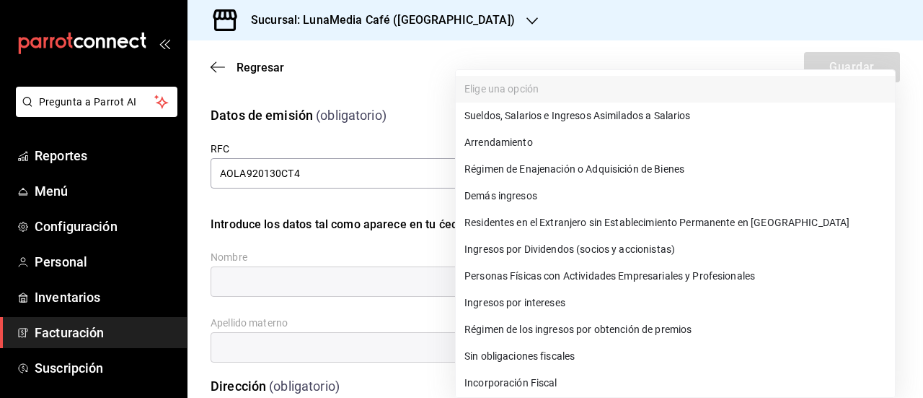
click at [568, 174] on body "Pregunta a Parrot AI Reportes Menú Configuración Personal Inventarios Facturaci…" at bounding box center [461, 199] width 923 height 398
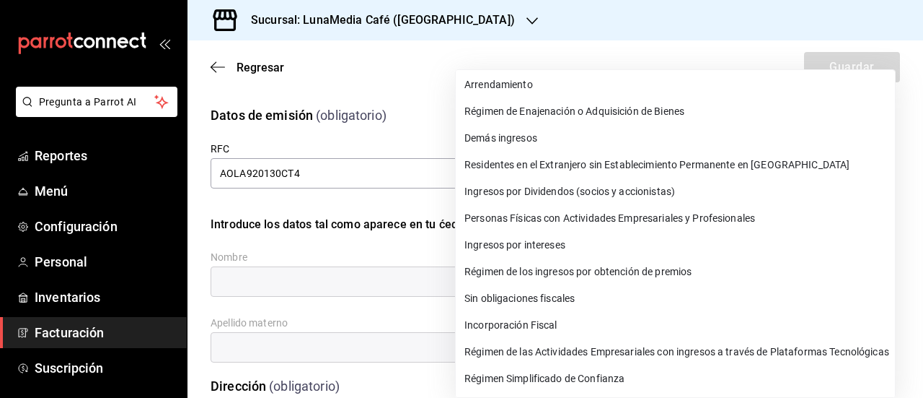
click at [535, 213] on li "Personas Físicas con Actividades Empresariales y Profesionales" at bounding box center [675, 218] width 439 height 27
type input "612"
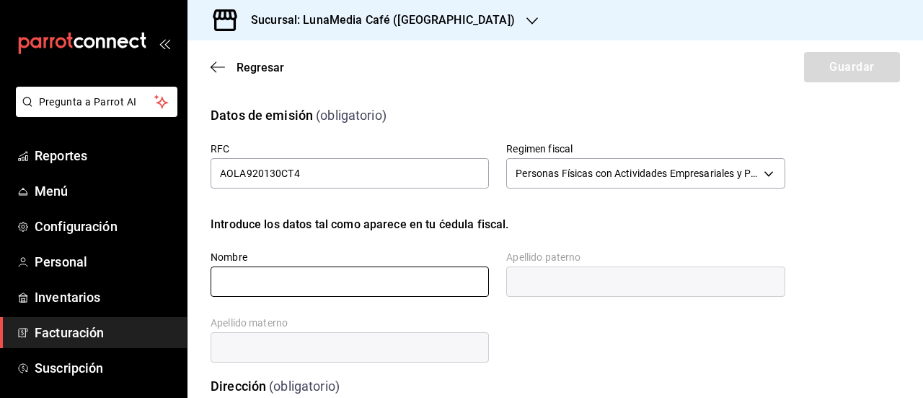
click at [372, 278] on input "text" at bounding box center [350, 281] width 278 height 30
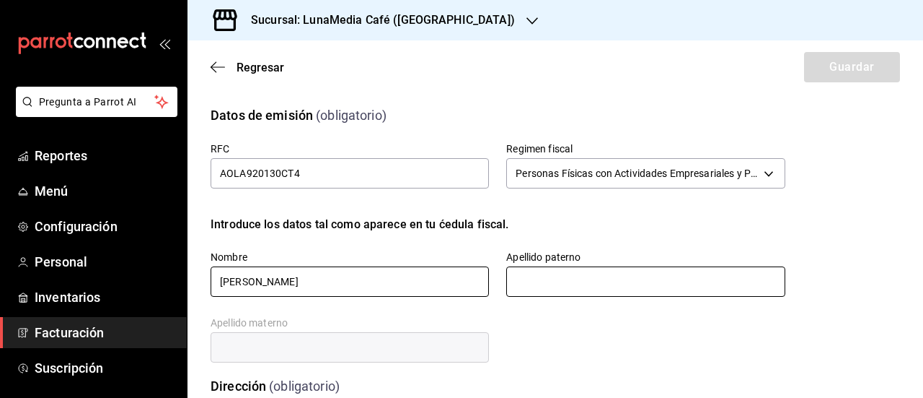
type input "[PERSON_NAME]"
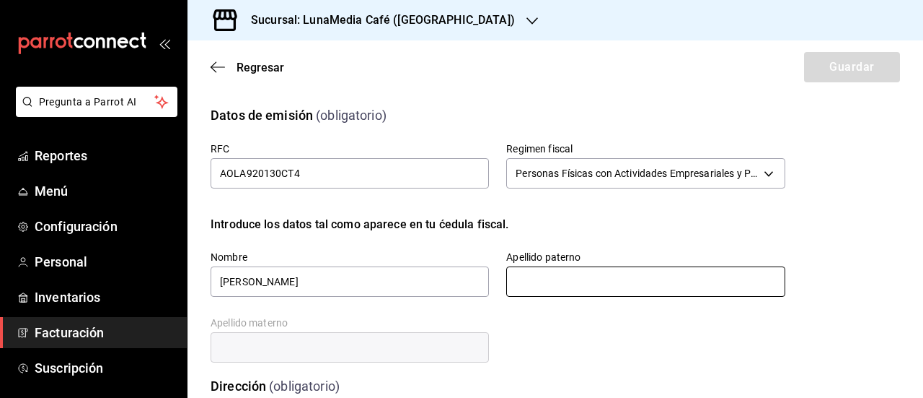
click at [519, 281] on input "text" at bounding box center [645, 281] width 278 height 30
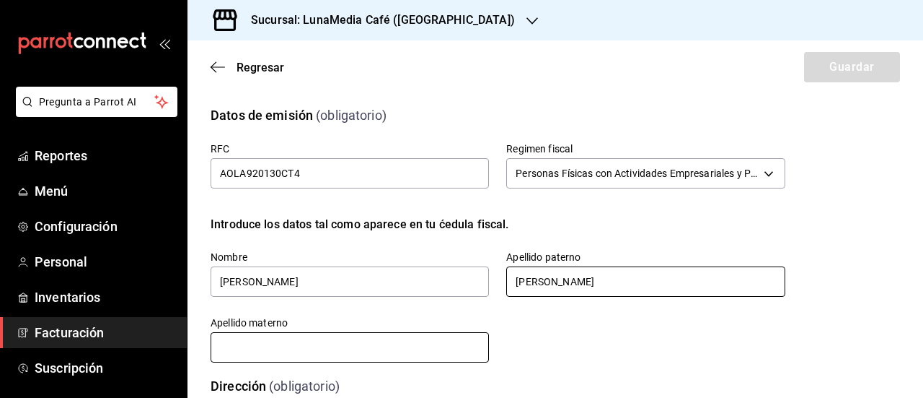
type input "[PERSON_NAME]"
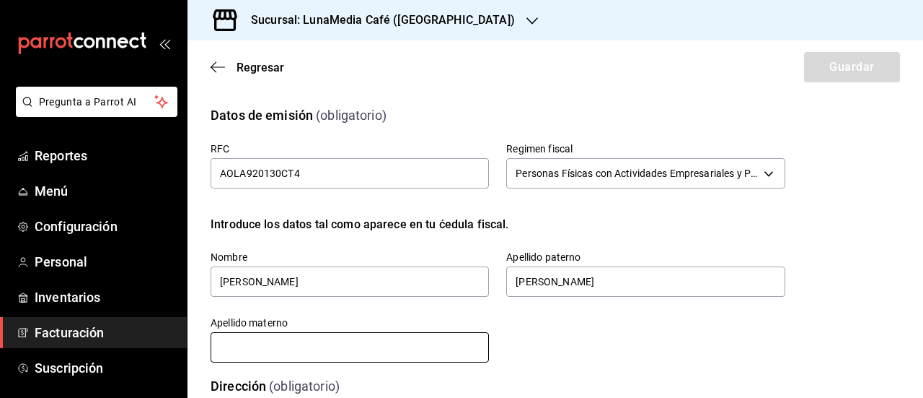
click at [377, 354] on input "text" at bounding box center [350, 347] width 278 height 30
type input "[PERSON_NAME]"
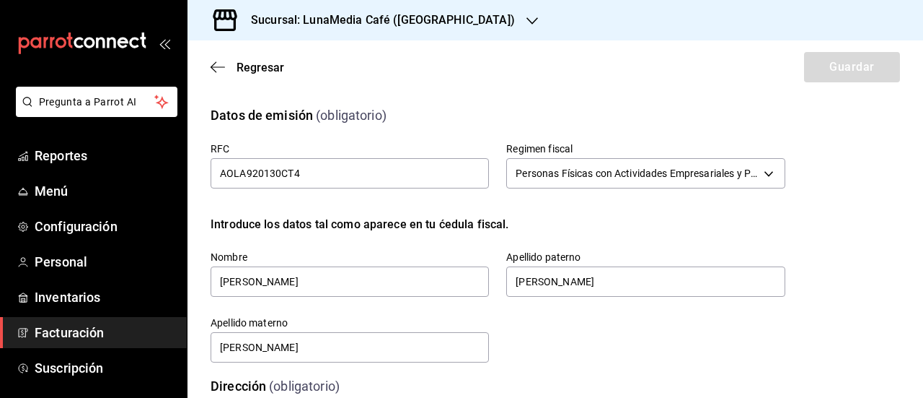
click at [569, 330] on div "RFC AOLA920130CT4 Regimen fiscal Personas Físicas con Actividades Empresariales…" at bounding box center [481, 235] width 610 height 257
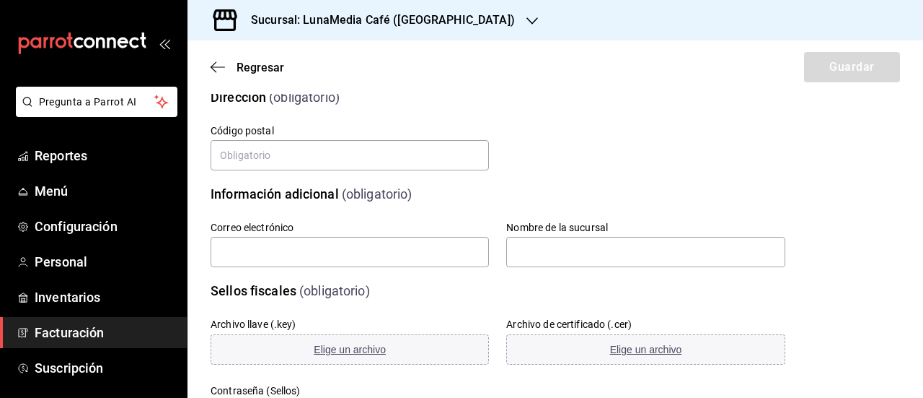
scroll to position [216, 0]
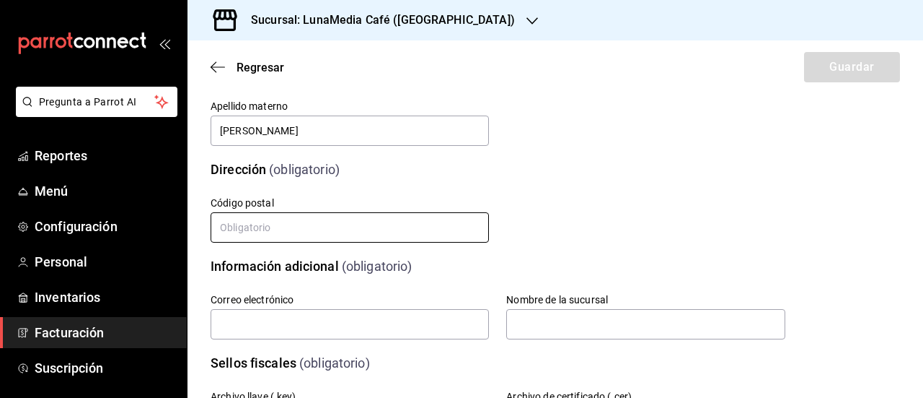
click at [300, 233] on input "text" at bounding box center [350, 227] width 278 height 30
type input "91000"
click at [642, 194] on div "Calle # exterior # interior Código postal 91000 Estado Elige una opción 0 Munic…" at bounding box center [481, 203] width 610 height 83
click at [338, 331] on input "text" at bounding box center [350, 324] width 278 height 30
type input "[EMAIL_ADDRESS][DOMAIN_NAME]"
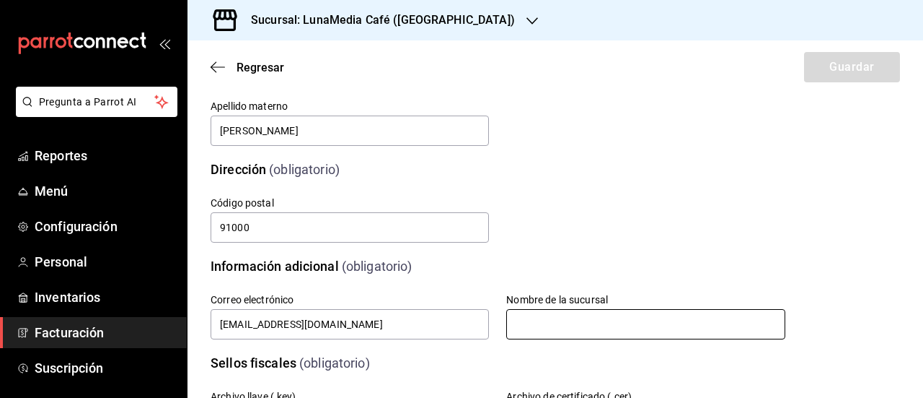
click at [550, 329] on input "text" at bounding box center [645, 324] width 278 height 30
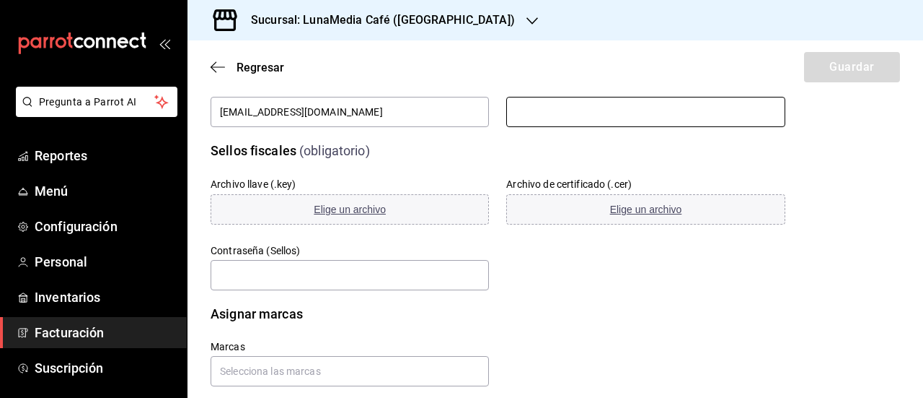
scroll to position [452, 0]
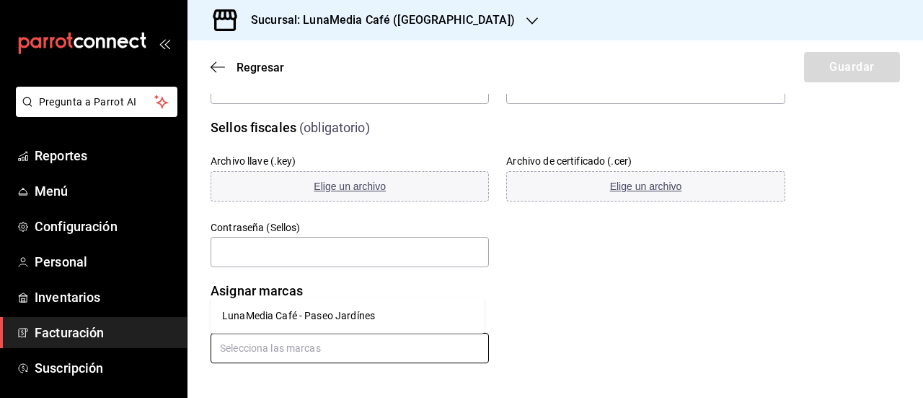
click at [254, 343] on input "text" at bounding box center [350, 348] width 278 height 30
click at [262, 317] on li "LunaMedia Café - Paseo Jardínes" at bounding box center [348, 316] width 274 height 24
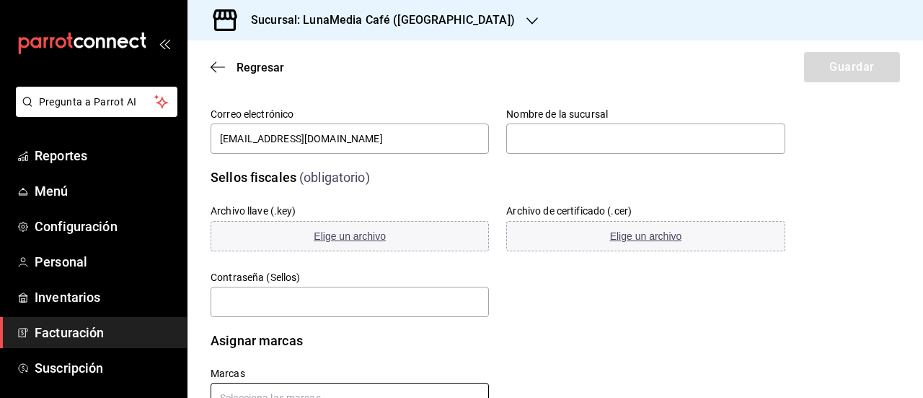
scroll to position [379, 0]
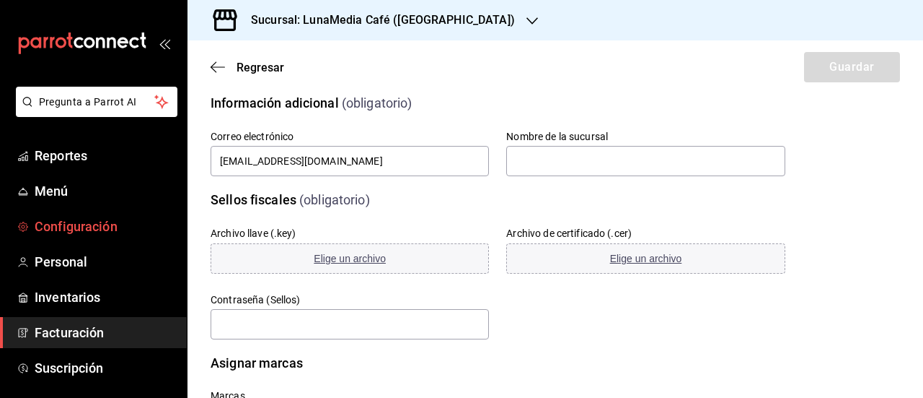
click at [69, 227] on span "Configuración" at bounding box center [105, 225] width 141 height 19
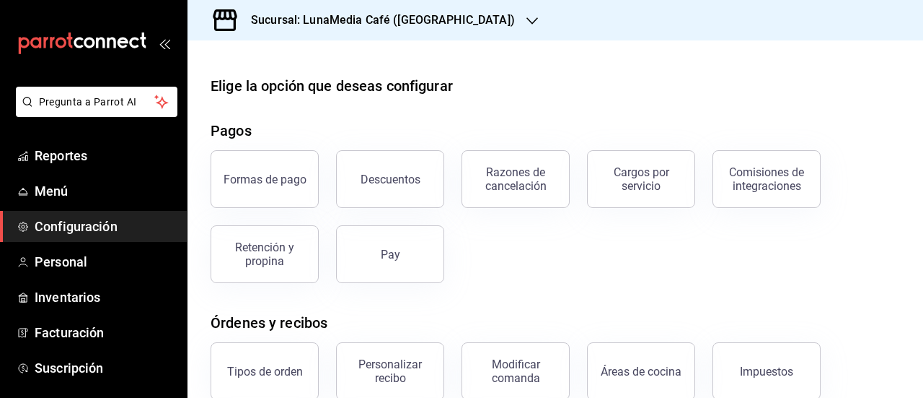
click at [70, 222] on span "Configuración" at bounding box center [105, 225] width 141 height 19
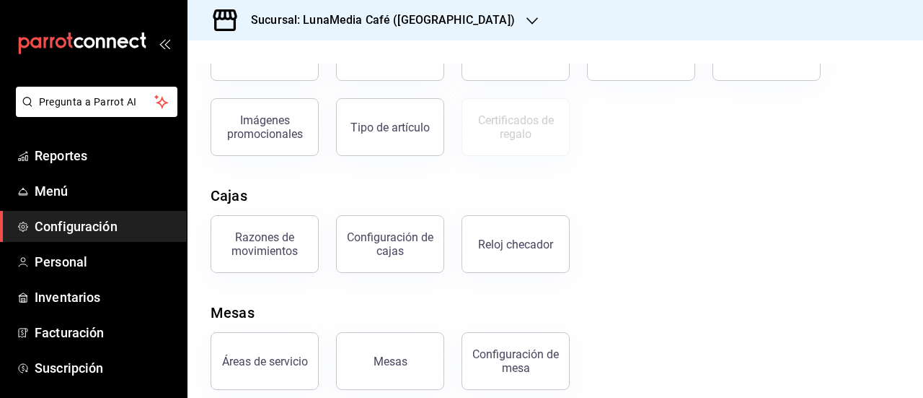
scroll to position [333, 0]
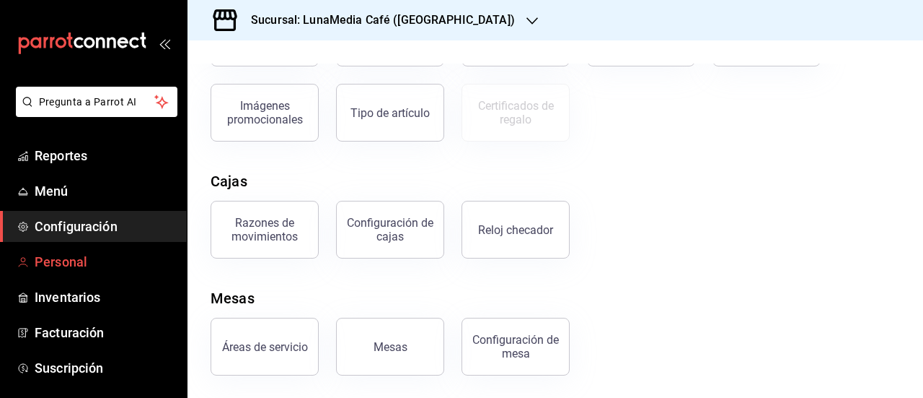
click at [82, 264] on span "Personal" at bounding box center [105, 261] width 141 height 19
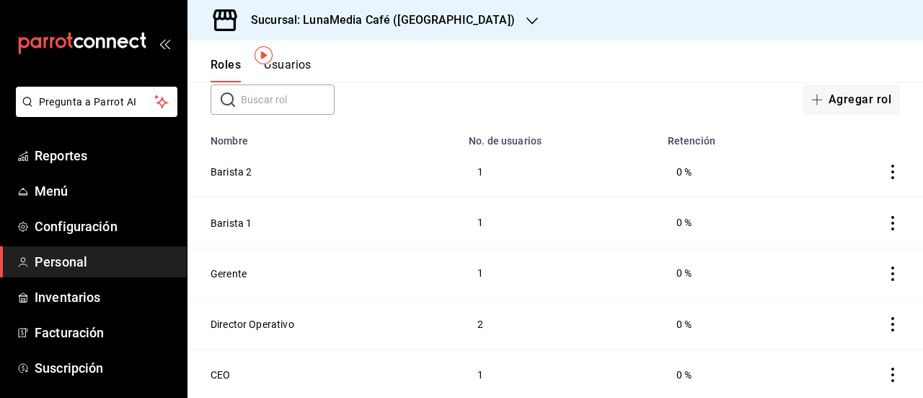
scroll to position [9, 0]
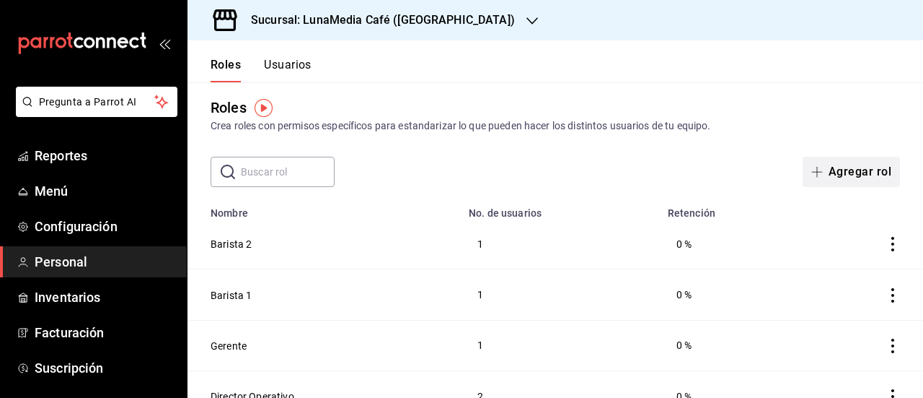
click at [847, 177] on button "Agregar rol" at bounding box center [851, 172] width 97 height 30
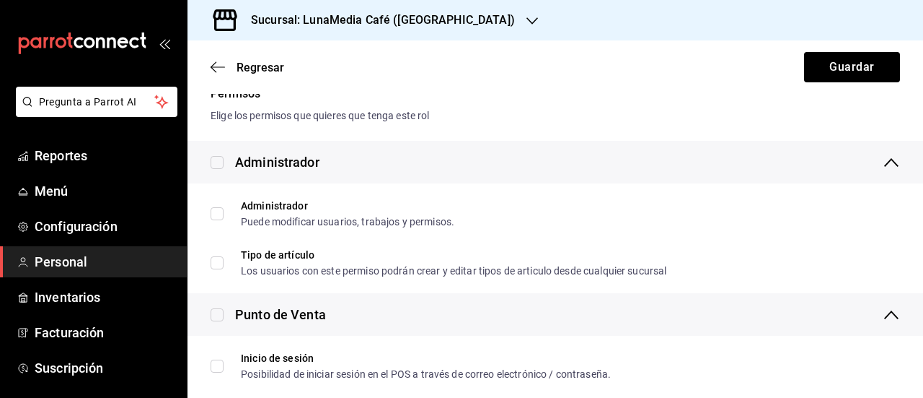
scroll to position [297, 0]
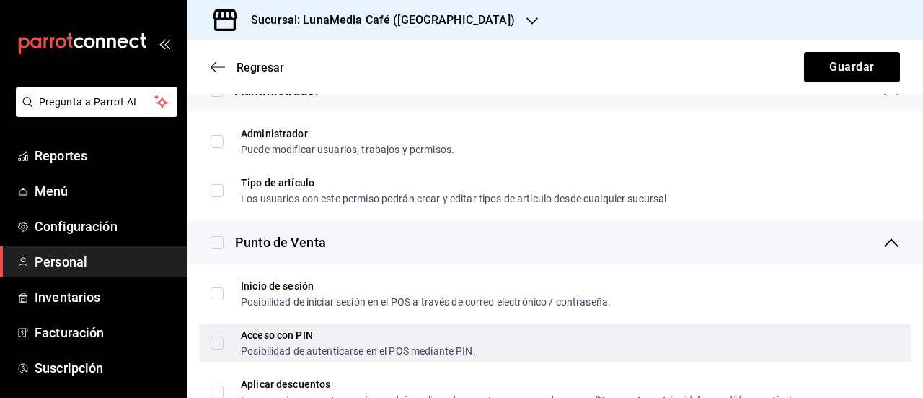
type input "Barista 3"
click at [215, 347] on input "Acceso con PIN Posibilidad de autenticarse en el POS mediante PIN." at bounding box center [217, 342] width 13 height 13
checkbox input "true"
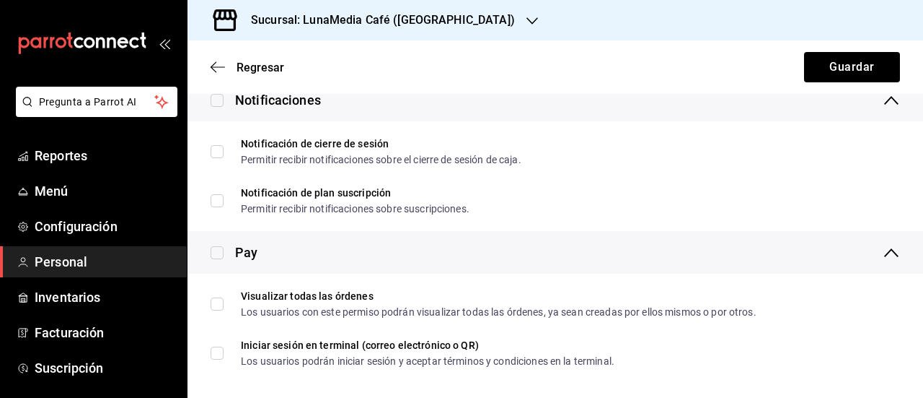
scroll to position [2632, 0]
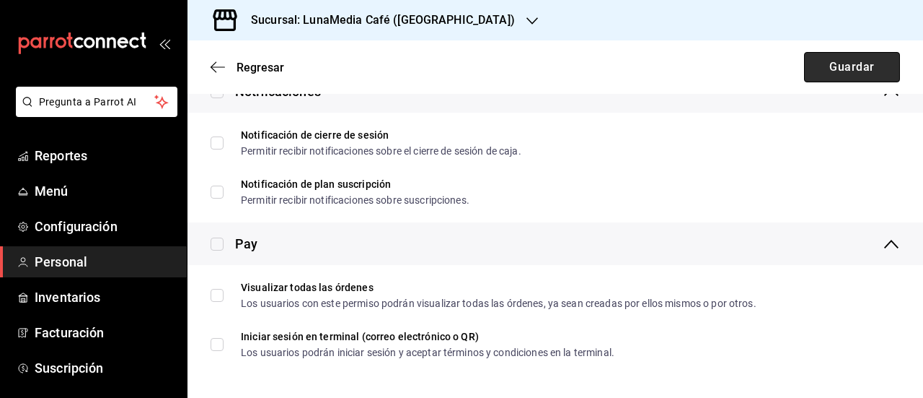
click at [835, 69] on button "Guardar" at bounding box center [852, 67] width 96 height 30
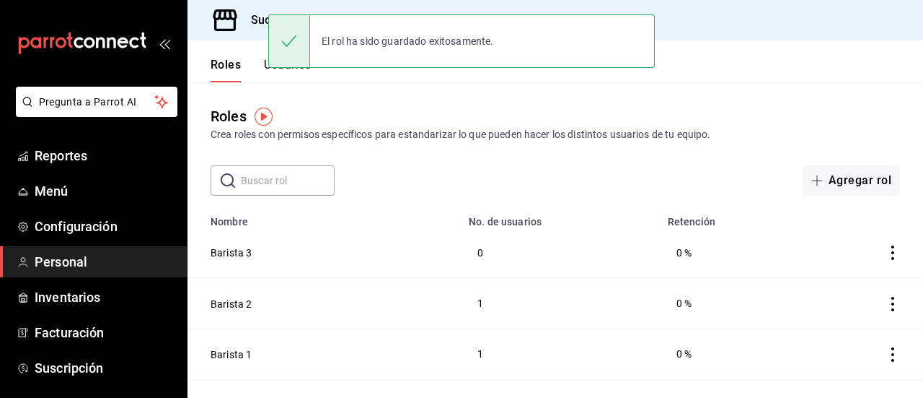
click at [271, 72] on button "Usuarios" at bounding box center [288, 70] width 48 height 25
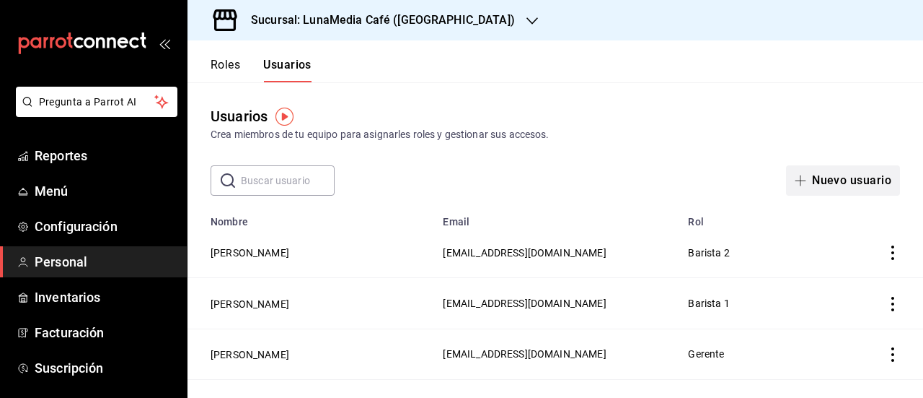
click at [795, 178] on icon "button" at bounding box center [801, 181] width 12 height 12
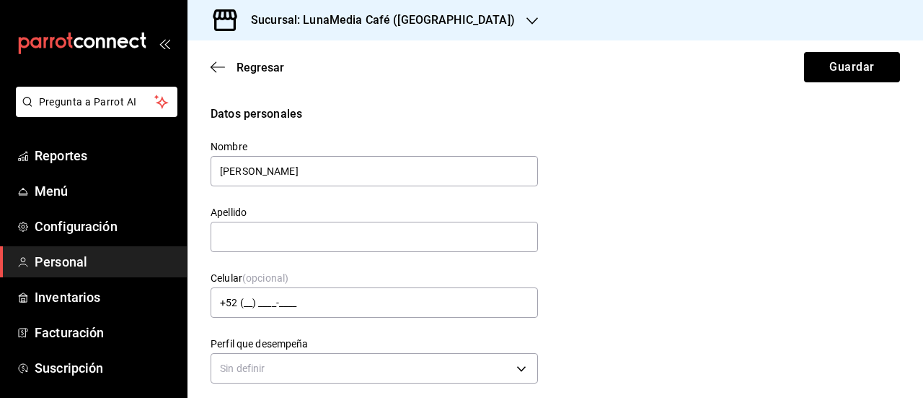
type input "[PERSON_NAME]"
click at [262, 236] on input "text" at bounding box center [375, 236] width 328 height 30
type input "[PERSON_NAME]"
click at [709, 247] on div "Datos personales Nombre [PERSON_NAME] Apellido [PERSON_NAME] Celular (opcional)…" at bounding box center [556, 246] width 690 height 282
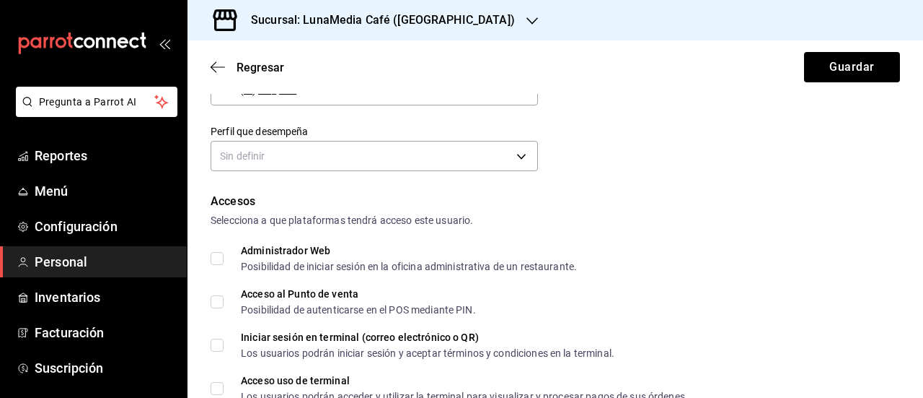
scroll to position [216, 0]
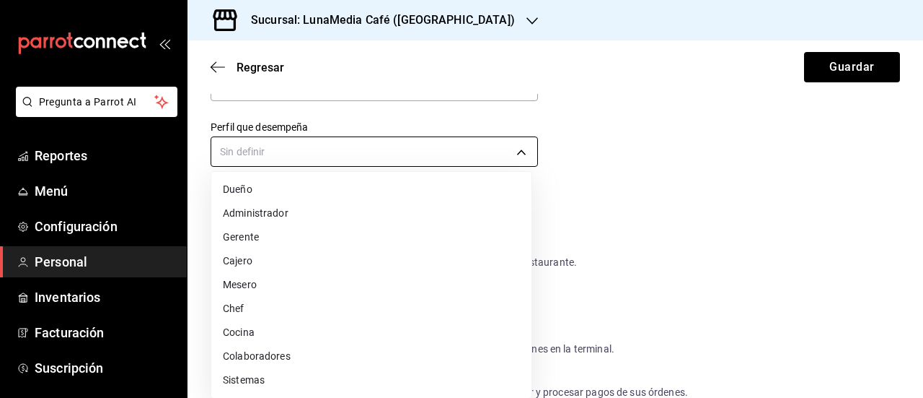
click at [405, 154] on body "Pregunta a Parrot AI Reportes Menú Configuración Personal Inventarios Facturaci…" at bounding box center [461, 199] width 923 height 398
click at [265, 262] on li "Cajero" at bounding box center [371, 261] width 320 height 24
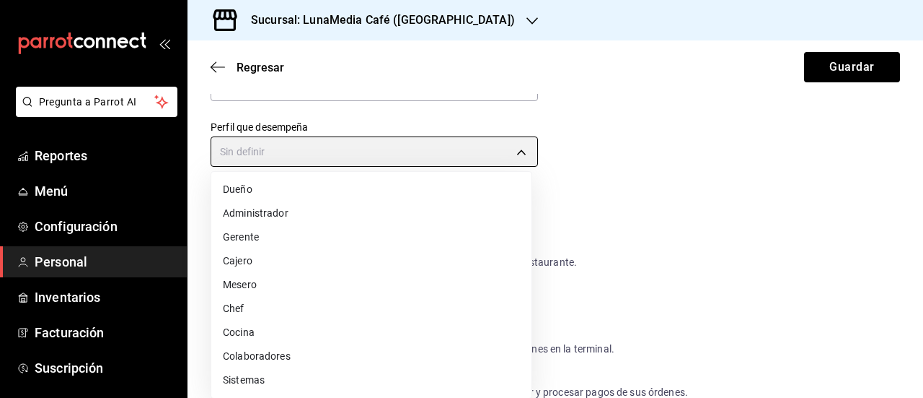
type input "CASHIER"
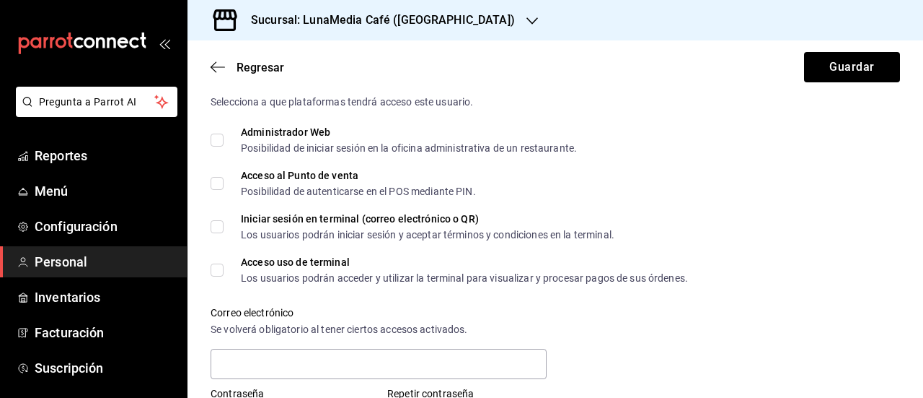
scroll to position [289, 0]
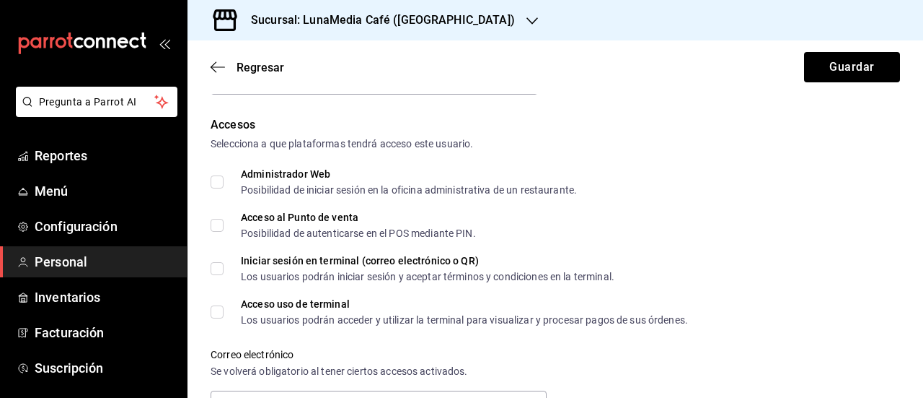
click at [215, 223] on input "Acceso al Punto de venta Posibilidad de autenticarse en el POS mediante PIN." at bounding box center [217, 225] width 13 height 13
checkbox input "true"
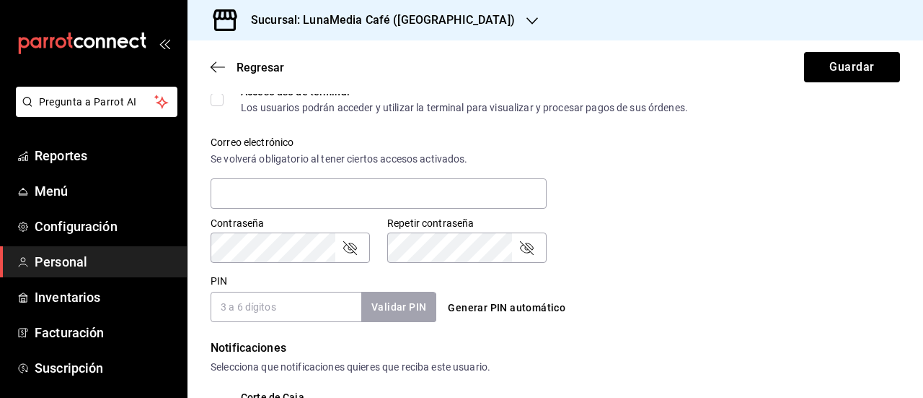
scroll to position [505, 0]
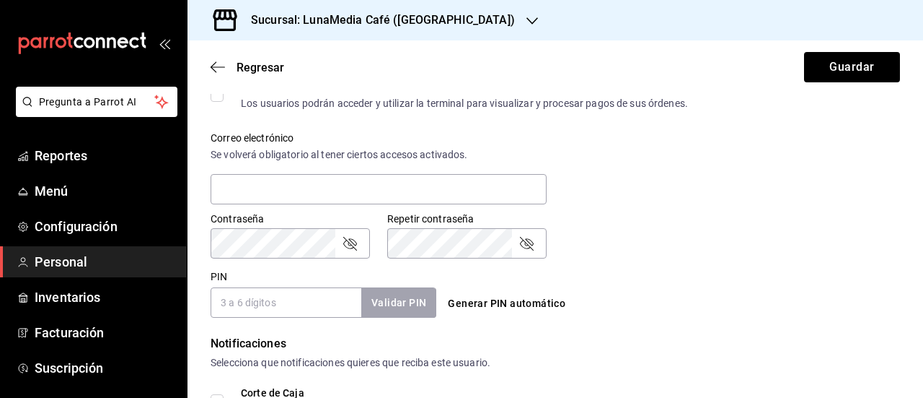
click at [250, 306] on input "PIN" at bounding box center [286, 302] width 151 height 30
type input "0323"
click at [392, 302] on button "Validar PIN" at bounding box center [398, 302] width 76 height 31
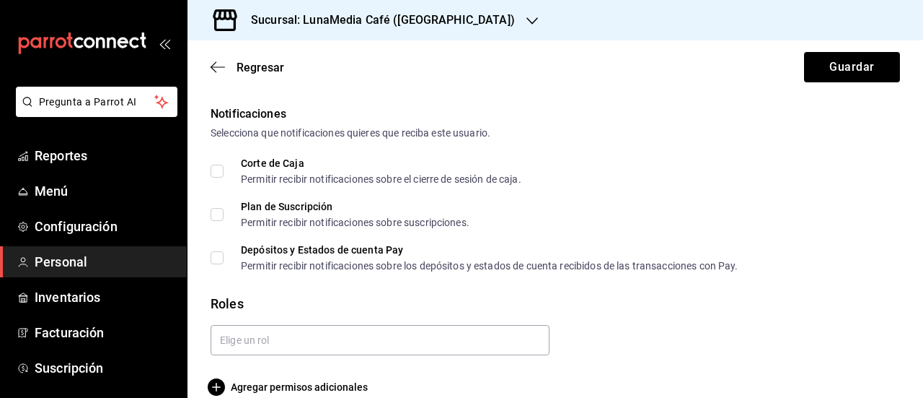
scroll to position [755, 0]
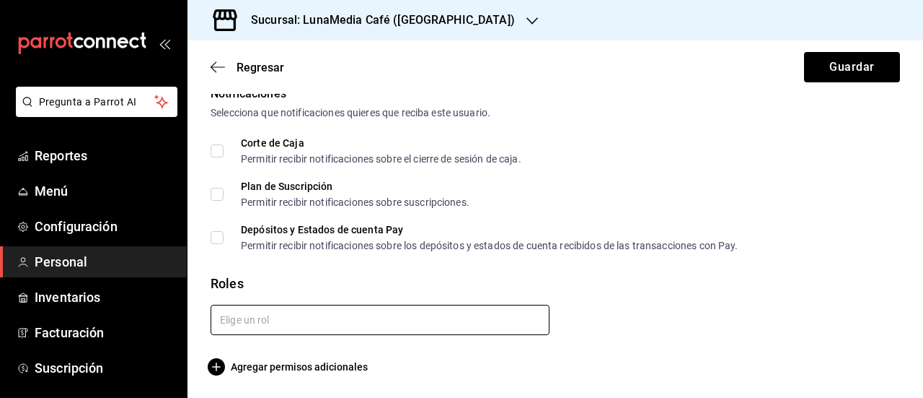
click at [283, 317] on input "text" at bounding box center [380, 319] width 339 height 30
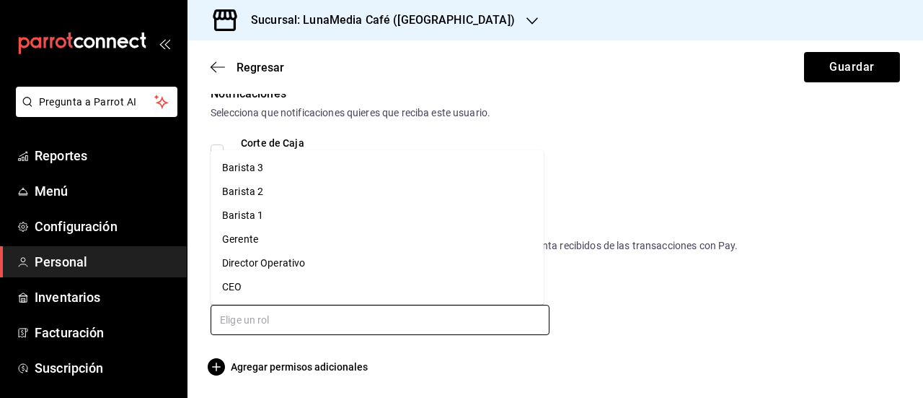
click at [263, 174] on li "Barista 3" at bounding box center [377, 168] width 333 height 24
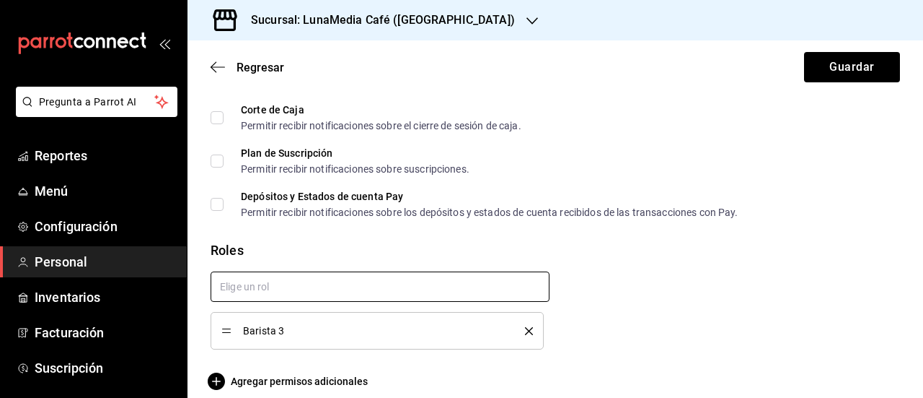
scroll to position [802, 0]
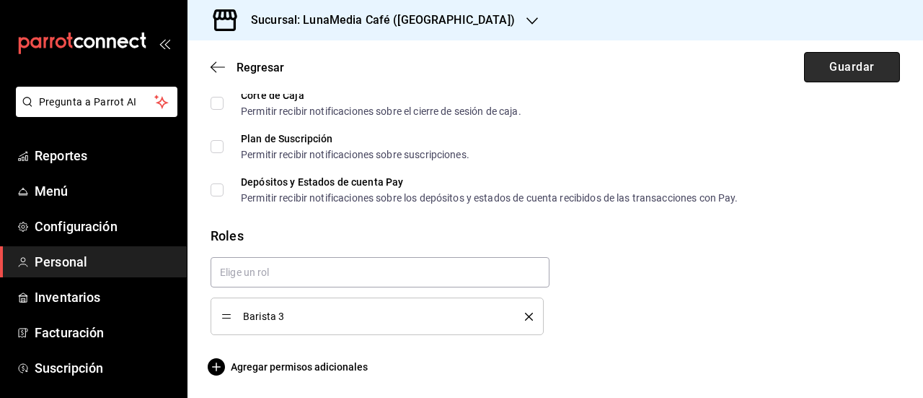
click at [837, 69] on button "Guardar" at bounding box center [852, 67] width 96 height 30
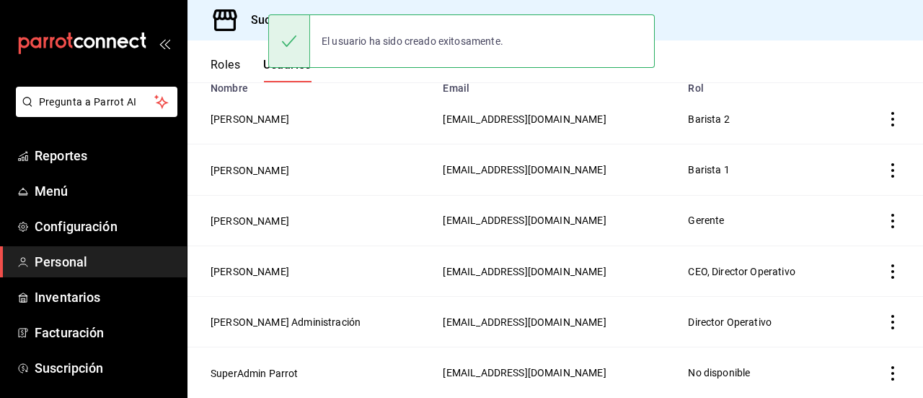
scroll to position [131, 0]
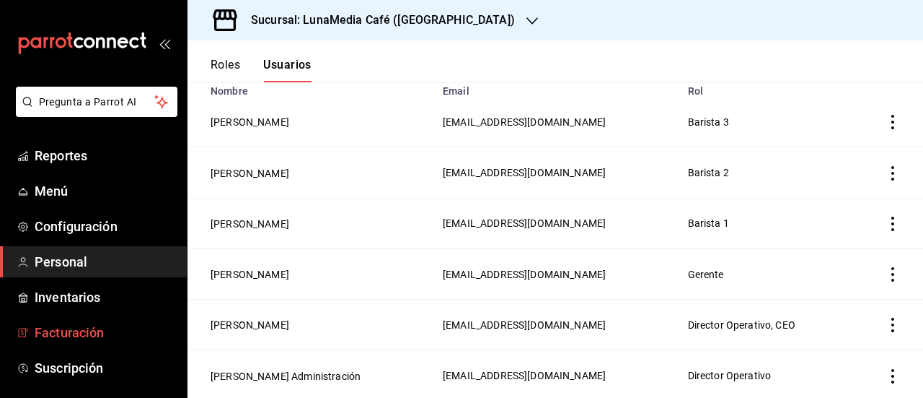
click at [85, 329] on span "Facturación" at bounding box center [105, 331] width 141 height 19
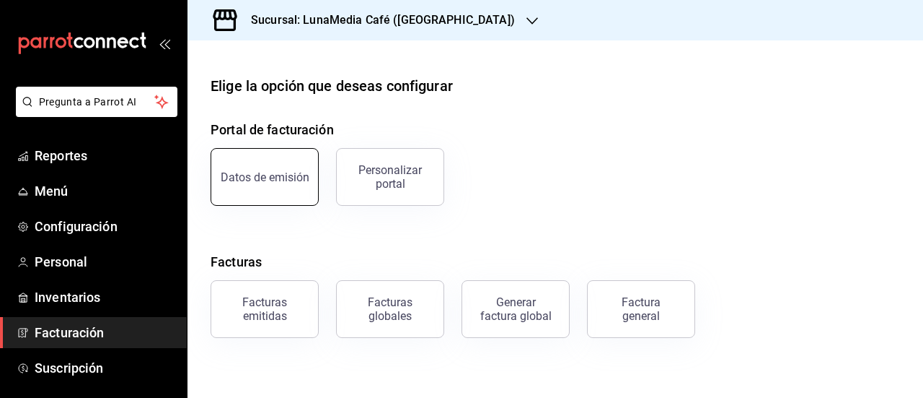
click at [265, 193] on button "Datos de emisión" at bounding box center [265, 177] width 108 height 58
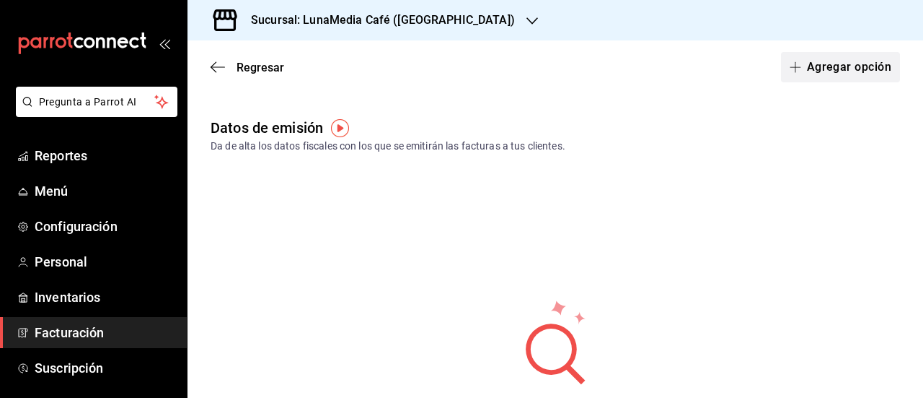
click at [834, 61] on button "Agregar opción" at bounding box center [840, 67] width 119 height 30
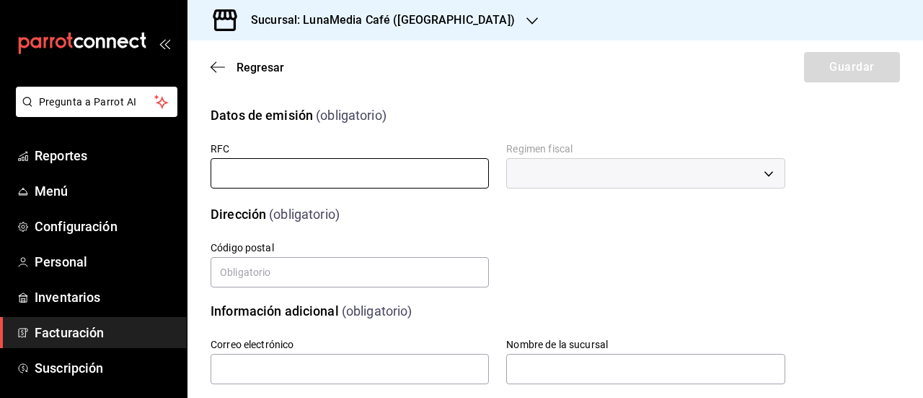
click at [242, 174] on input "text" at bounding box center [350, 173] width 278 height 30
type input "AOLA920130CT4"
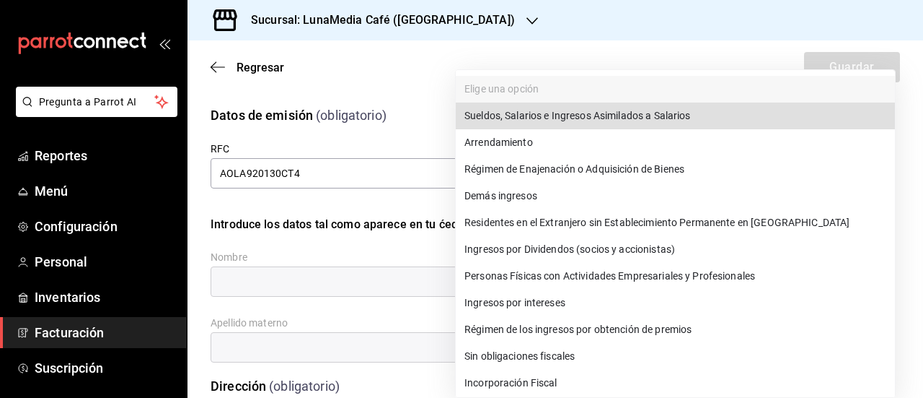
click at [540, 175] on body "Pregunta a Parrot AI Reportes Menú Configuración Personal Inventarios Facturaci…" at bounding box center [461, 199] width 923 height 398
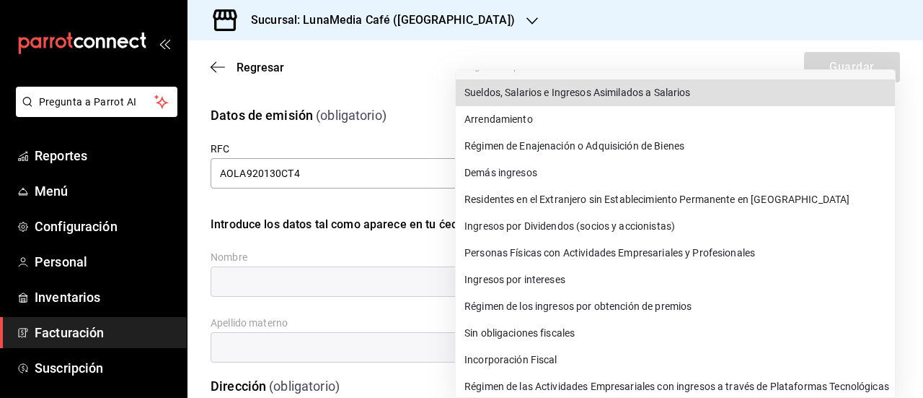
scroll to position [58, 0]
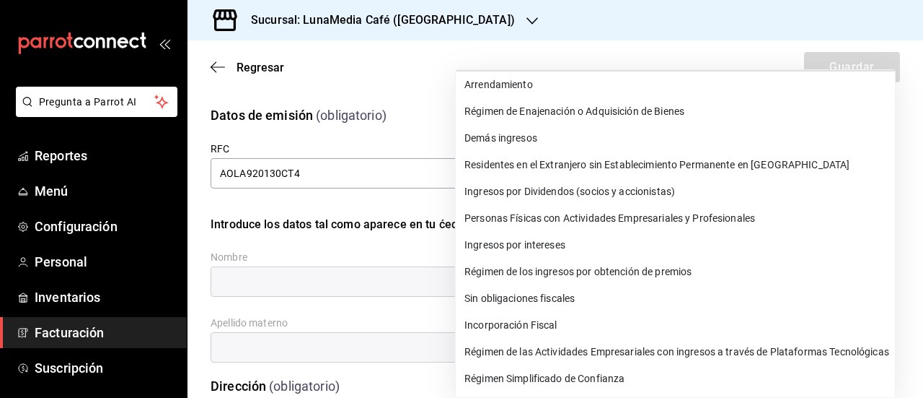
click at [591, 217] on li "Personas Físicas con Actividades Empresariales y Profesionales" at bounding box center [675, 218] width 439 height 27
type input "612"
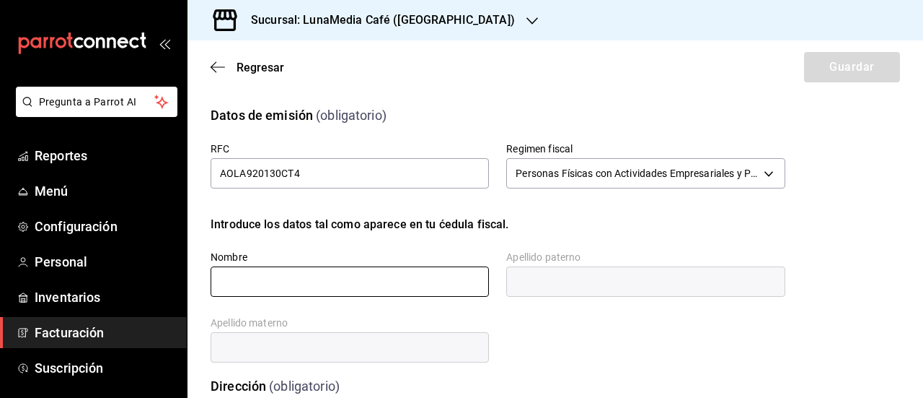
click at [317, 292] on input "text" at bounding box center [350, 281] width 278 height 30
type input "[PERSON_NAME]"
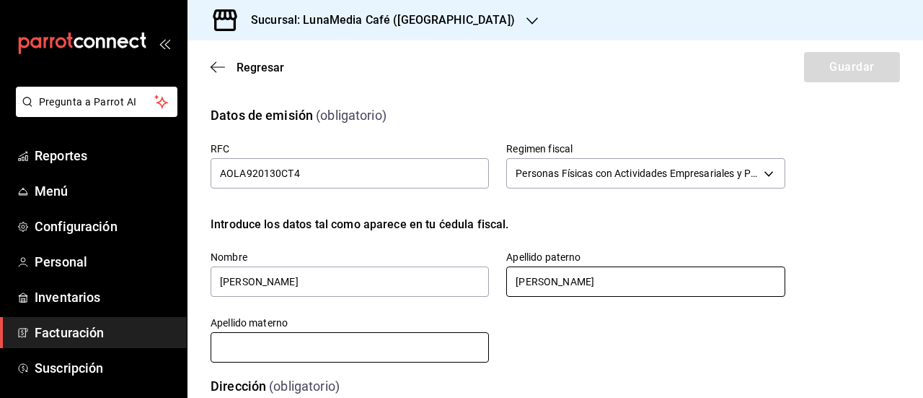
type input "[PERSON_NAME]"
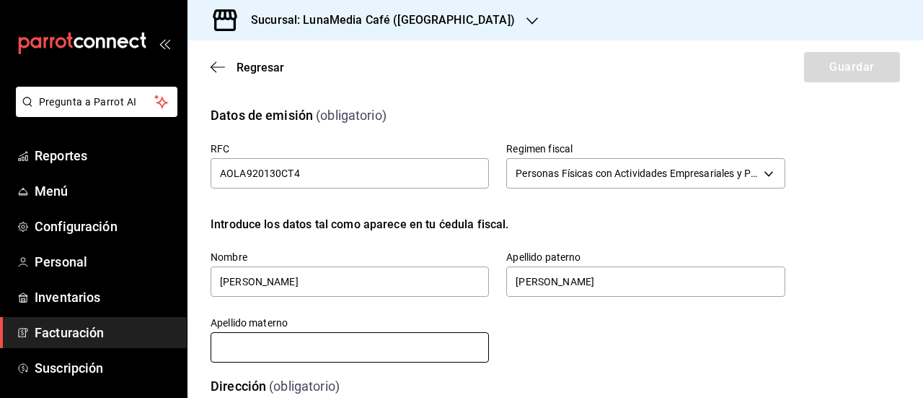
click at [292, 345] on input "text" at bounding box center [350, 347] width 278 height 30
type input "[PERSON_NAME]"
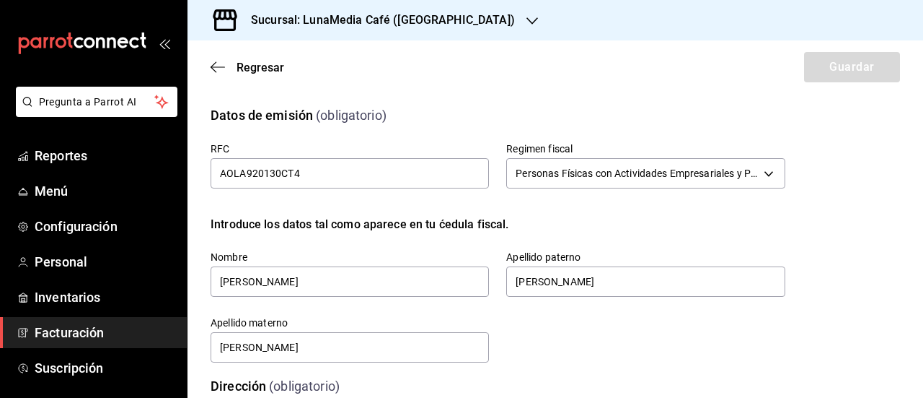
click at [606, 346] on div "RFC AOLA920130CT4 Regimen fiscal Personas Físicas con Actividades Empresariales…" at bounding box center [481, 235] width 610 height 257
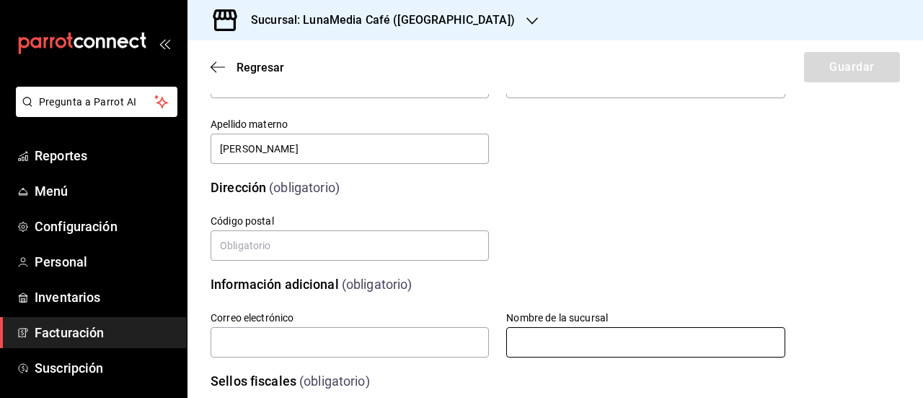
scroll to position [216, 0]
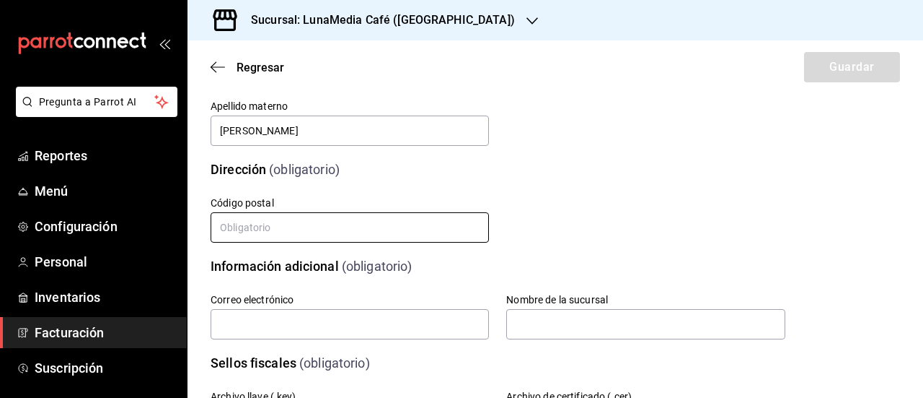
click at [232, 226] on input "text" at bounding box center [350, 227] width 278 height 30
type input "91000"
click at [248, 322] on input "text" at bounding box center [350, 324] width 278 height 30
type input "[EMAIL_ADDRESS][DOMAIN_NAME]"
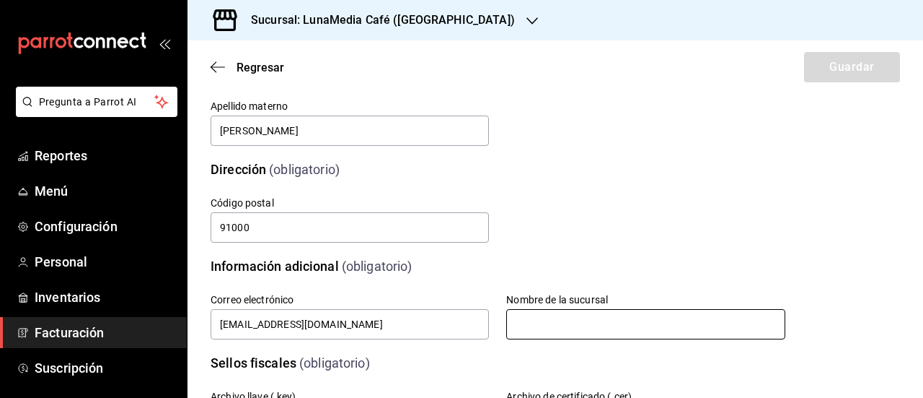
click at [540, 318] on input "text" at bounding box center [645, 324] width 278 height 30
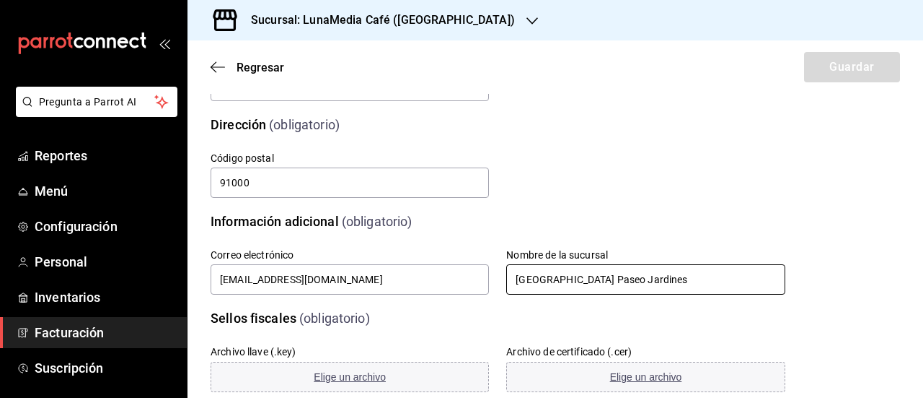
scroll to position [433, 0]
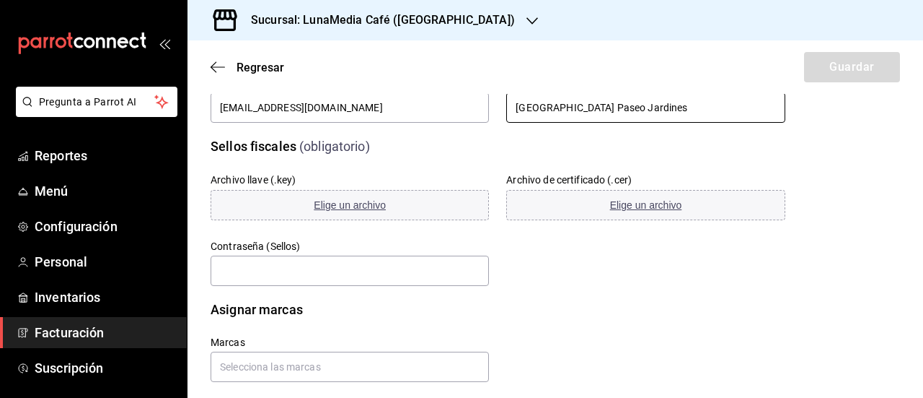
type input "[GEOGRAPHIC_DATA] Paseo Jardines"
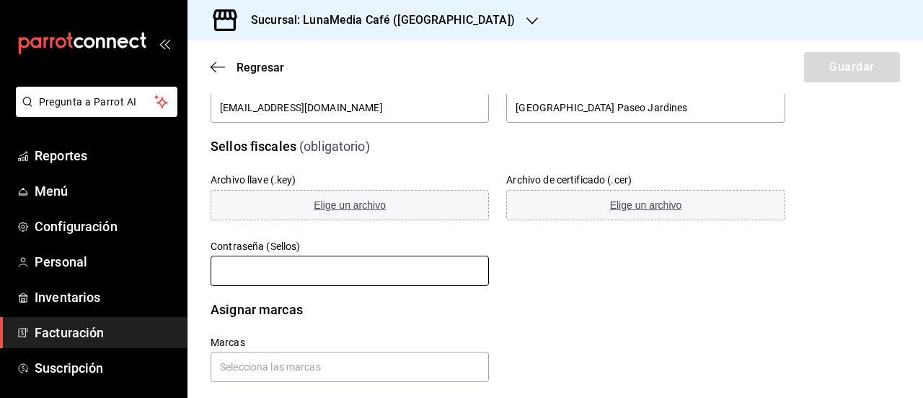
click at [272, 273] on input "text" at bounding box center [350, 270] width 278 height 30
paste input "Ac13Ar02AOLA"
type input "Ac13Ar02AOLA"
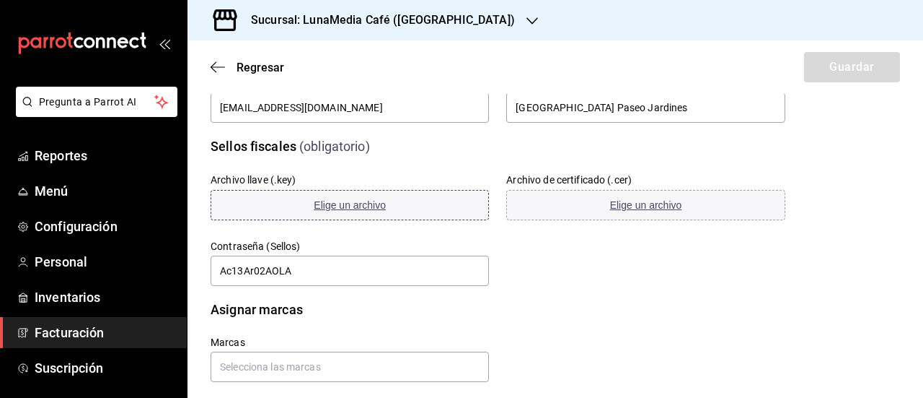
click at [369, 206] on span "Elige un archivo" at bounding box center [350, 205] width 72 height 12
click at [626, 204] on span "Elige un archivo" at bounding box center [646, 205] width 72 height 12
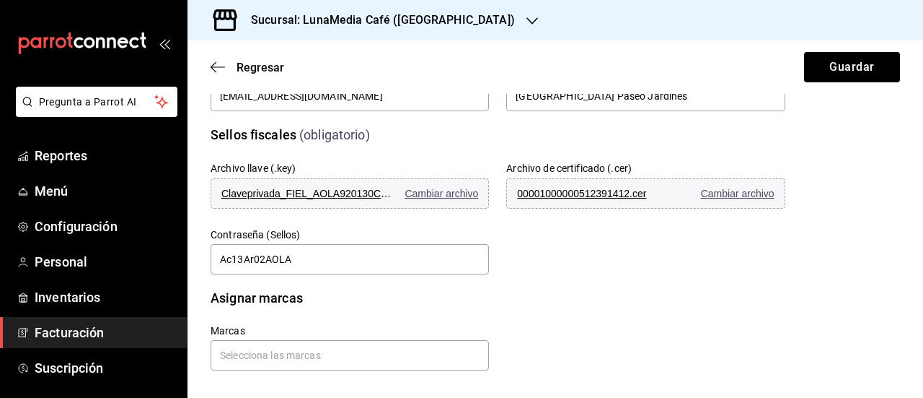
scroll to position [452, 0]
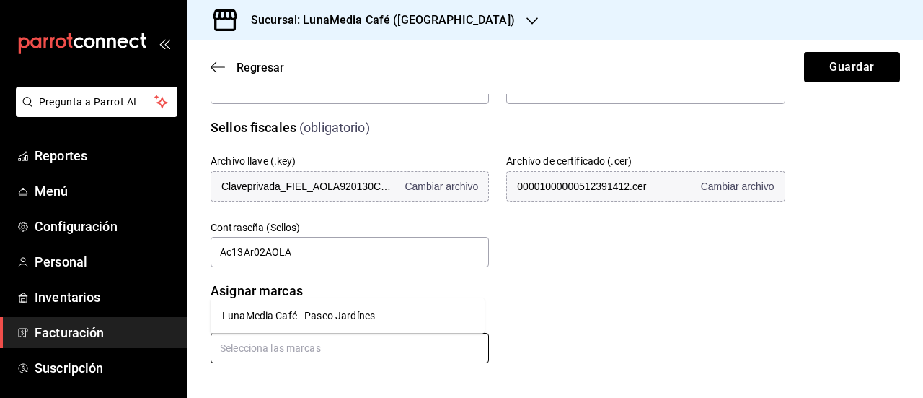
click at [319, 347] on input "text" at bounding box center [350, 348] width 278 height 30
click at [320, 317] on li "LunaMedia Café - Paseo Jardínes" at bounding box center [348, 316] width 274 height 24
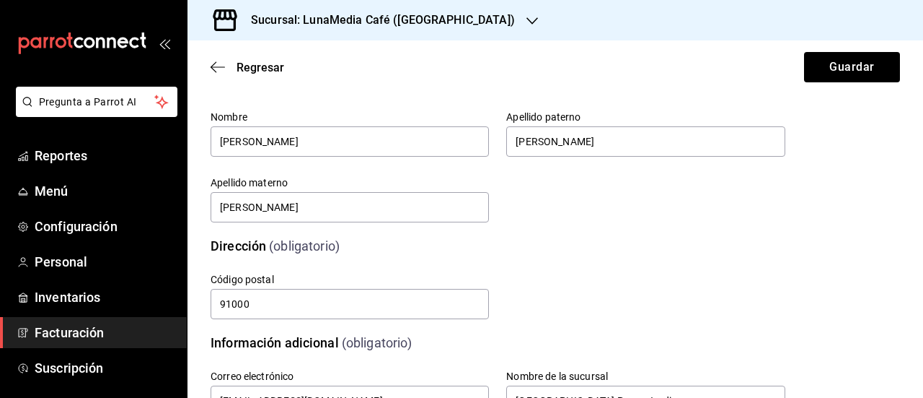
scroll to position [0, 0]
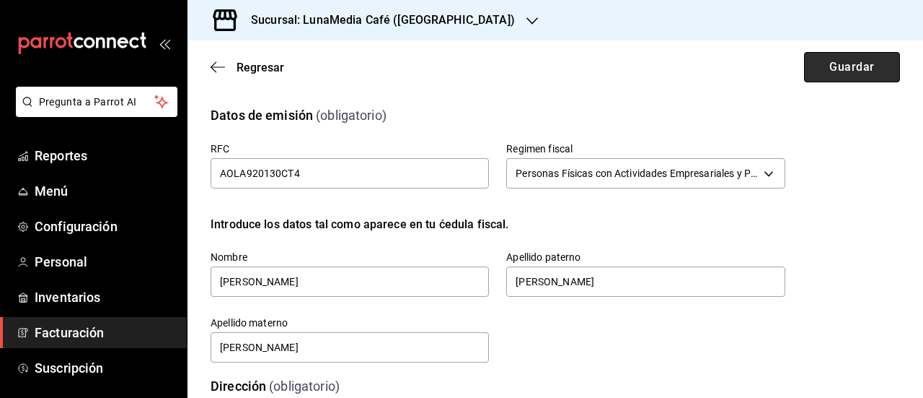
click at [836, 60] on button "Guardar" at bounding box center [852, 67] width 96 height 30
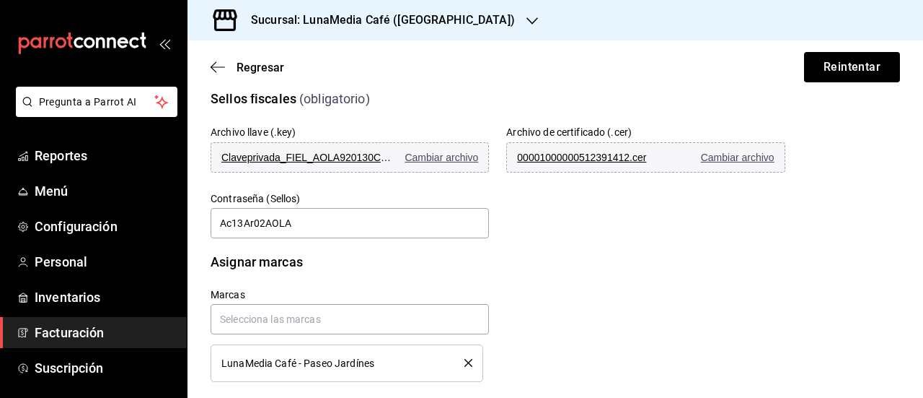
scroll to position [499, 0]
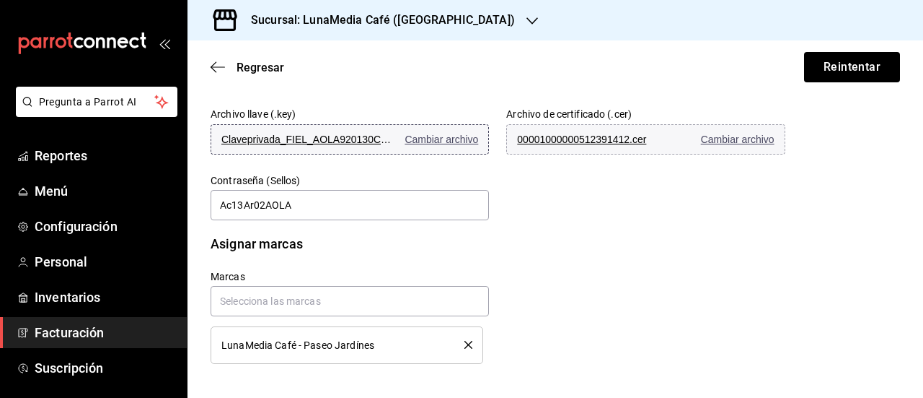
click at [425, 141] on span "Cambiar archivo" at bounding box center [442, 139] width 74 height 12
click at [737, 144] on span "Cambiar archivo" at bounding box center [738, 139] width 74 height 12
click at [827, 64] on button "Reintentar" at bounding box center [852, 67] width 96 height 30
click at [820, 56] on button "Reintentar" at bounding box center [852, 67] width 96 height 30
click at [78, 224] on span "Configuración" at bounding box center [105, 225] width 141 height 19
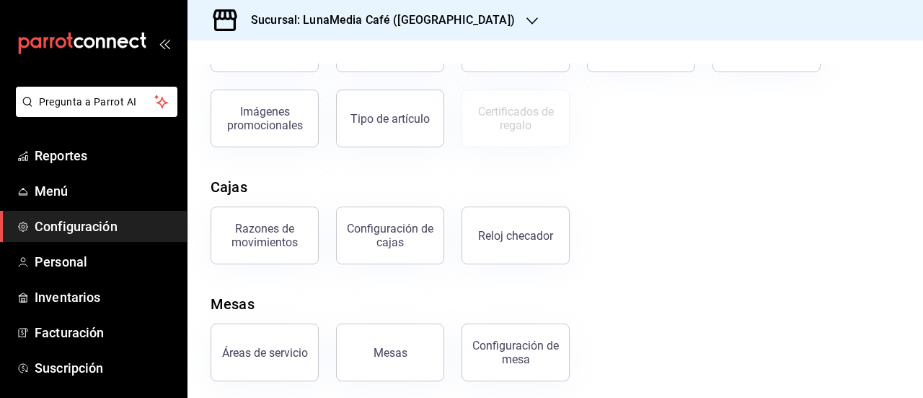
scroll to position [333, 0]
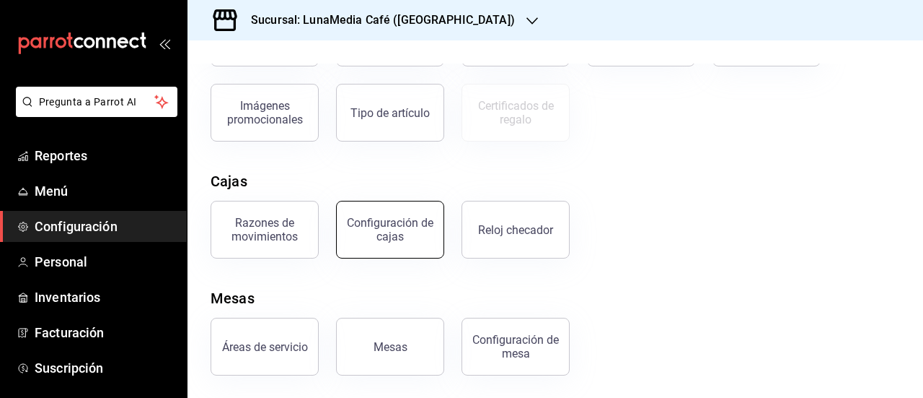
click at [407, 234] on div "Configuración de cajas" at bounding box center [390, 229] width 89 height 27
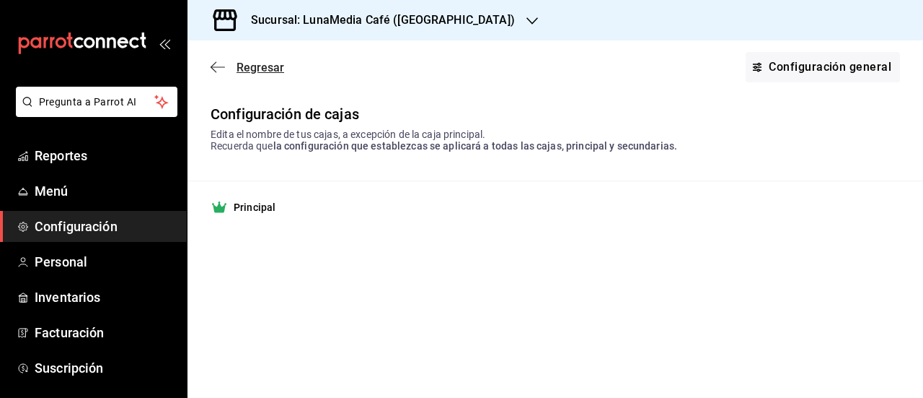
click at [221, 69] on icon "button" at bounding box center [218, 67] width 14 height 13
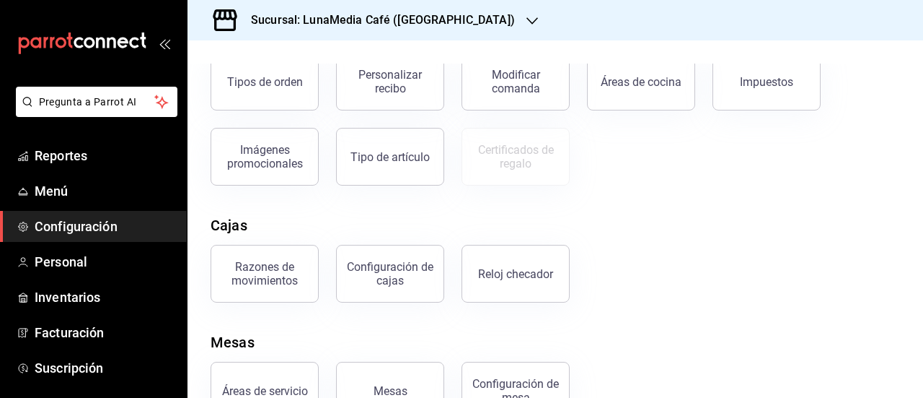
scroll to position [333, 0]
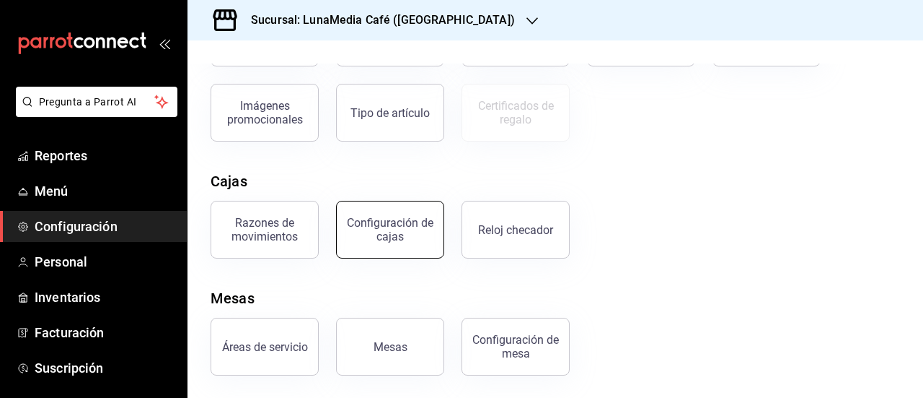
click at [394, 227] on div "Configuración de cajas" at bounding box center [390, 229] width 89 height 27
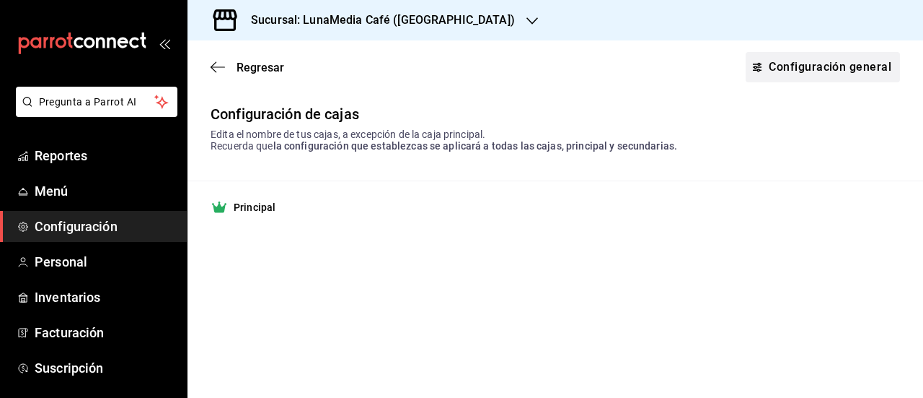
click at [853, 68] on link "Configuración general" at bounding box center [823, 67] width 154 height 30
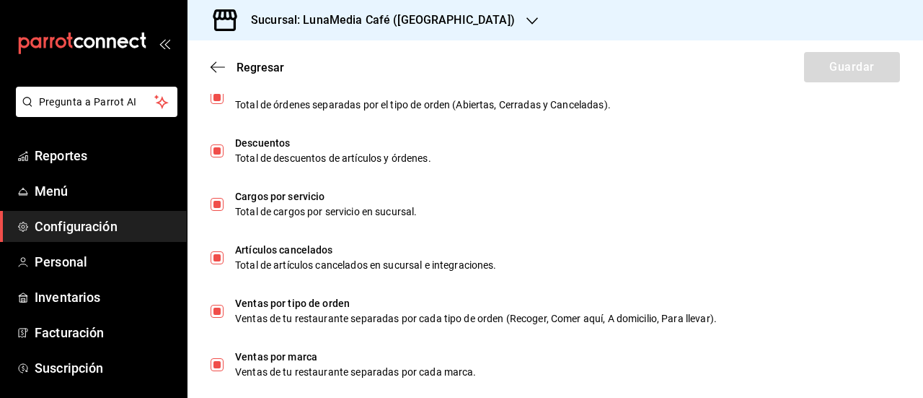
scroll to position [794, 0]
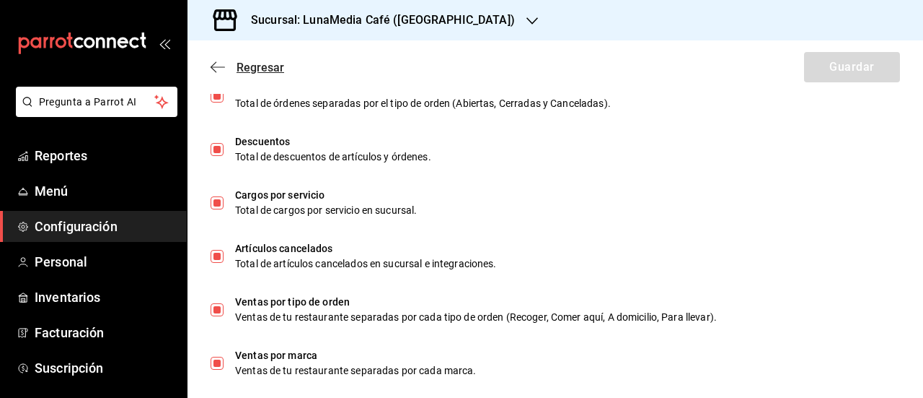
click at [252, 74] on span "Regresar" at bounding box center [261, 68] width 48 height 14
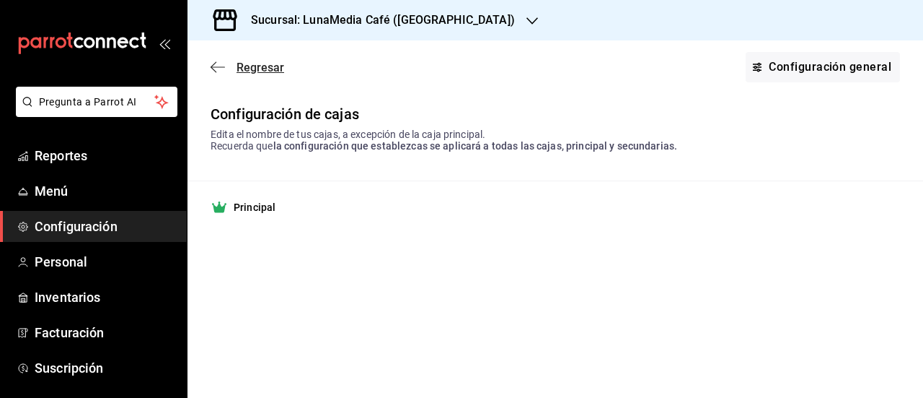
click at [244, 72] on span "Regresar" at bounding box center [261, 68] width 48 height 14
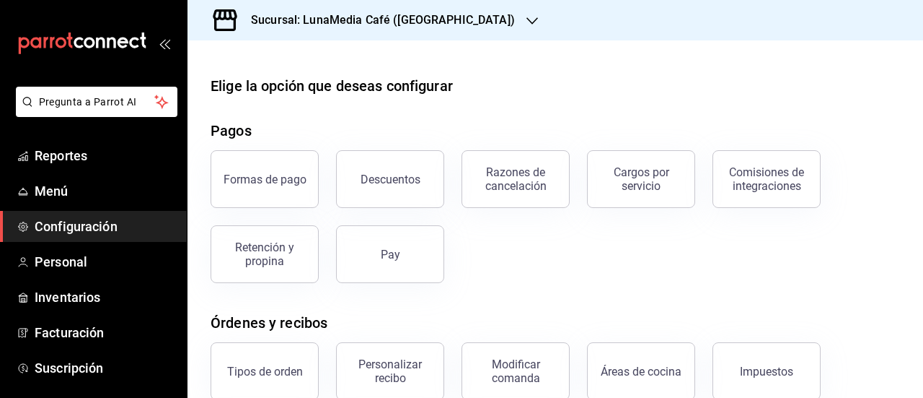
scroll to position [333, 0]
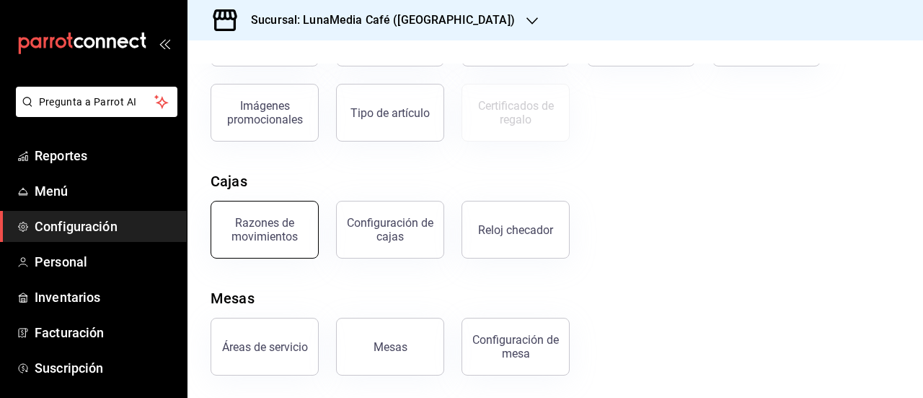
click at [273, 240] on div "Razones de movimientos" at bounding box center [264, 229] width 89 height 27
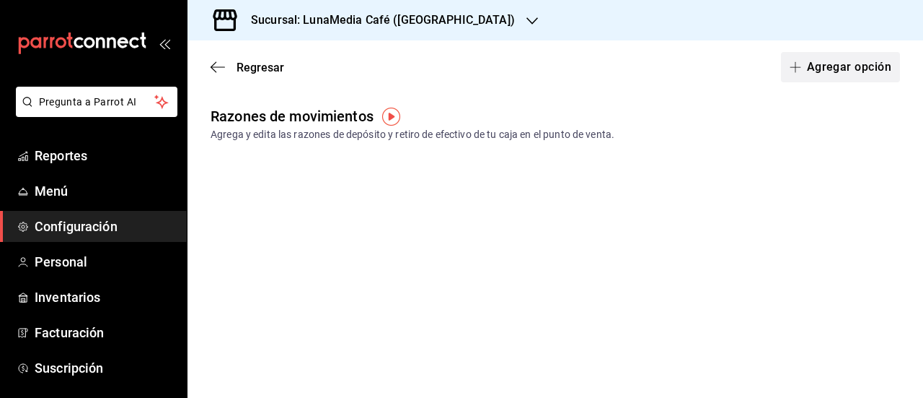
click at [820, 71] on button "Agregar opción" at bounding box center [840, 67] width 119 height 30
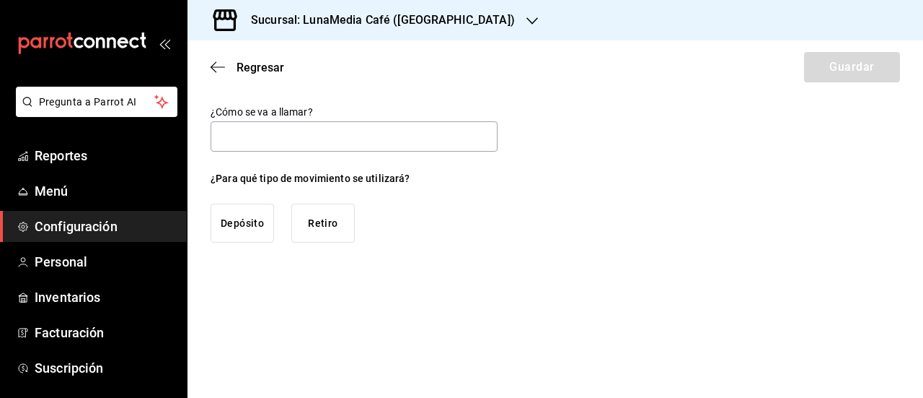
click at [337, 232] on button "Retiro" at bounding box center [322, 222] width 63 height 39
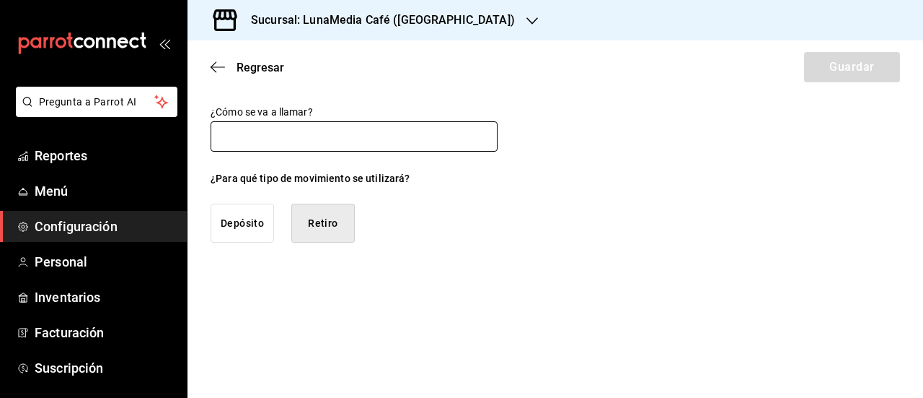
click at [288, 142] on input "text" at bounding box center [354, 136] width 287 height 30
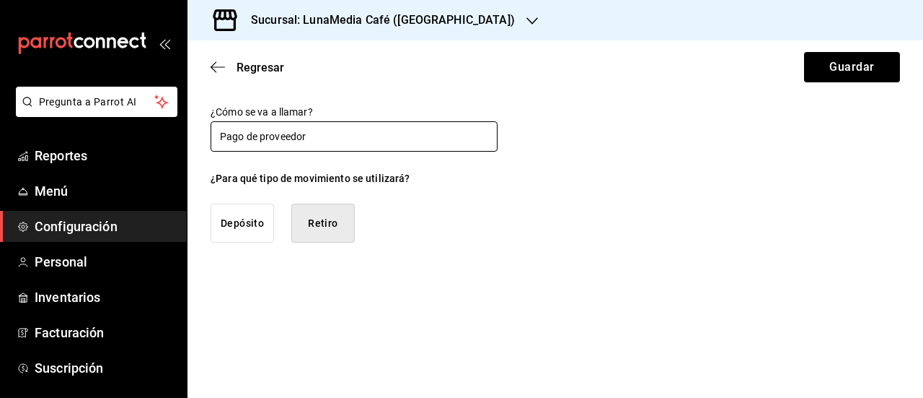
click at [263, 133] on input "Pago de proveedor" at bounding box center [354, 136] width 287 height 30
type input "Pago de Proveedor"
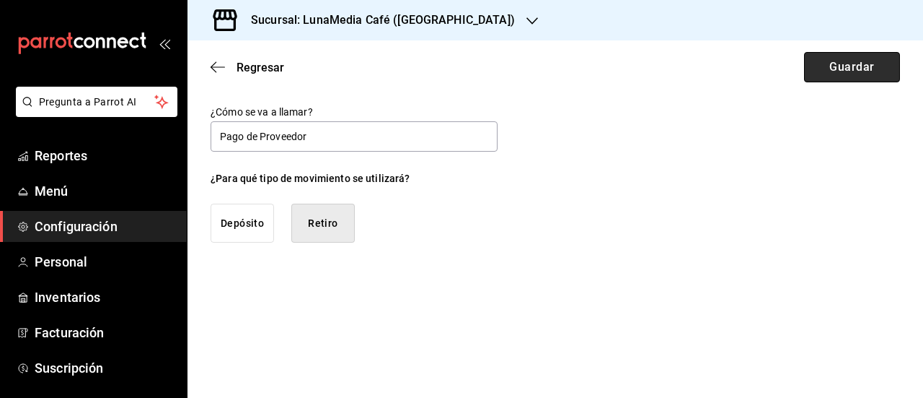
click at [843, 67] on button "Guardar" at bounding box center [852, 67] width 96 height 30
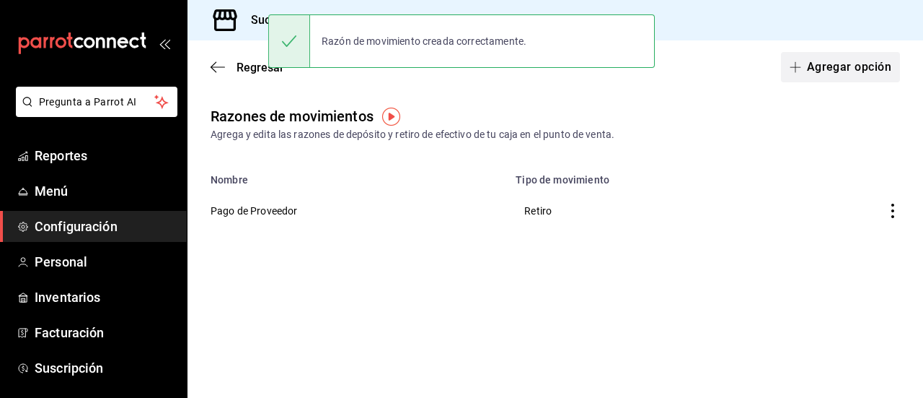
click at [863, 70] on button "Agregar opción" at bounding box center [840, 67] width 119 height 30
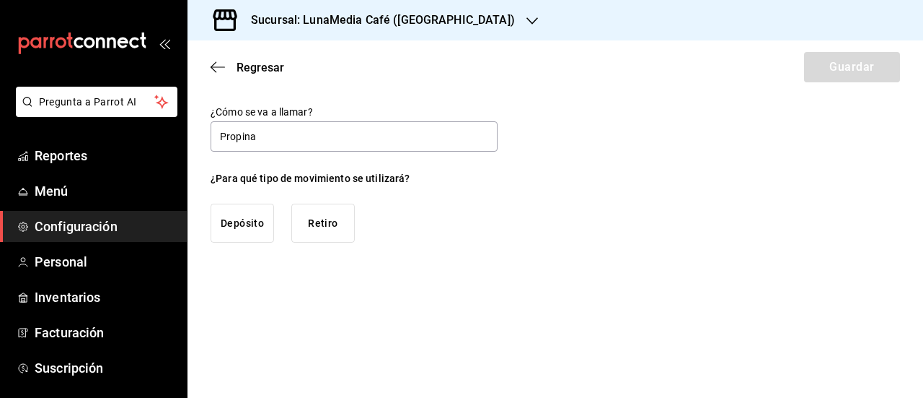
type input "Propina"
click at [326, 229] on button "Retiro" at bounding box center [322, 222] width 63 height 39
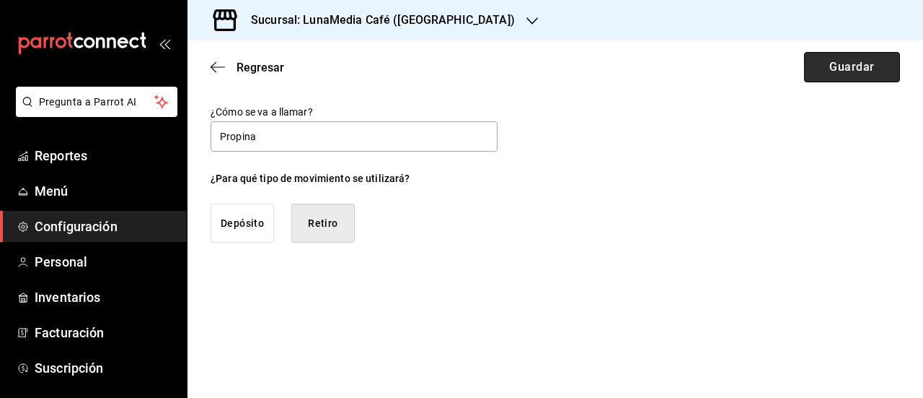
click at [845, 60] on button "Guardar" at bounding box center [852, 67] width 96 height 30
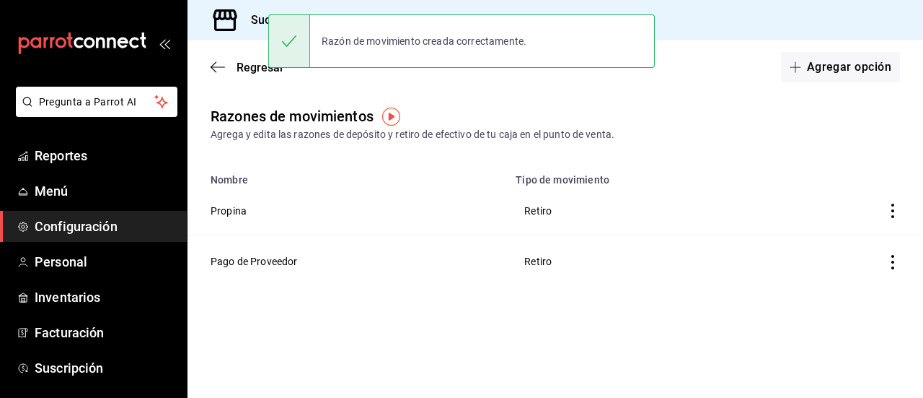
click at [74, 220] on span "Configuración" at bounding box center [105, 225] width 141 height 19
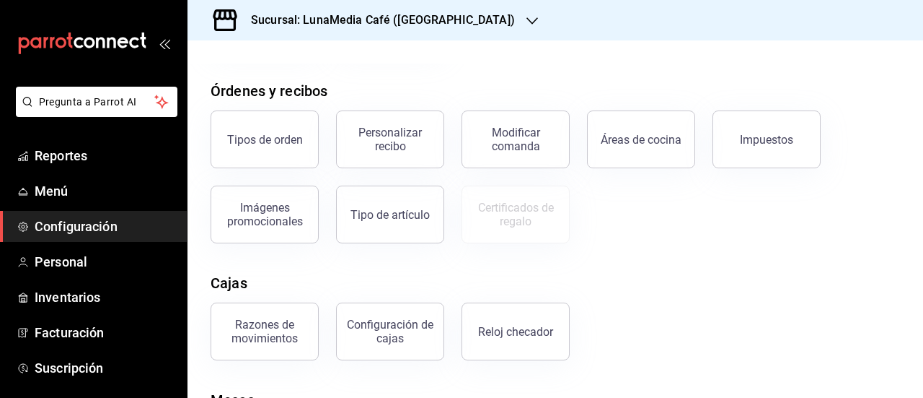
scroll to position [333, 0]
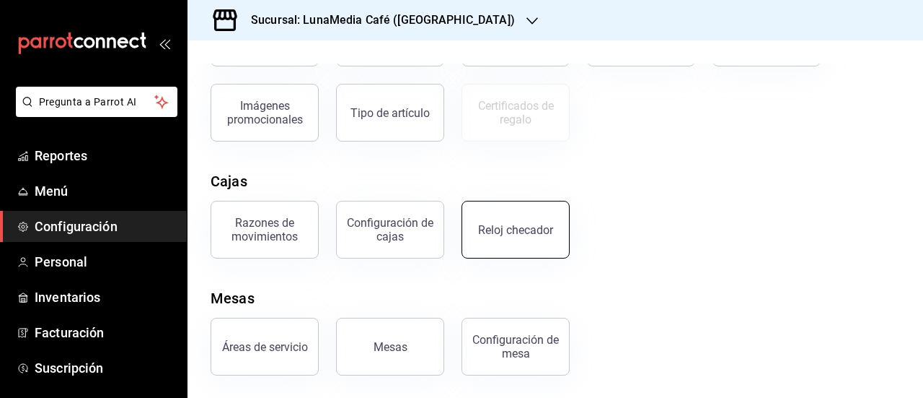
click at [505, 204] on button "Reloj checador" at bounding box center [516, 230] width 108 height 58
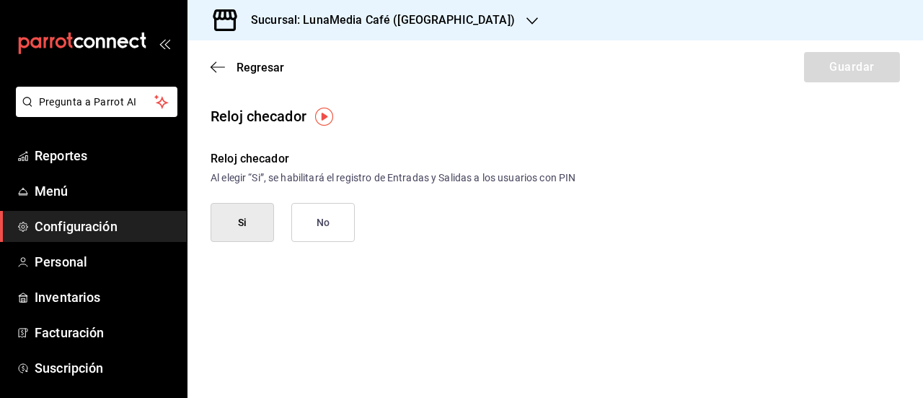
click at [234, 227] on button "Si" at bounding box center [242, 222] width 63 height 39
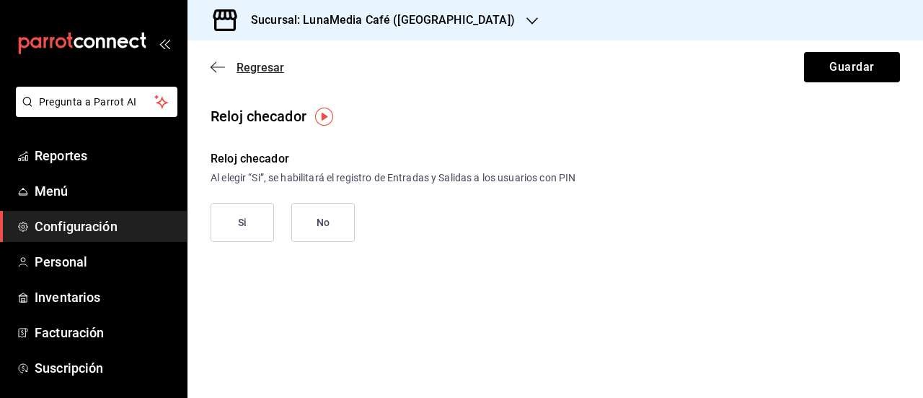
click at [244, 71] on span "Regresar" at bounding box center [261, 68] width 48 height 14
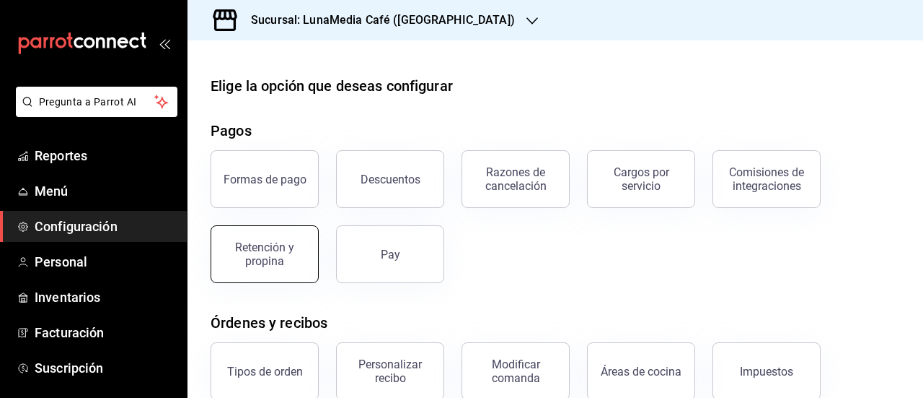
click at [258, 261] on div "Retención y propina" at bounding box center [264, 253] width 89 height 27
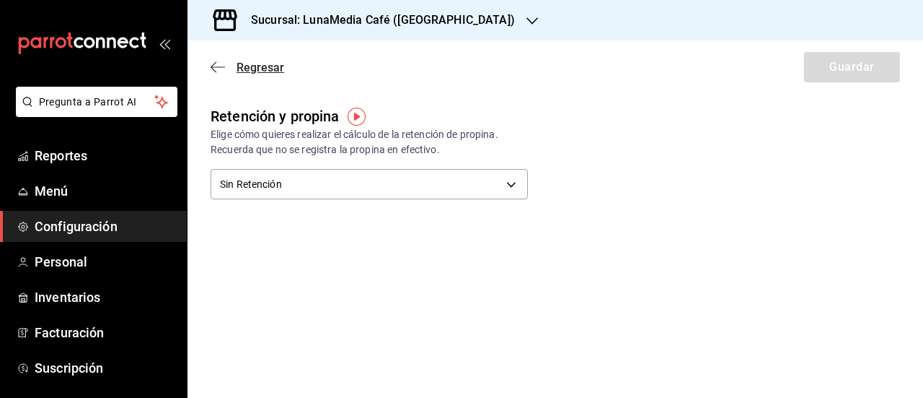
click at [239, 61] on span "Regresar" at bounding box center [261, 68] width 48 height 14
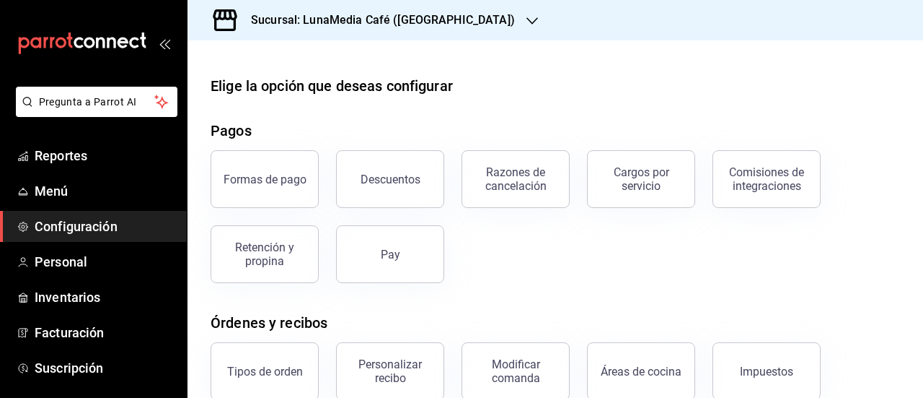
scroll to position [144, 0]
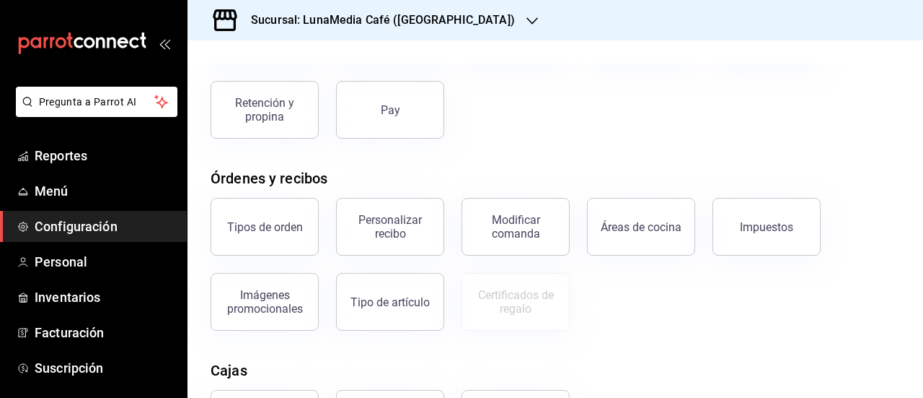
click at [75, 223] on span "Configuración" at bounding box center [105, 225] width 141 height 19
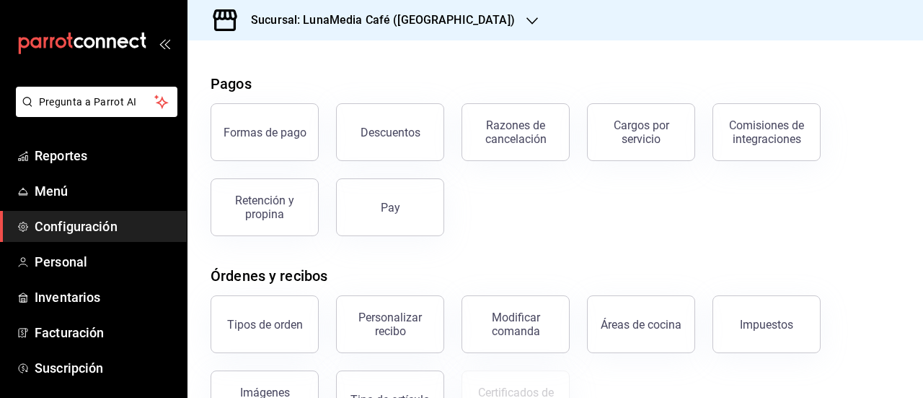
scroll to position [0, 0]
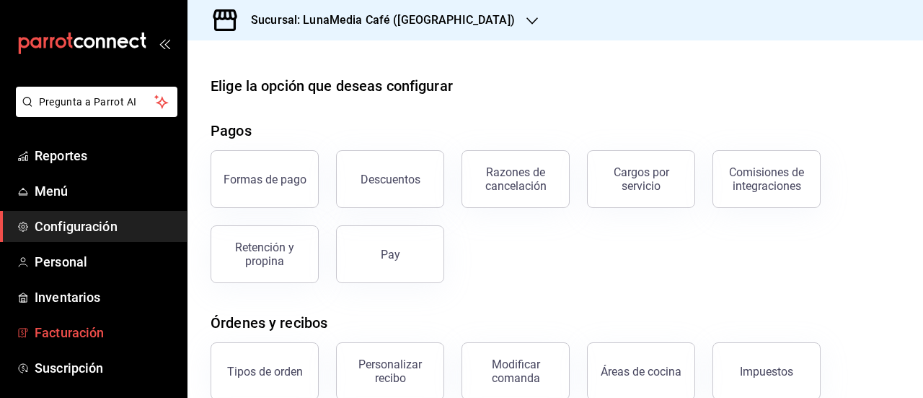
click at [61, 330] on span "Facturación" at bounding box center [105, 331] width 141 height 19
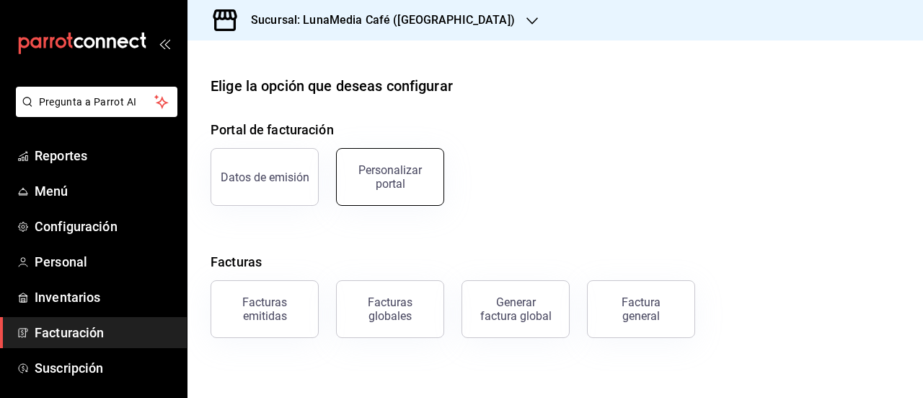
click at [391, 181] on div "Personalizar portal" at bounding box center [390, 176] width 89 height 27
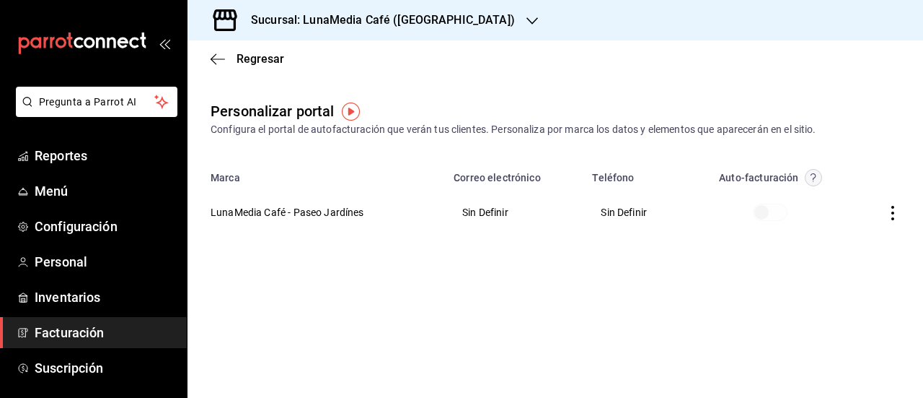
click at [762, 215] on span at bounding box center [770, 211] width 35 height 17
drag, startPoint x: 766, startPoint y: 216, endPoint x: 872, endPoint y: 221, distance: 106.2
click at [789, 219] on th at bounding box center [770, 212] width 159 height 52
click at [895, 219] on icon "button" at bounding box center [893, 213] width 14 height 14
click at [834, 239] on li "Visitar sitio" at bounding box center [828, 231] width 144 height 36
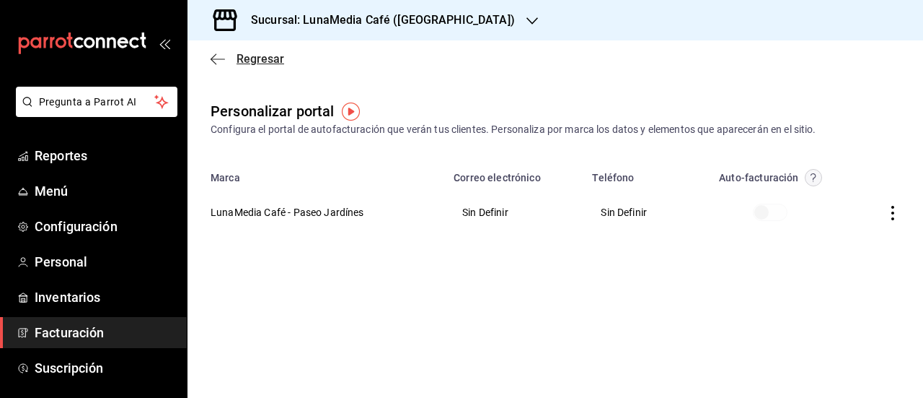
click at [221, 61] on icon "button" at bounding box center [218, 59] width 14 height 13
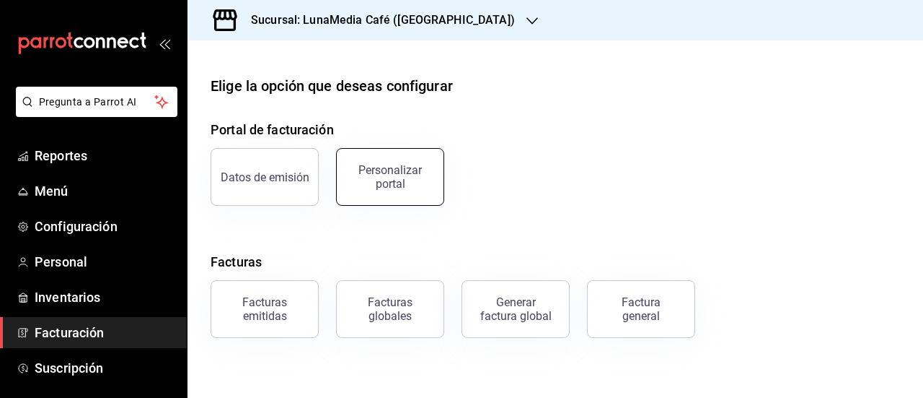
click at [391, 172] on div "Personalizar portal" at bounding box center [390, 176] width 89 height 27
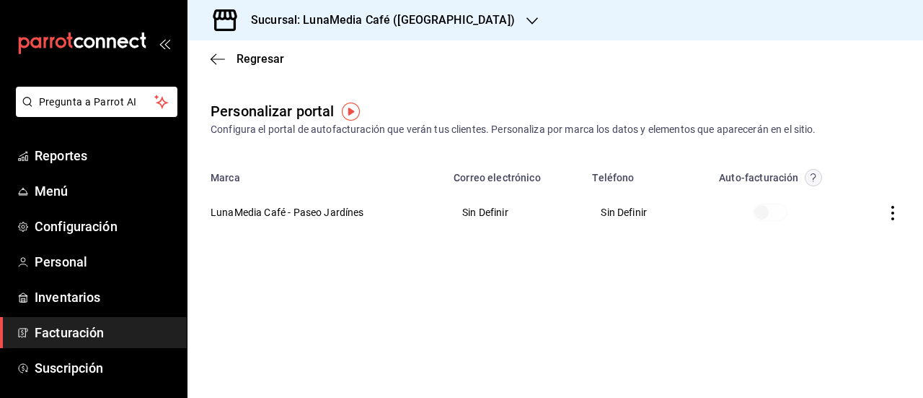
drag, startPoint x: 482, startPoint y: 206, endPoint x: 324, endPoint y: 204, distance: 158.0
click at [462, 206] on th "Sin Definir" at bounding box center [514, 212] width 139 height 52
click at [308, 204] on th "LunaMedia Café - Paseo Jardínes" at bounding box center [317, 212] width 258 height 52
click at [307, 221] on th "LunaMedia Café - Paseo Jardínes" at bounding box center [317, 212] width 258 height 52
drag, startPoint x: 900, startPoint y: 219, endPoint x: 890, endPoint y: 216, distance: 10.7
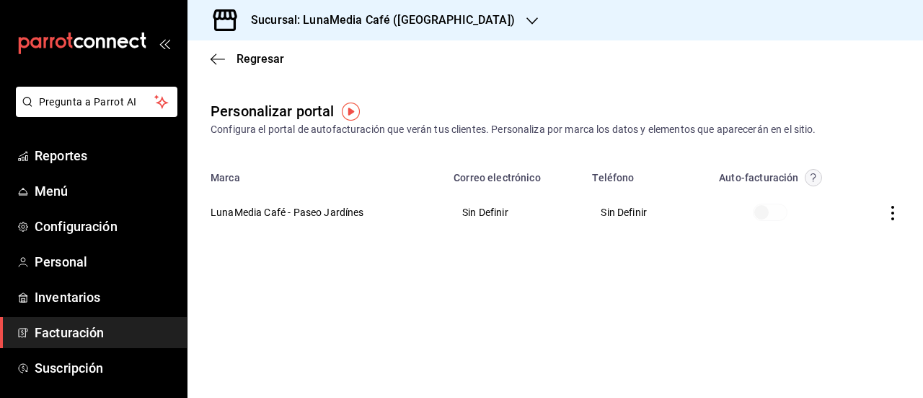
click at [895, 217] on th at bounding box center [887, 212] width 73 height 52
click at [890, 216] on icon "button" at bounding box center [893, 213] width 14 height 14
click at [833, 194] on li "Editar" at bounding box center [828, 194] width 144 height 37
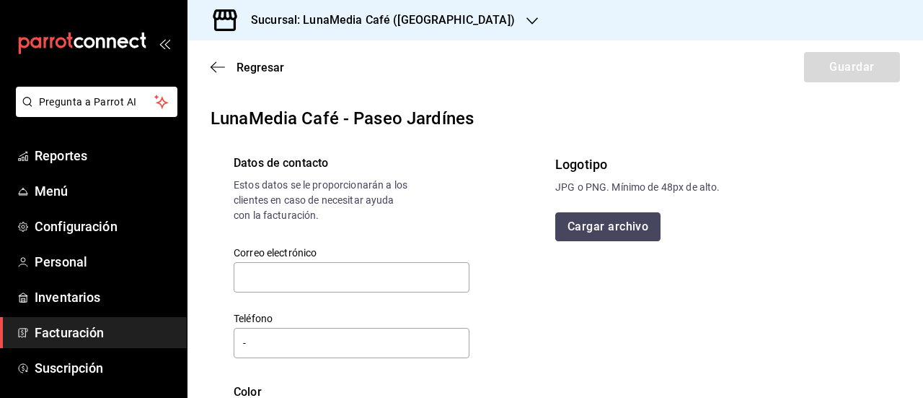
click at [592, 229] on button "Cargar archivo" at bounding box center [608, 226] width 105 height 29
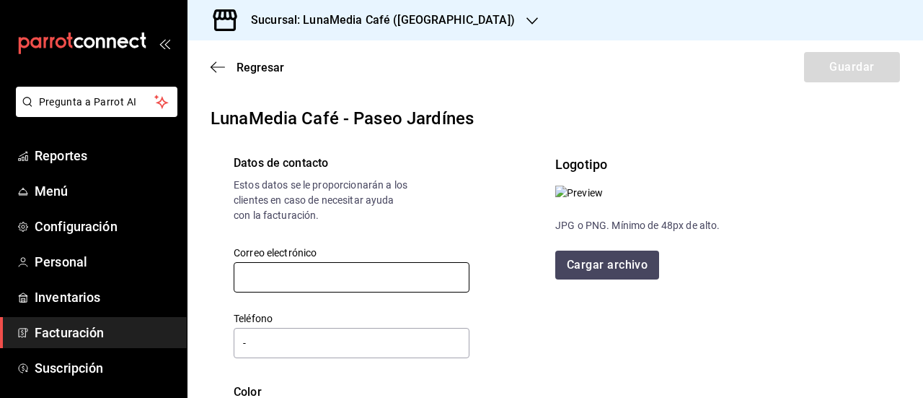
click at [299, 286] on input "text" at bounding box center [352, 277] width 236 height 30
type input "[EMAIL_ADDRESS][DOMAIN_NAME]"
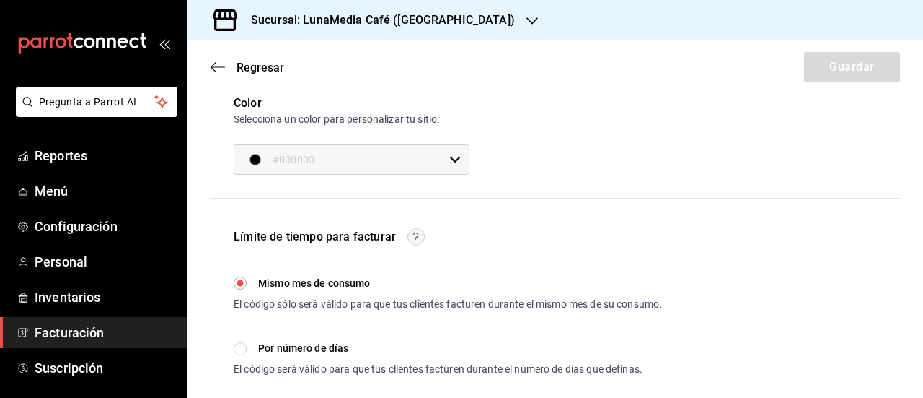
scroll to position [433, 0]
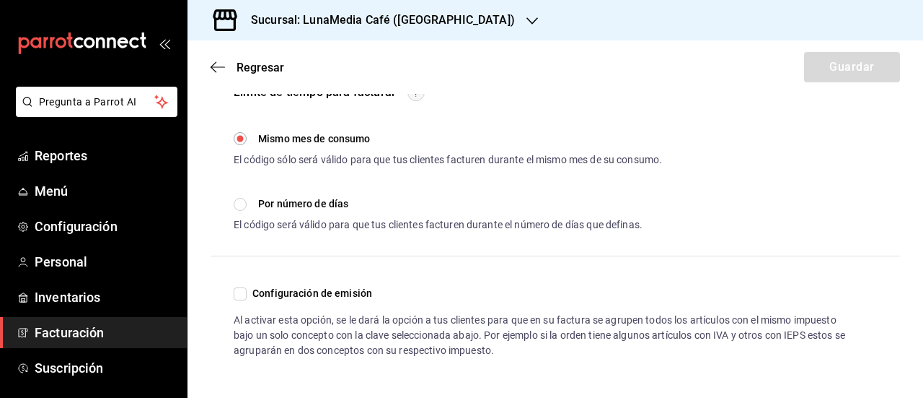
click at [619, 305] on div "Configuración de emisión Al activar esta opción, se le dará la opción a tus cli…" at bounding box center [556, 321] width 690 height 73
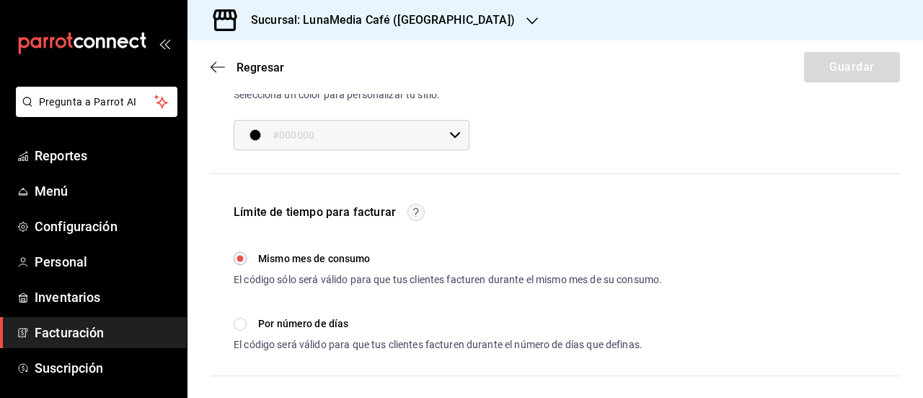
scroll to position [217, 0]
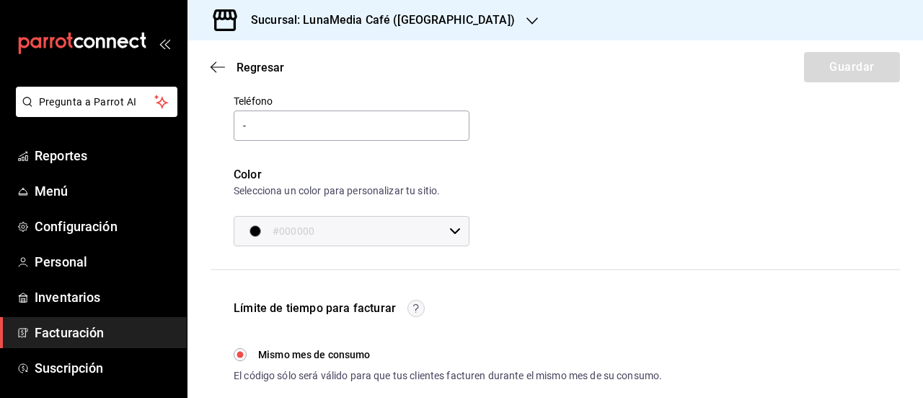
click at [460, 235] on div "#000000 ​" at bounding box center [352, 231] width 236 height 30
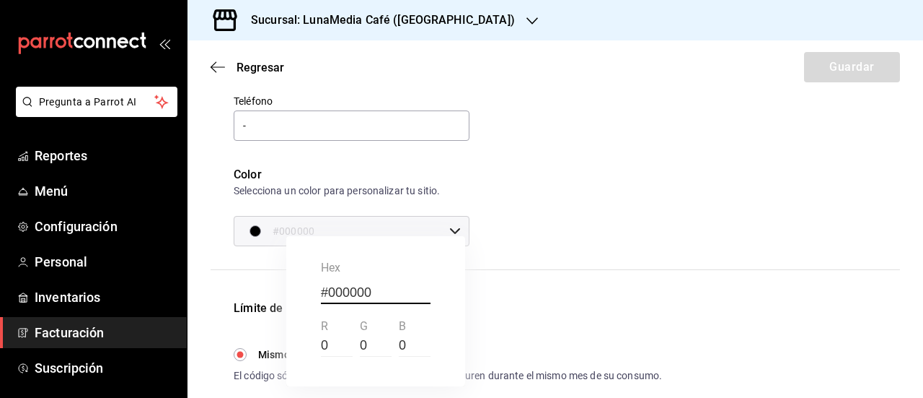
click at [267, 240] on div at bounding box center [461, 199] width 923 height 398
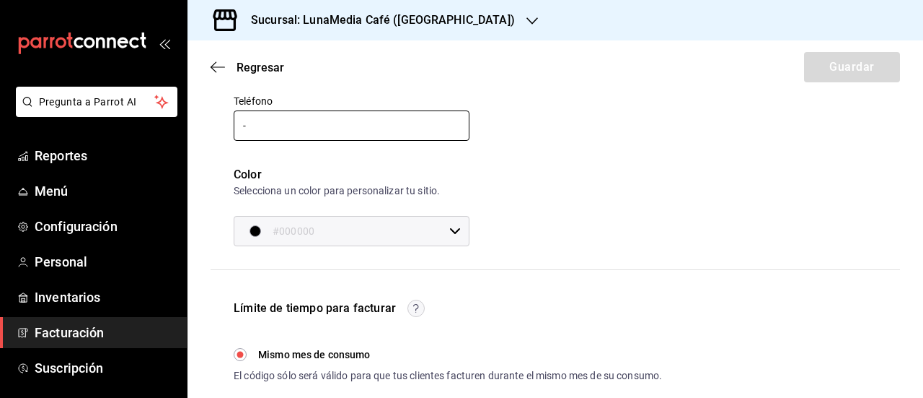
click at [288, 132] on input "-" at bounding box center [352, 125] width 236 height 30
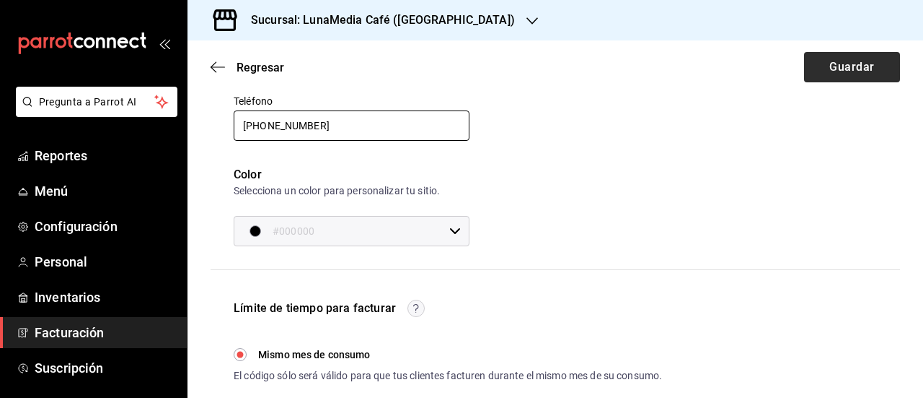
type input "[PHONE_NUMBER]"
click at [843, 69] on button "Guardar" at bounding box center [852, 67] width 96 height 30
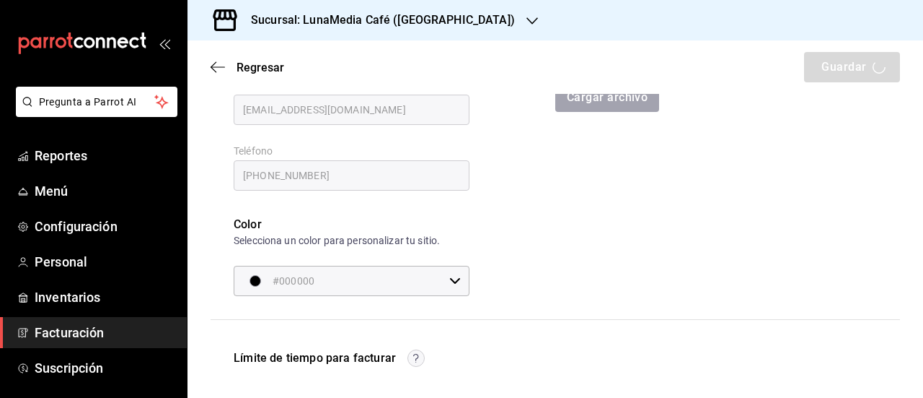
scroll to position [145, 0]
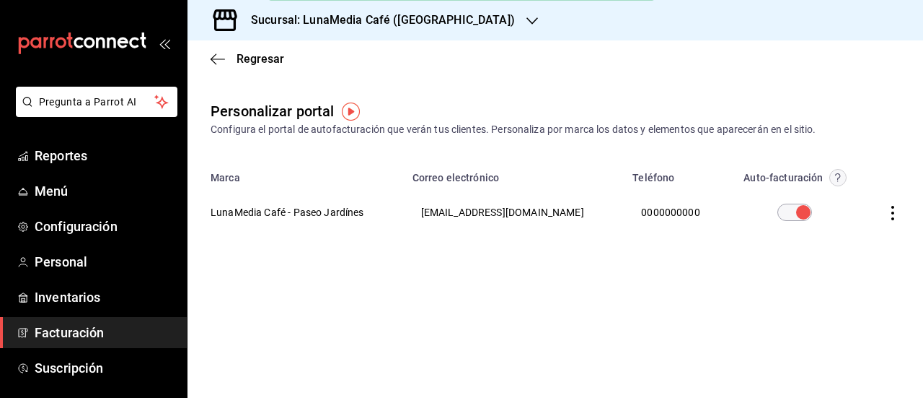
click at [887, 213] on icon "button" at bounding box center [893, 213] width 14 height 14
click at [822, 239] on li "Visitar sitio" at bounding box center [828, 231] width 144 height 36
click at [82, 190] on span "Menú" at bounding box center [105, 190] width 141 height 19
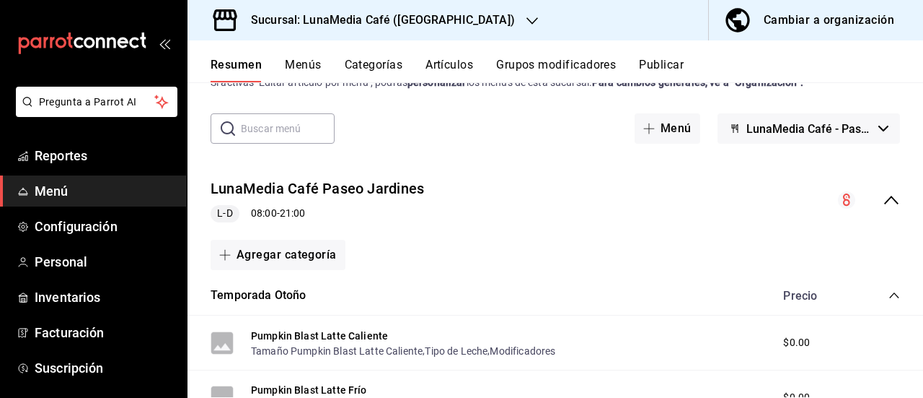
scroll to position [72, 0]
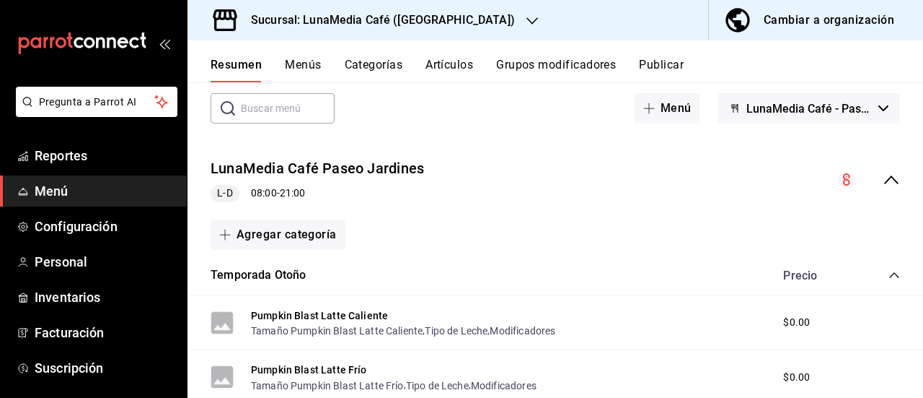
click at [883, 172] on icon "collapse-menu-row" at bounding box center [891, 179] width 17 height 17
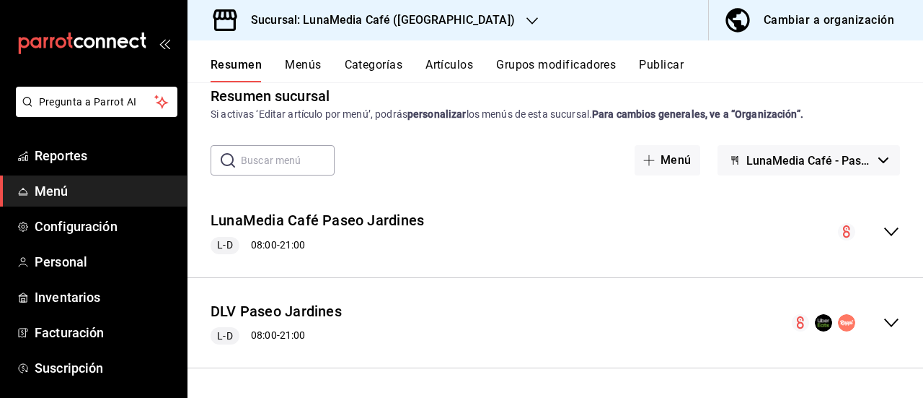
scroll to position [19, 0]
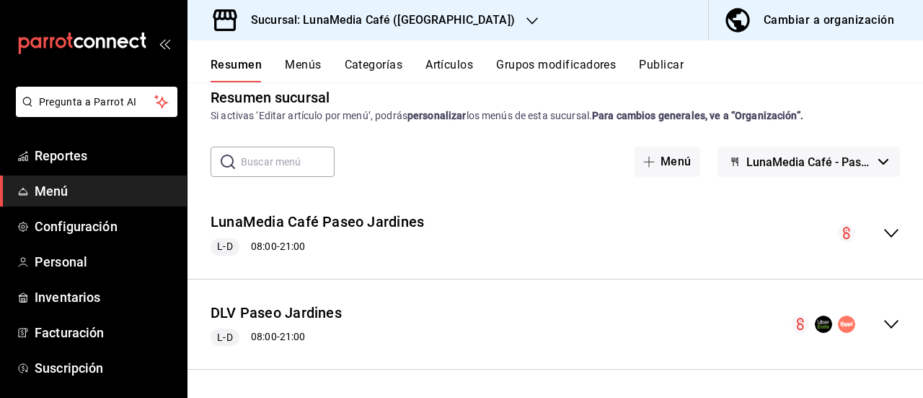
click at [888, 321] on icon "collapse-menu-row" at bounding box center [891, 323] width 17 height 17
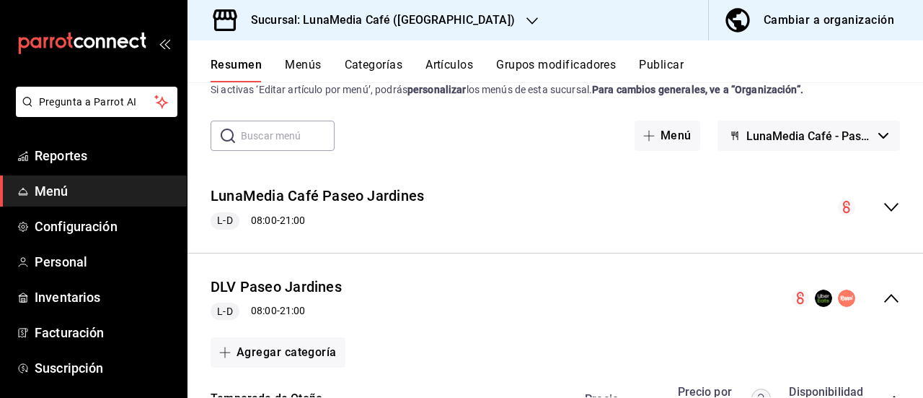
scroll to position [0, 0]
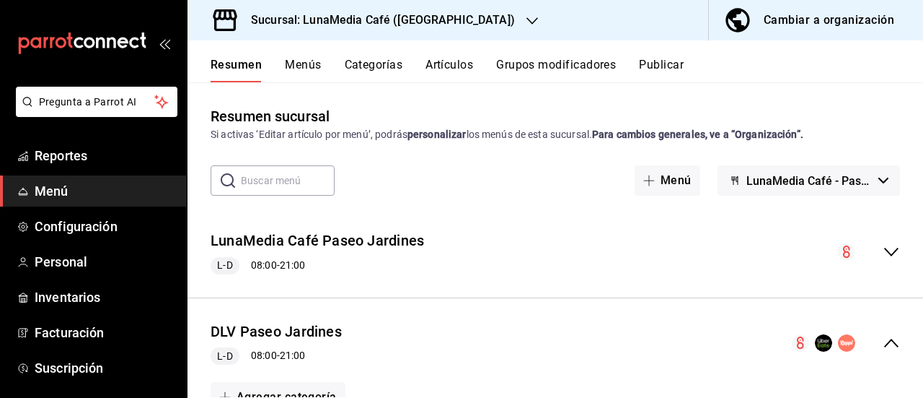
click at [883, 337] on icon "collapse-menu-row" at bounding box center [891, 342] width 17 height 17
click at [79, 200] on span "Menú" at bounding box center [105, 190] width 141 height 19
click at [79, 227] on span "Configuración" at bounding box center [105, 225] width 141 height 19
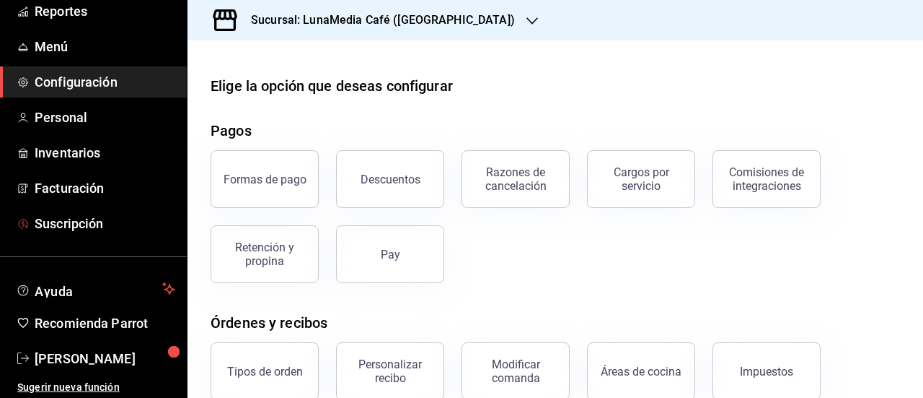
scroll to position [72, 0]
